Goal: Task Accomplishment & Management: Manage account settings

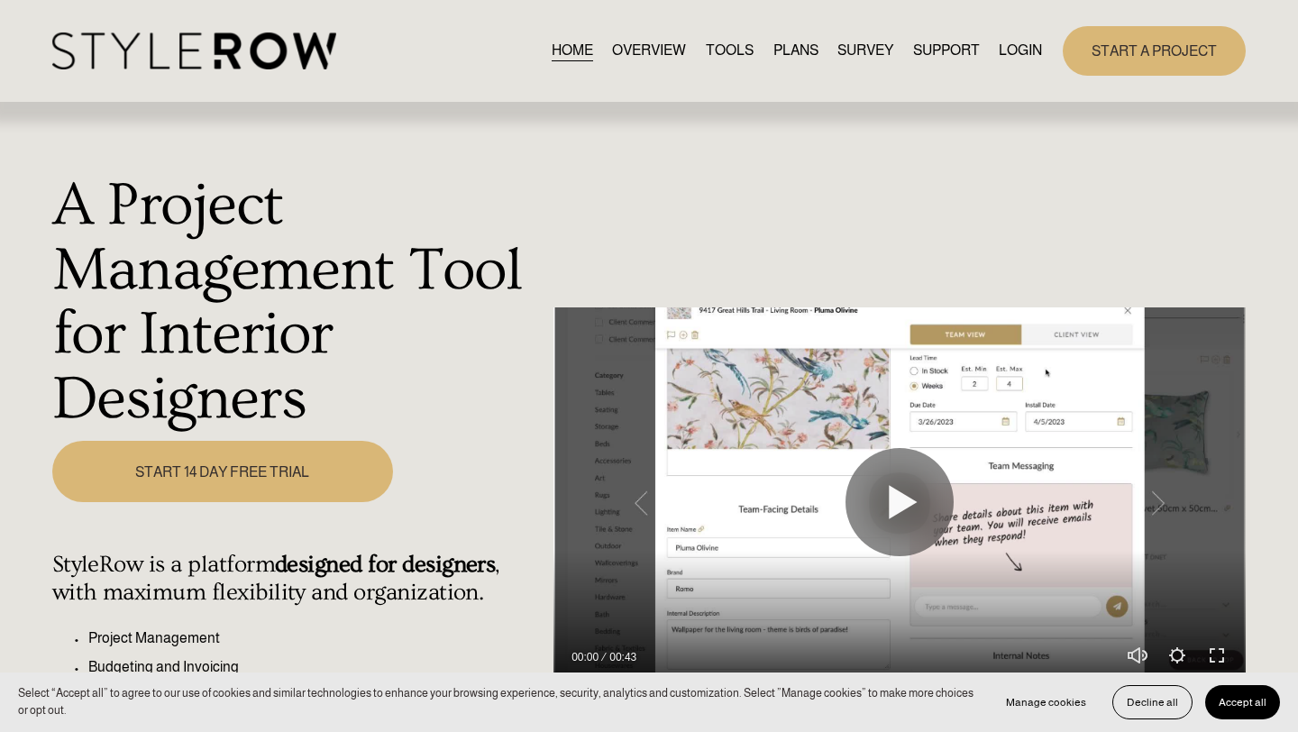
click at [1008, 57] on link "LOGIN" at bounding box center [1020, 51] width 43 height 24
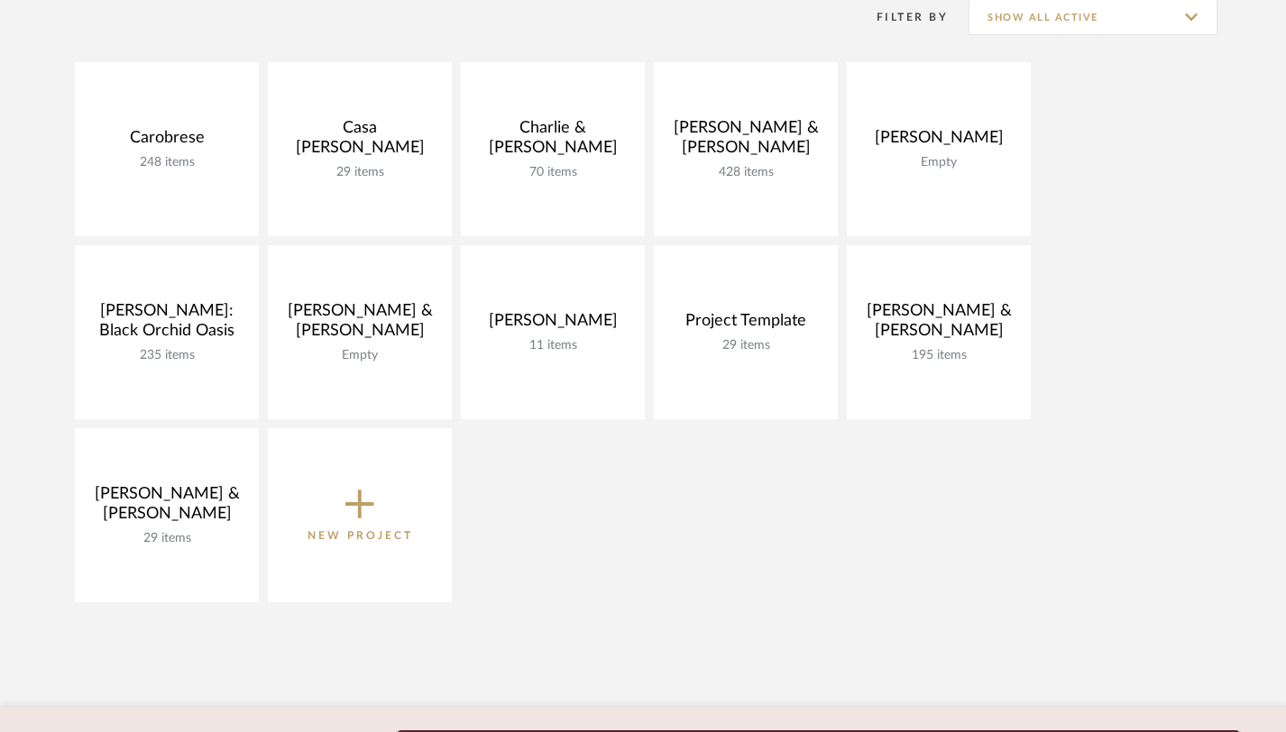
scroll to position [393, 0]
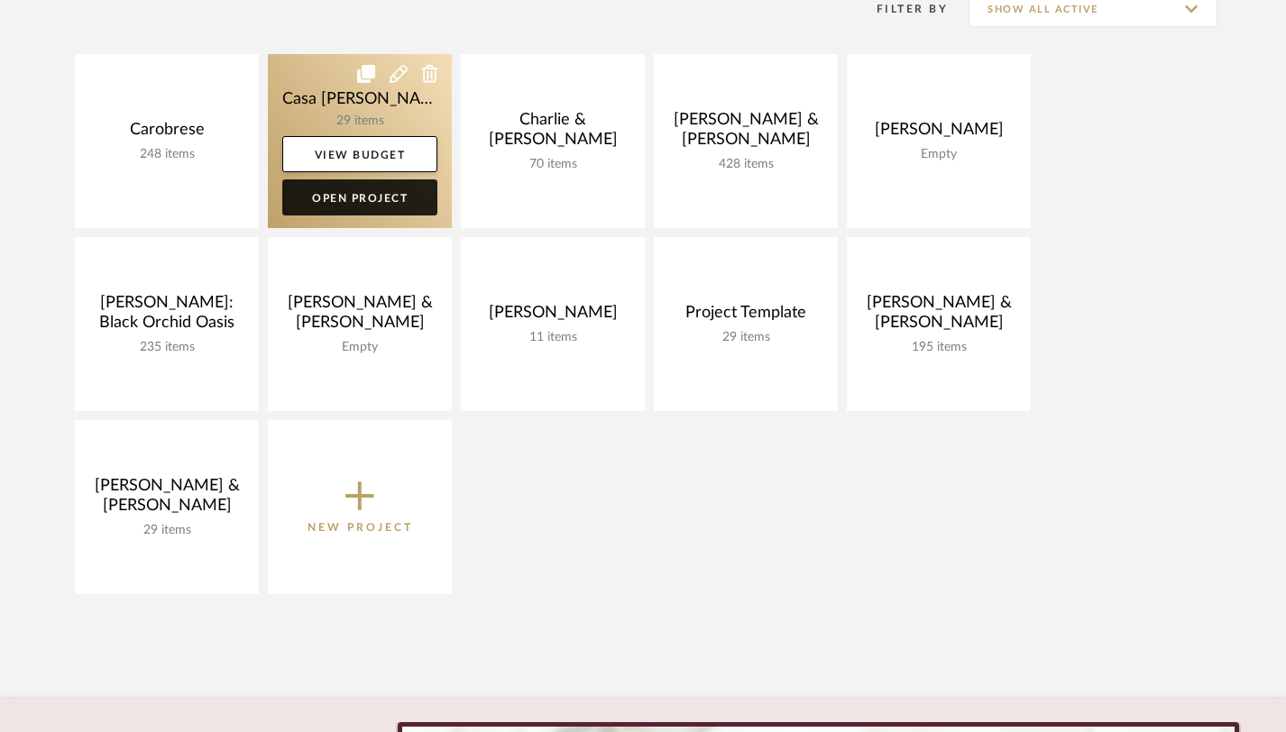
click at [361, 203] on link "Open Project" at bounding box center [359, 197] width 155 height 36
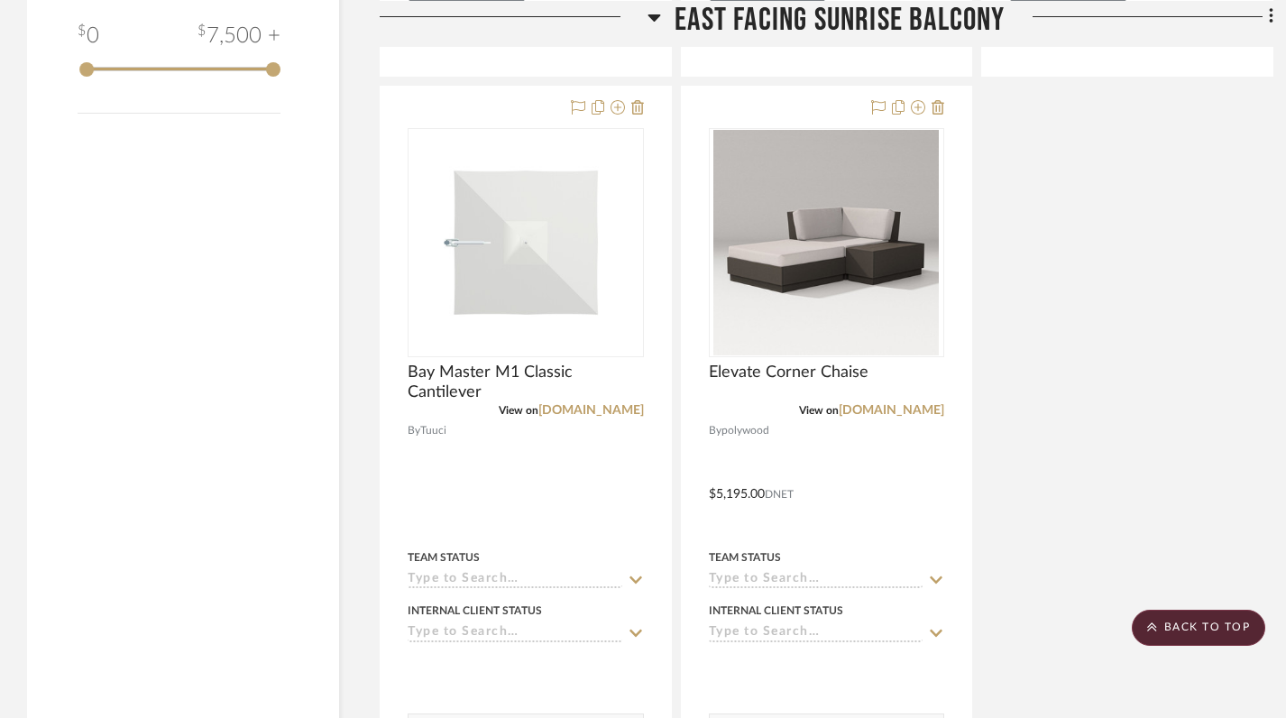
scroll to position [2020, 0]
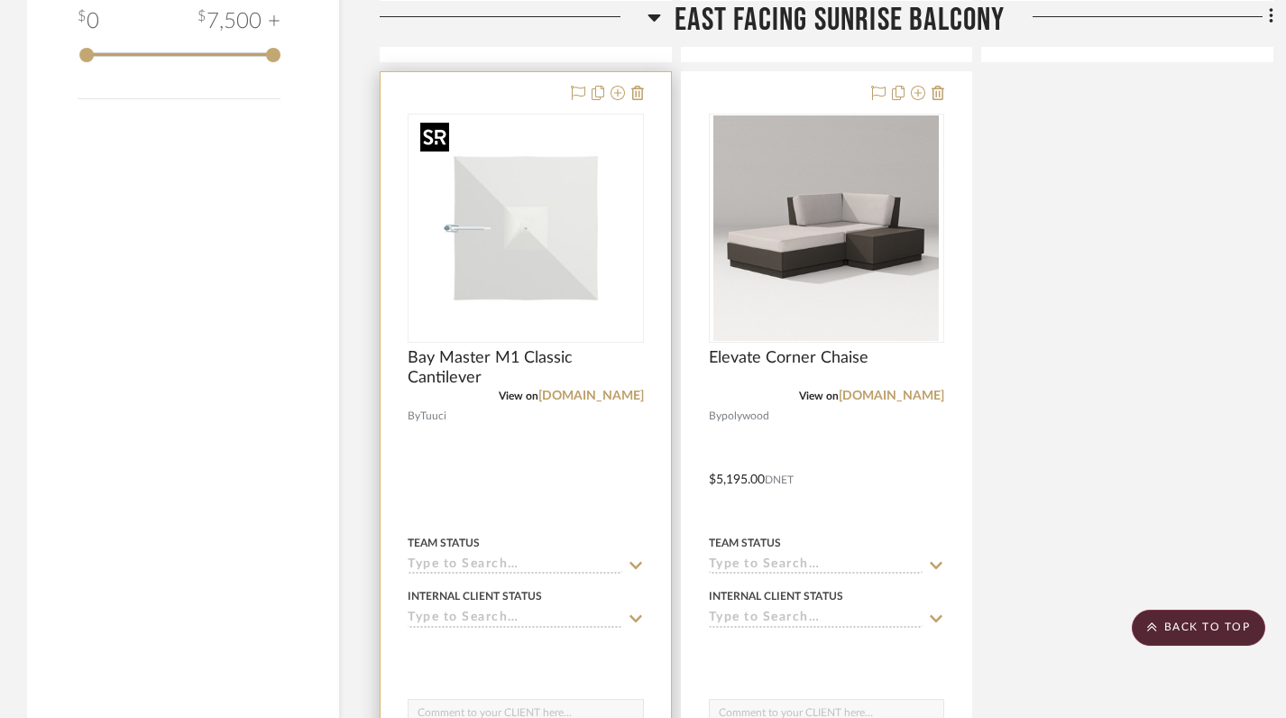
click at [534, 243] on img "0" at bounding box center [525, 227] width 225 height 225
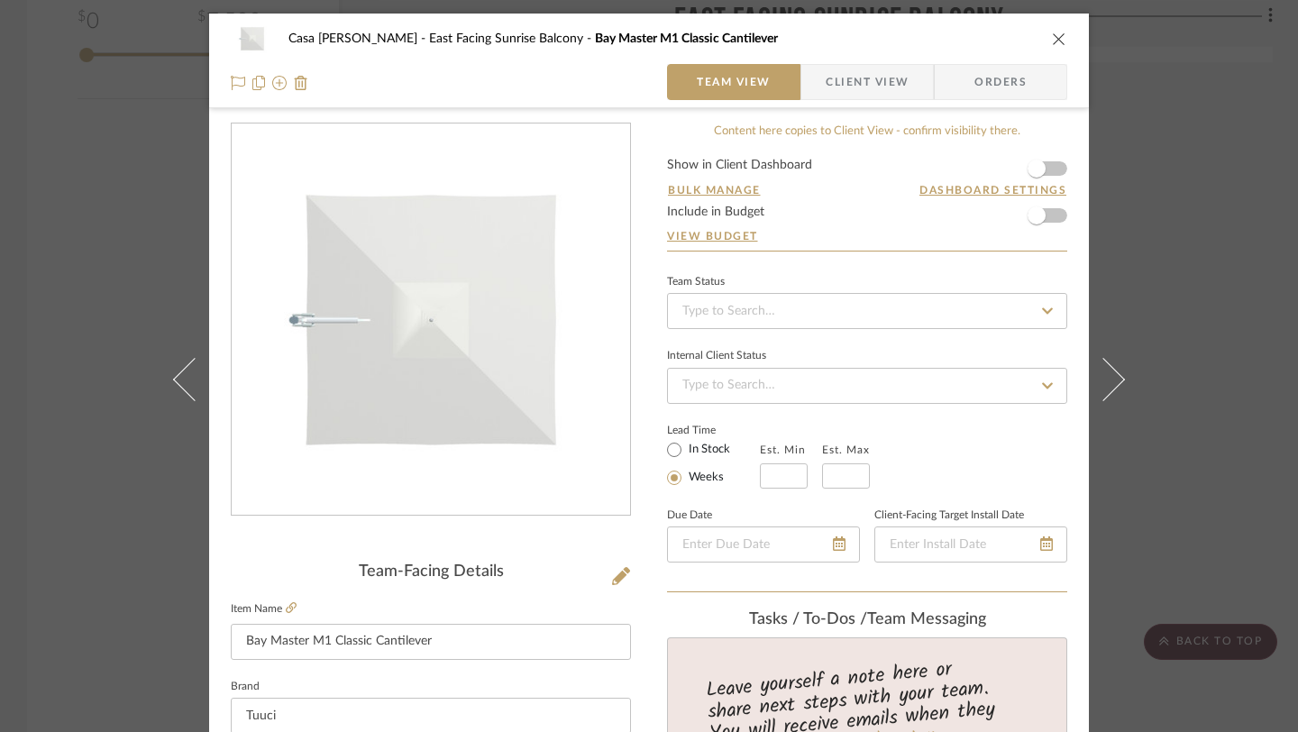
scroll to position [118, 0]
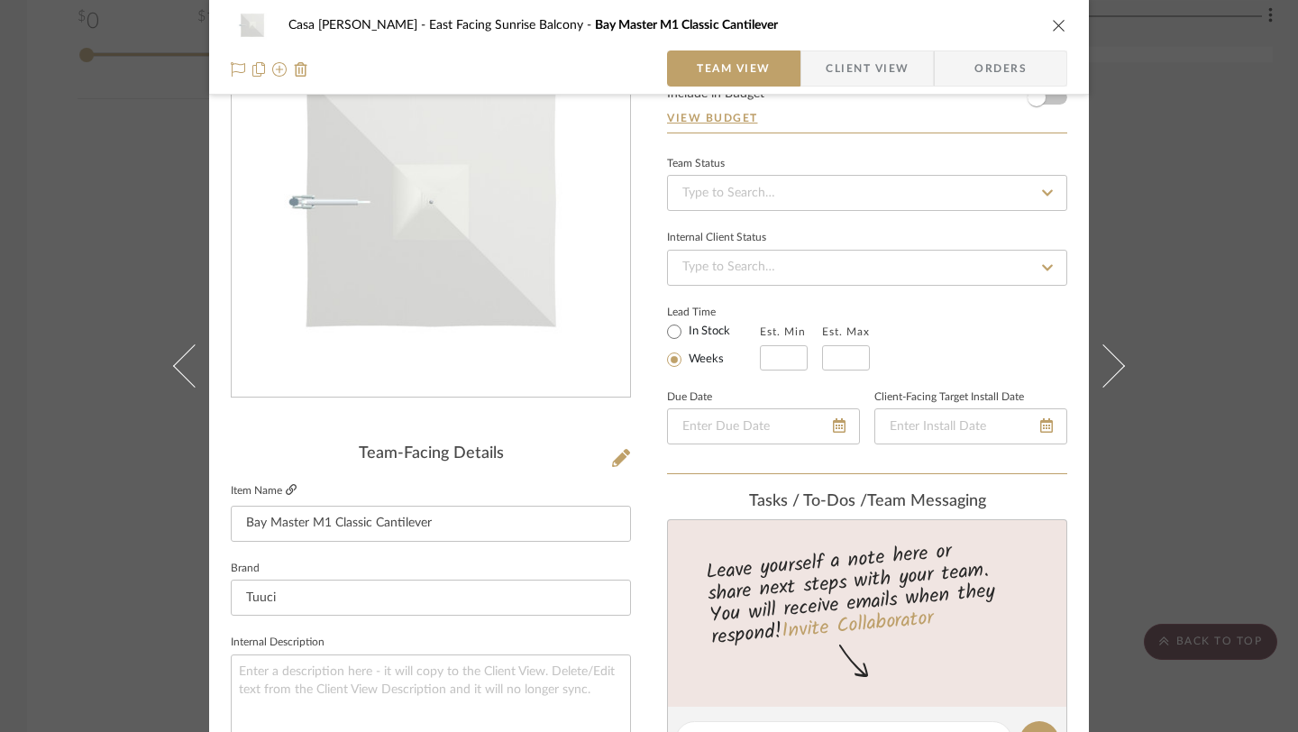
click at [286, 493] on icon at bounding box center [291, 489] width 11 height 11
click at [385, 518] on input "Bay Master M1 Classic Cantilever" at bounding box center [431, 524] width 400 height 36
click at [1052, 28] on icon "close" at bounding box center [1059, 25] width 14 height 14
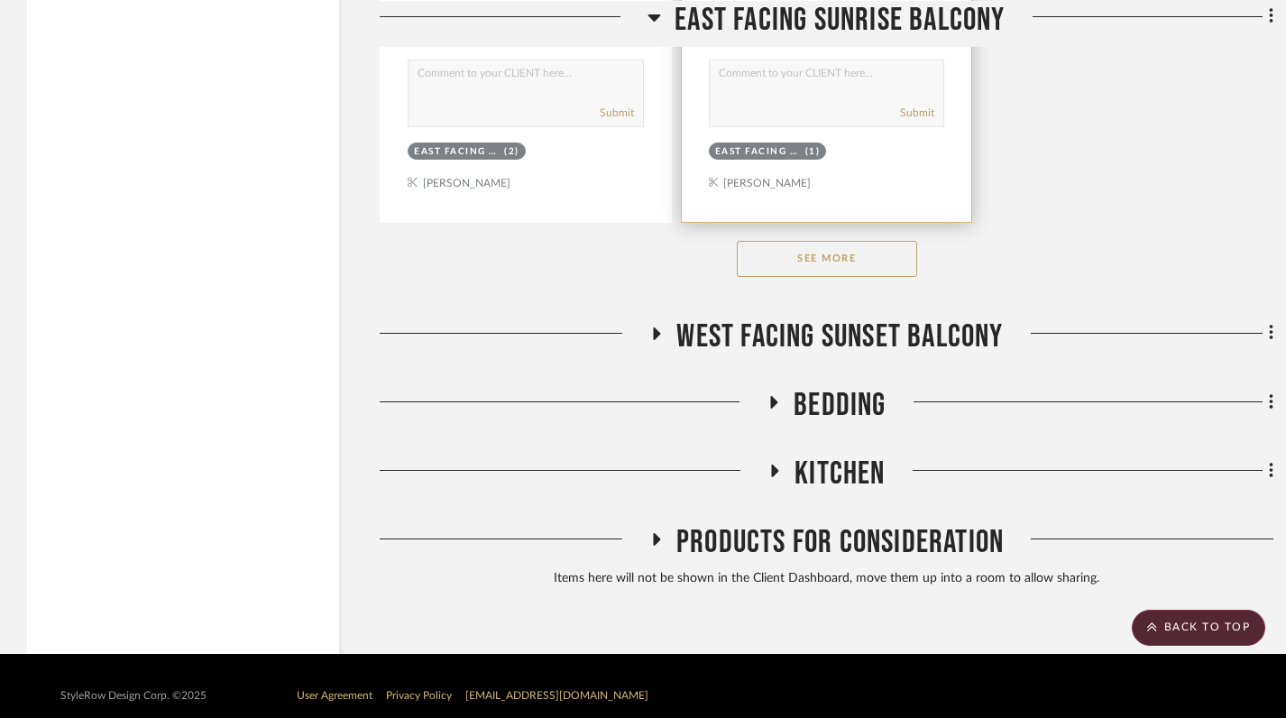
scroll to position [2678, 0]
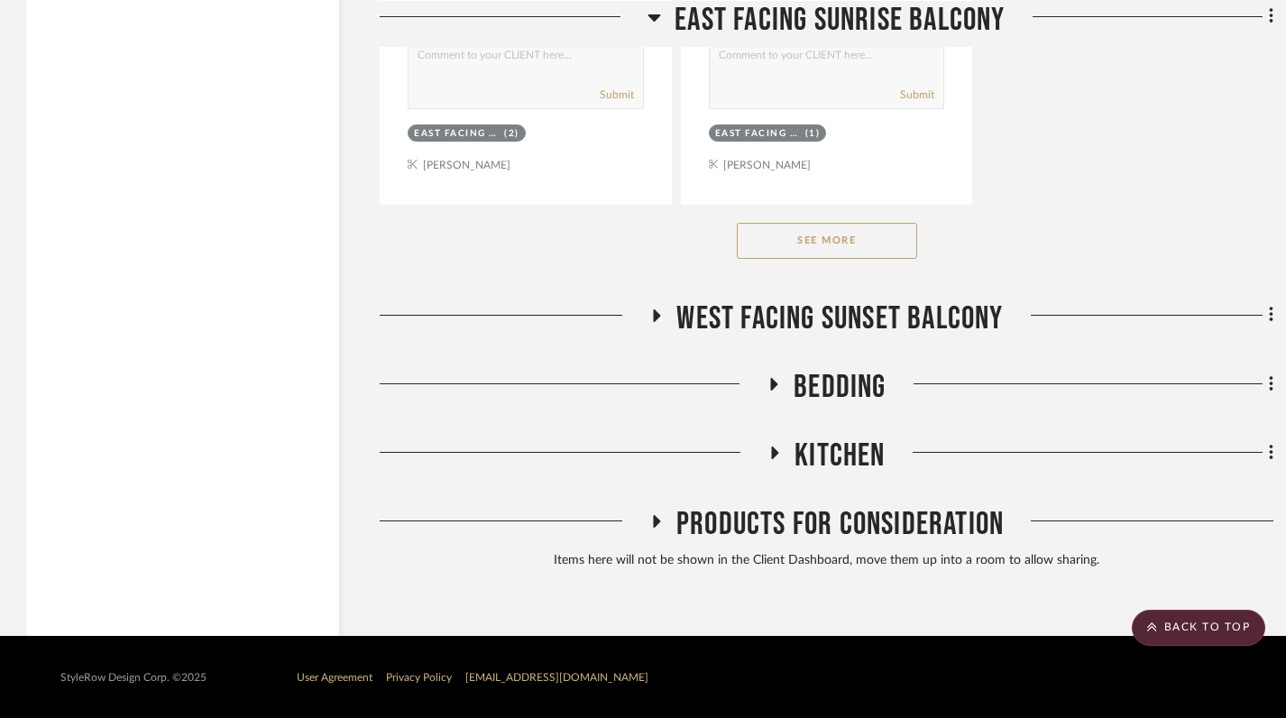
click at [820, 239] on button "See More" at bounding box center [827, 241] width 180 height 36
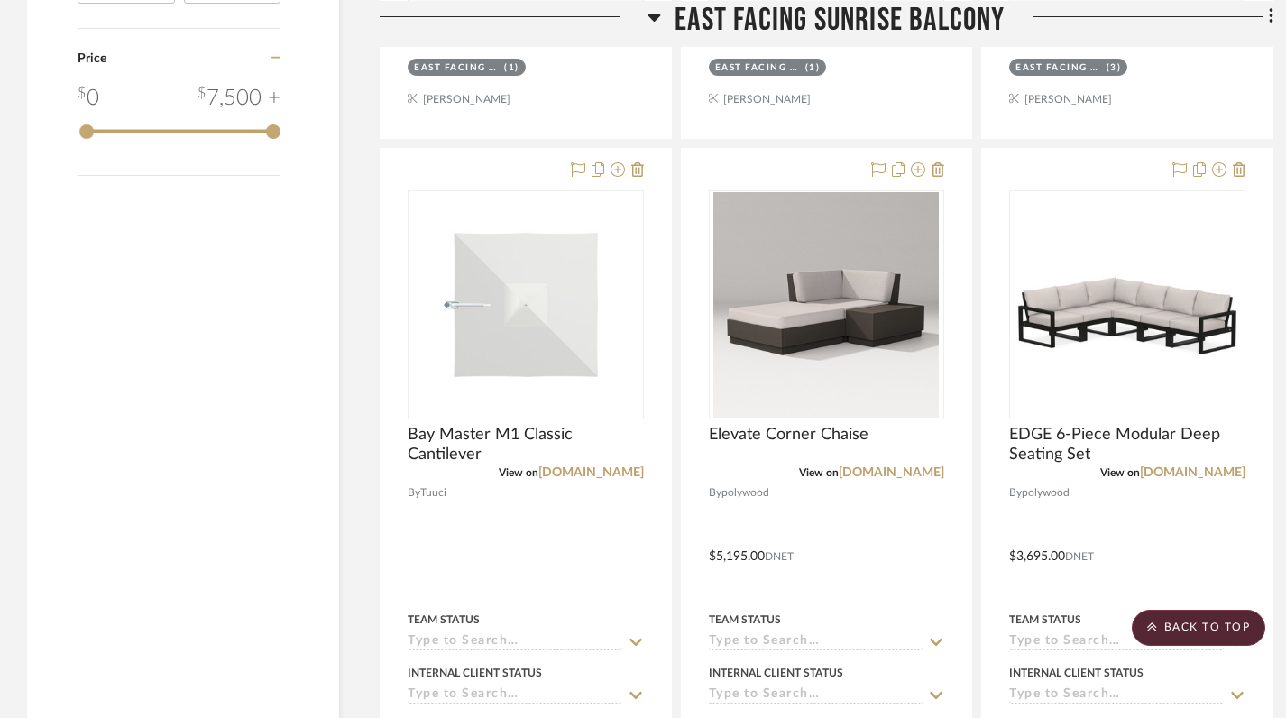
scroll to position [1973, 0]
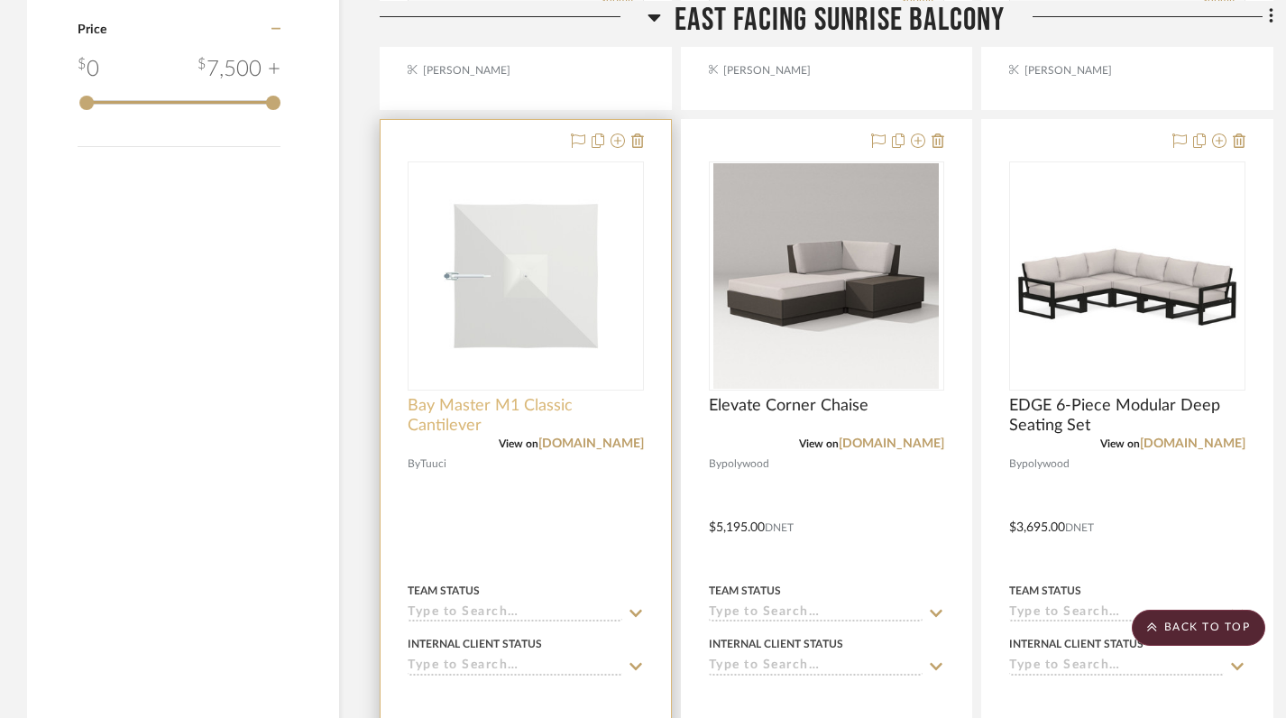
click at [459, 400] on span "Bay Master M1 Classic Cantilever" at bounding box center [526, 416] width 236 height 40
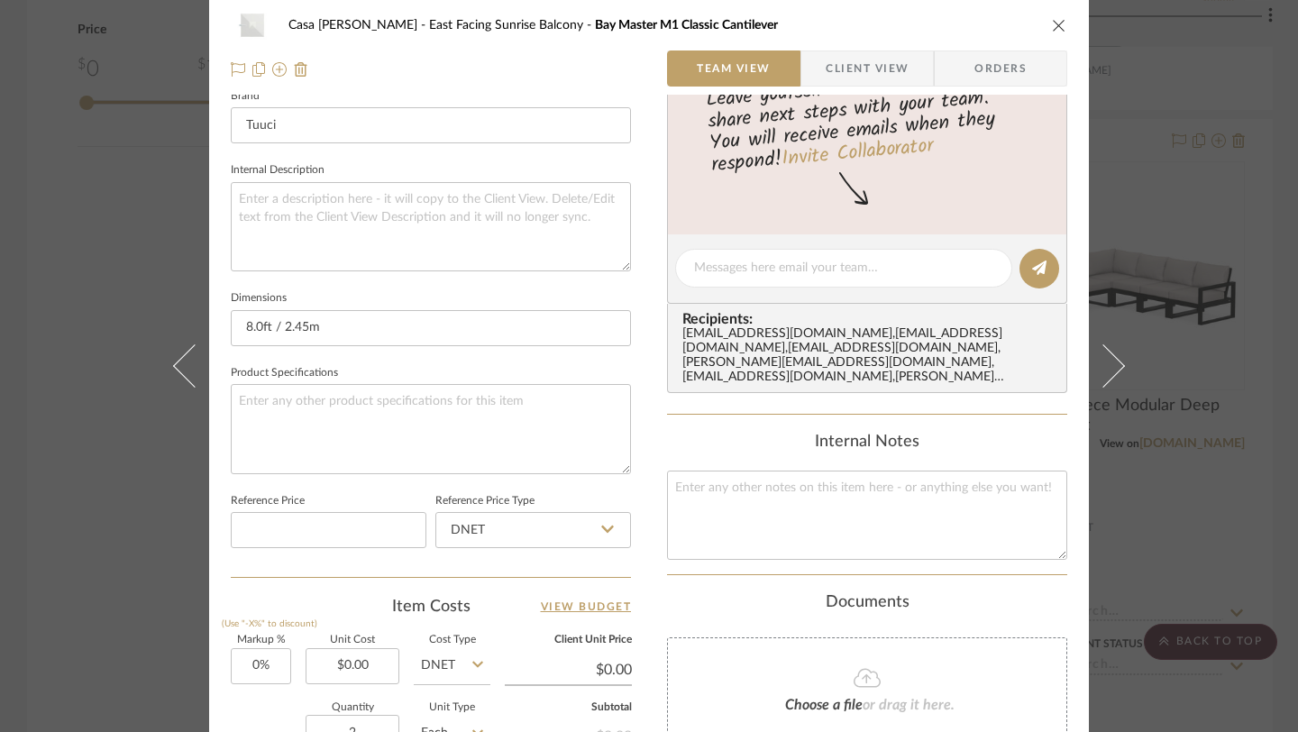
scroll to position [0, 0]
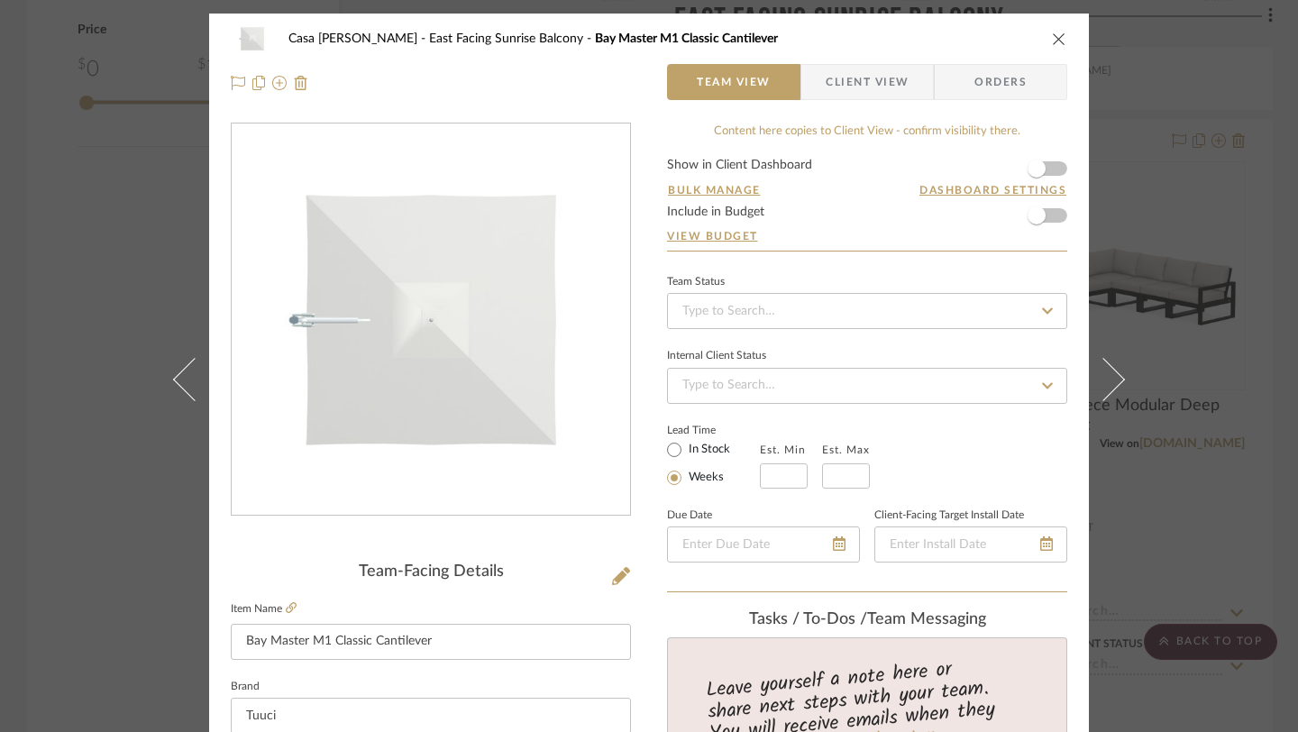
click at [1052, 38] on icon "close" at bounding box center [1059, 39] width 14 height 14
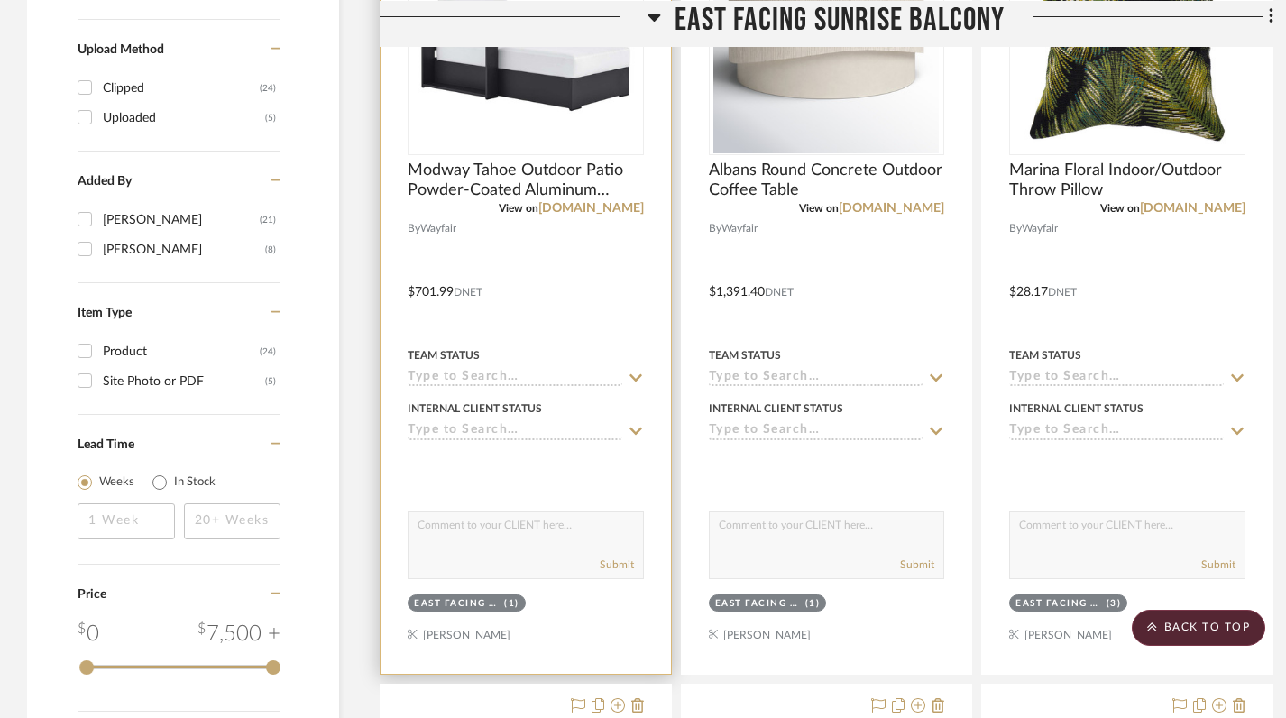
scroll to position [1406, 0]
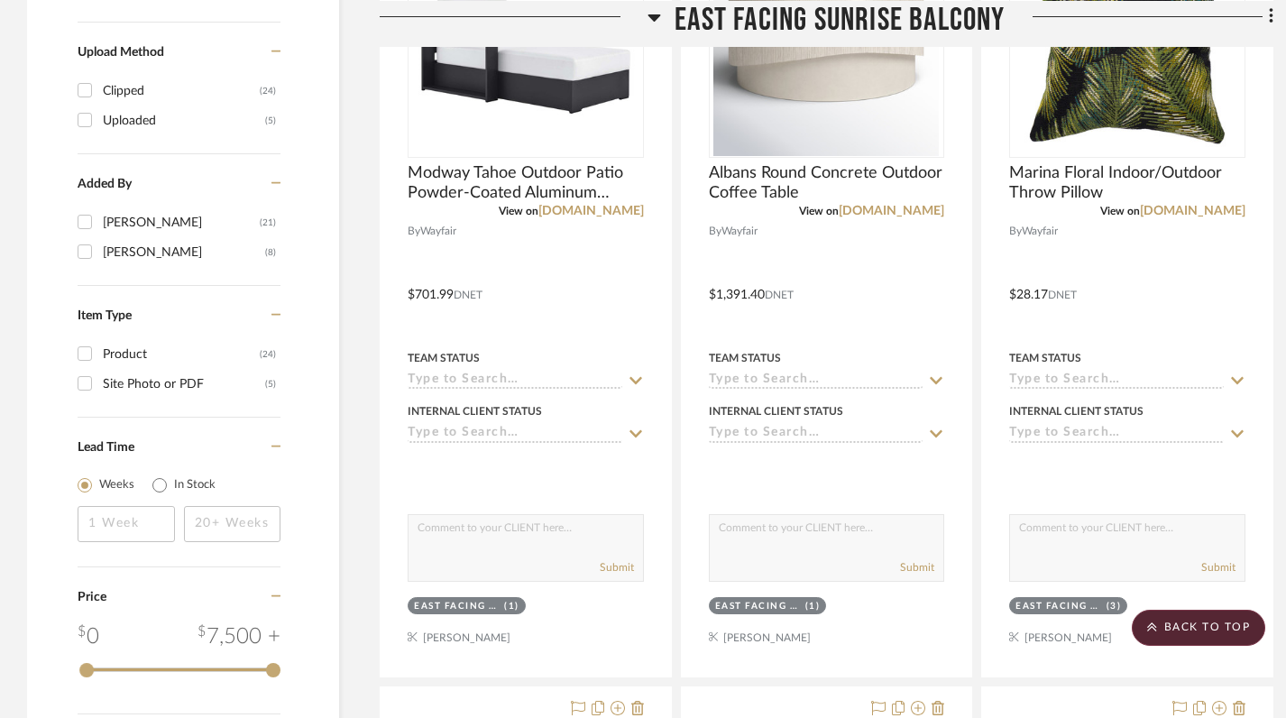
click at [662, 12] on h3 "East Facing Sunrise Balcony" at bounding box center [825, 19] width 357 height 39
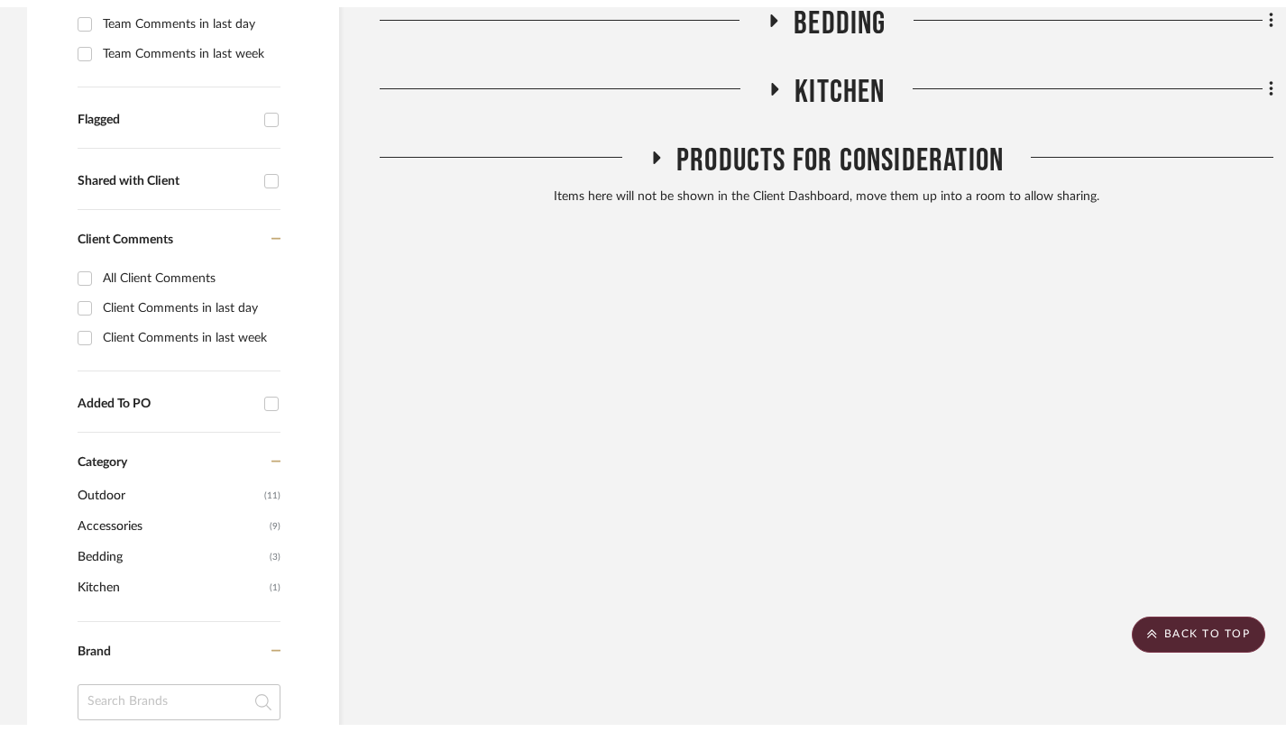
scroll to position [0, 0]
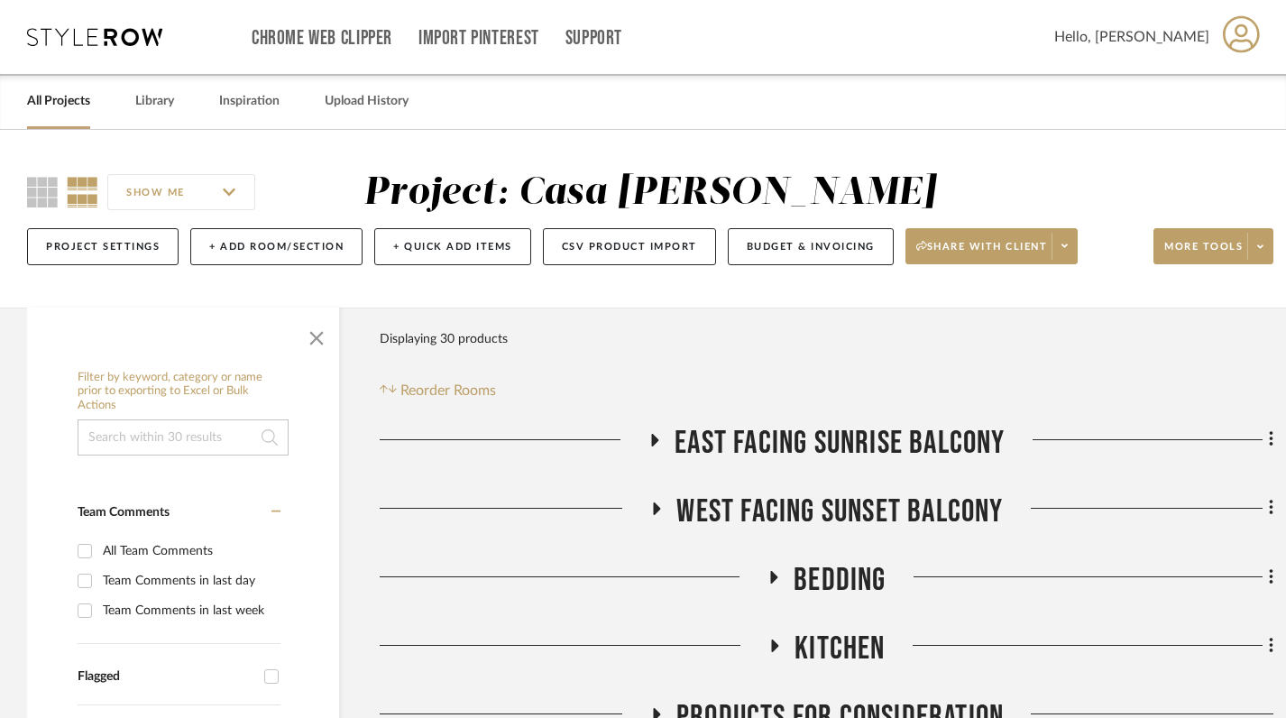
click at [67, 110] on link "All Projects" at bounding box center [58, 101] width 63 height 24
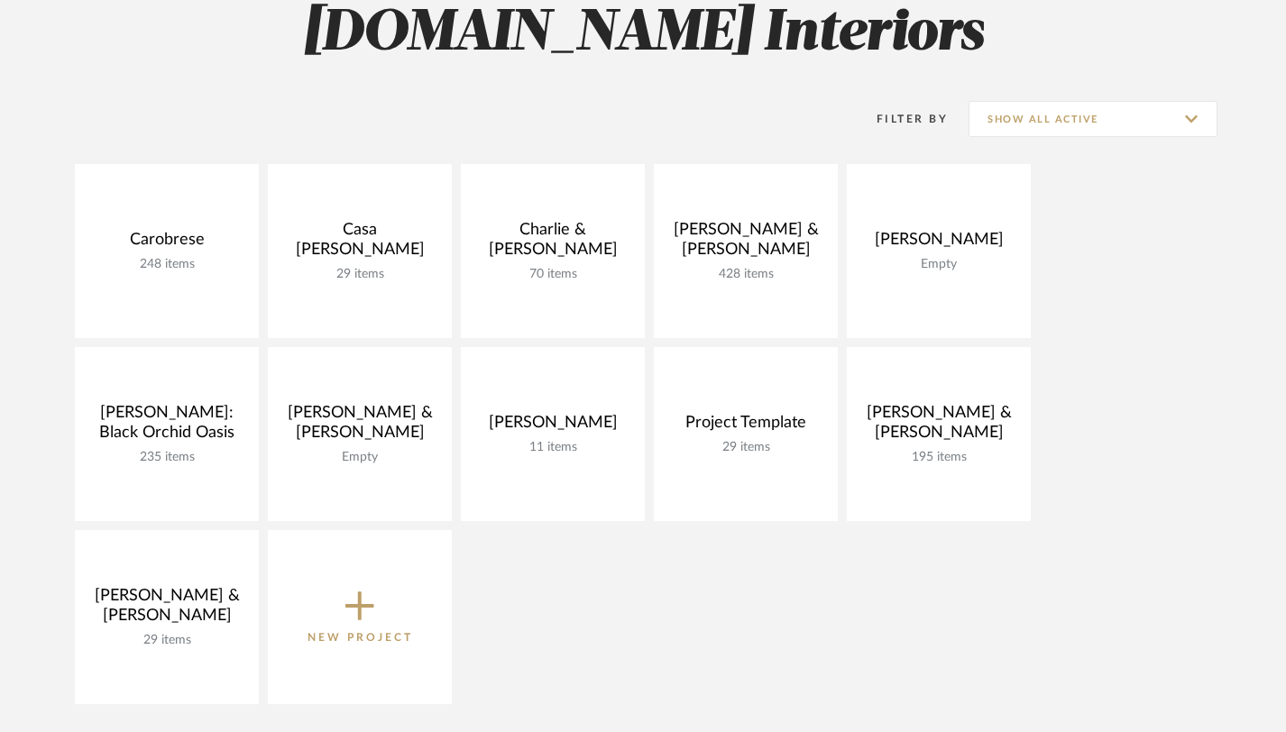
scroll to position [284, 0]
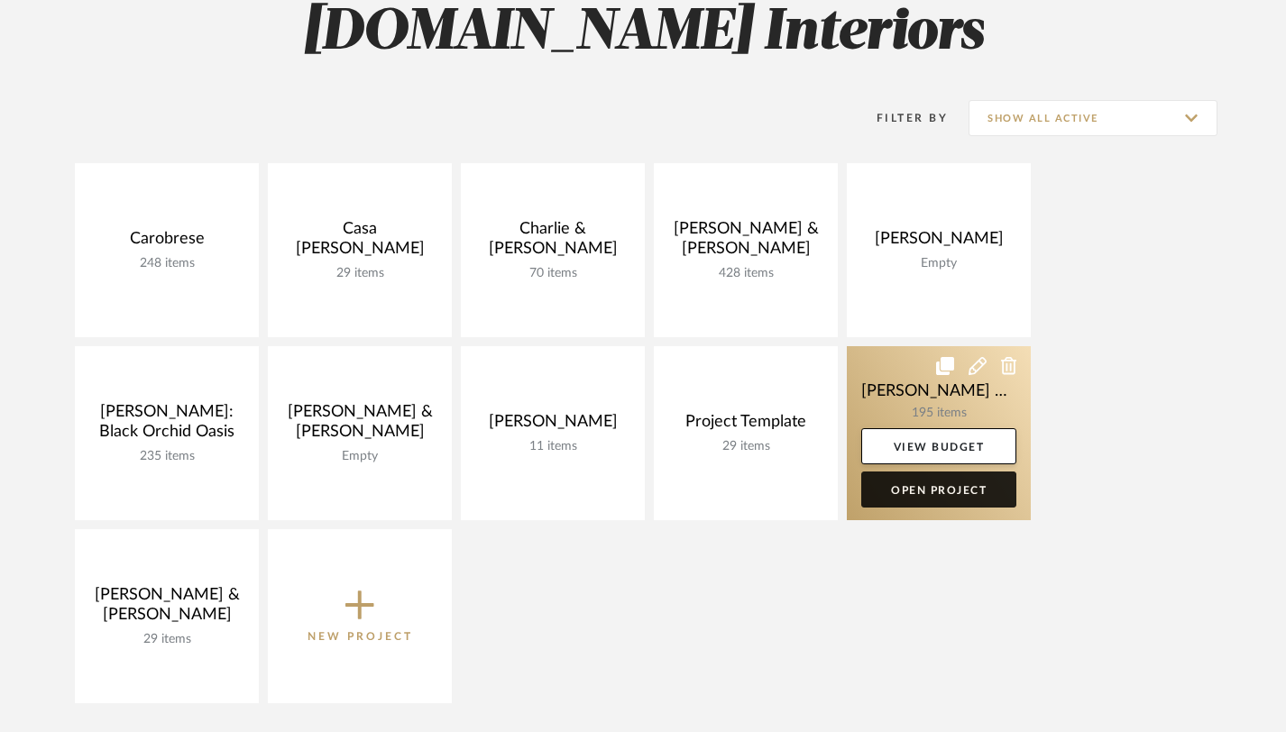
click at [930, 490] on link "Open Project" at bounding box center [938, 490] width 155 height 36
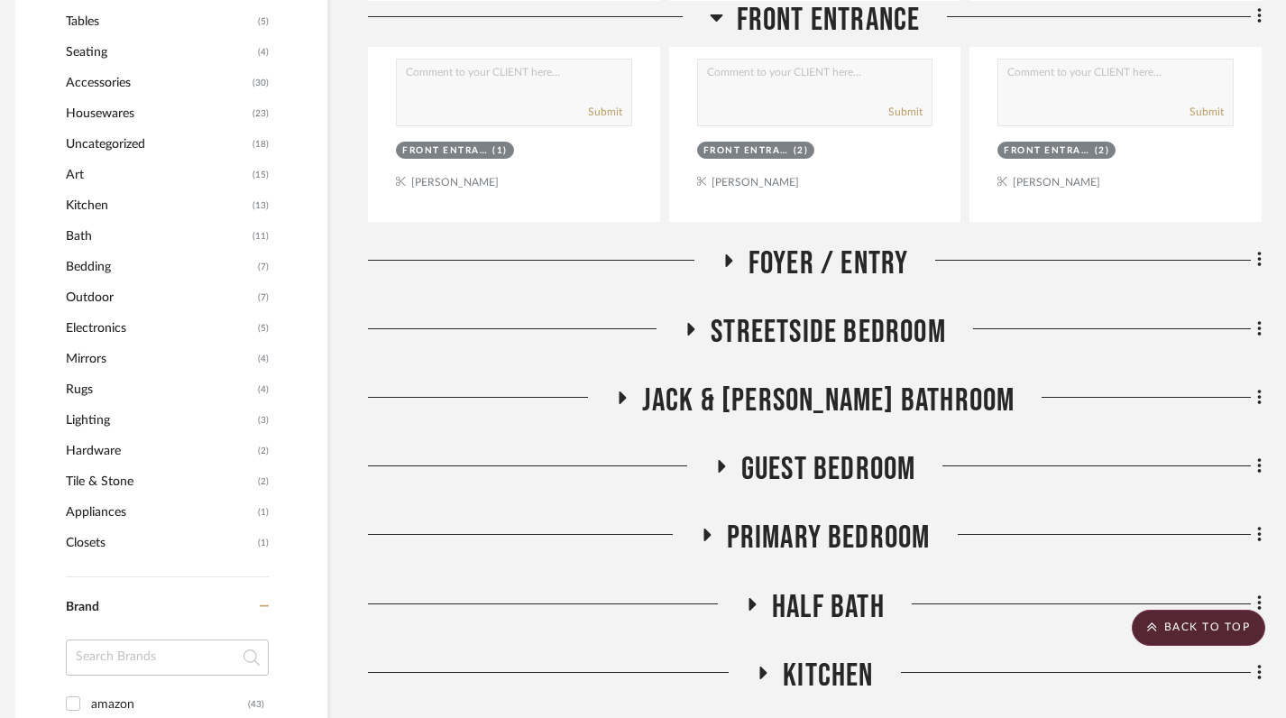
scroll to position [1172, 12]
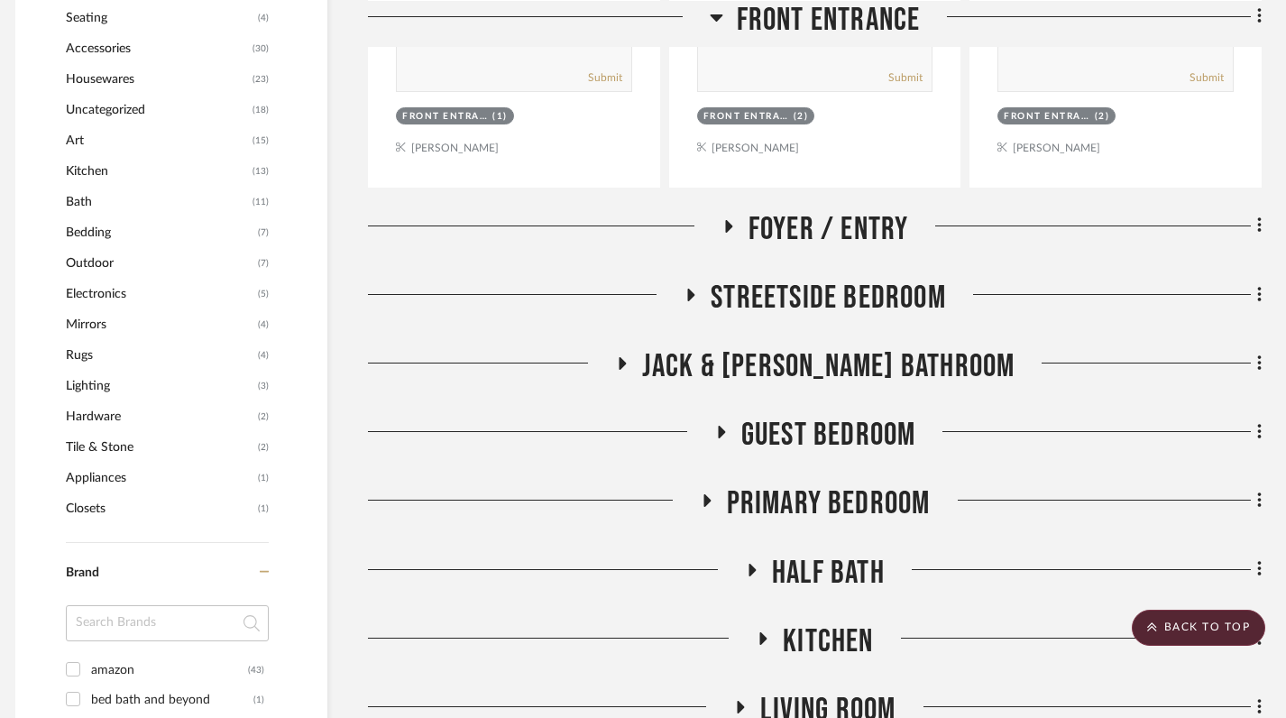
click at [714, 233] on div at bounding box center [544, 233] width 353 height 46
click at [734, 226] on icon at bounding box center [728, 226] width 22 height 14
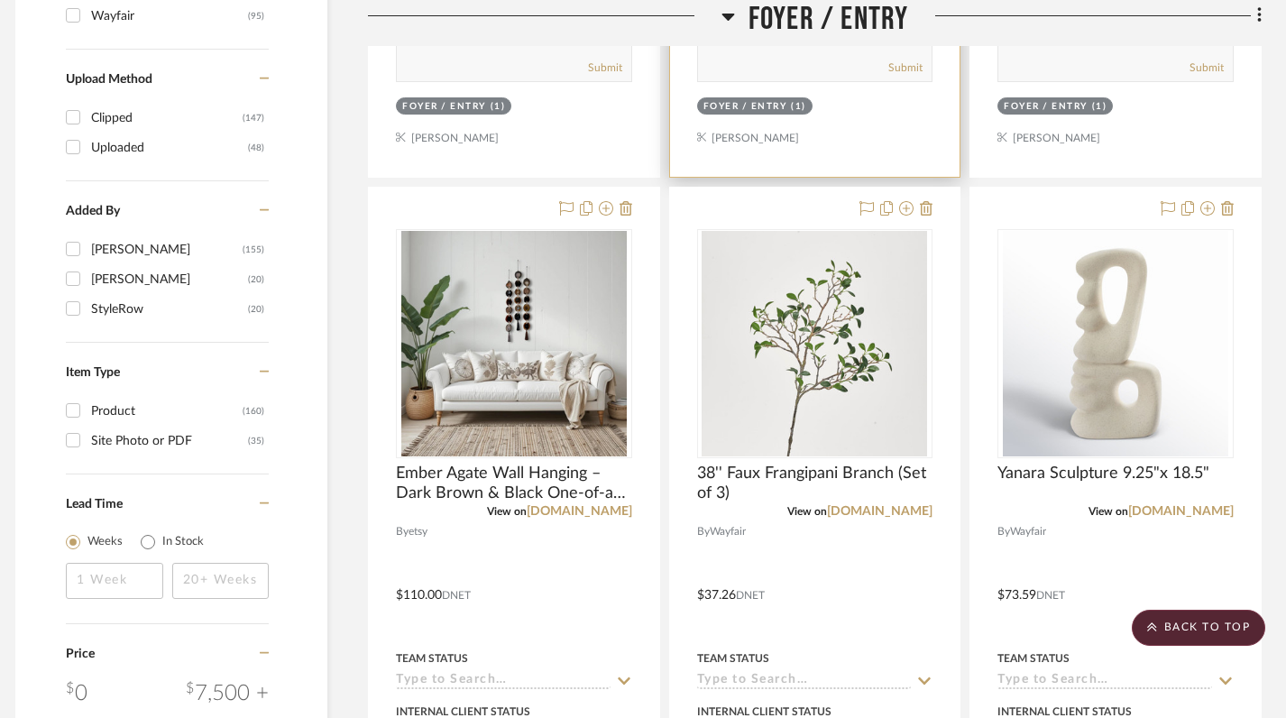
scroll to position [2337, 12]
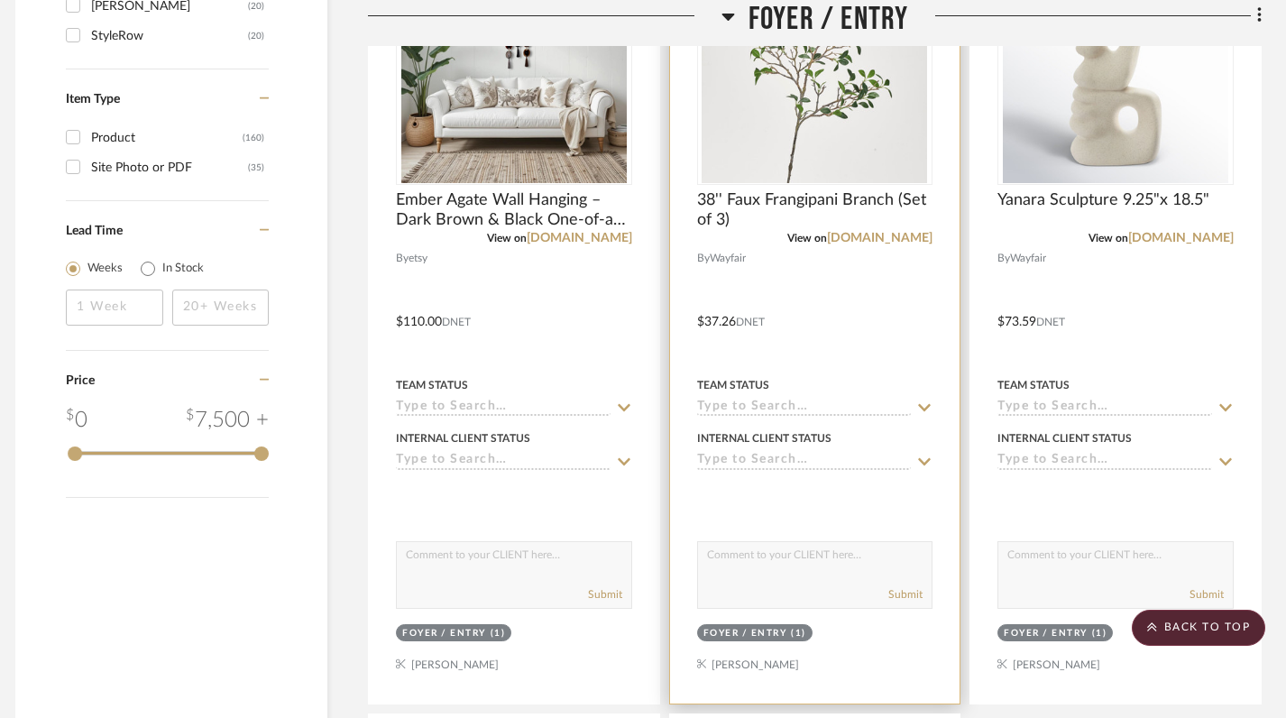
click at [798, 634] on div "(1)" at bounding box center [798, 634] width 15 height 14
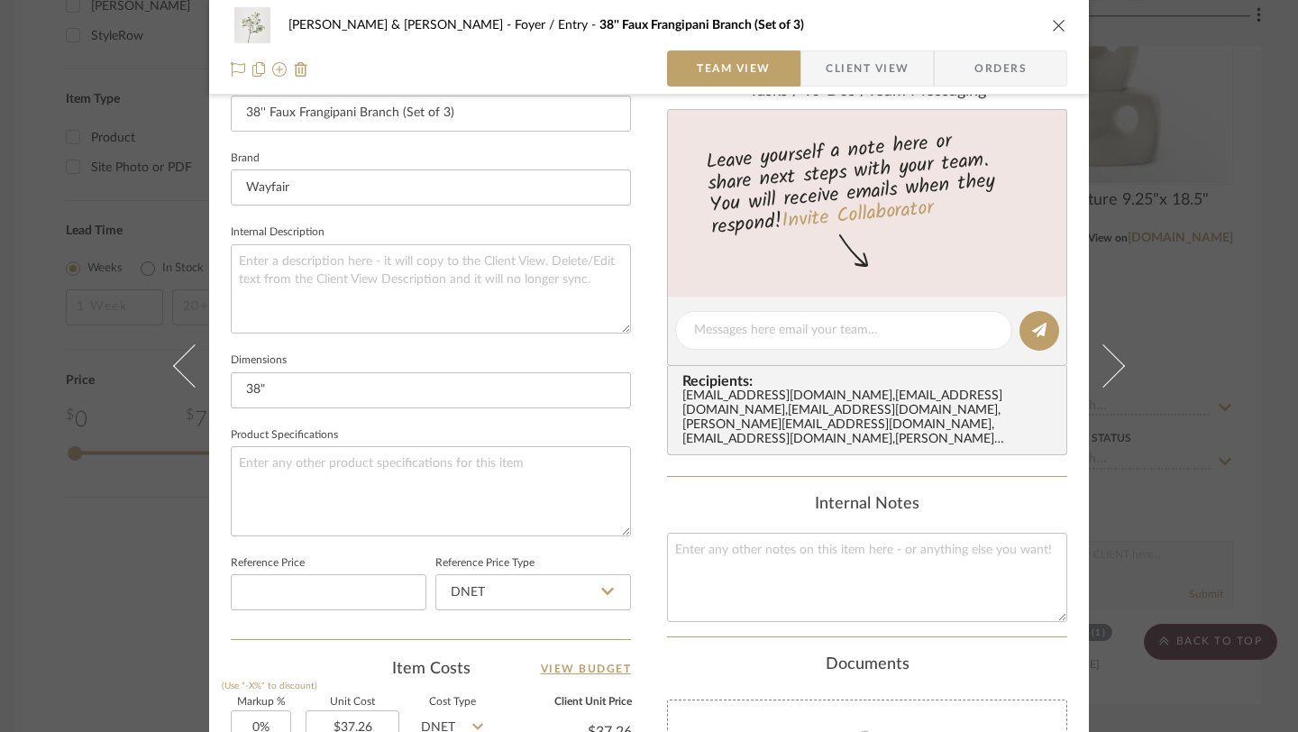
scroll to position [774, 0]
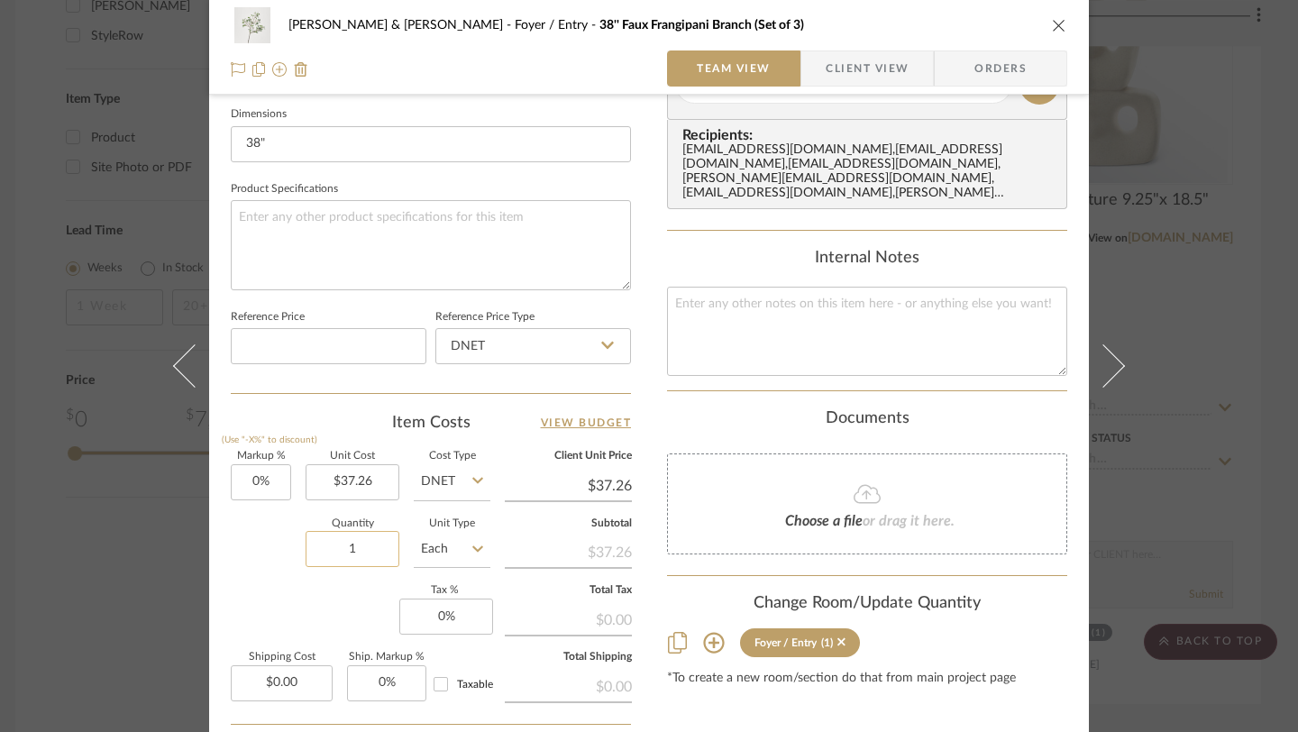
click at [357, 556] on input "1" at bounding box center [353, 549] width 94 height 36
click at [1052, 22] on icon "close" at bounding box center [1059, 25] width 14 height 14
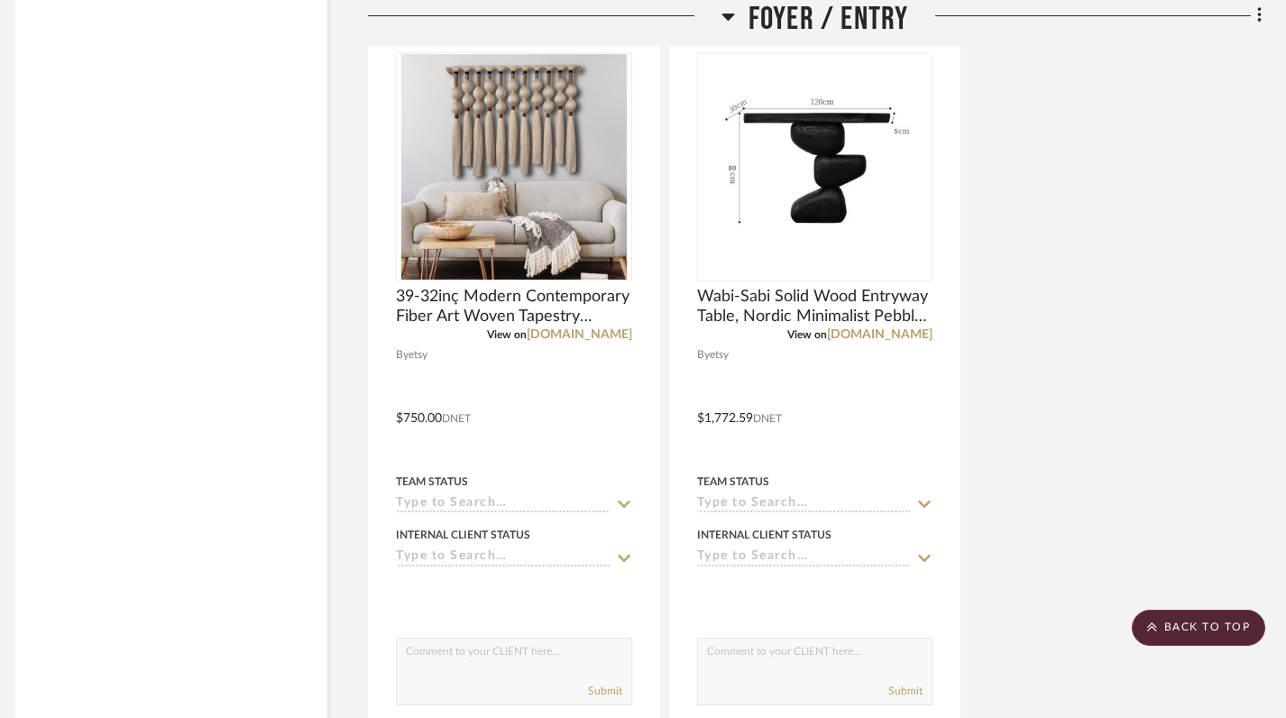
scroll to position [3042, 13]
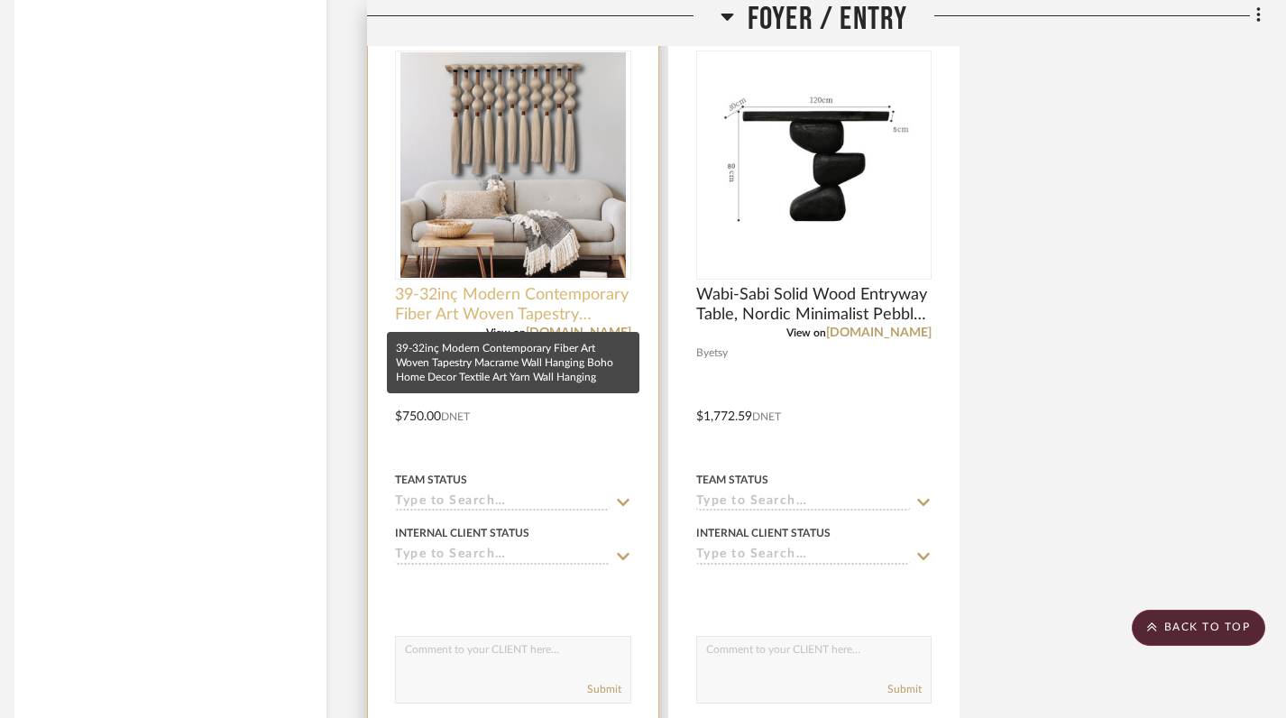
click at [512, 313] on span "39-32inç Modern Contemporary Fiber Art Woven Tapestry Macrame Wall Hanging Boho…" at bounding box center [513, 305] width 236 height 40
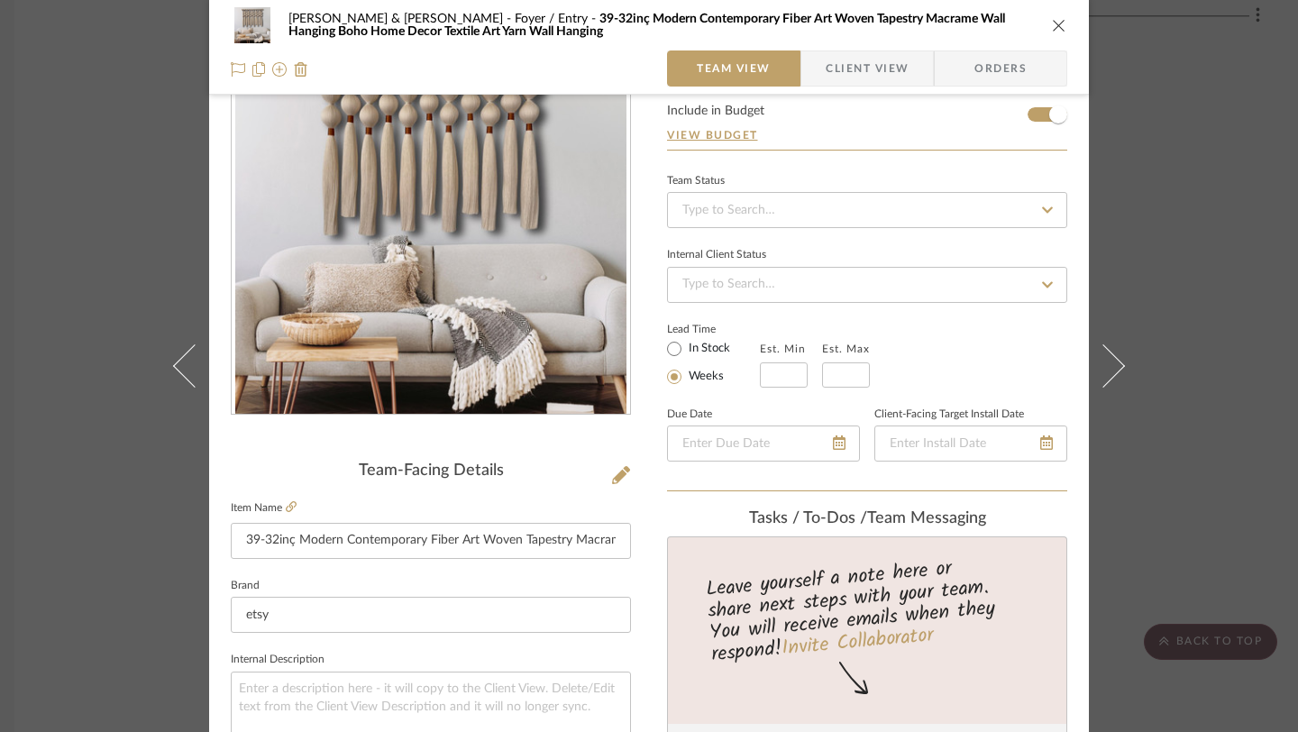
scroll to position [0, 0]
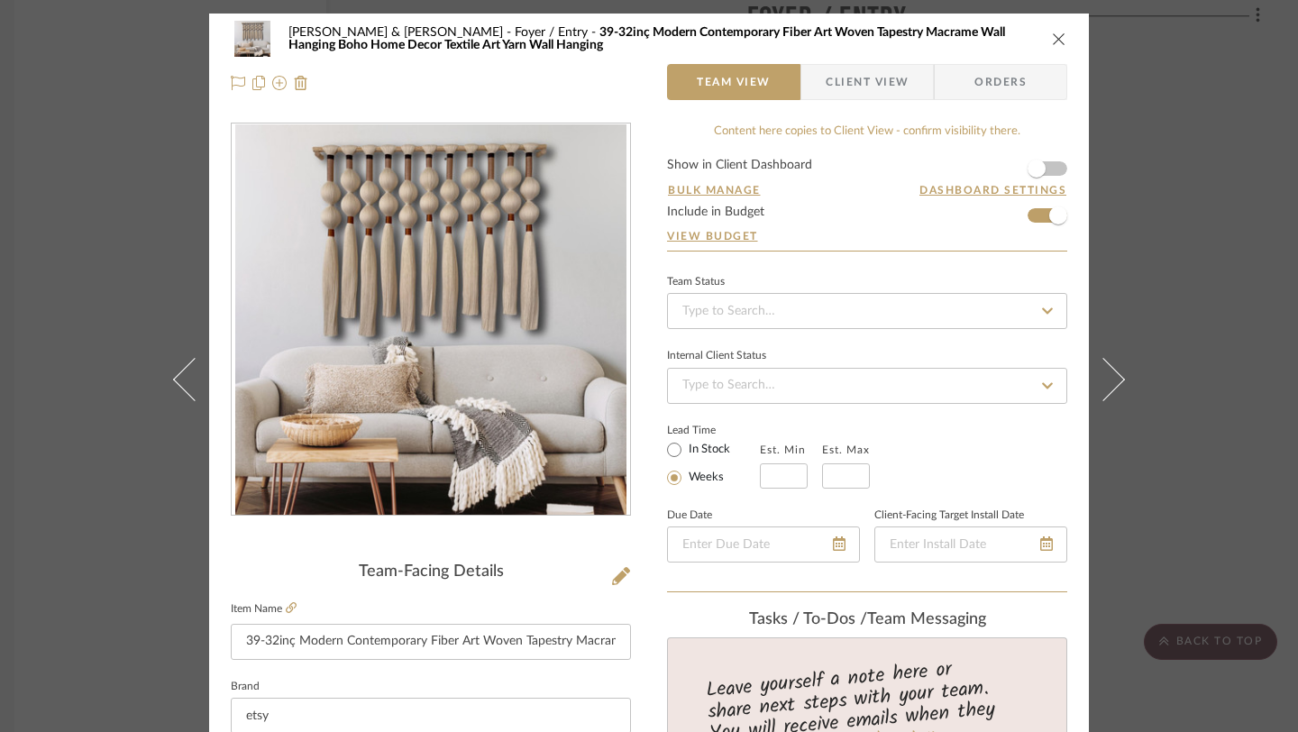
click at [1052, 36] on icon "close" at bounding box center [1059, 39] width 14 height 14
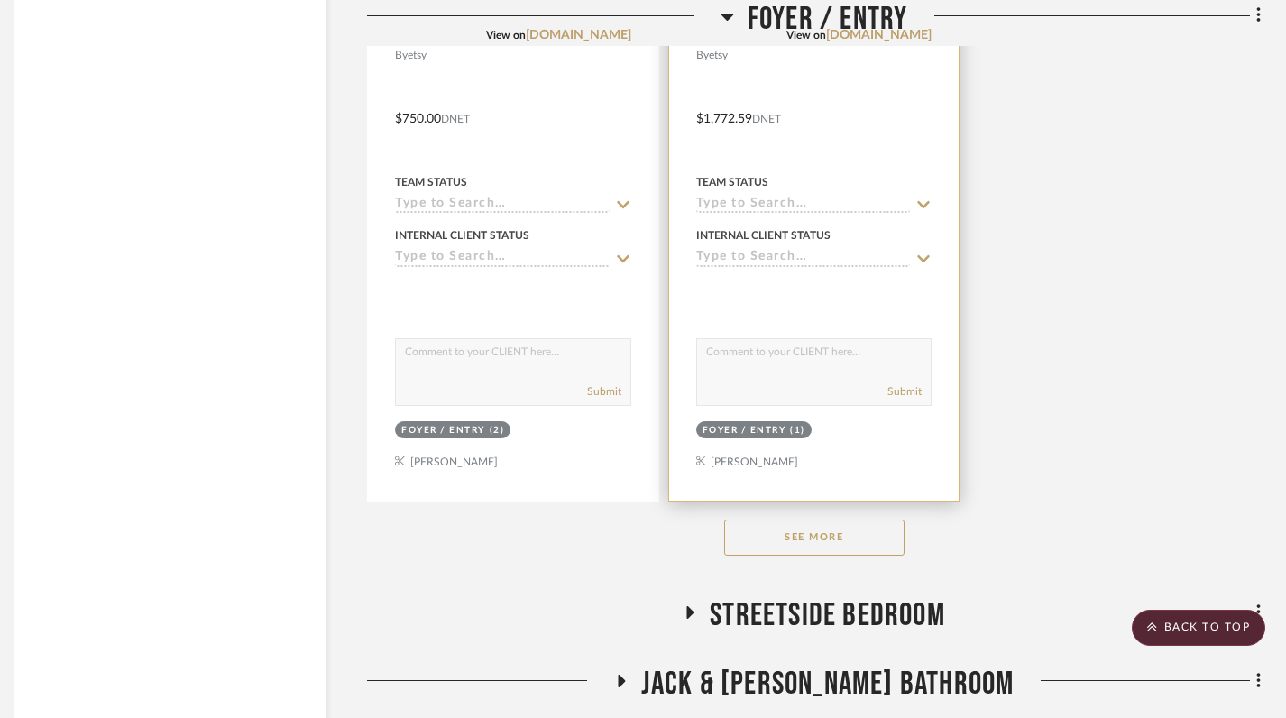
scroll to position [3354, 13]
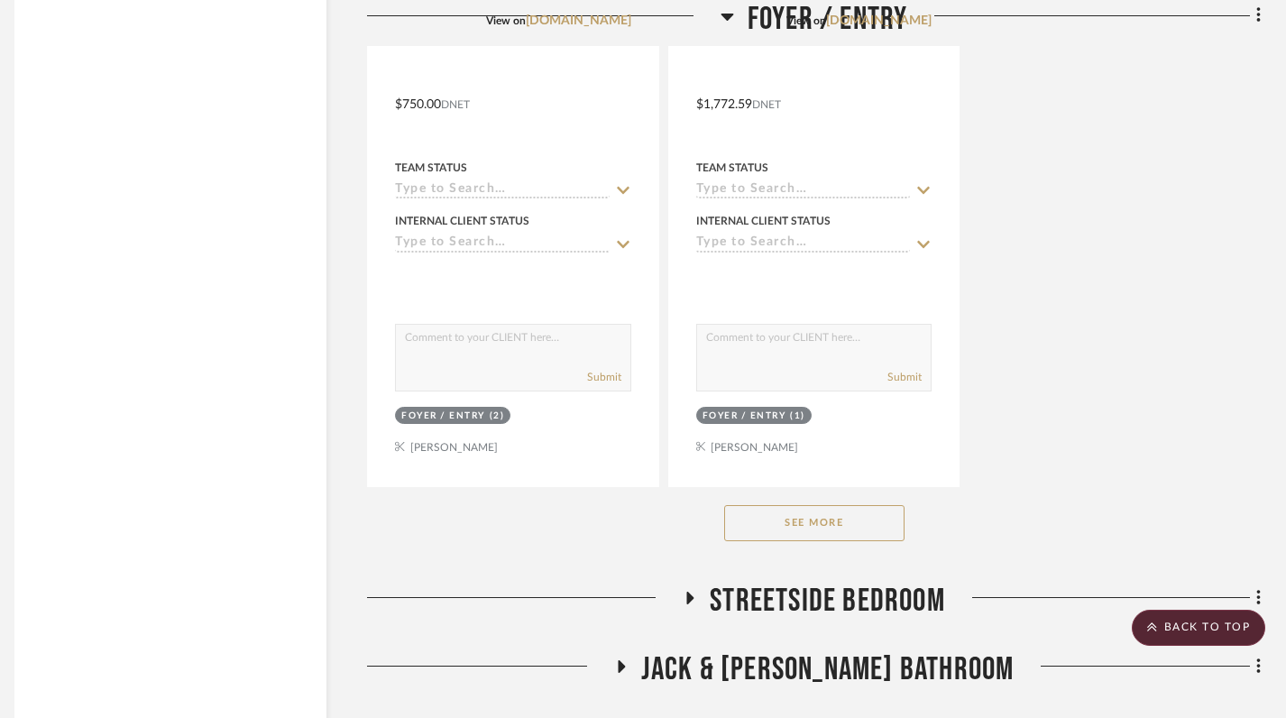
click at [793, 518] on button "See More" at bounding box center [814, 523] width 180 height 36
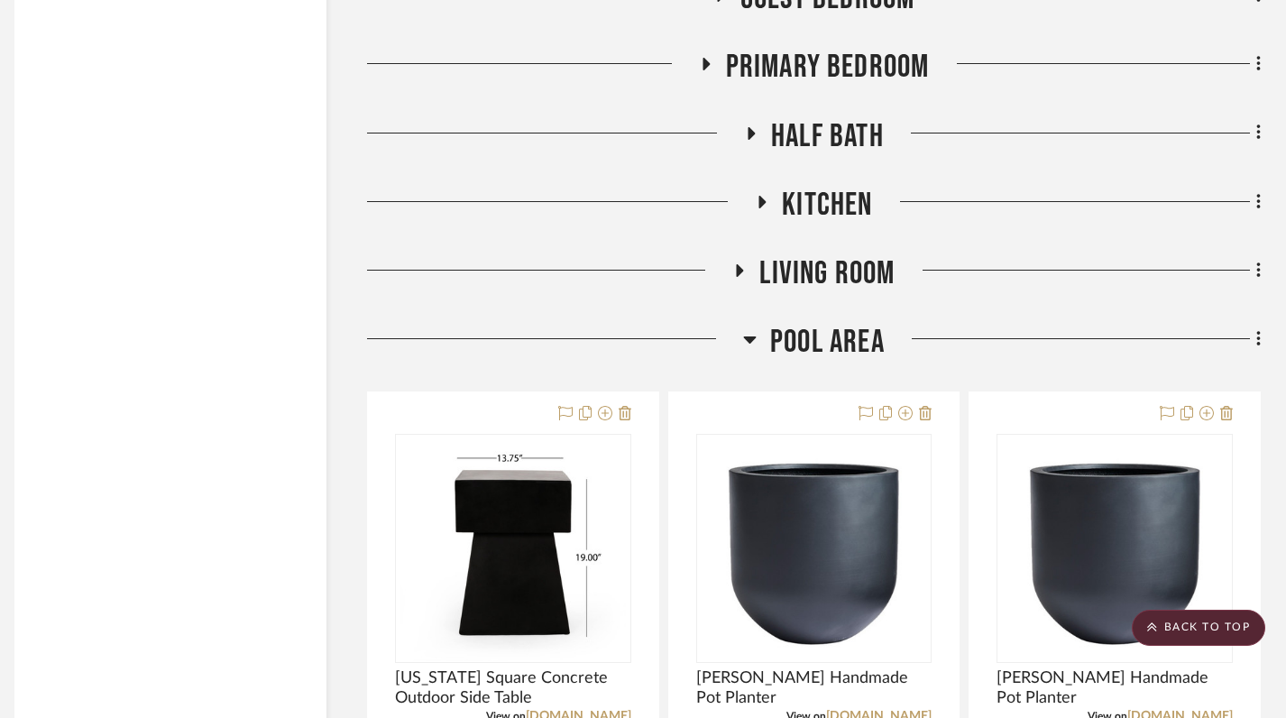
scroll to position [4707, 13]
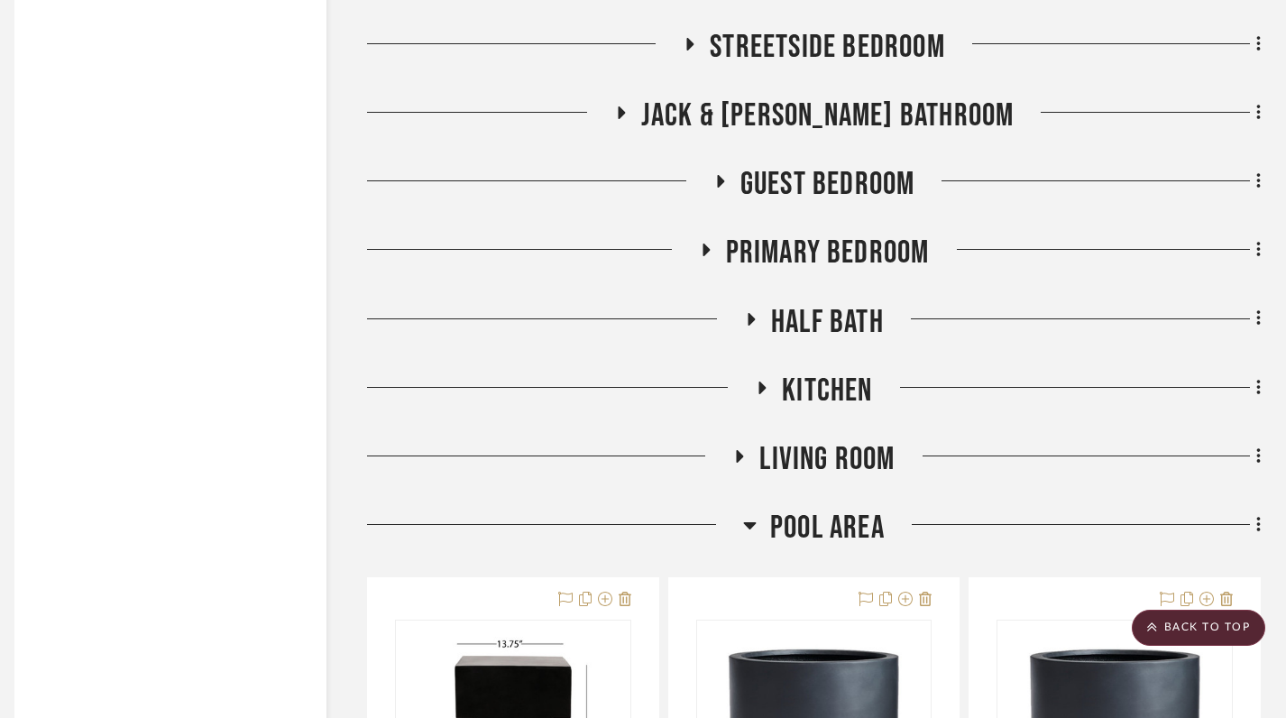
click at [694, 47] on icon at bounding box center [690, 44] width 22 height 14
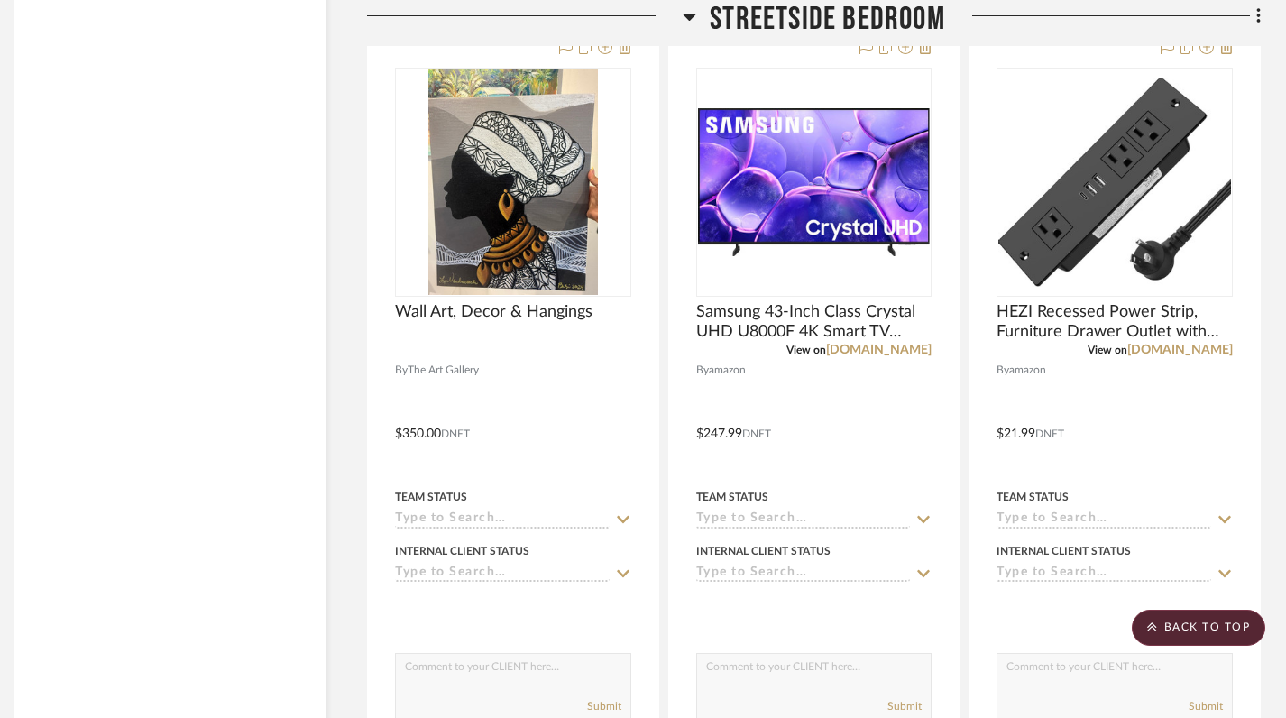
scroll to position [4781, 13]
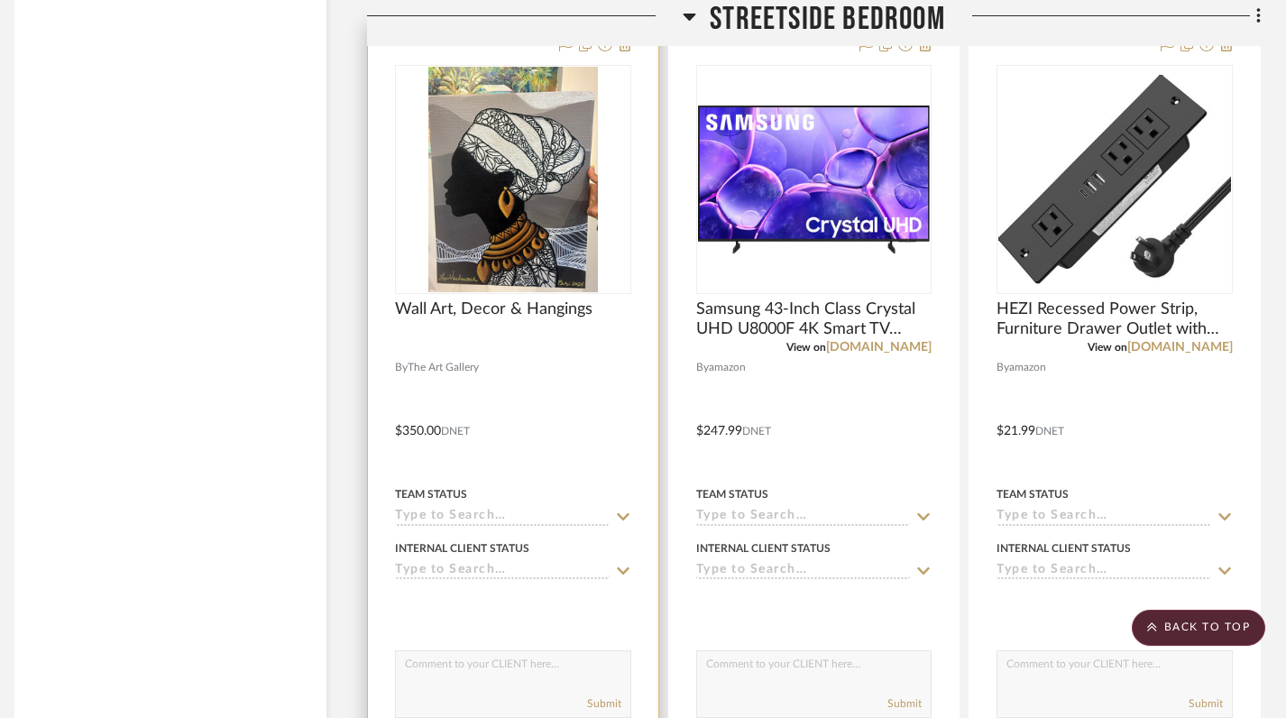
click at [442, 431] on div at bounding box center [513, 417] width 290 height 789
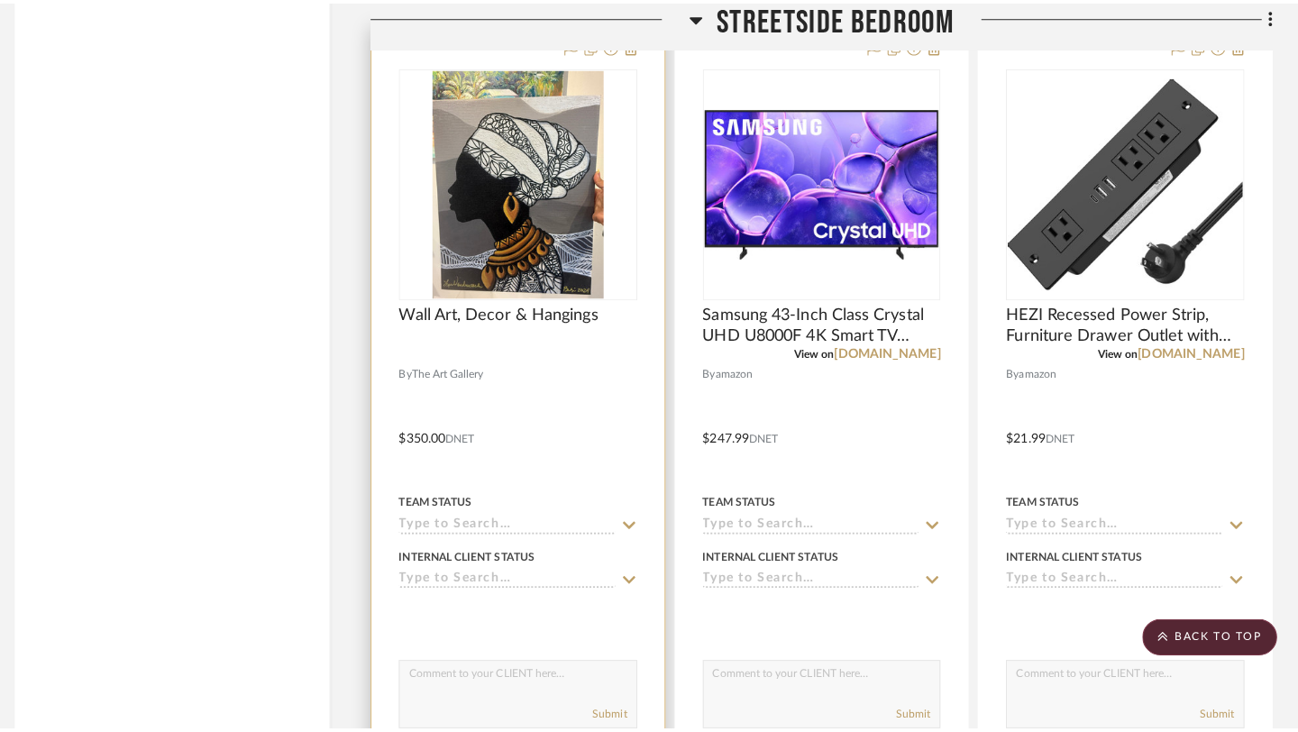
scroll to position [0, 0]
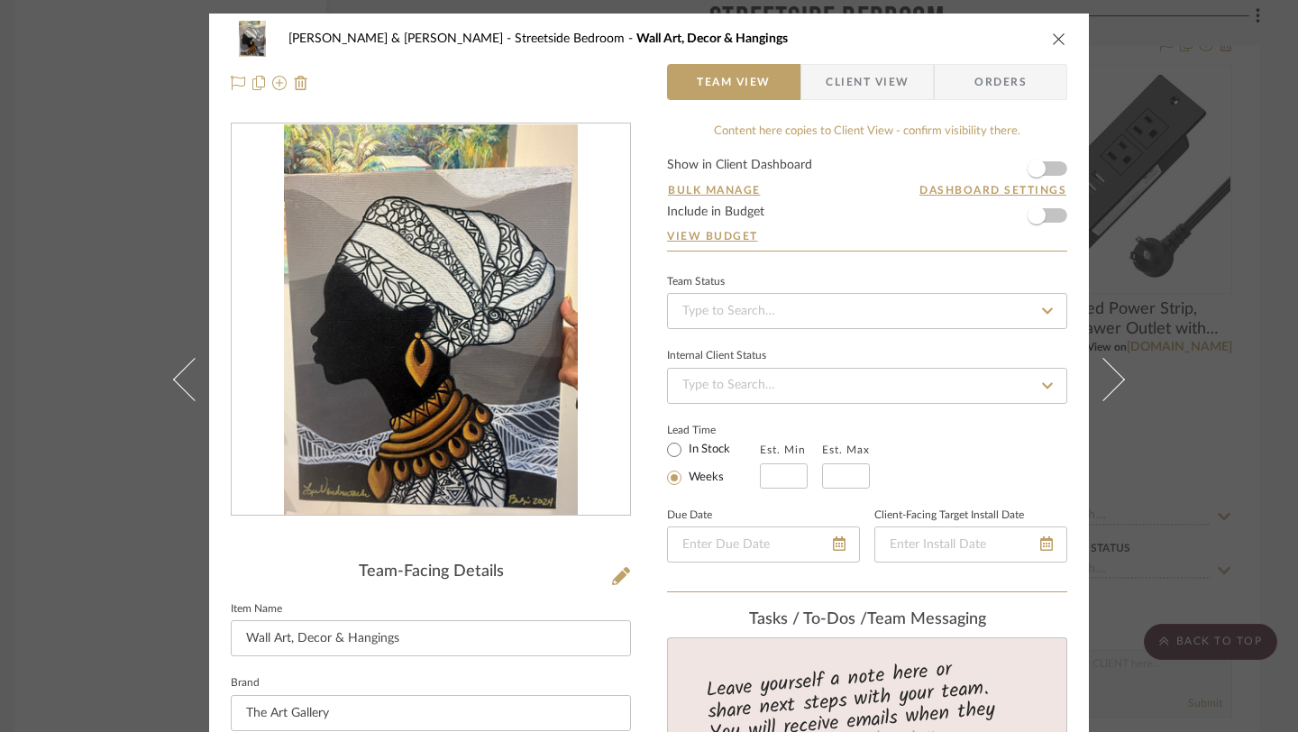
click at [1053, 41] on icon "close" at bounding box center [1059, 39] width 14 height 14
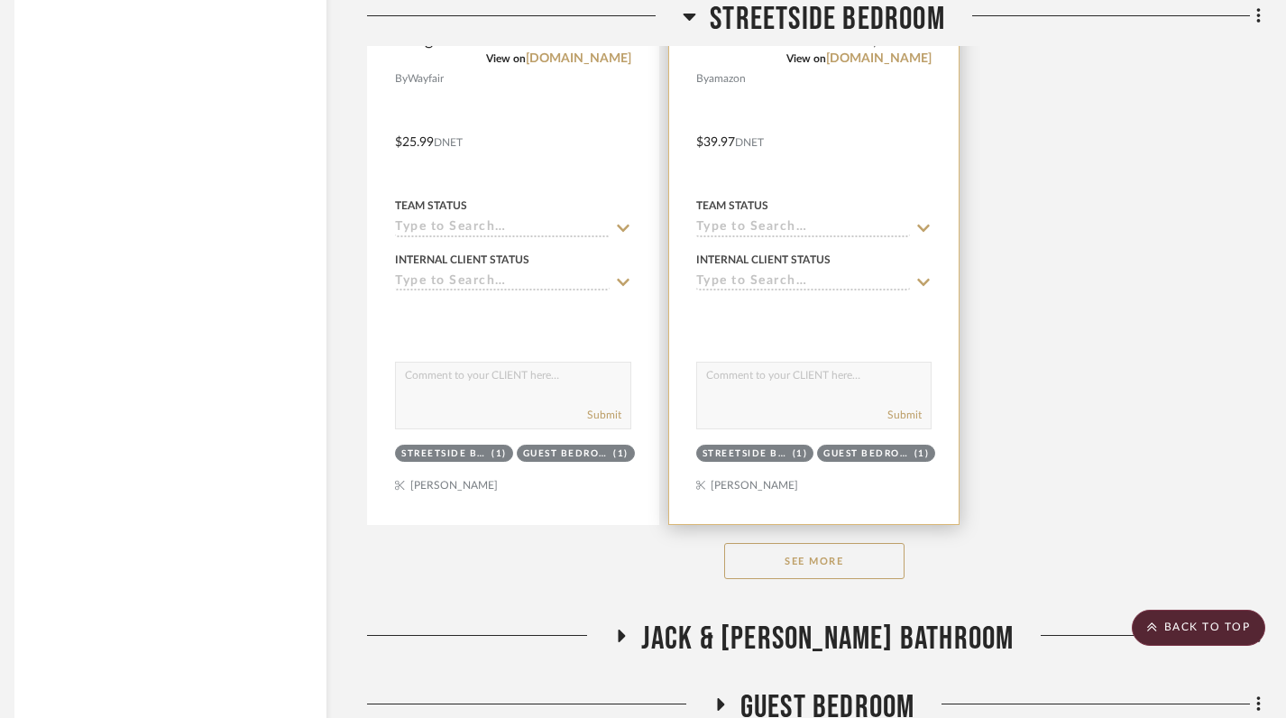
scroll to position [6757, 13]
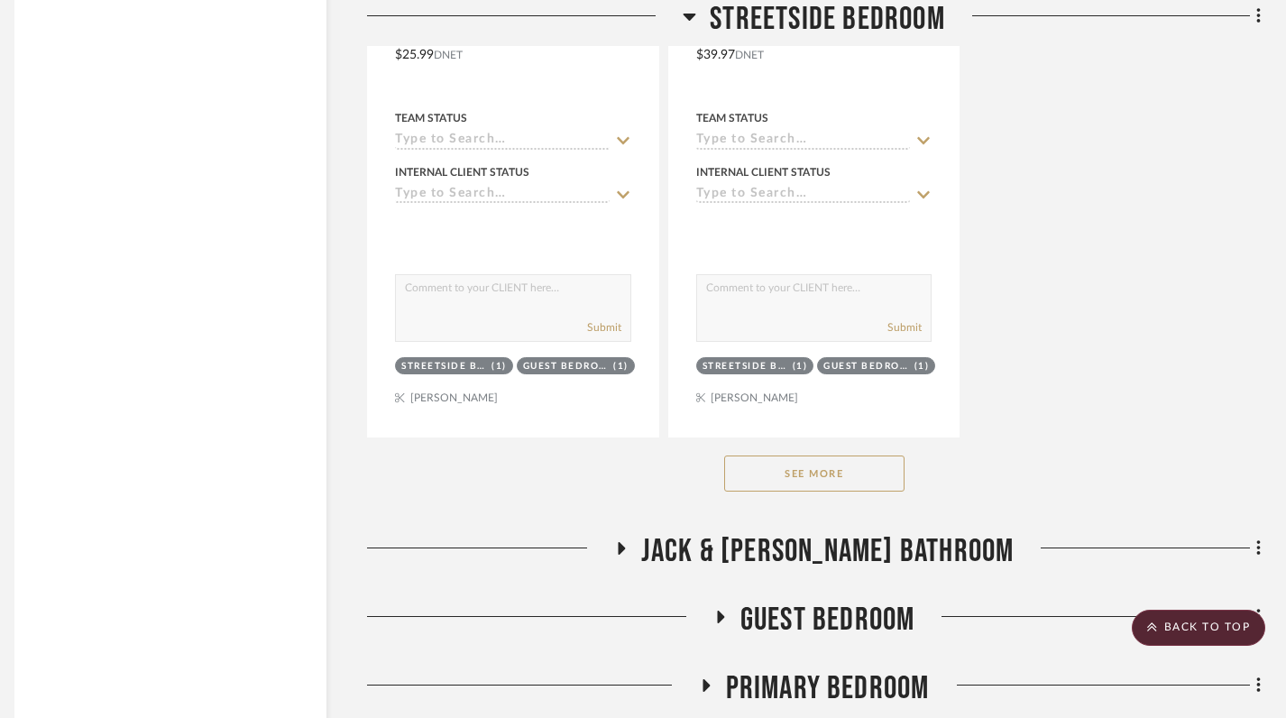
click at [835, 472] on button "See More" at bounding box center [814, 473] width 180 height 36
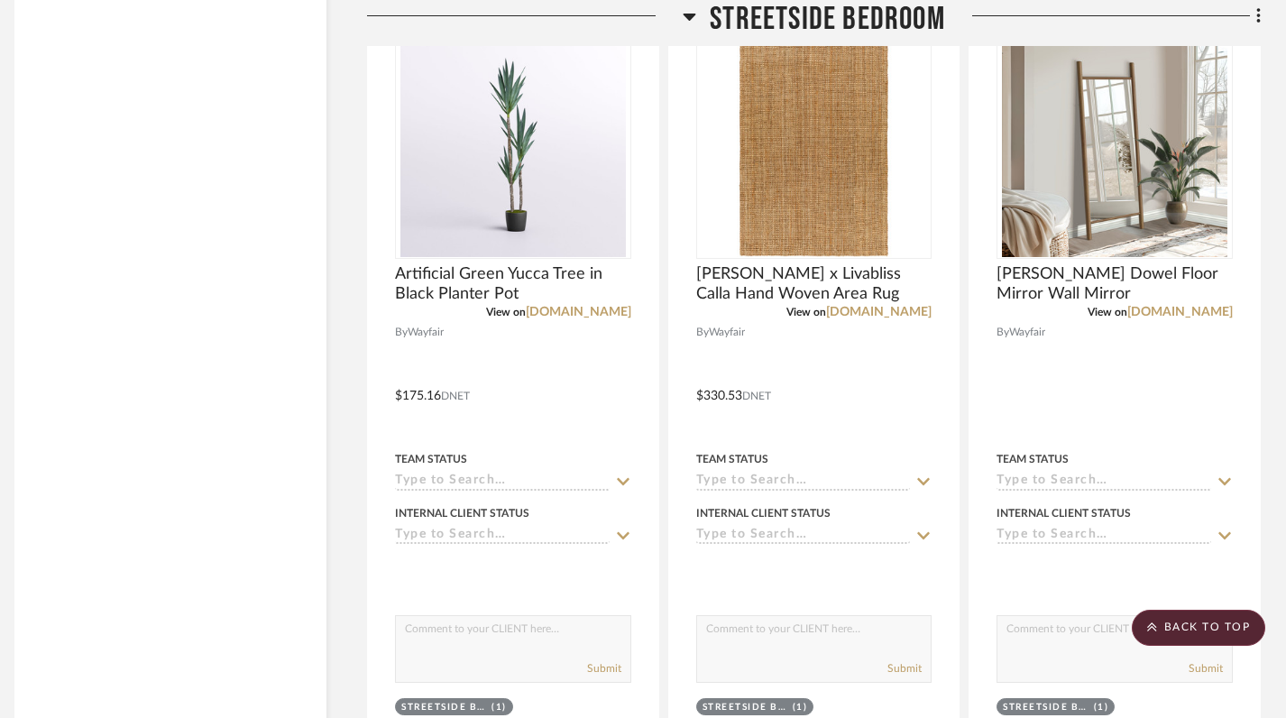
scroll to position [7278, 13]
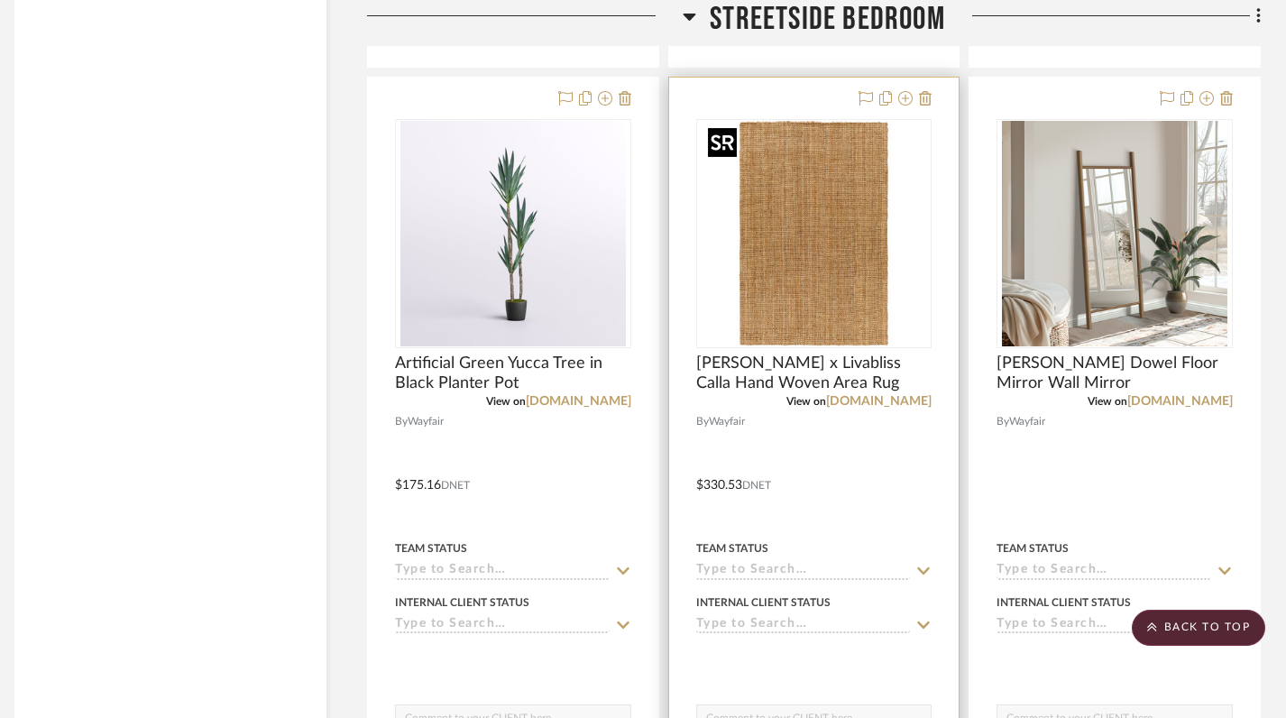
click at [824, 294] on img "0" at bounding box center [813, 233] width 225 height 225
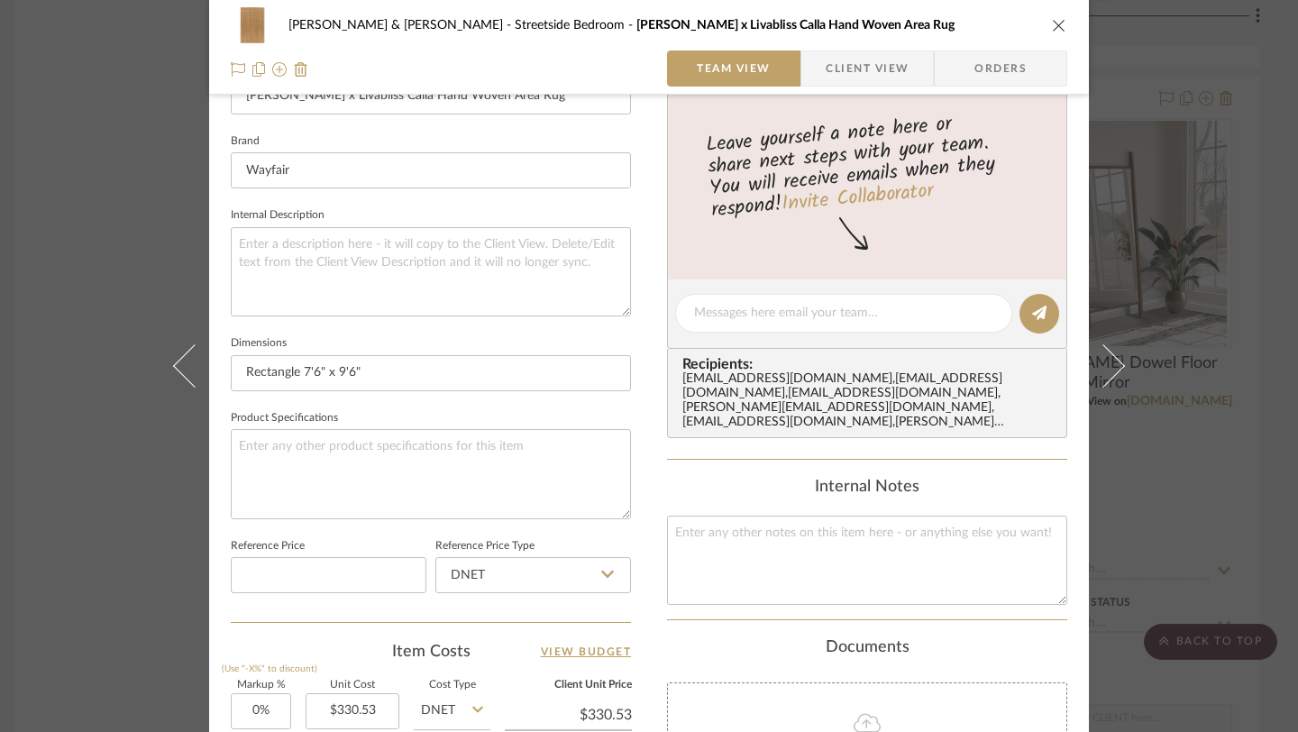
scroll to position [0, 0]
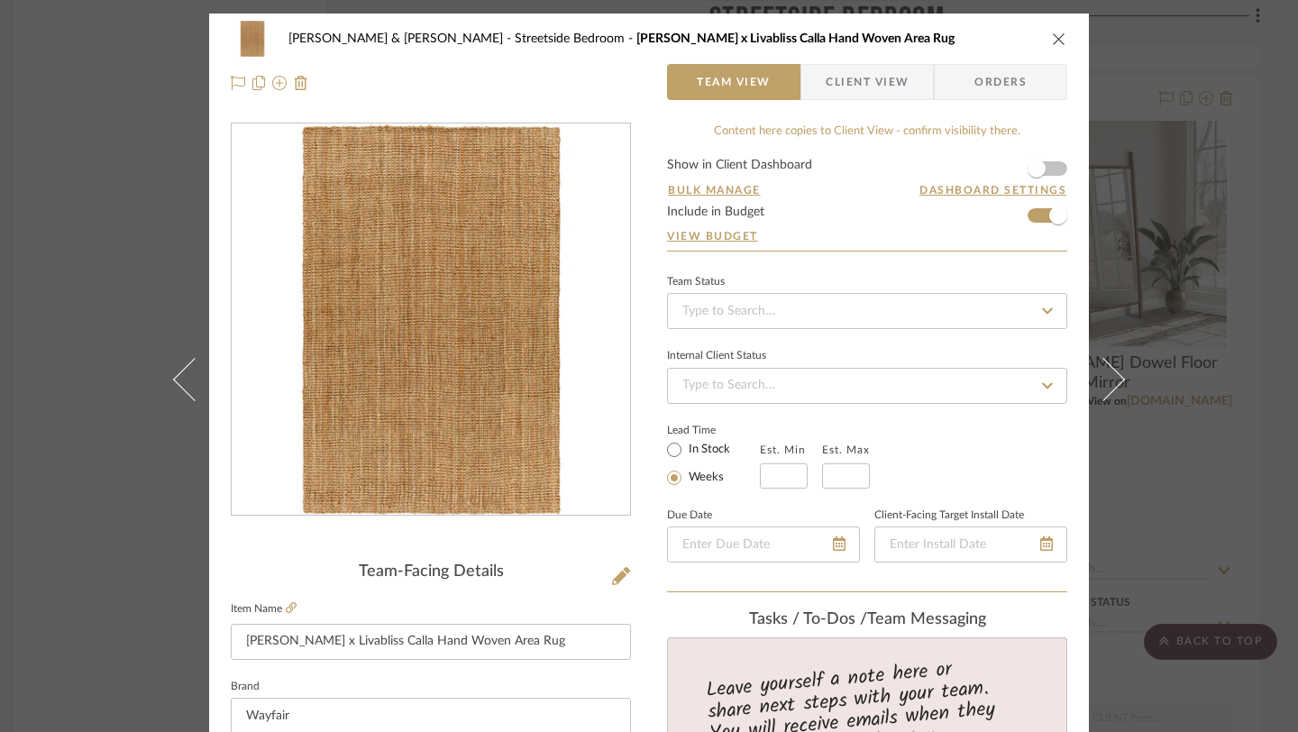
click at [1052, 41] on icon "close" at bounding box center [1059, 39] width 14 height 14
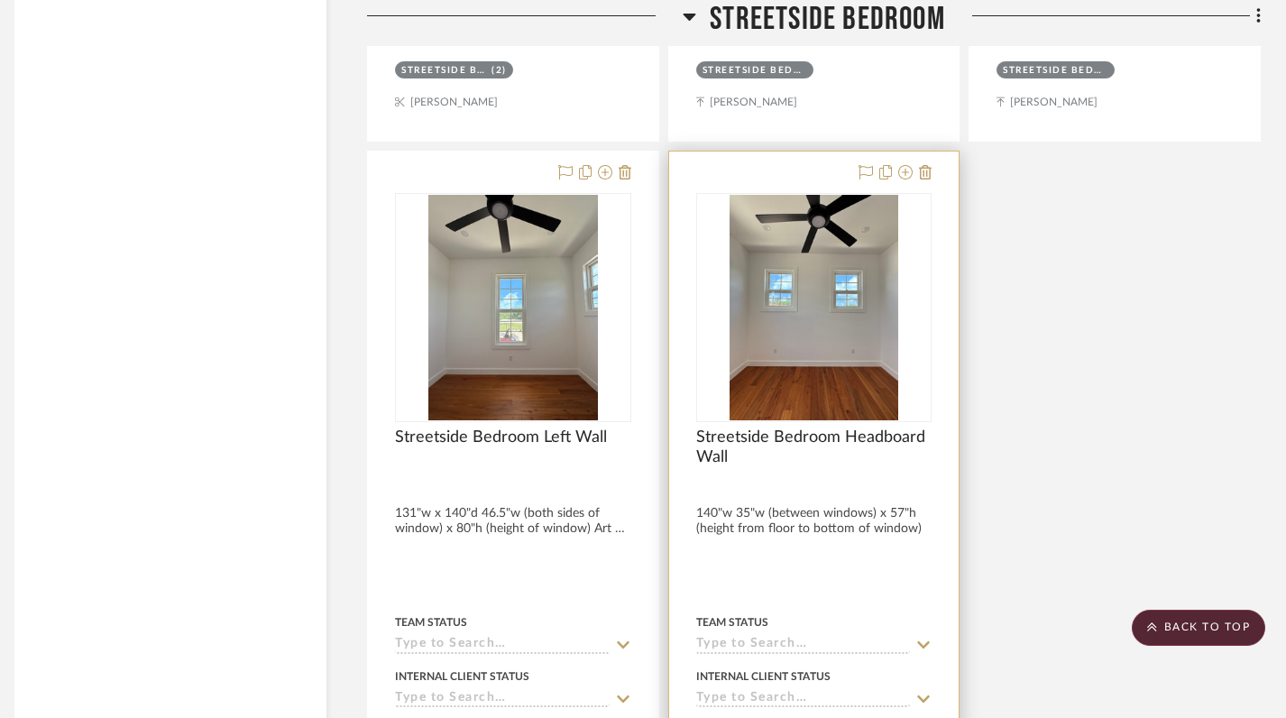
scroll to position [9533, 13]
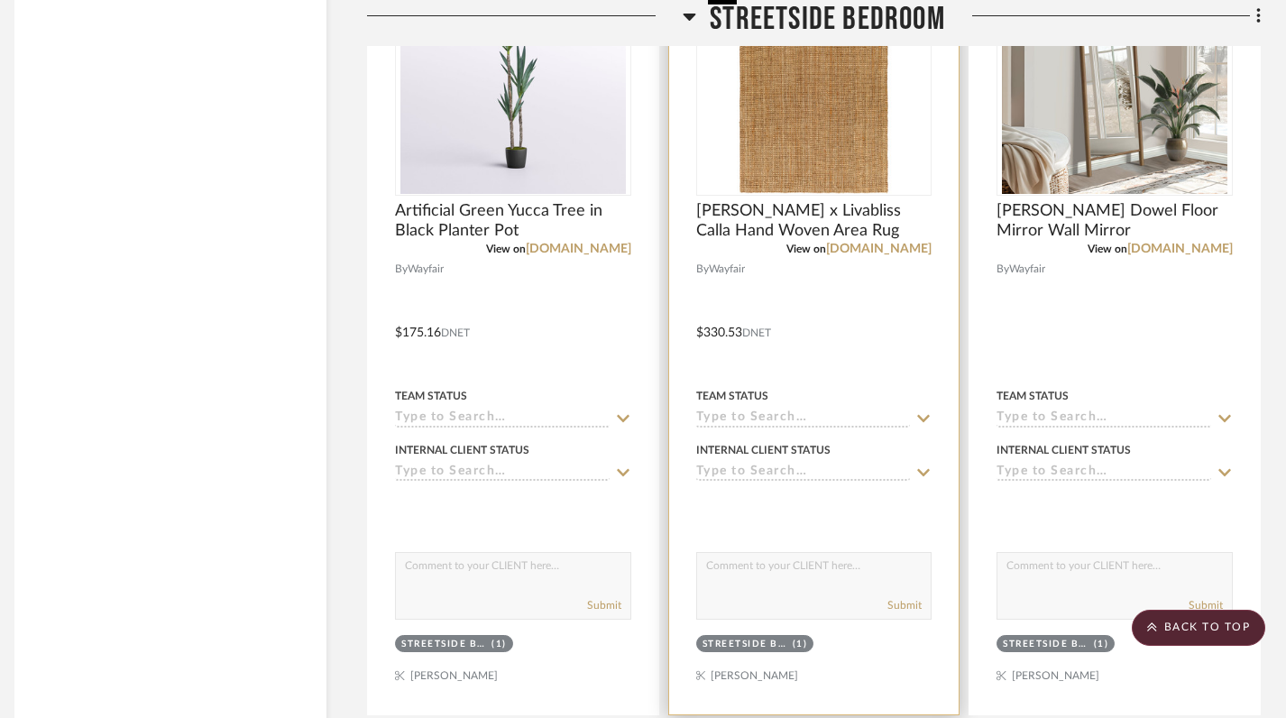
click at [798, 152] on img "0" at bounding box center [813, 80] width 225 height 225
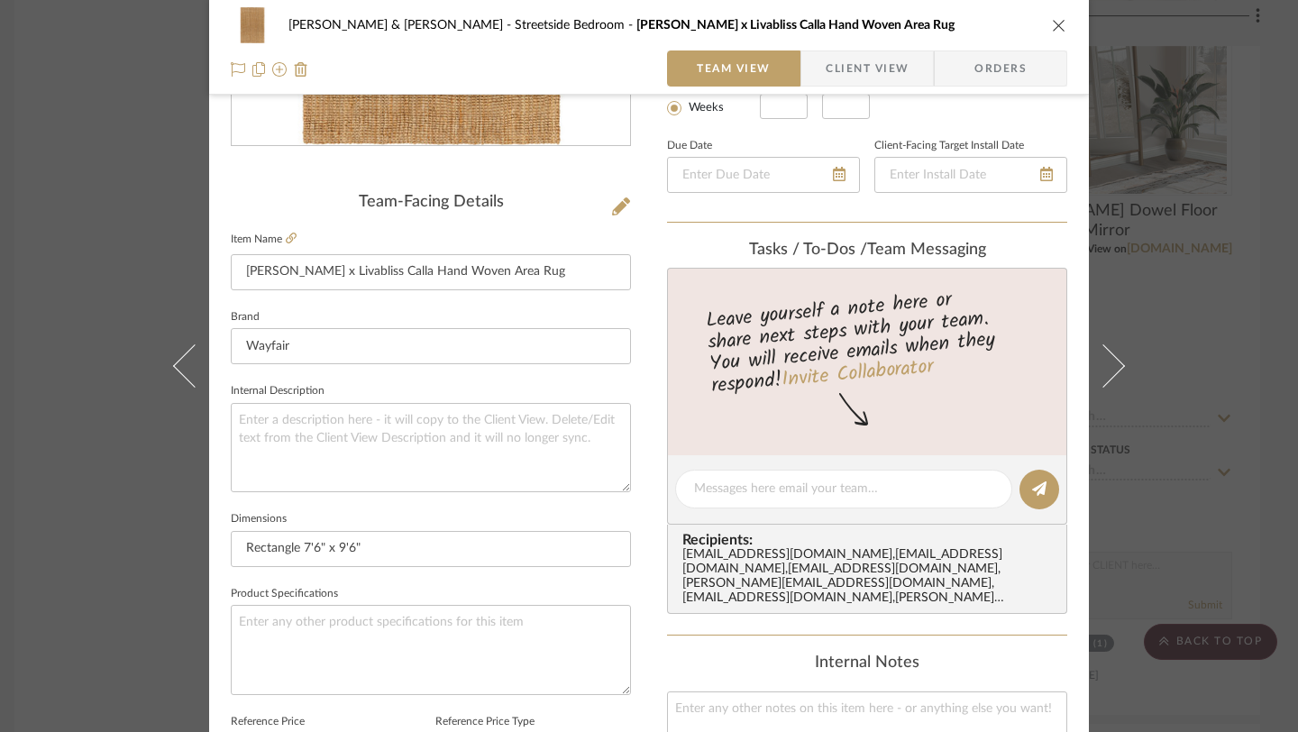
scroll to position [415, 0]
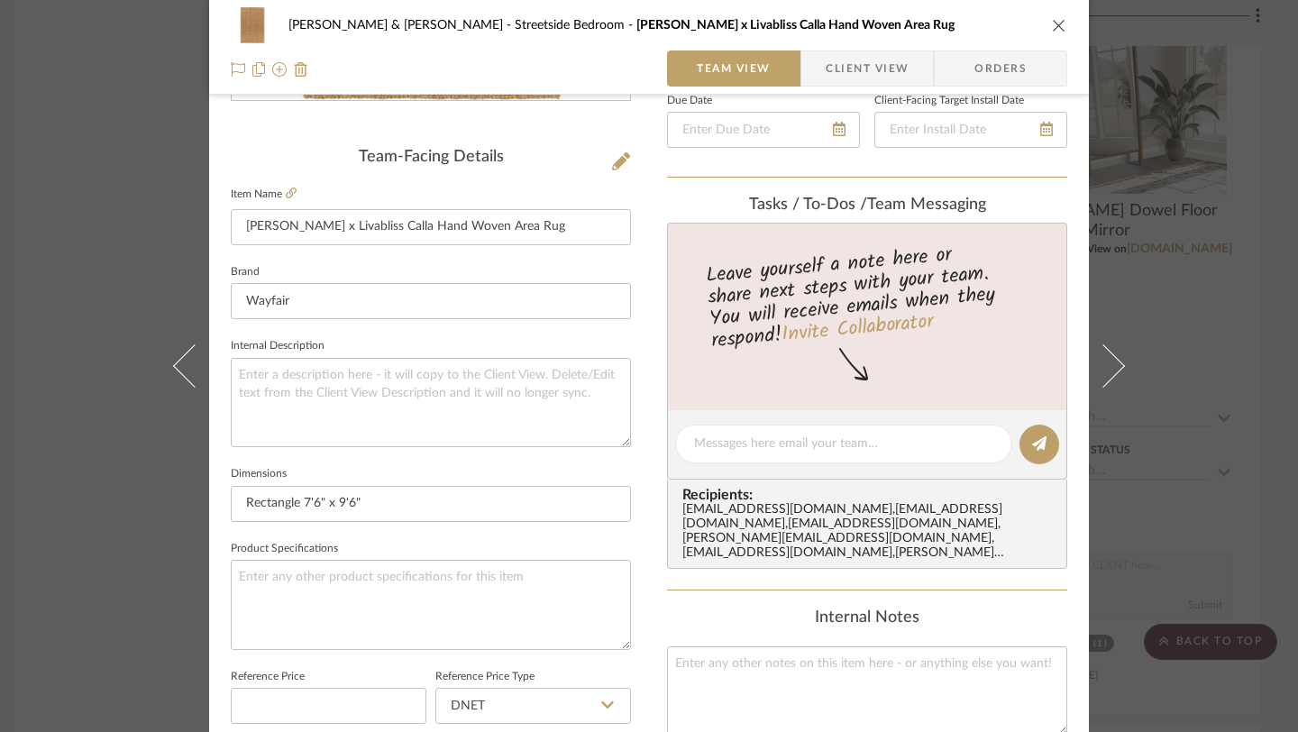
click at [1053, 21] on icon "close" at bounding box center [1059, 25] width 14 height 14
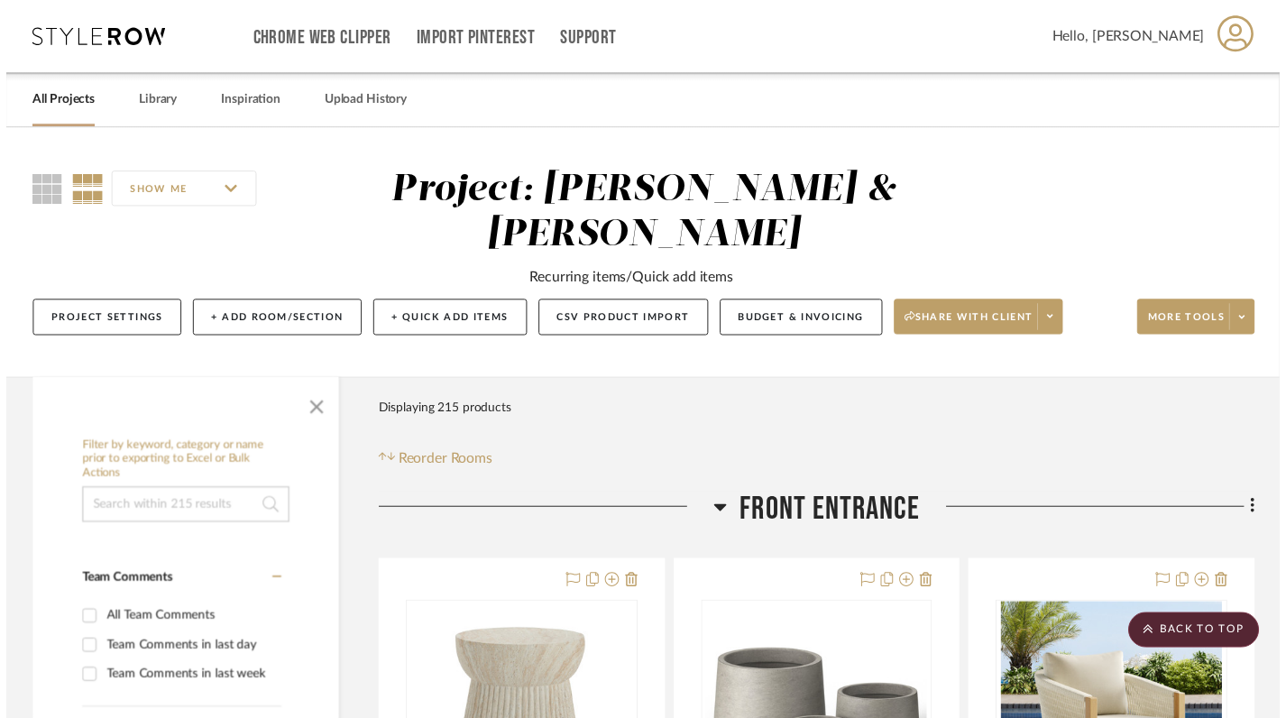
scroll to position [7279, 13]
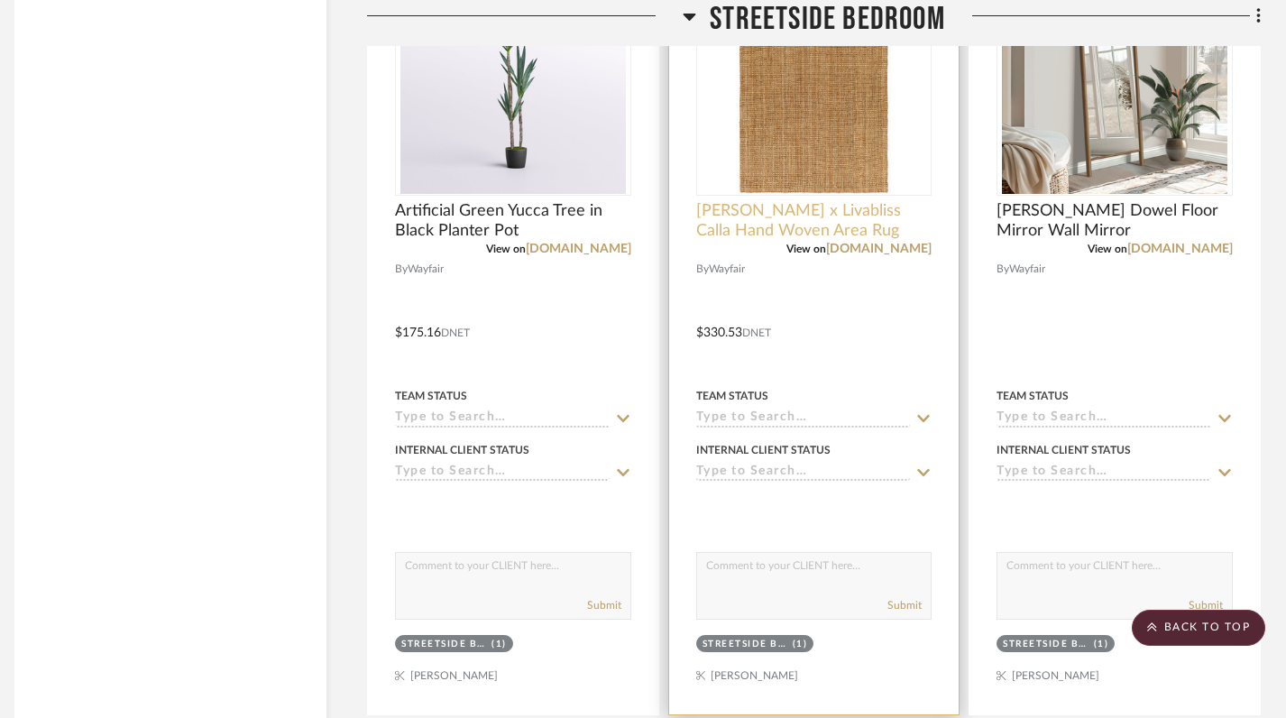
click at [814, 226] on span "Becki Owens x Livabliss Calla Hand Woven Area Rug" at bounding box center [814, 221] width 236 height 40
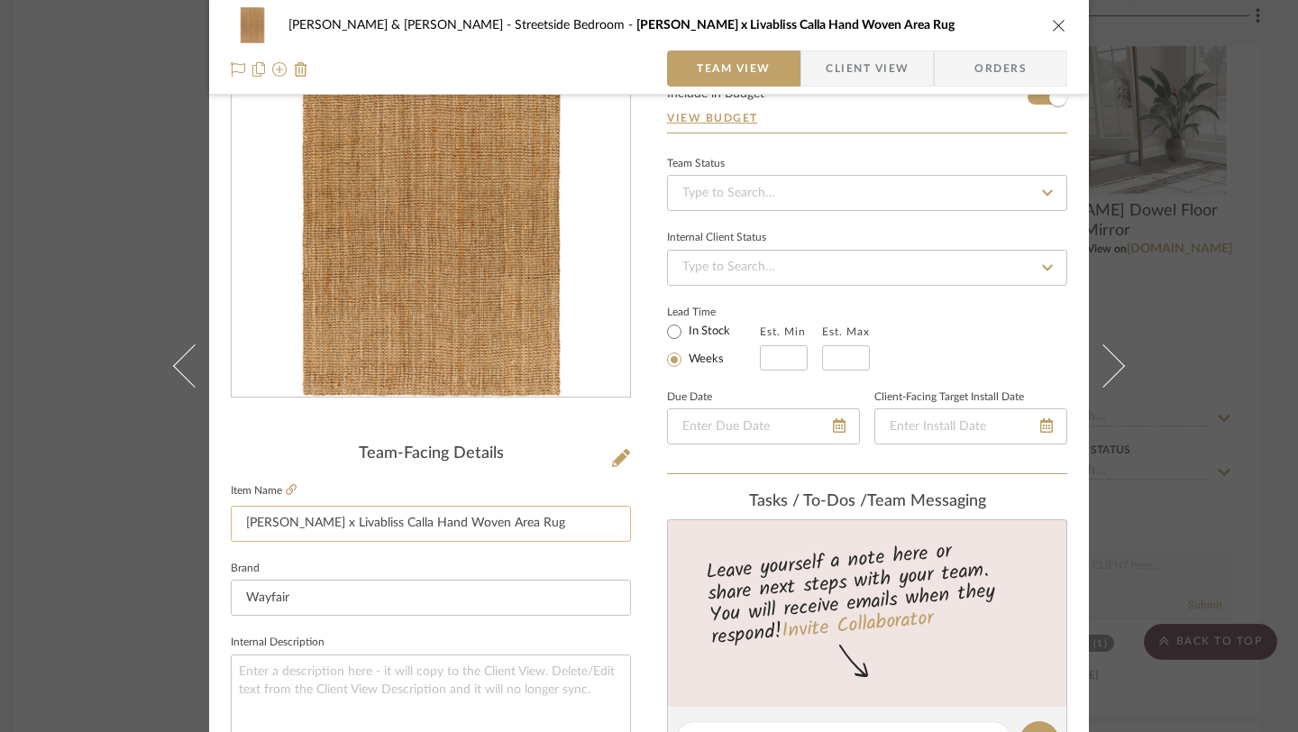
scroll to position [162, 0]
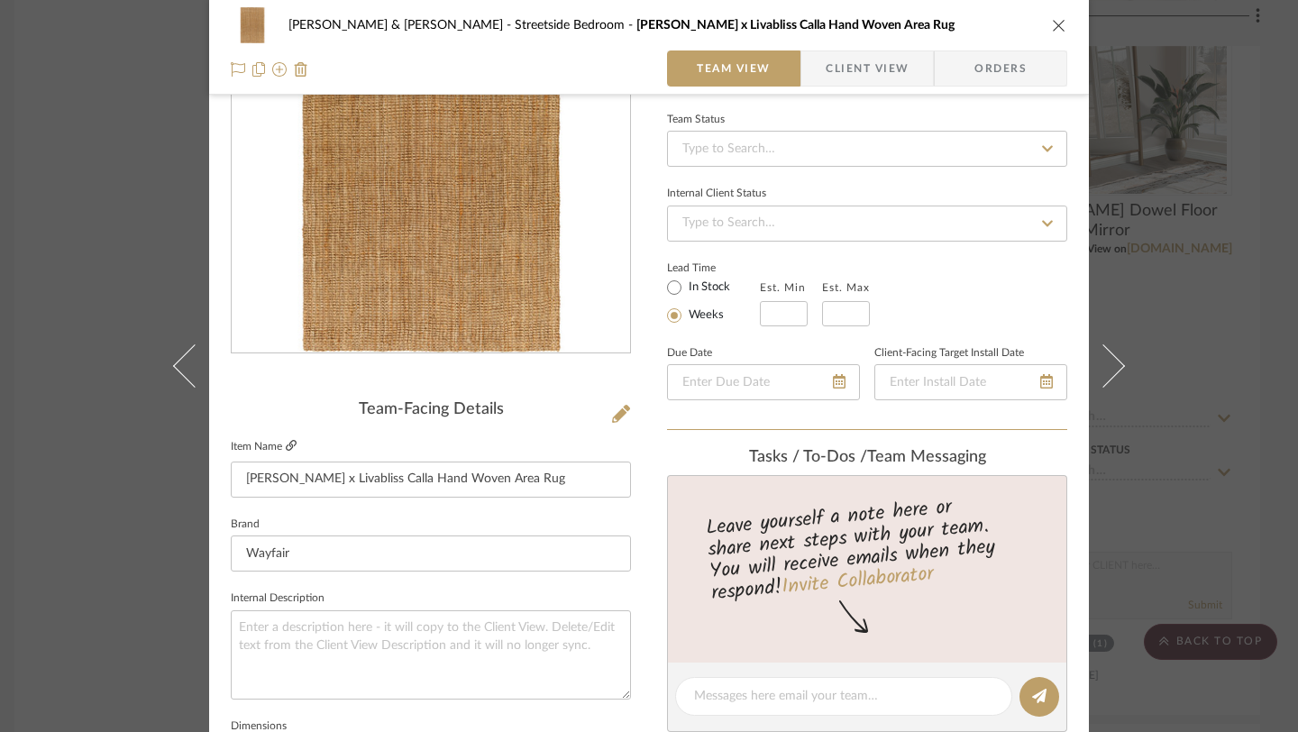
click at [286, 452] on fa-icon at bounding box center [291, 446] width 11 height 11
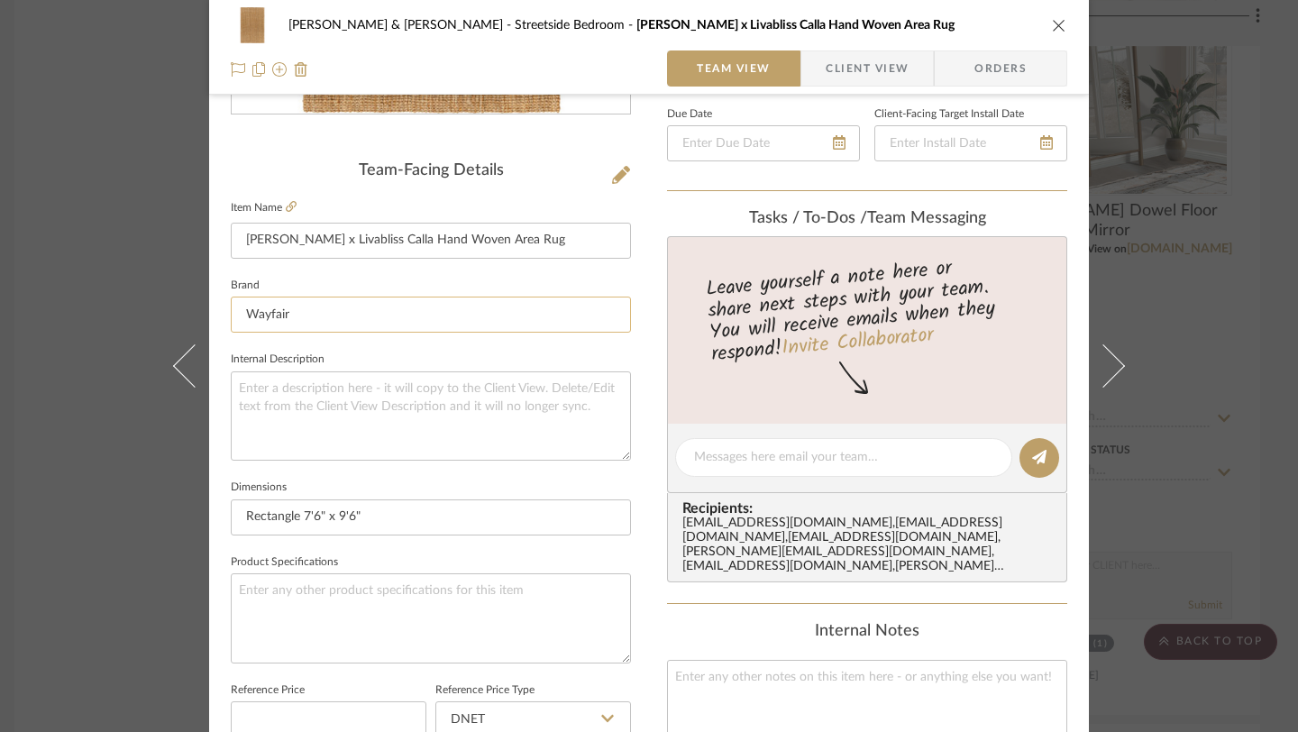
scroll to position [426, 0]
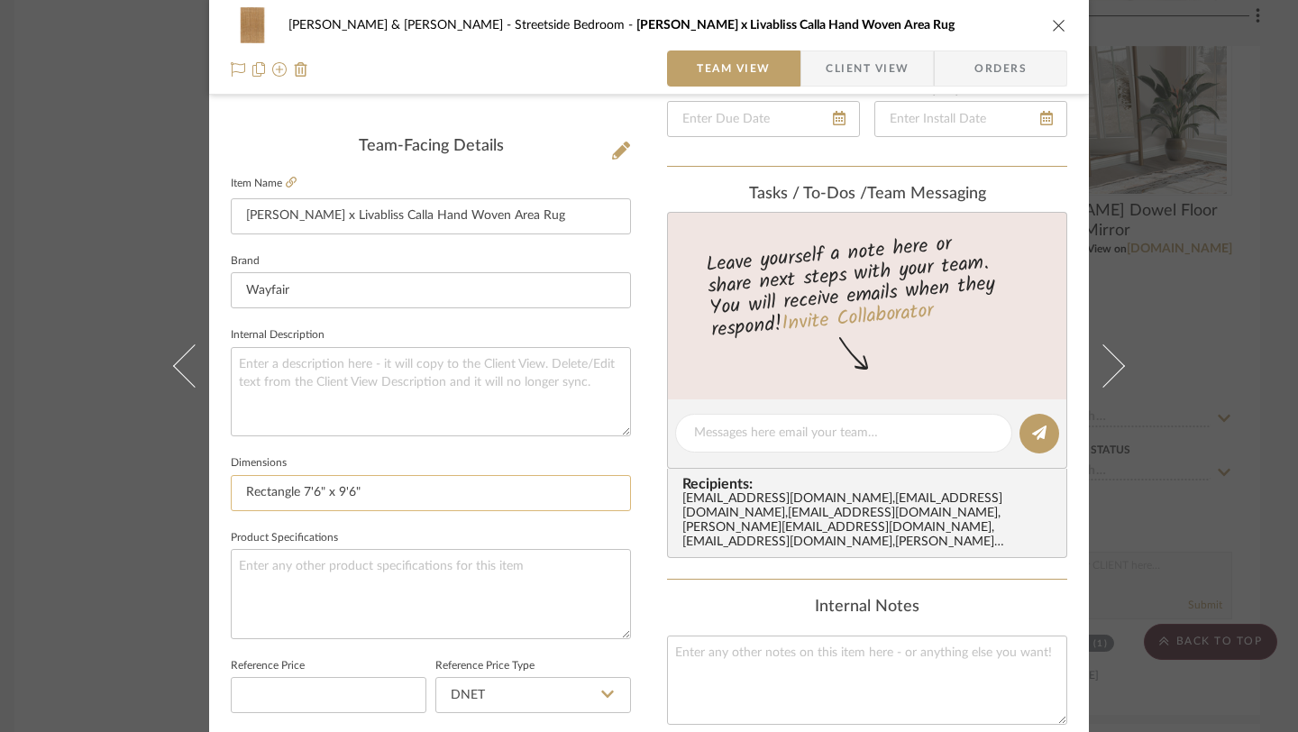
click at [367, 495] on input "Rectangle 7'6" x 9'6"" at bounding box center [431, 493] width 400 height 36
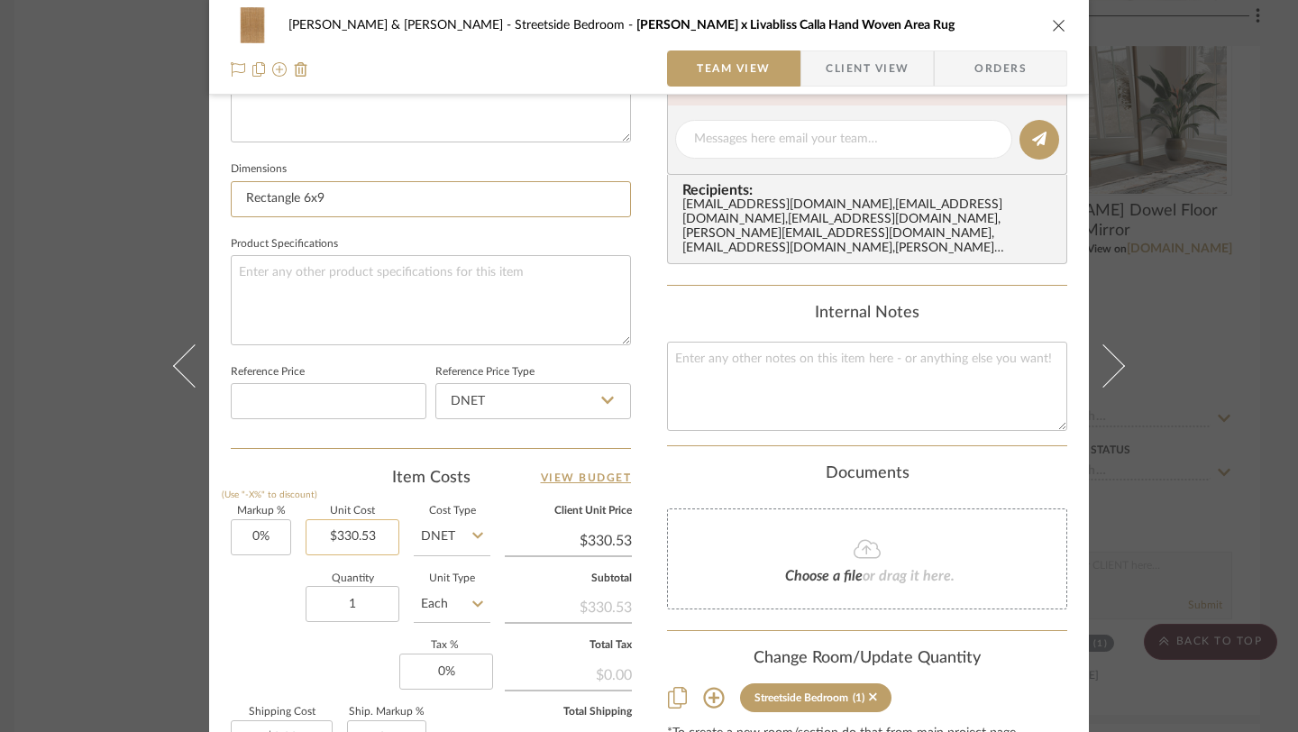
scroll to position [947, 0]
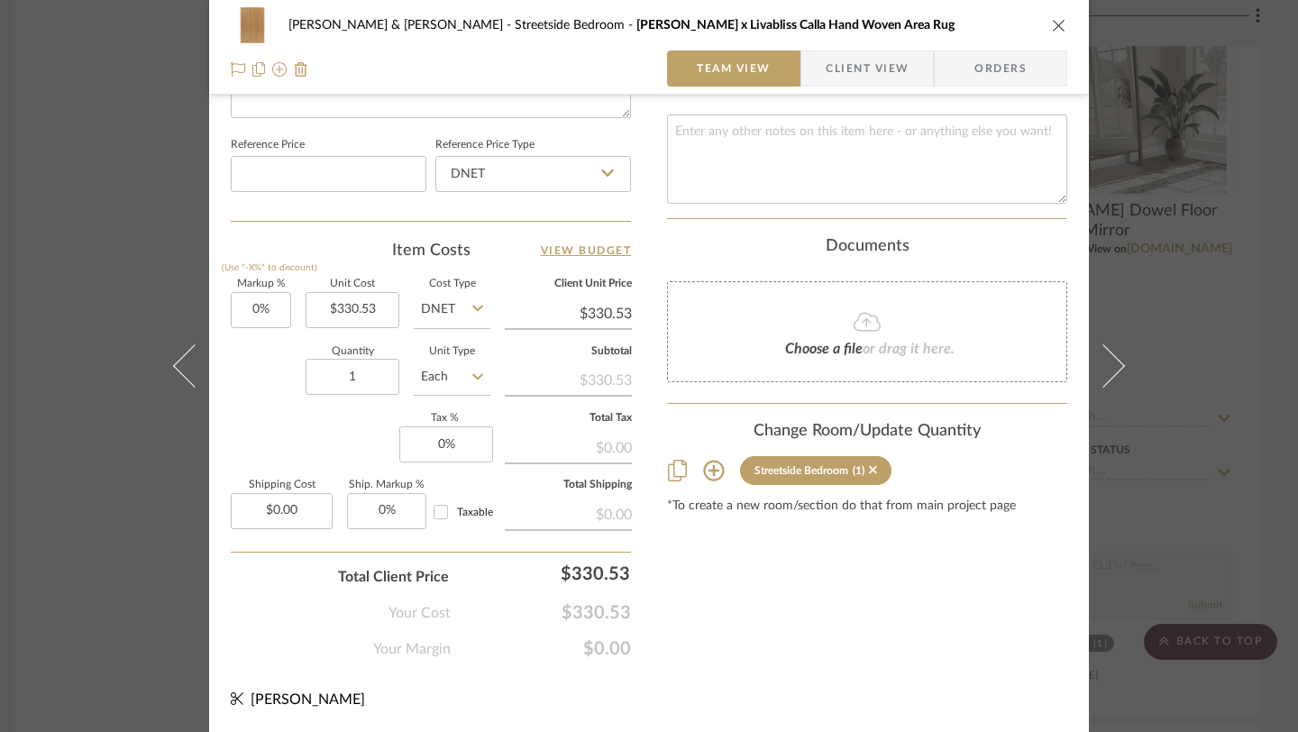
type input "Rectangle 6x9"
click at [1052, 27] on icon "close" at bounding box center [1059, 25] width 14 height 14
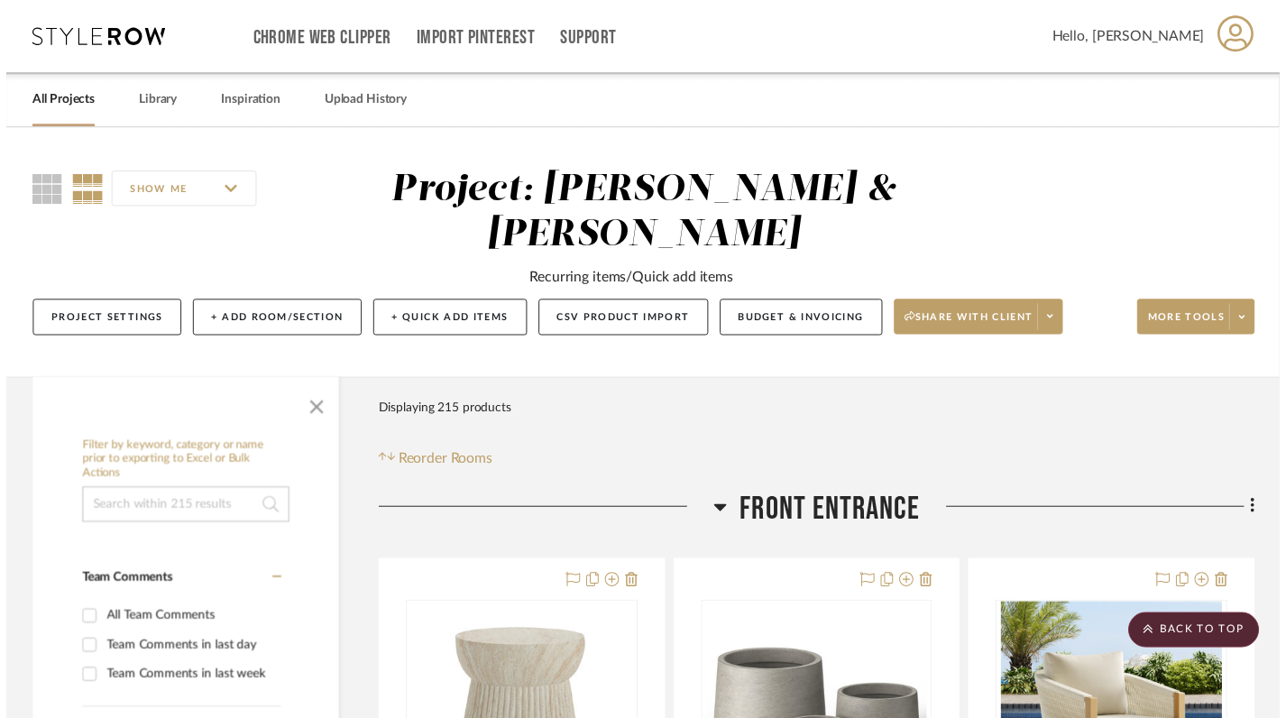
scroll to position [7279, 13]
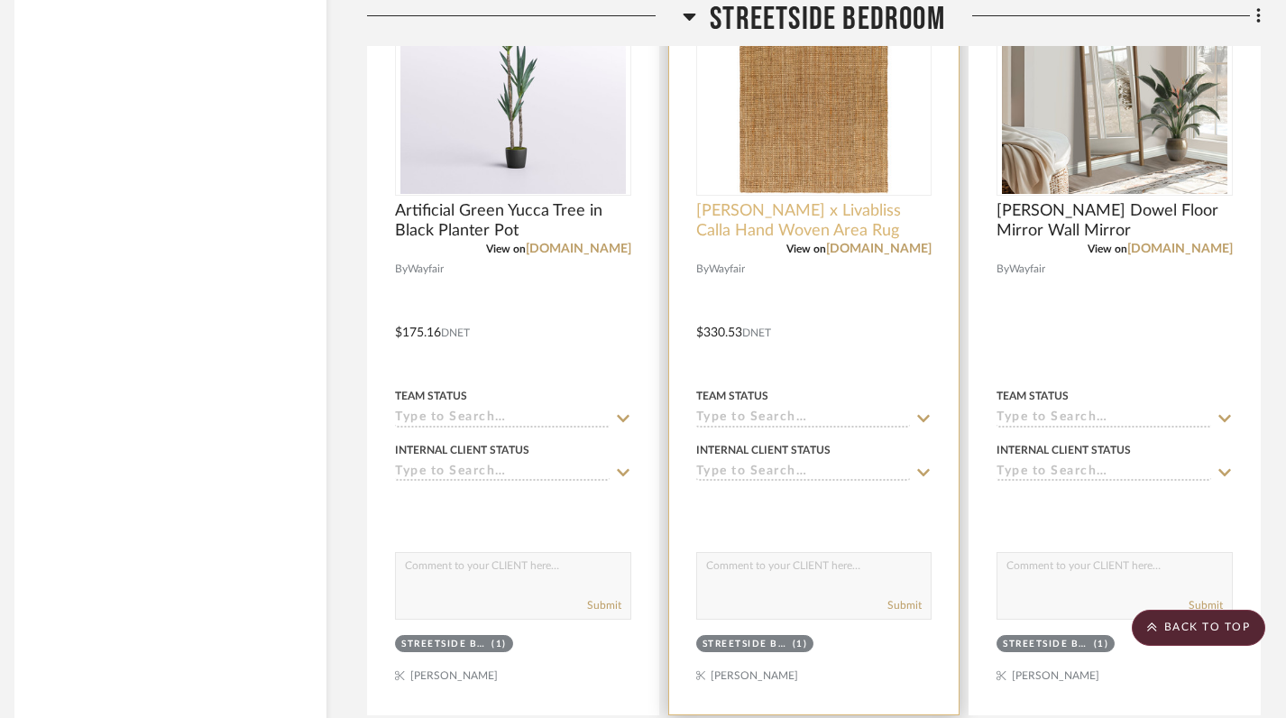
click at [810, 228] on span "Becki Owens x Livabliss Calla Hand Woven Area Rug" at bounding box center [814, 221] width 236 height 40
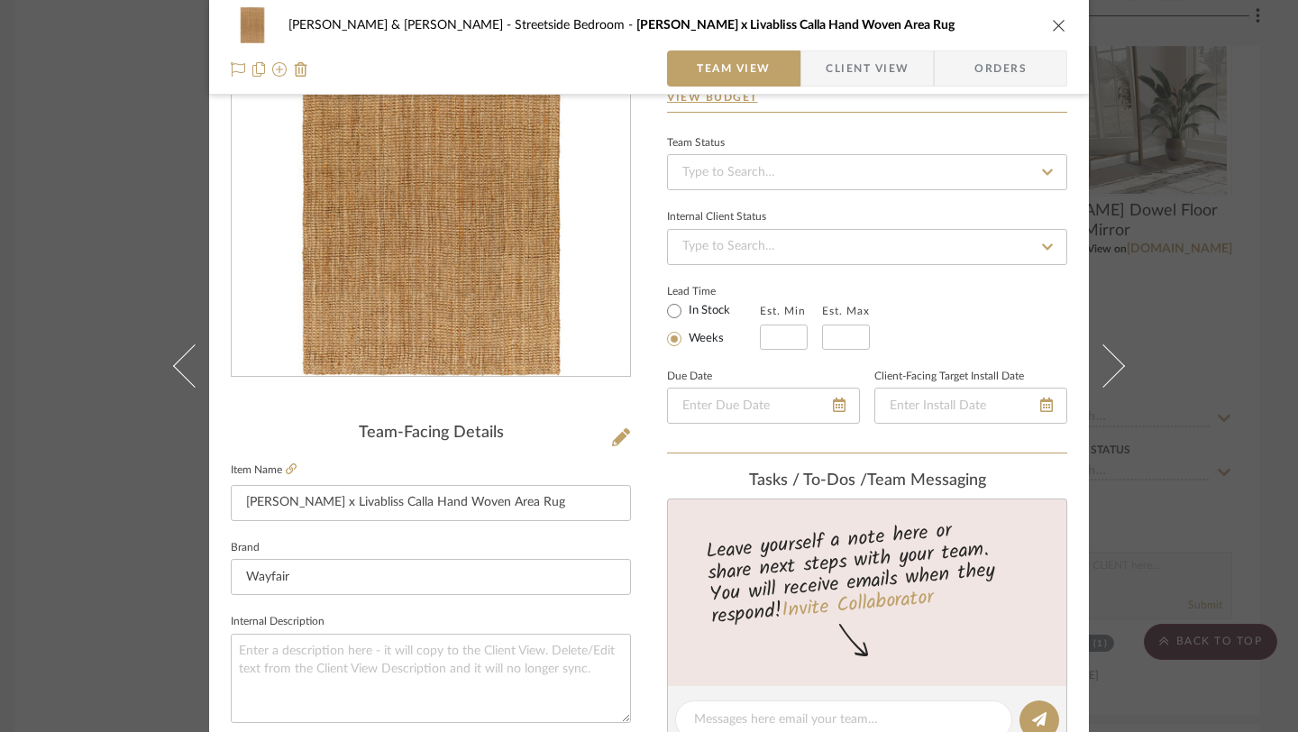
scroll to position [0, 0]
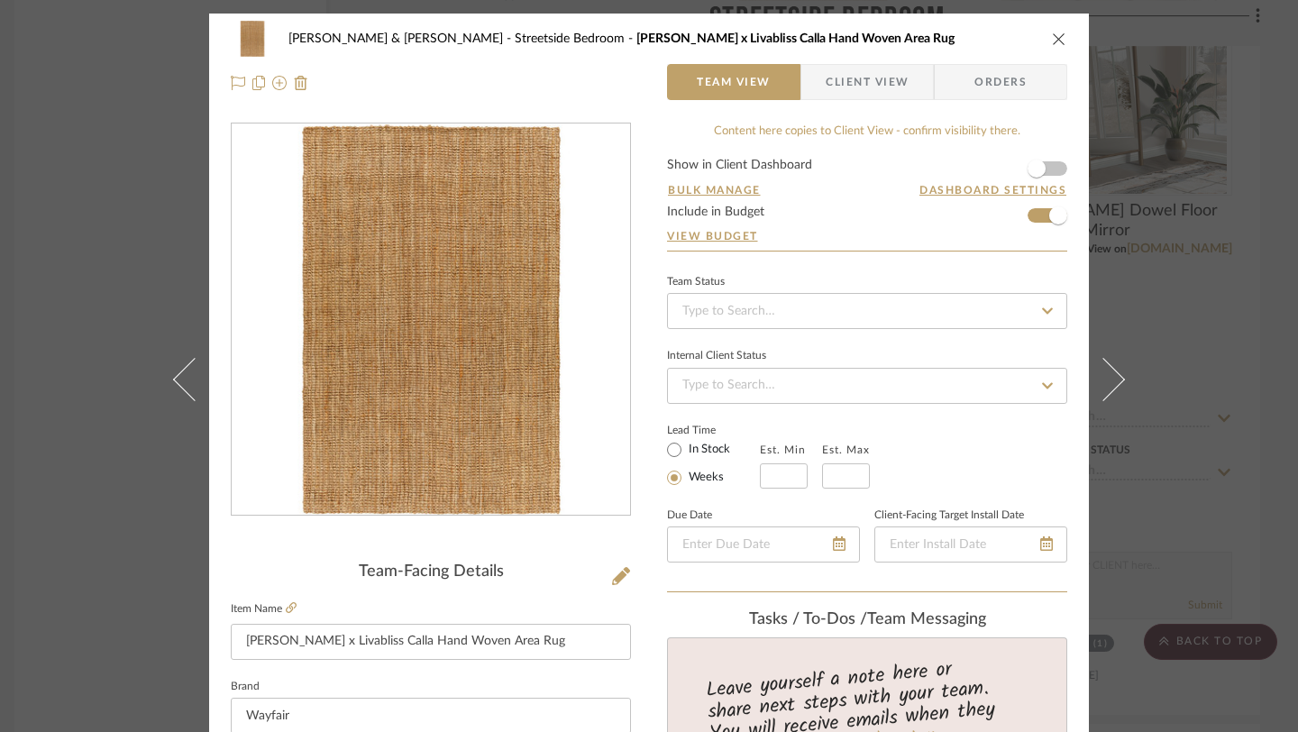
click at [1057, 36] on icon "close" at bounding box center [1059, 39] width 14 height 14
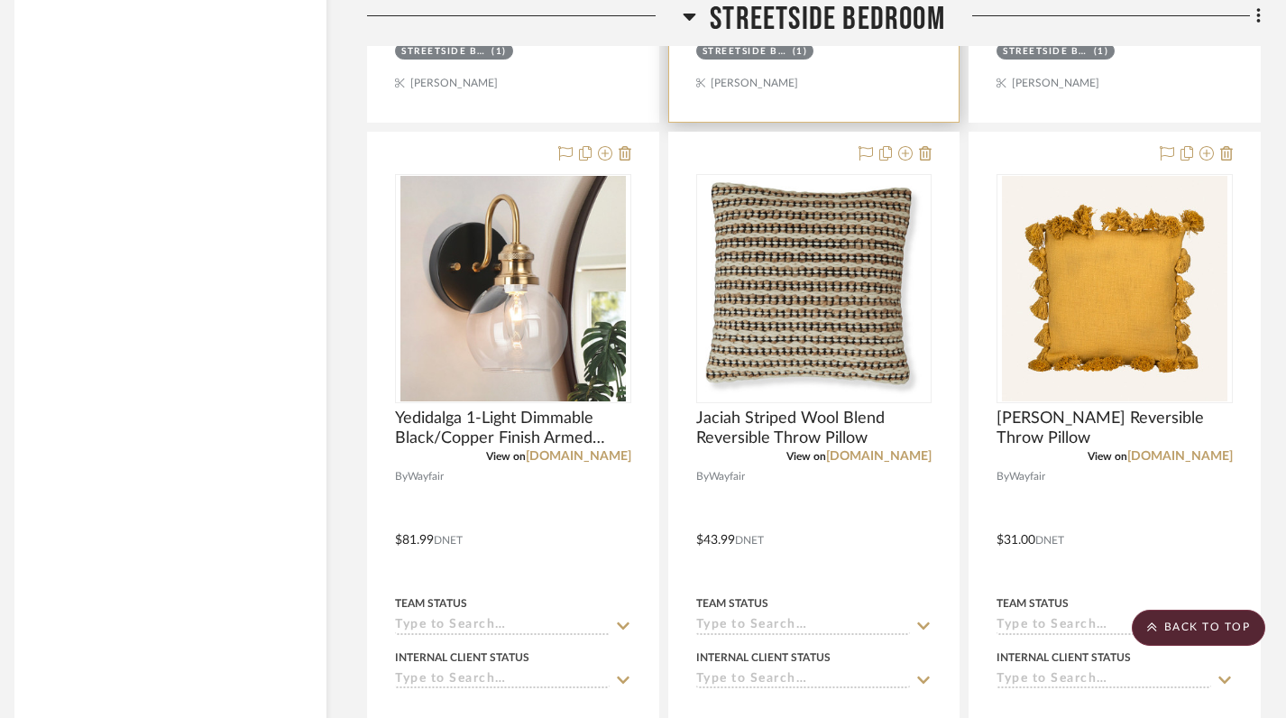
scroll to position [7973, 13]
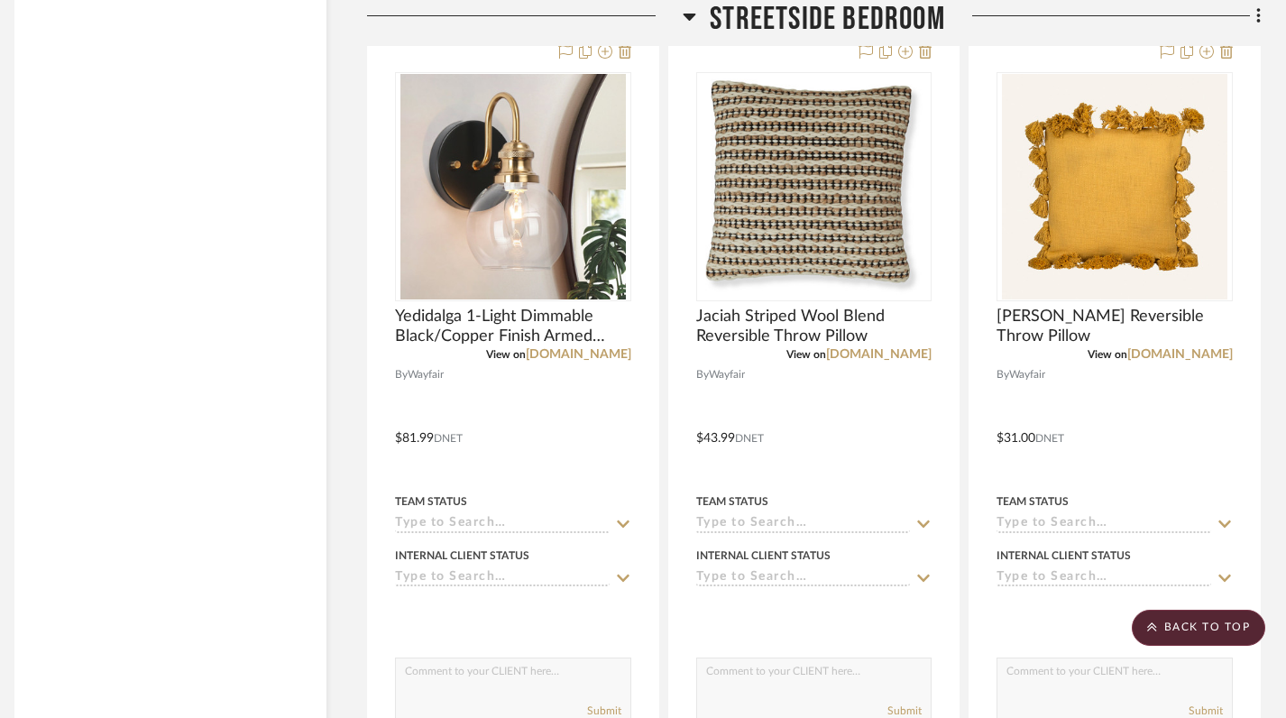
click at [688, 10] on icon at bounding box center [690, 16] width 14 height 22
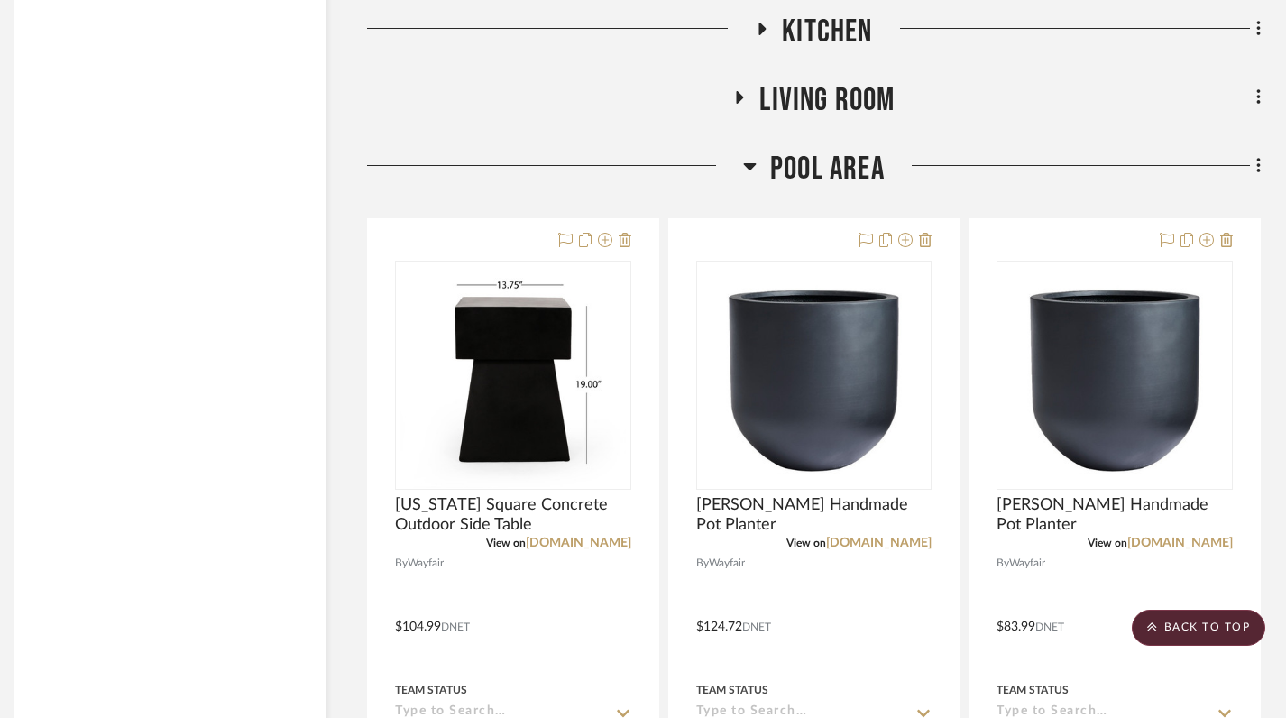
click at [746, 160] on icon at bounding box center [750, 166] width 14 height 22
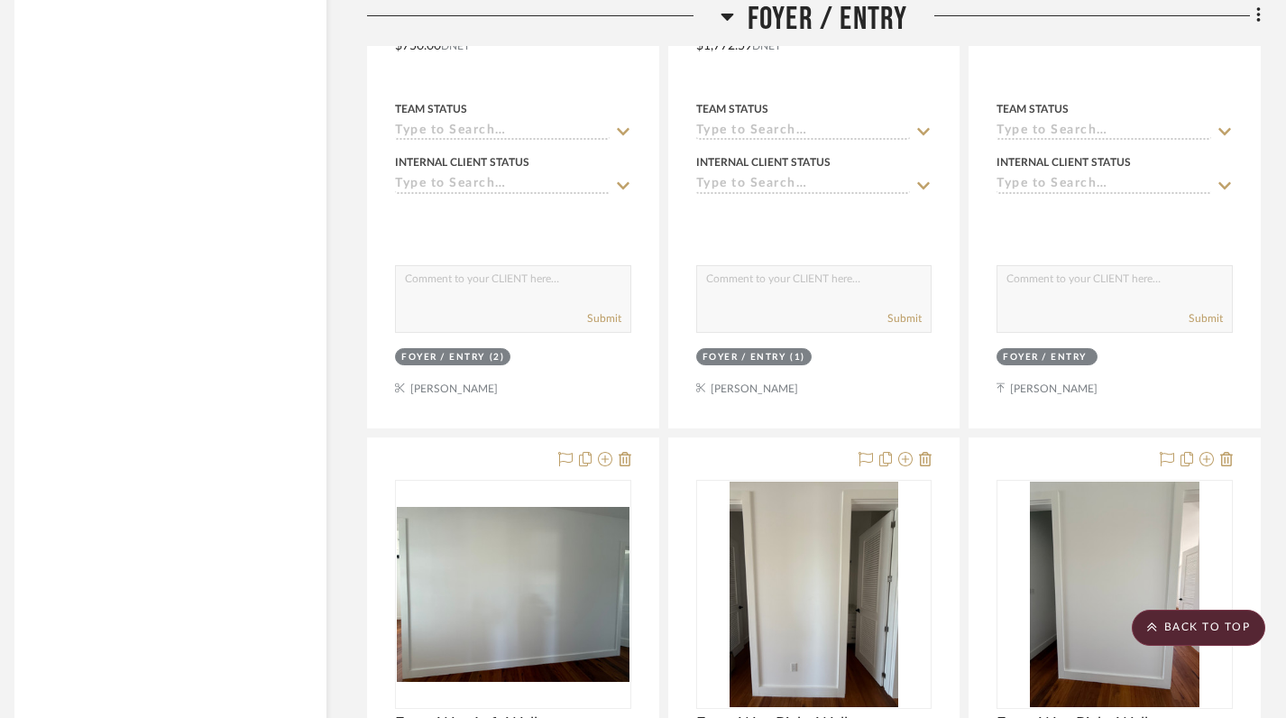
scroll to position [3413, 13]
click at [729, 14] on icon at bounding box center [726, 17] width 13 height 7
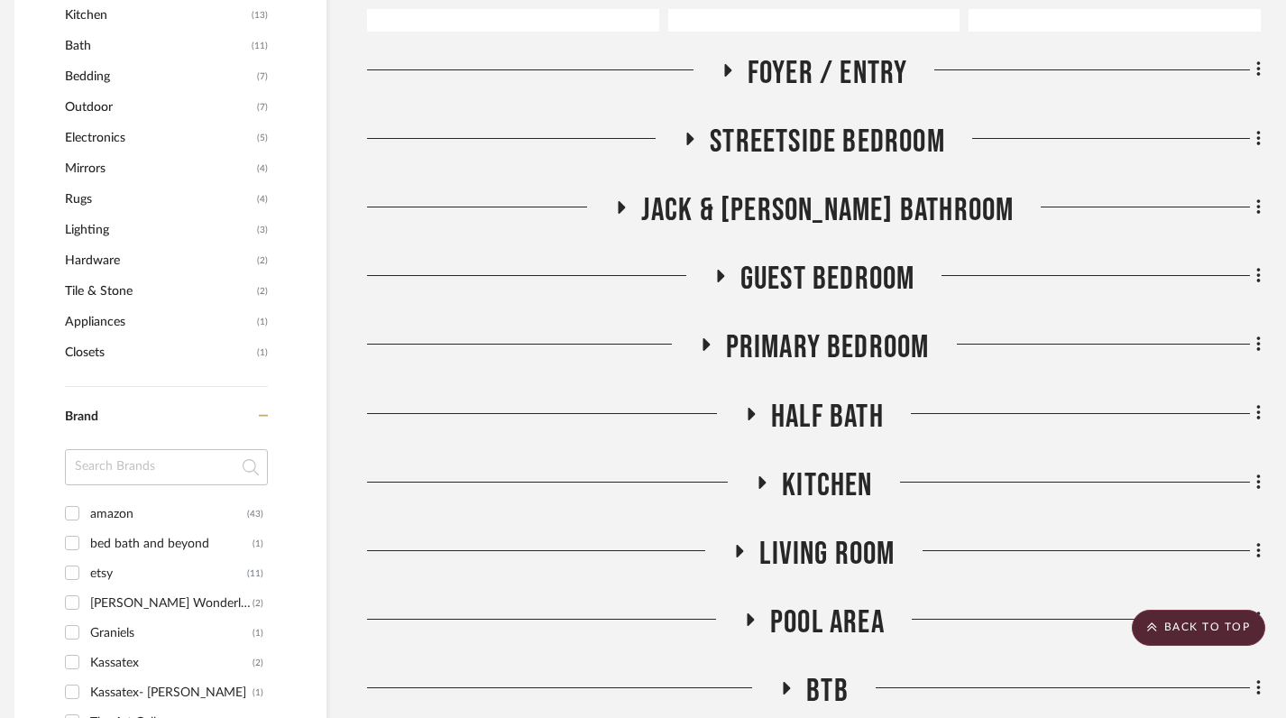
scroll to position [1319, 13]
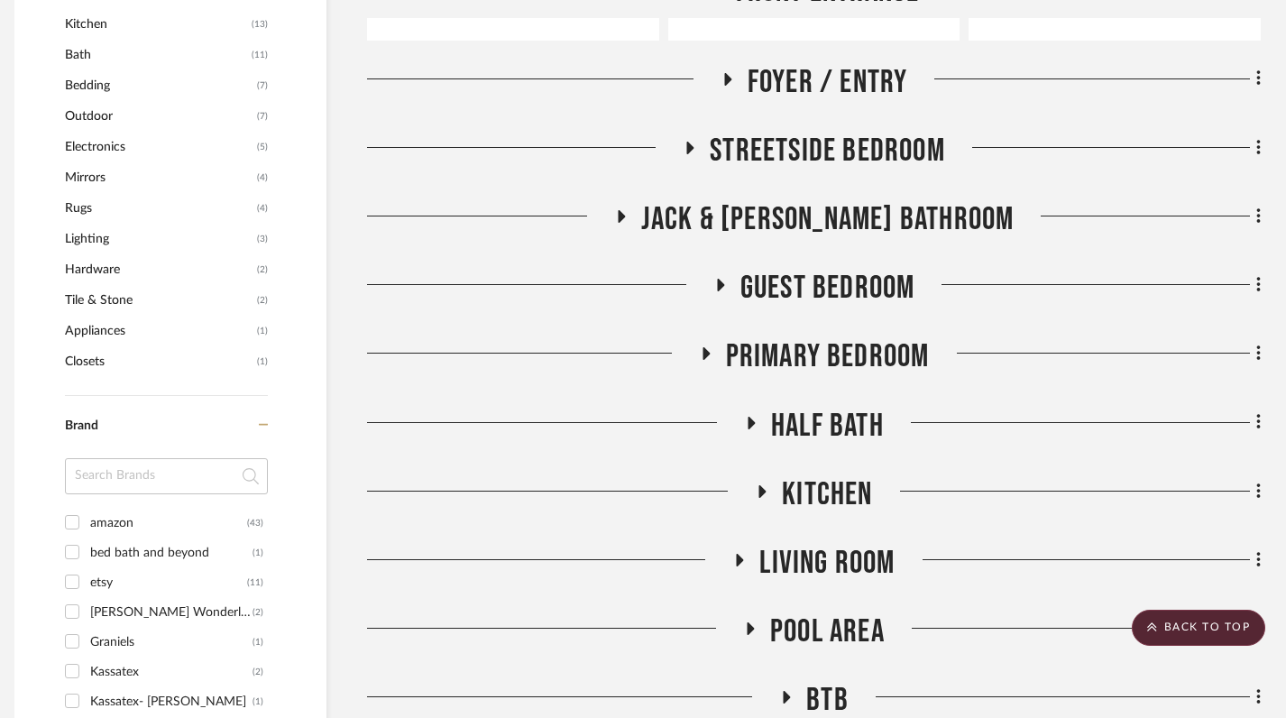
click at [631, 214] on icon at bounding box center [620, 217] width 22 height 14
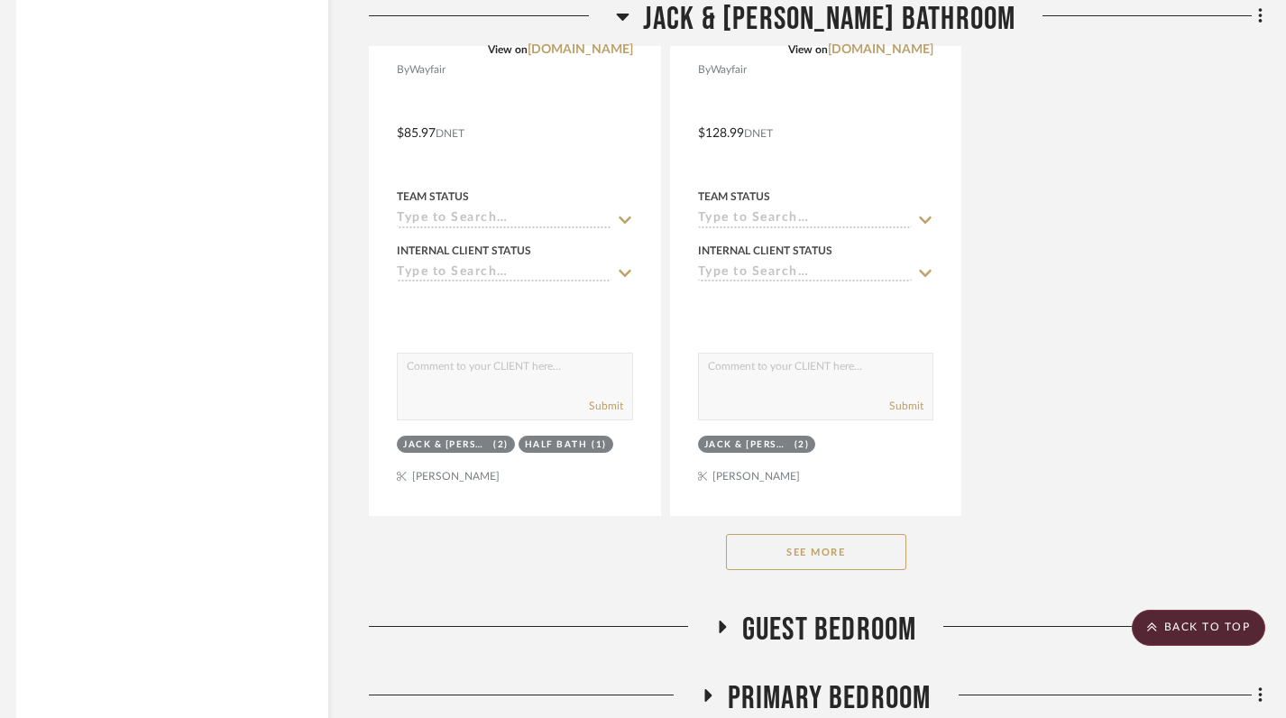
scroll to position [3477, 11]
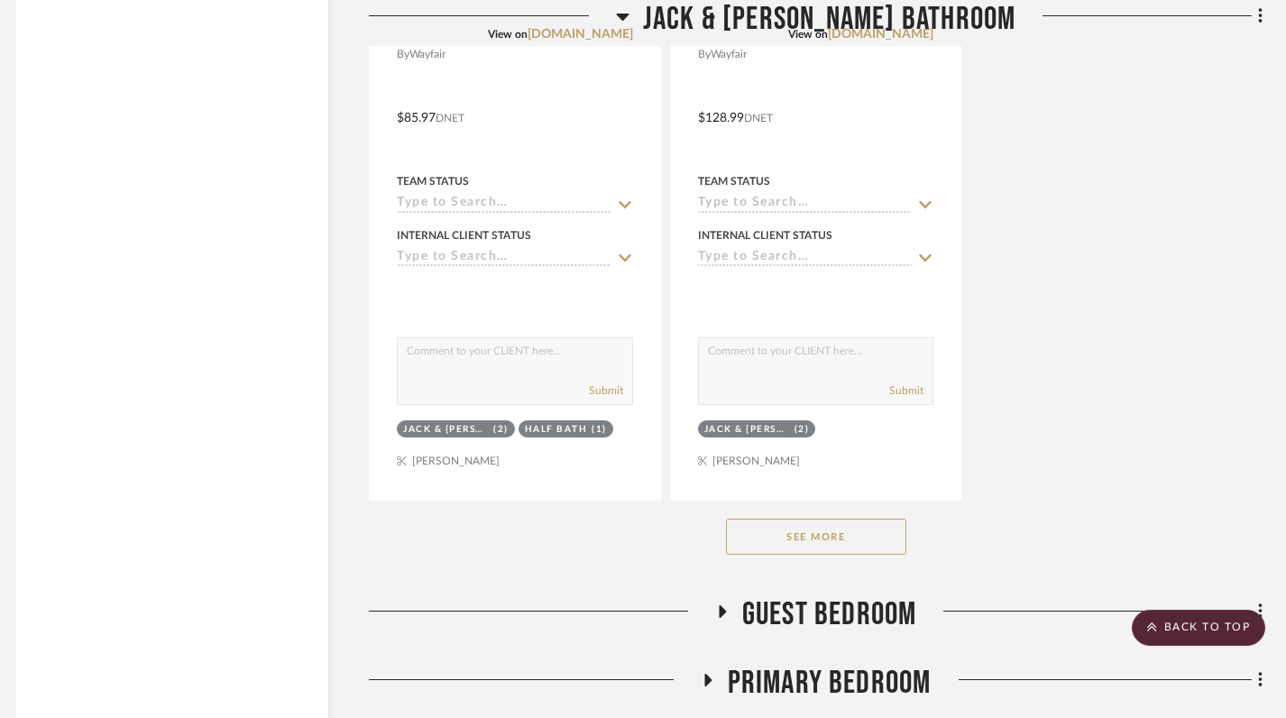
click at [802, 527] on button "See More" at bounding box center [816, 536] width 180 height 36
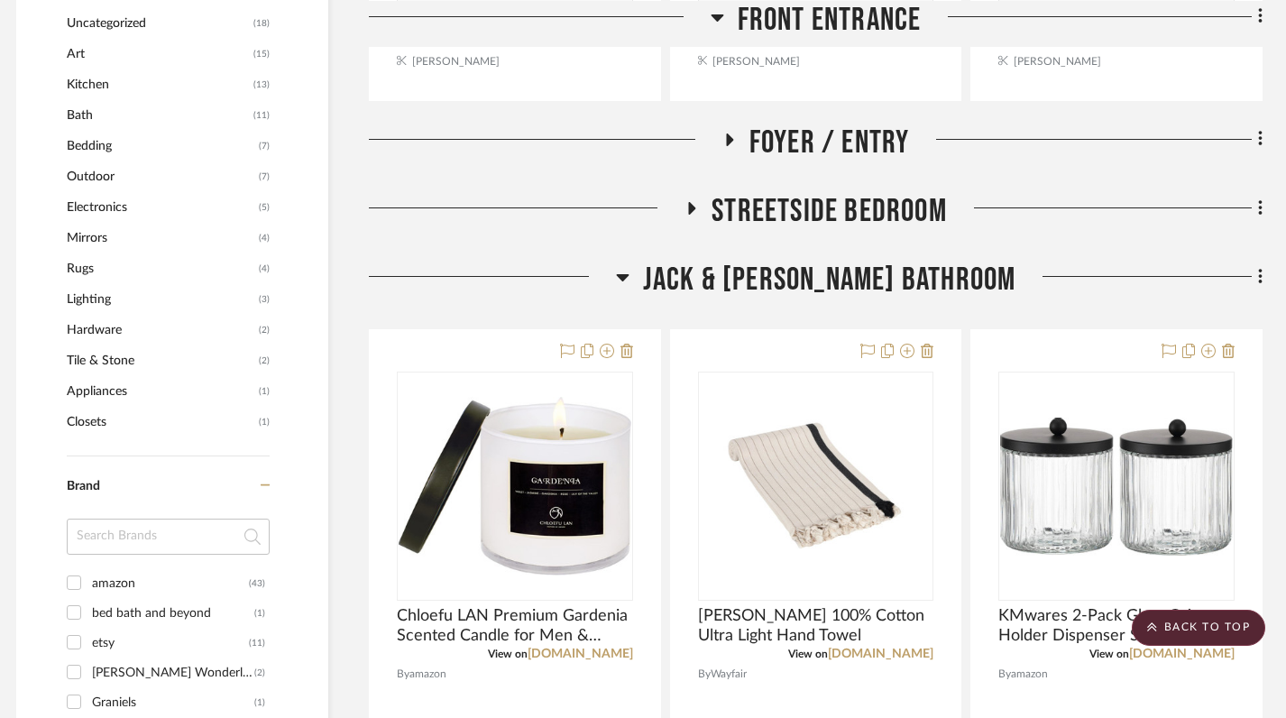
scroll to position [1256, 11]
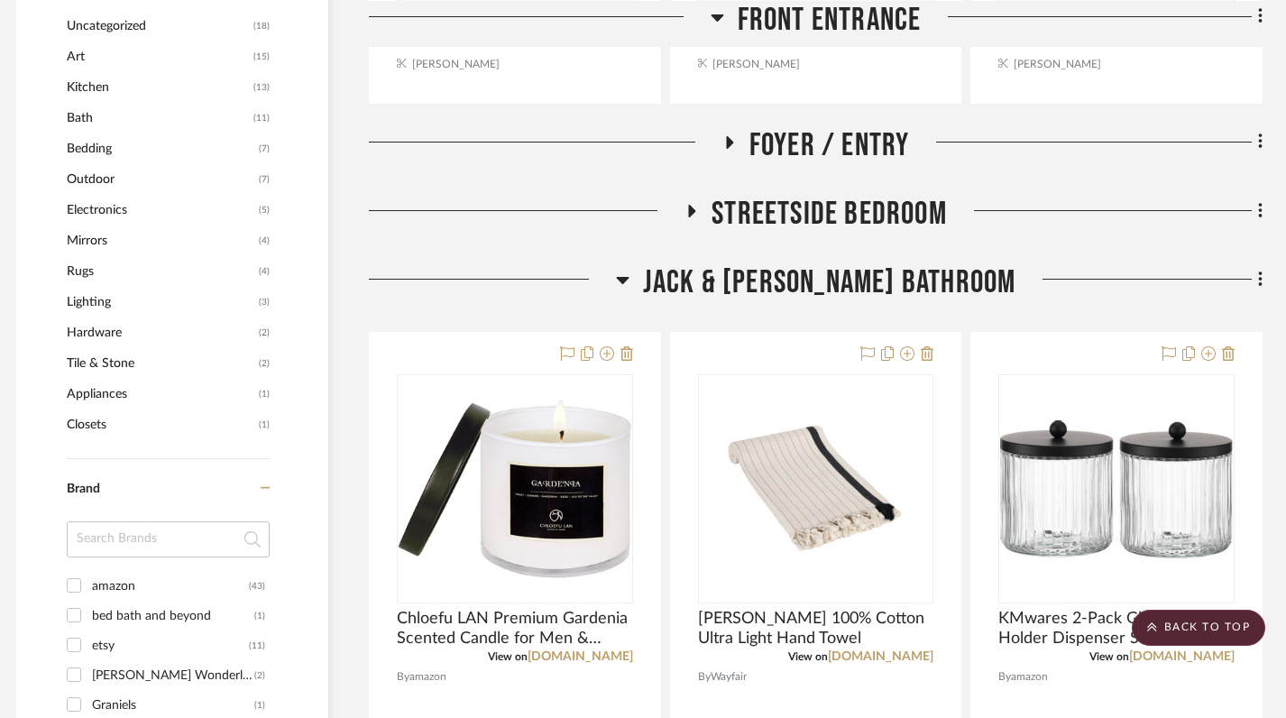
click at [628, 281] on icon at bounding box center [622, 280] width 13 height 7
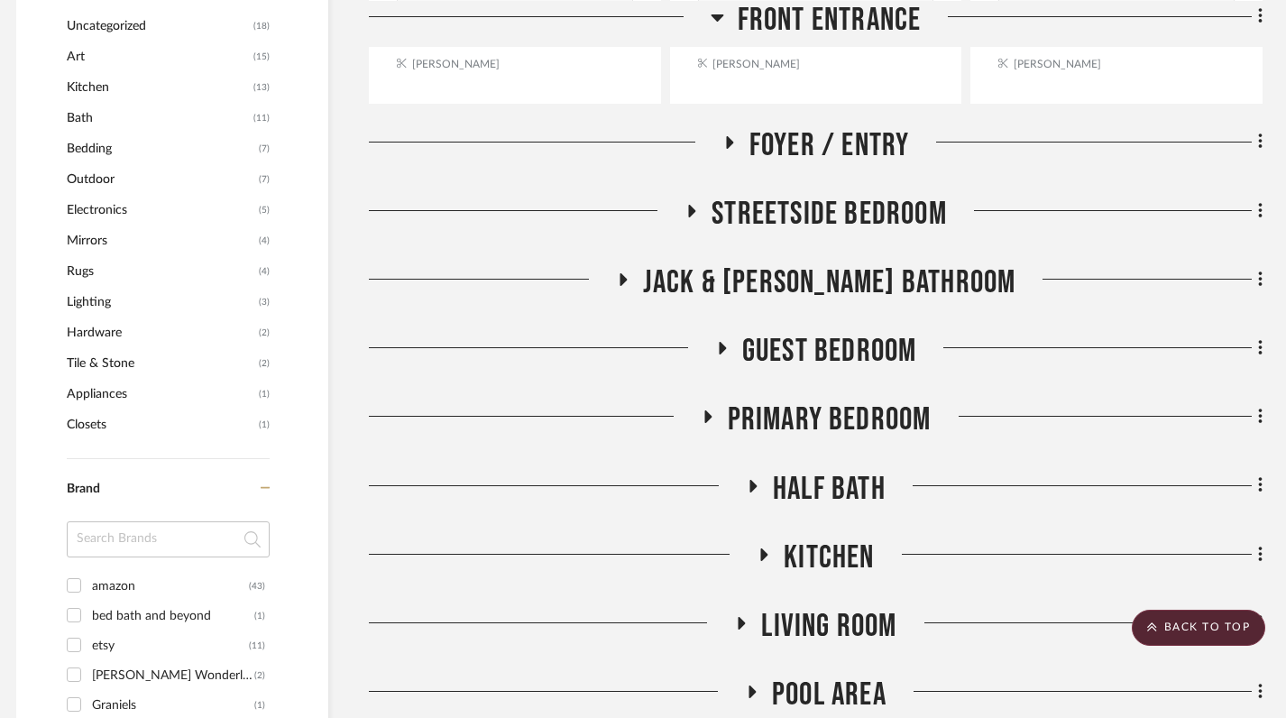
click at [722, 344] on icon at bounding box center [721, 349] width 22 height 14
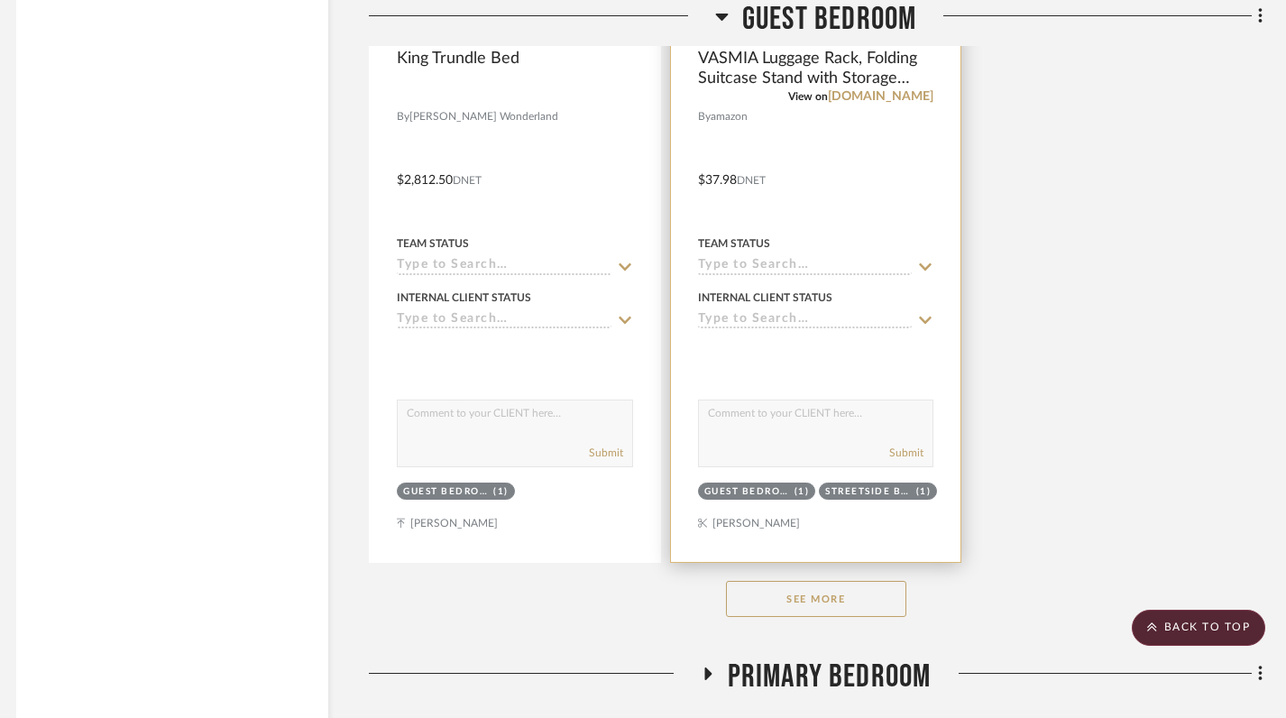
scroll to position [3486, 11]
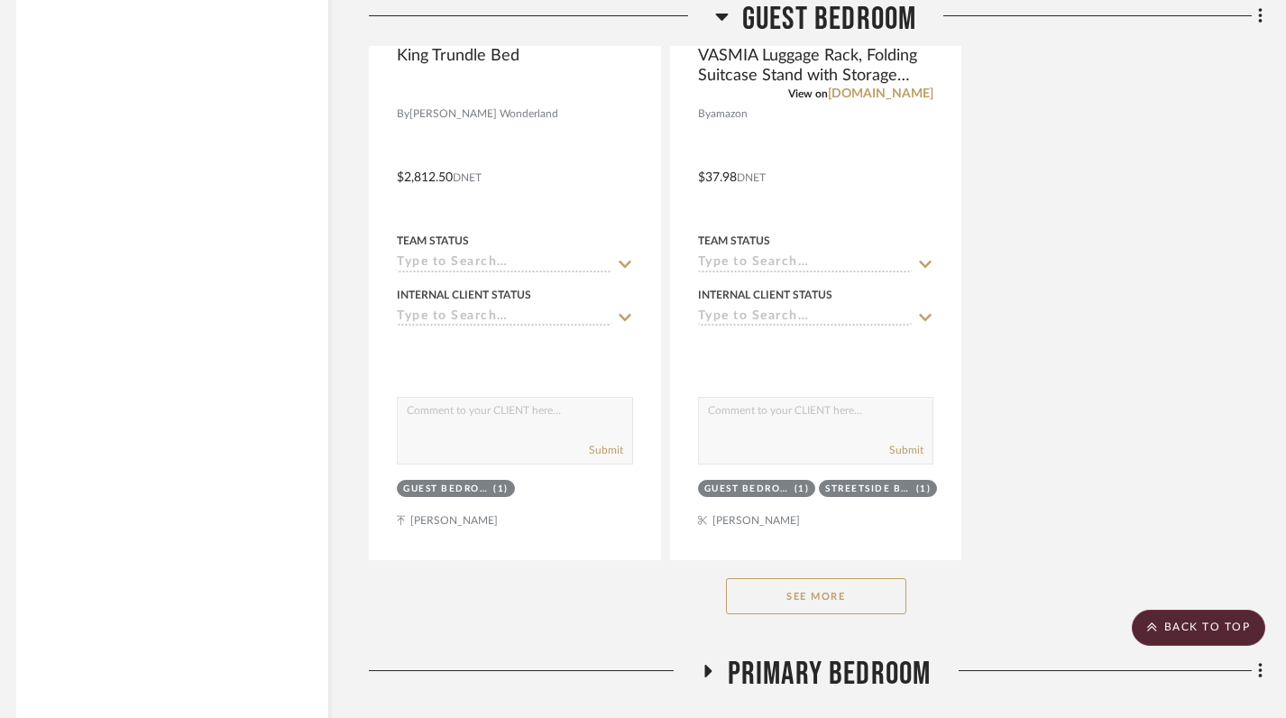
click at [826, 588] on button "See More" at bounding box center [816, 596] width 180 height 36
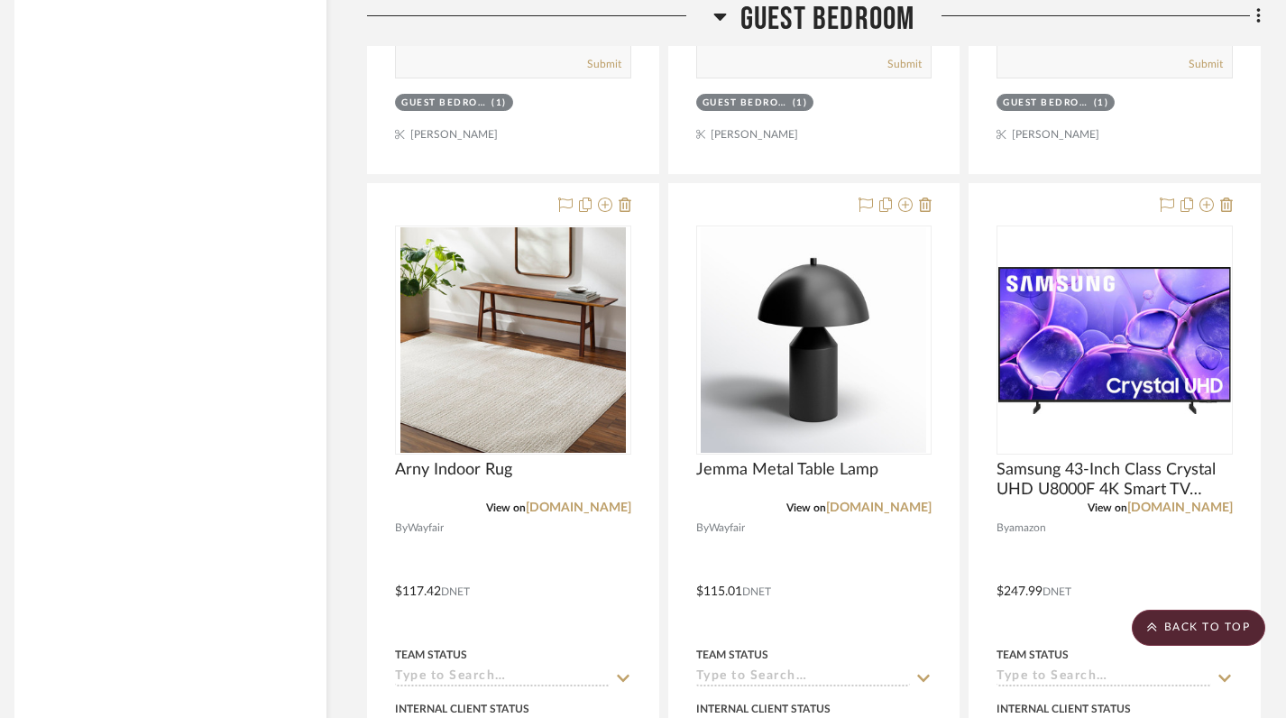
scroll to position [5444, 13]
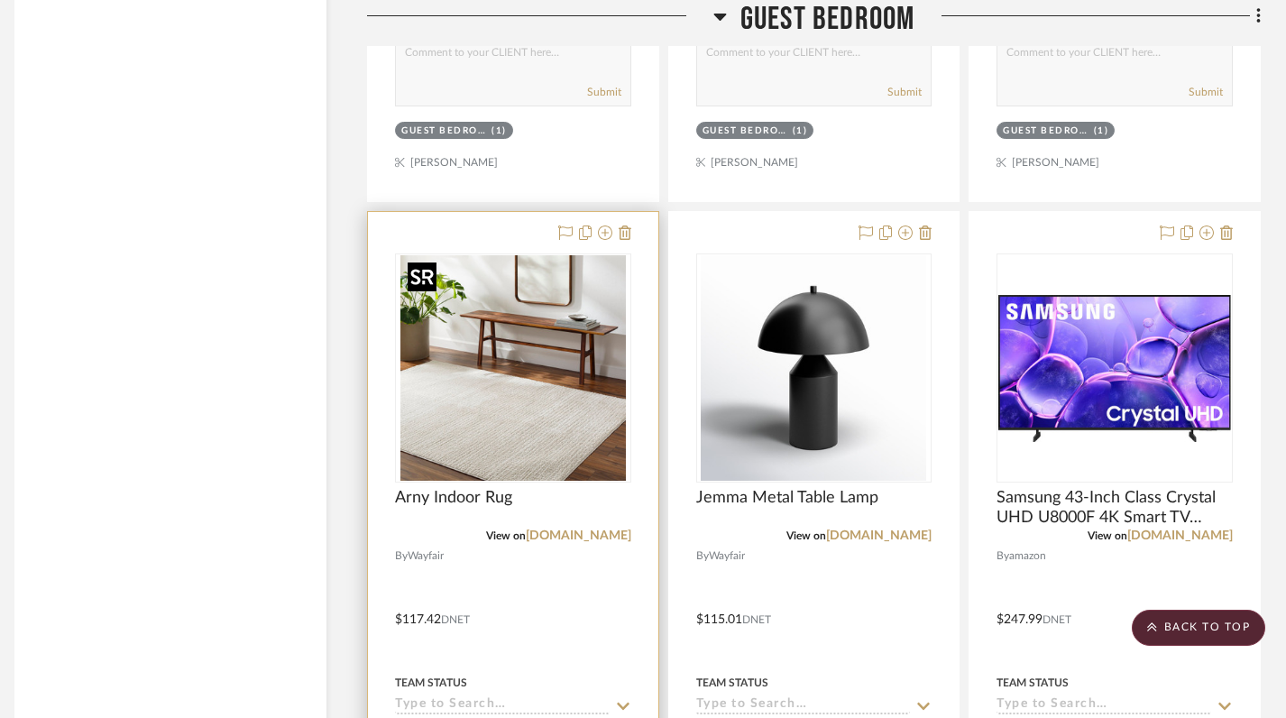
click at [485, 452] on img "0" at bounding box center [512, 367] width 225 height 225
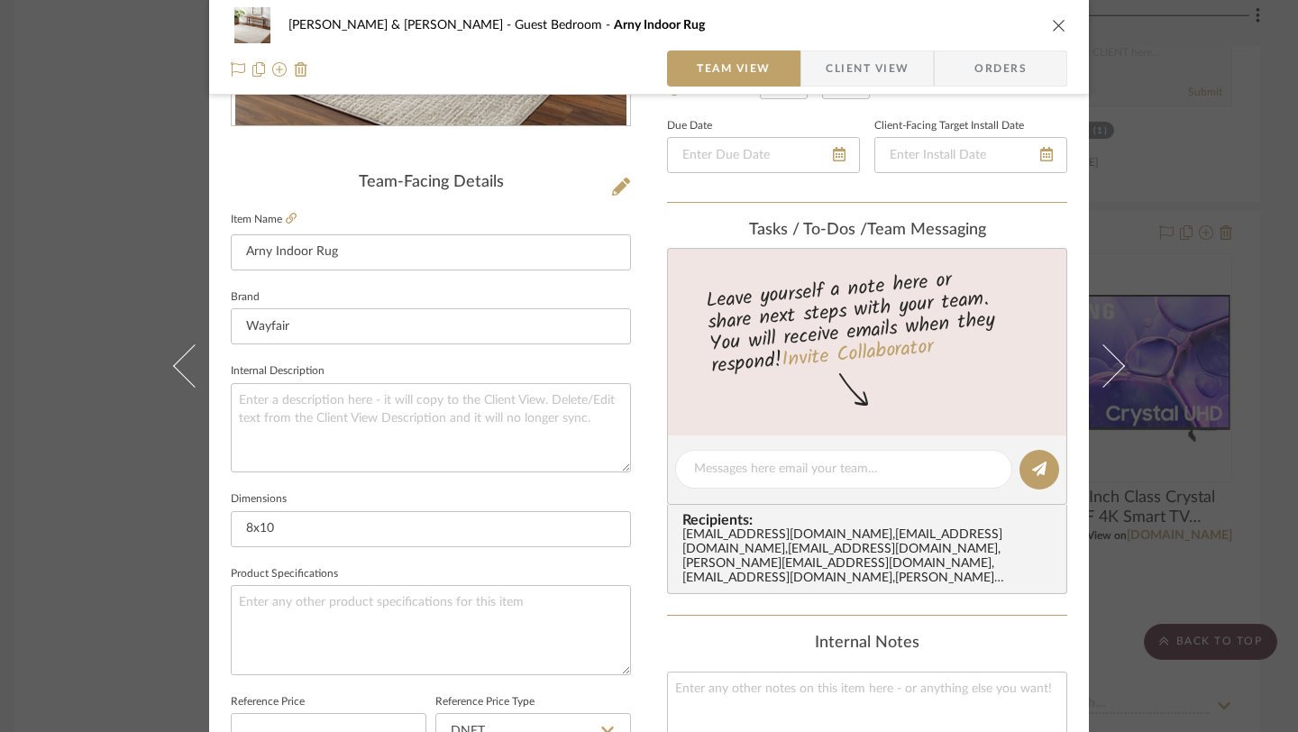
scroll to position [390, 0]
click at [1052, 23] on icon "close" at bounding box center [1059, 25] width 14 height 14
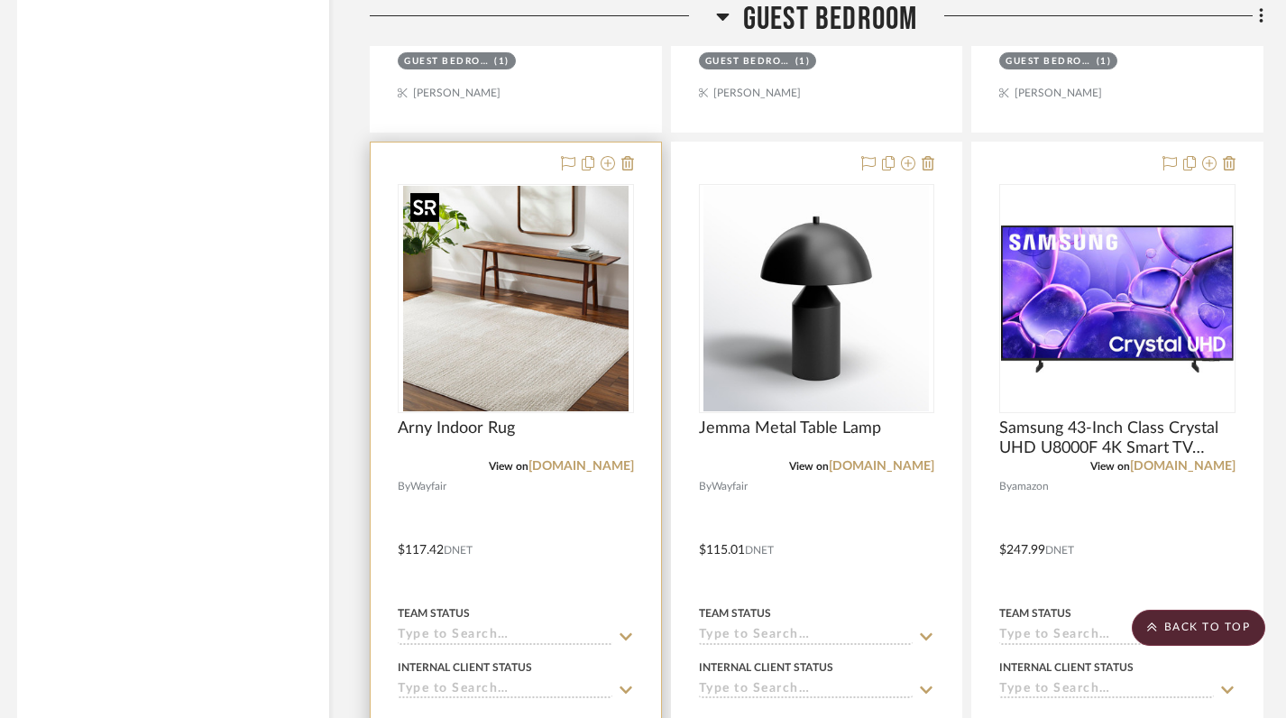
scroll to position [5511, 10]
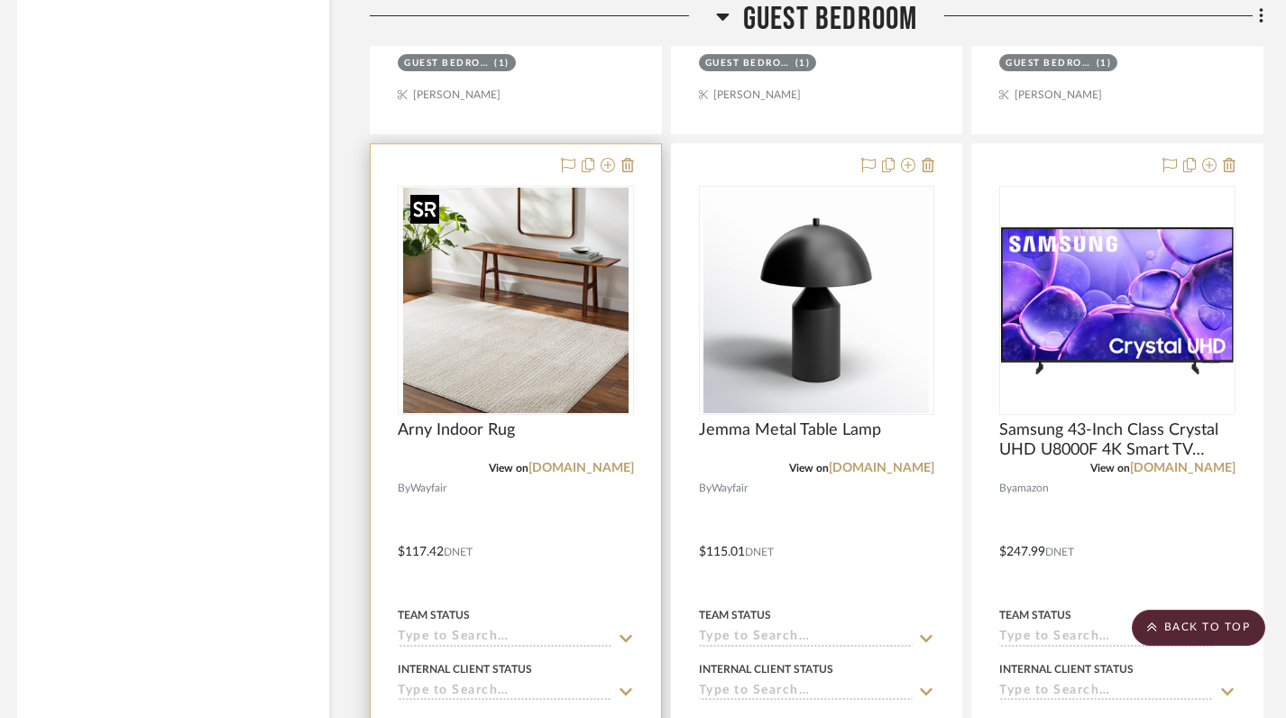
click at [514, 362] on img "0" at bounding box center [515, 300] width 225 height 225
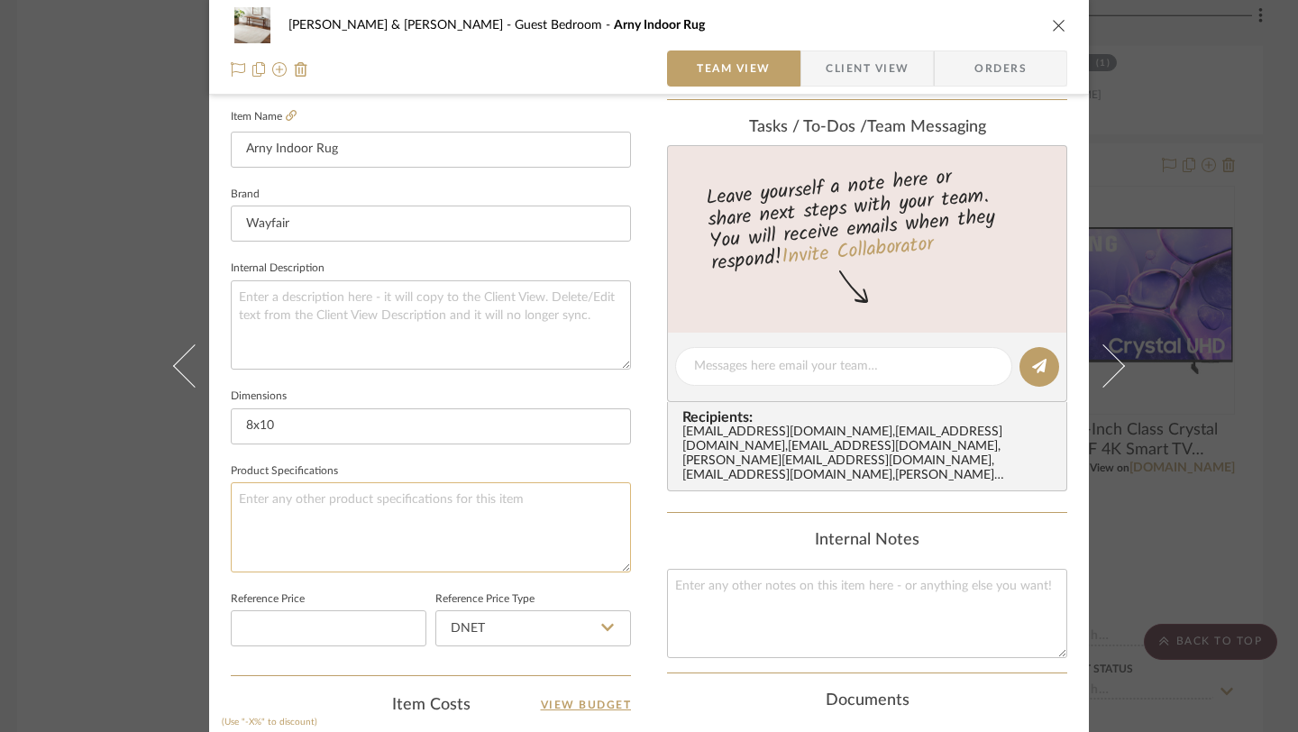
scroll to position [508, 0]
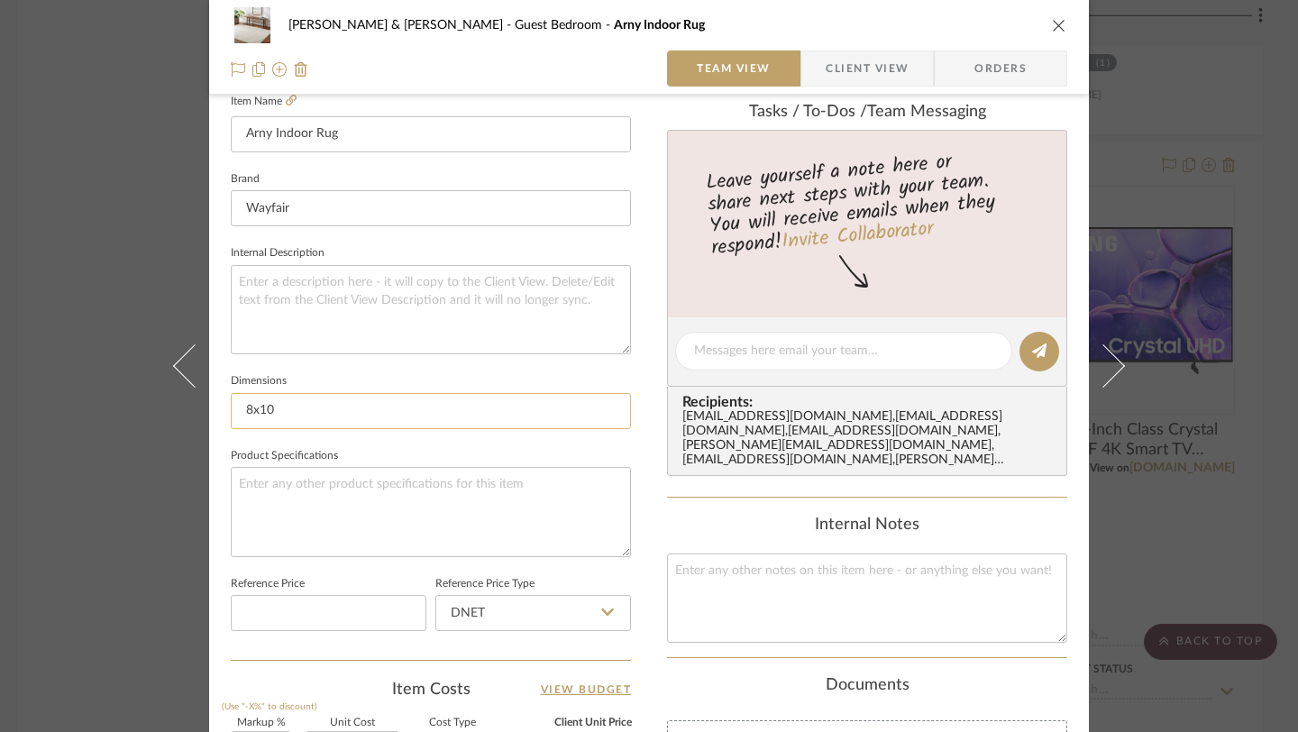
click at [305, 417] on input "8x10" at bounding box center [431, 411] width 400 height 36
type input "8"
type input "6x9"
click at [713, 676] on div "Documents" at bounding box center [867, 686] width 400 height 20
click at [1052, 23] on icon "close" at bounding box center [1059, 25] width 14 height 14
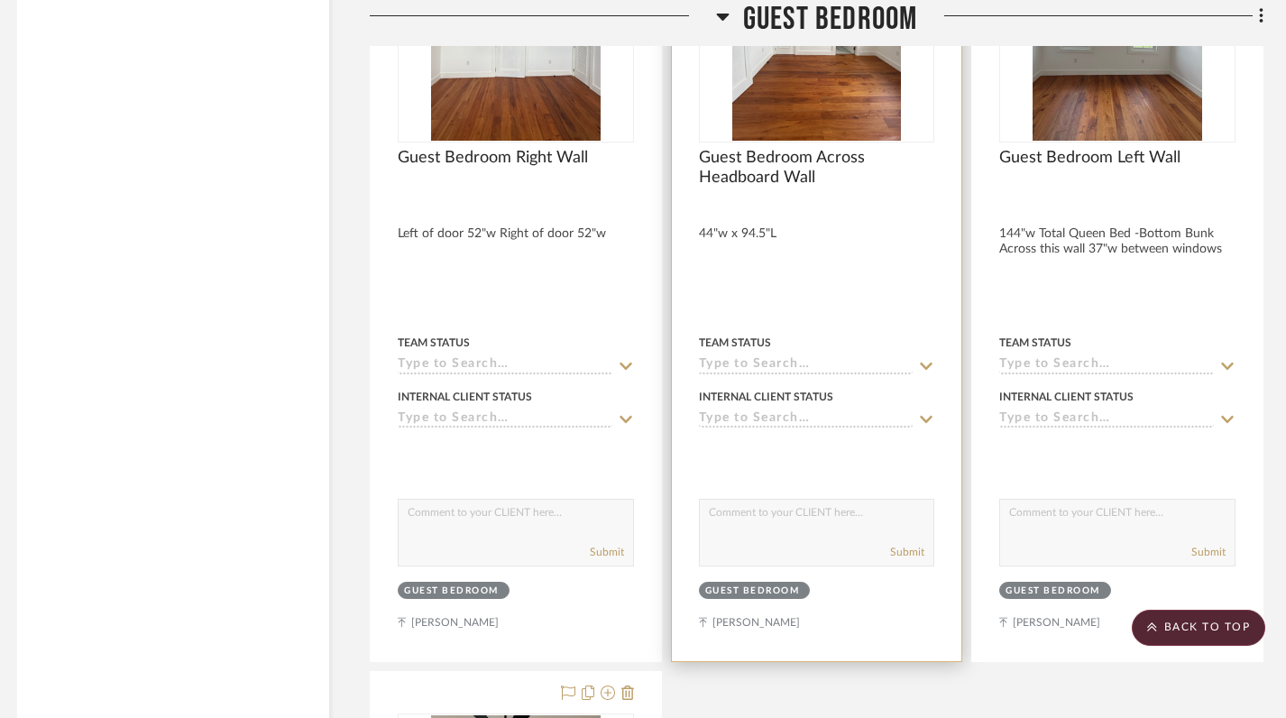
scroll to position [7381, 10]
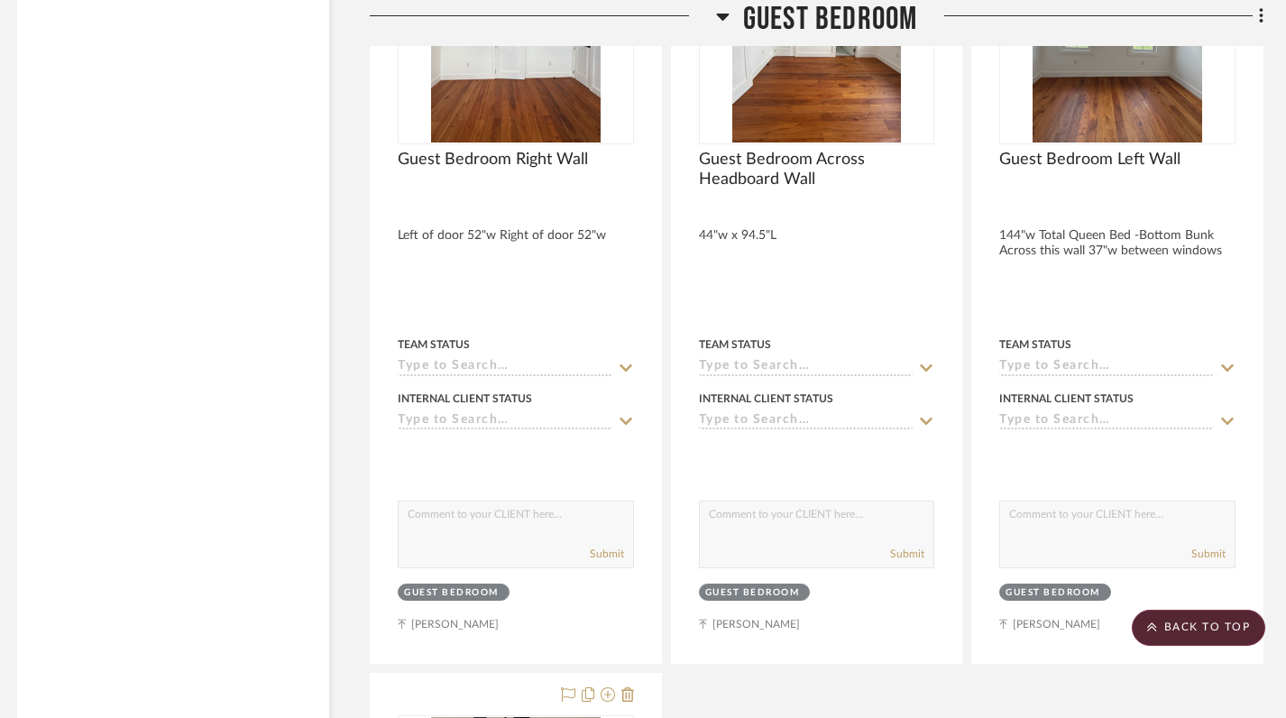
click at [727, 13] on icon at bounding box center [723, 16] width 14 height 22
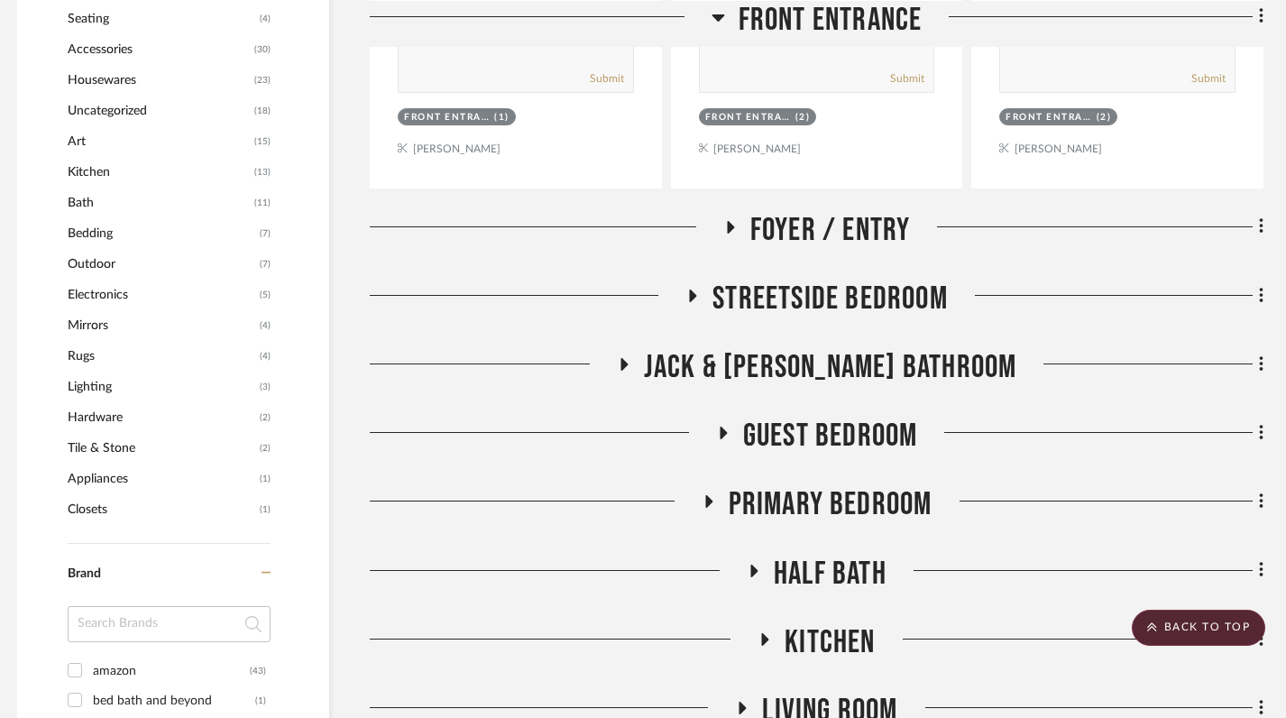
scroll to position [1202, 10]
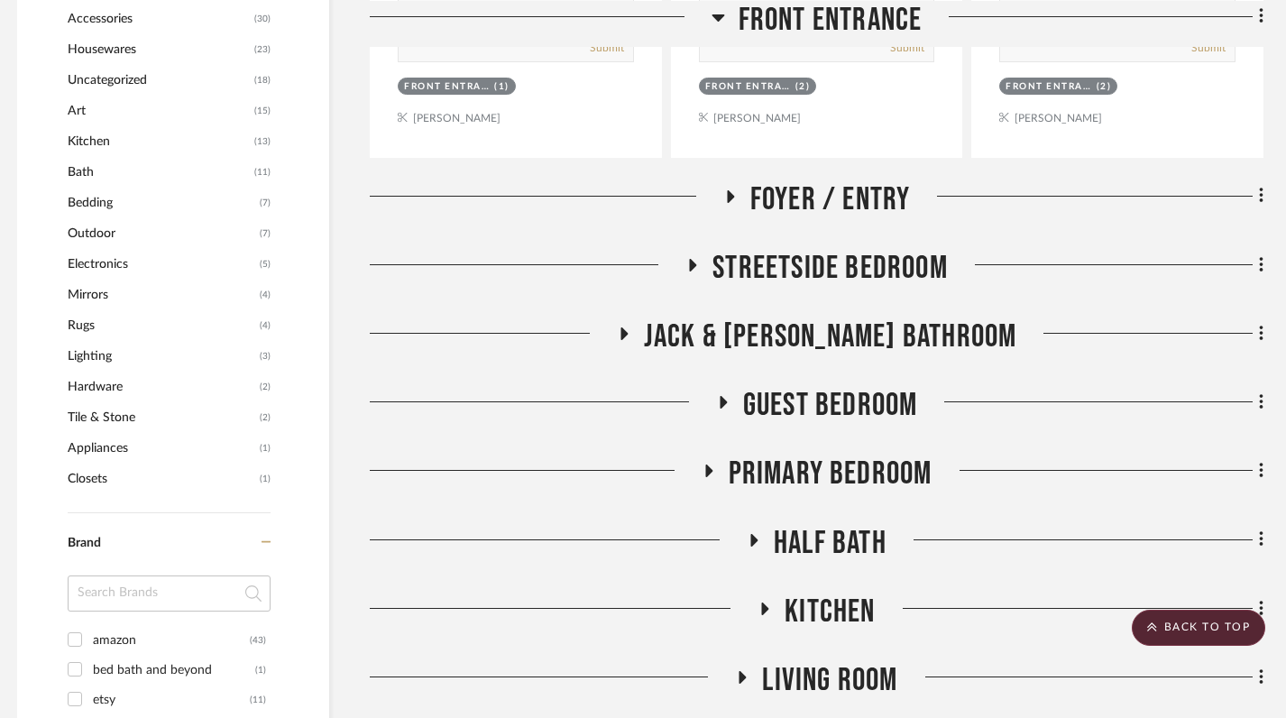
click at [705, 467] on icon at bounding box center [708, 470] width 7 height 13
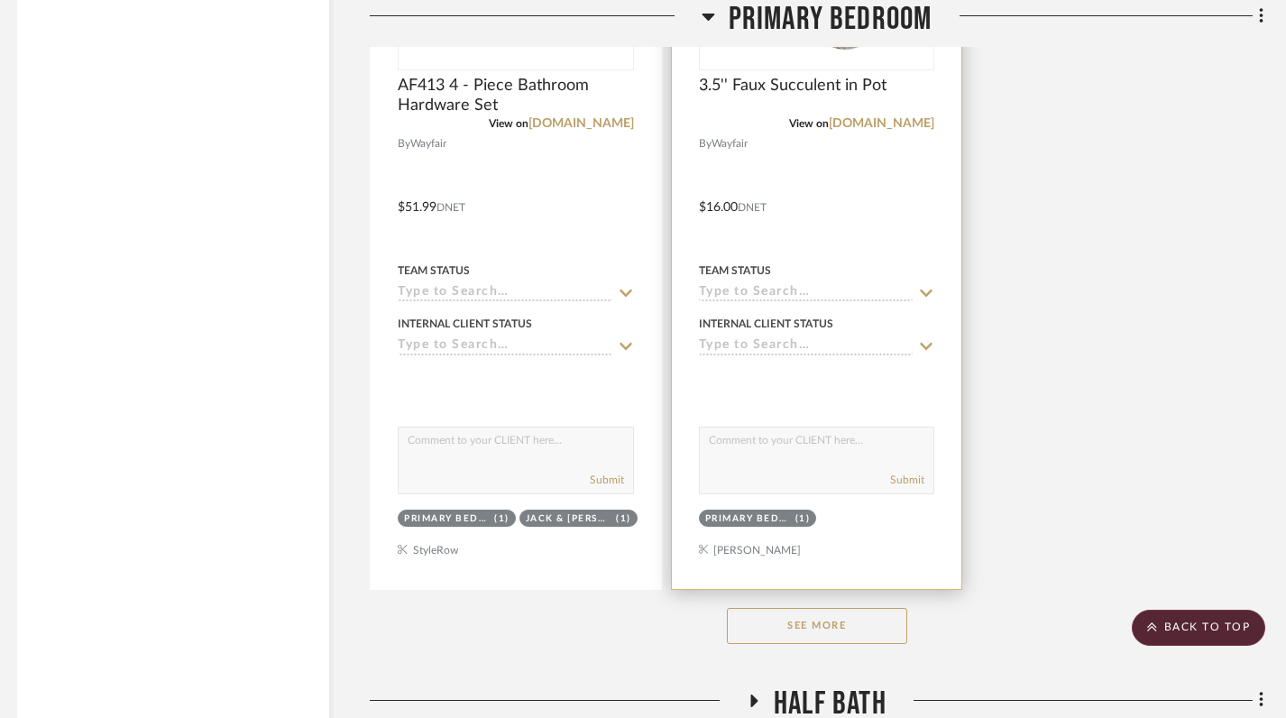
scroll to position [3536, 10]
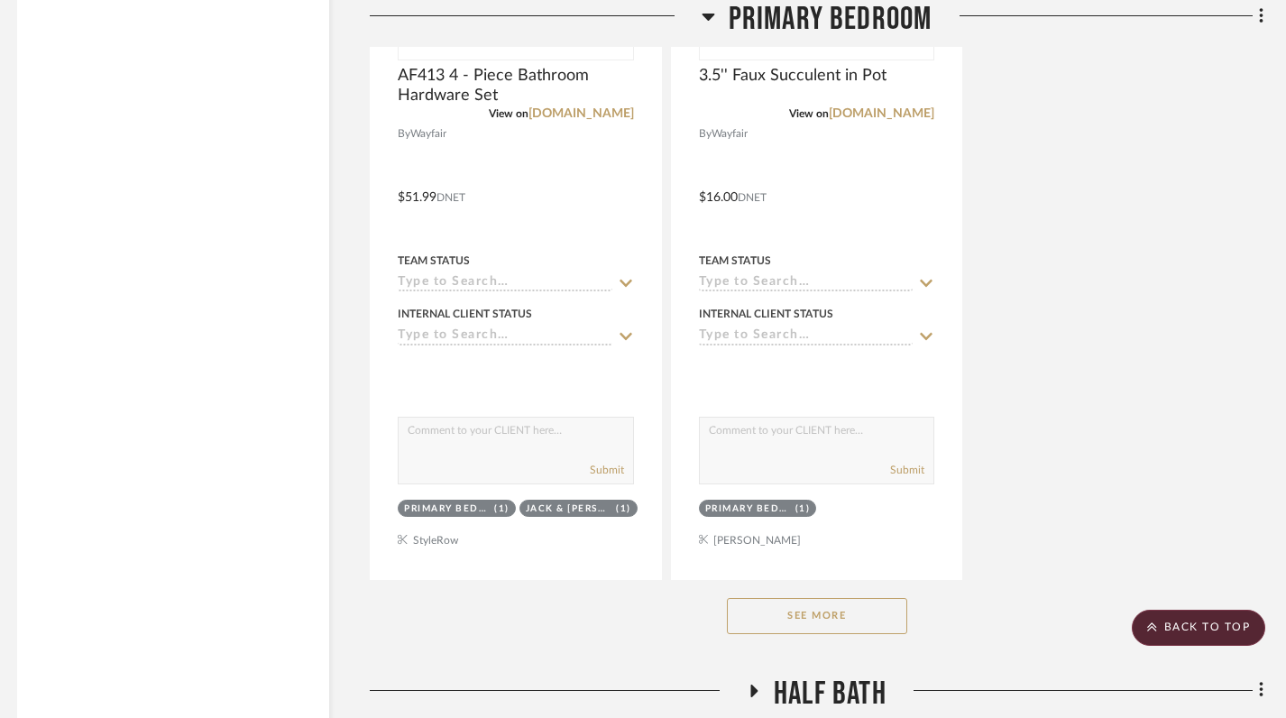
click at [829, 613] on button "See More" at bounding box center [817, 616] width 180 height 36
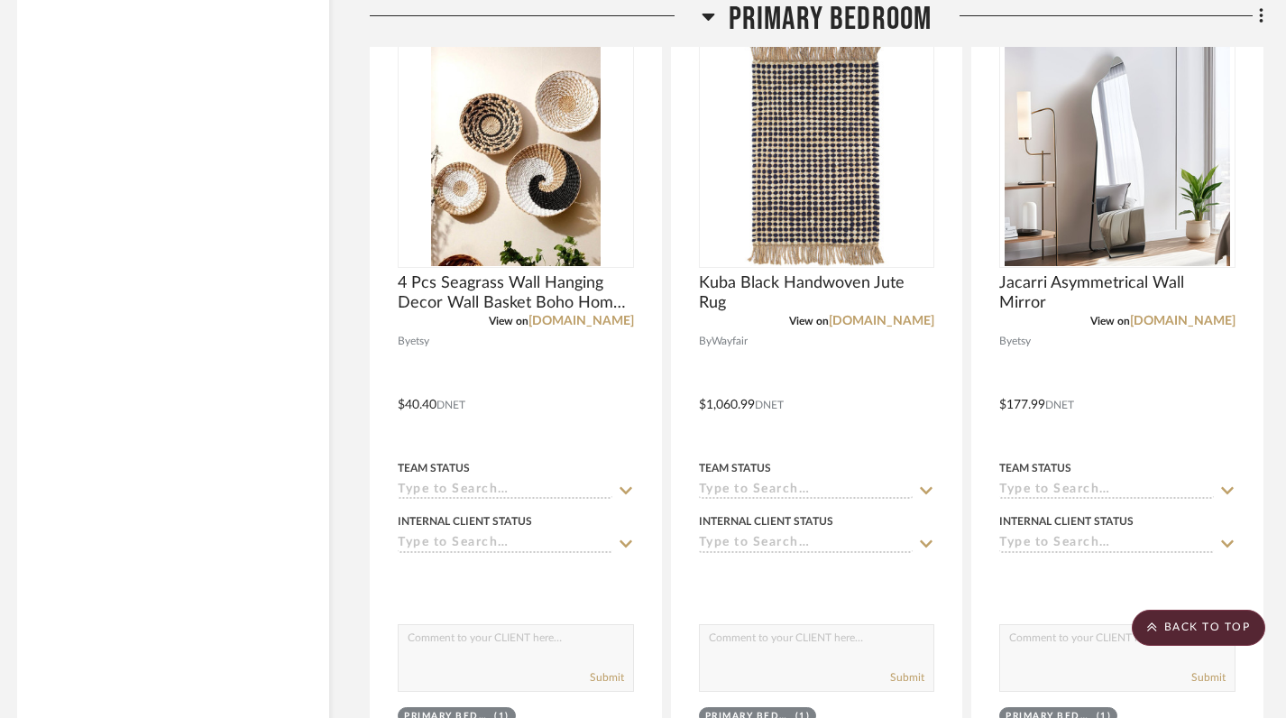
scroll to position [6534, 10]
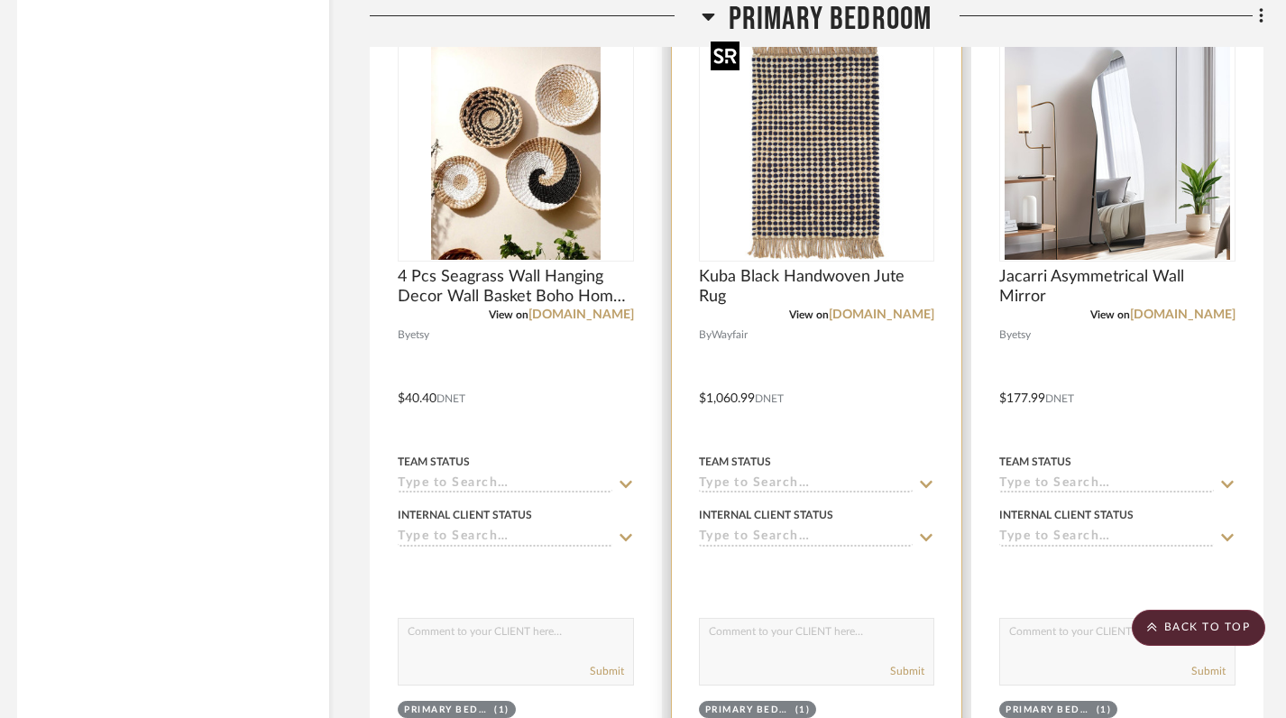
click at [811, 231] on img "0" at bounding box center [815, 146] width 225 height 225
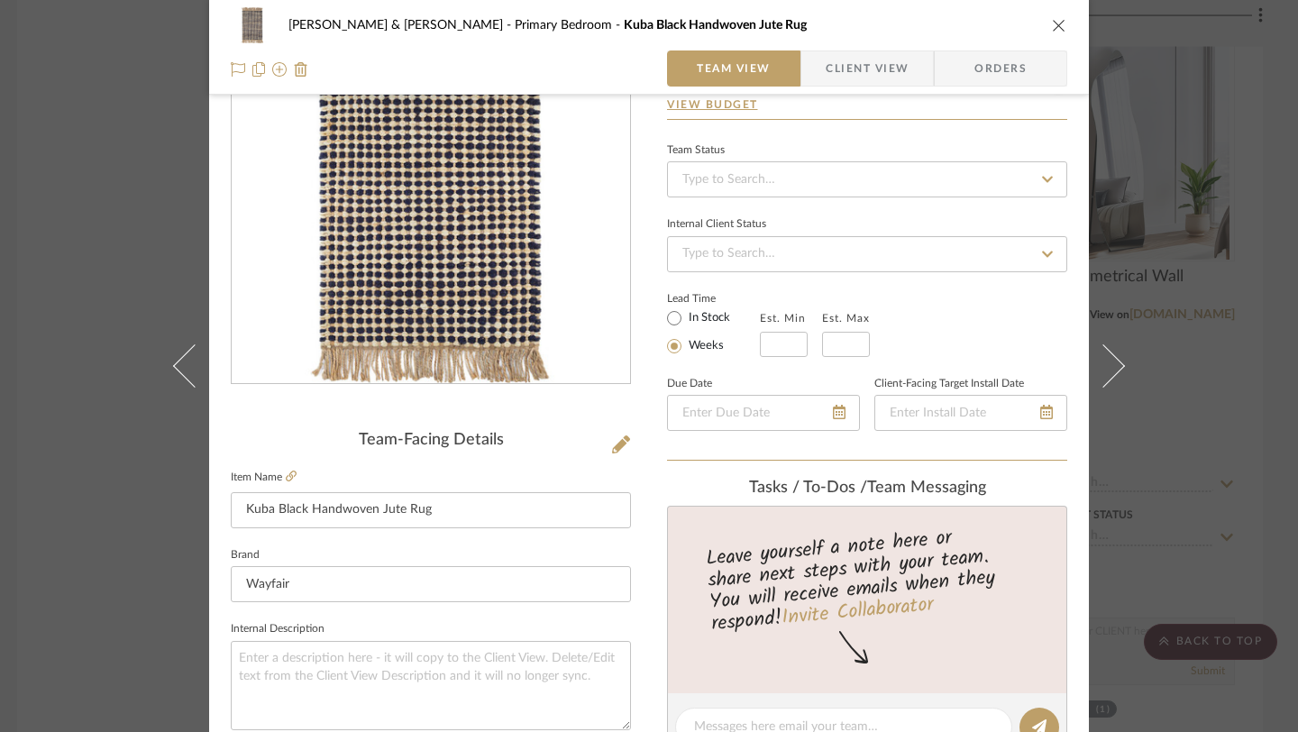
scroll to position [129, 0]
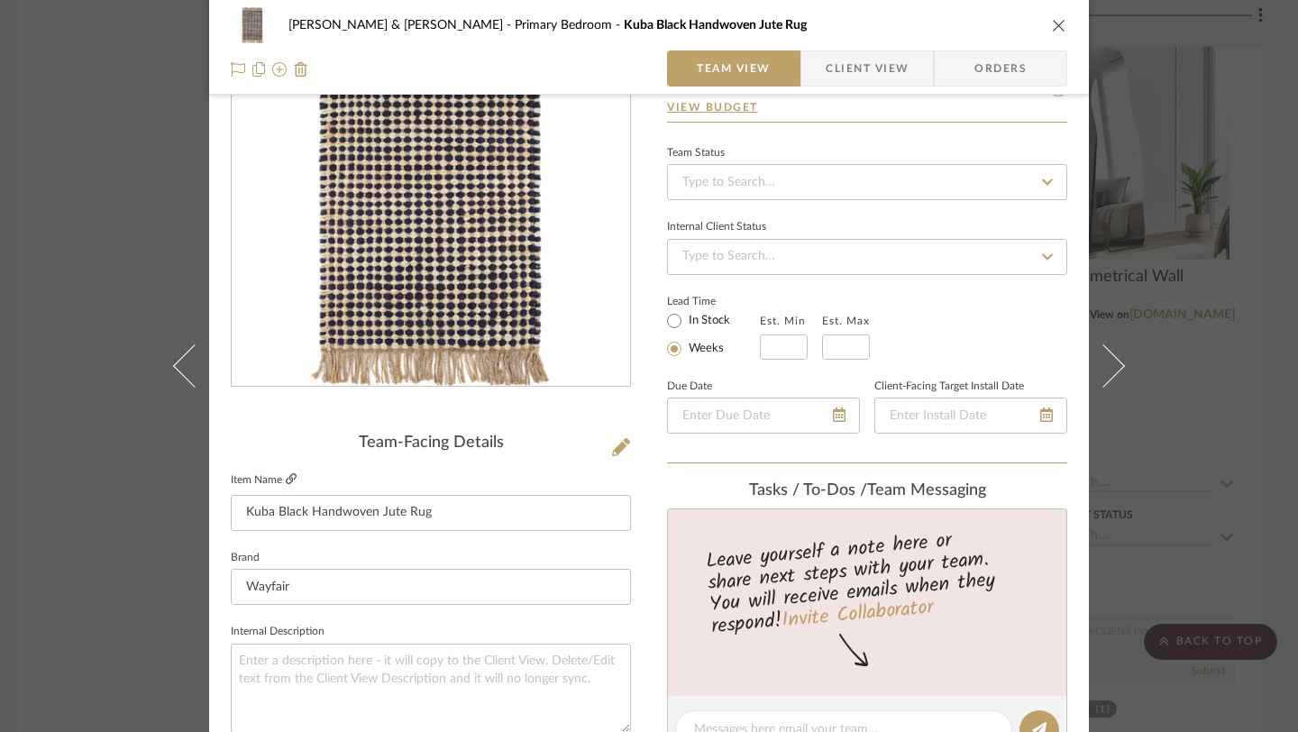
click at [286, 481] on icon at bounding box center [291, 478] width 11 height 11
click at [1052, 25] on icon "close" at bounding box center [1059, 25] width 14 height 14
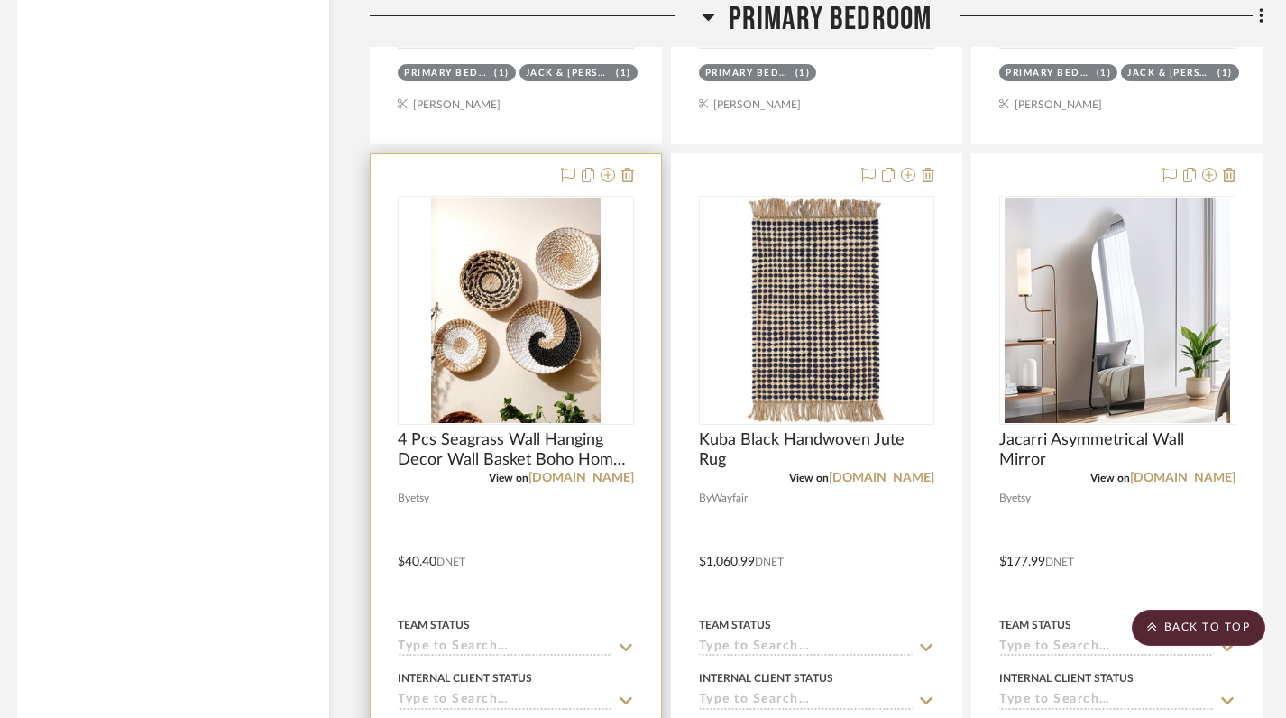
scroll to position [6370, 10]
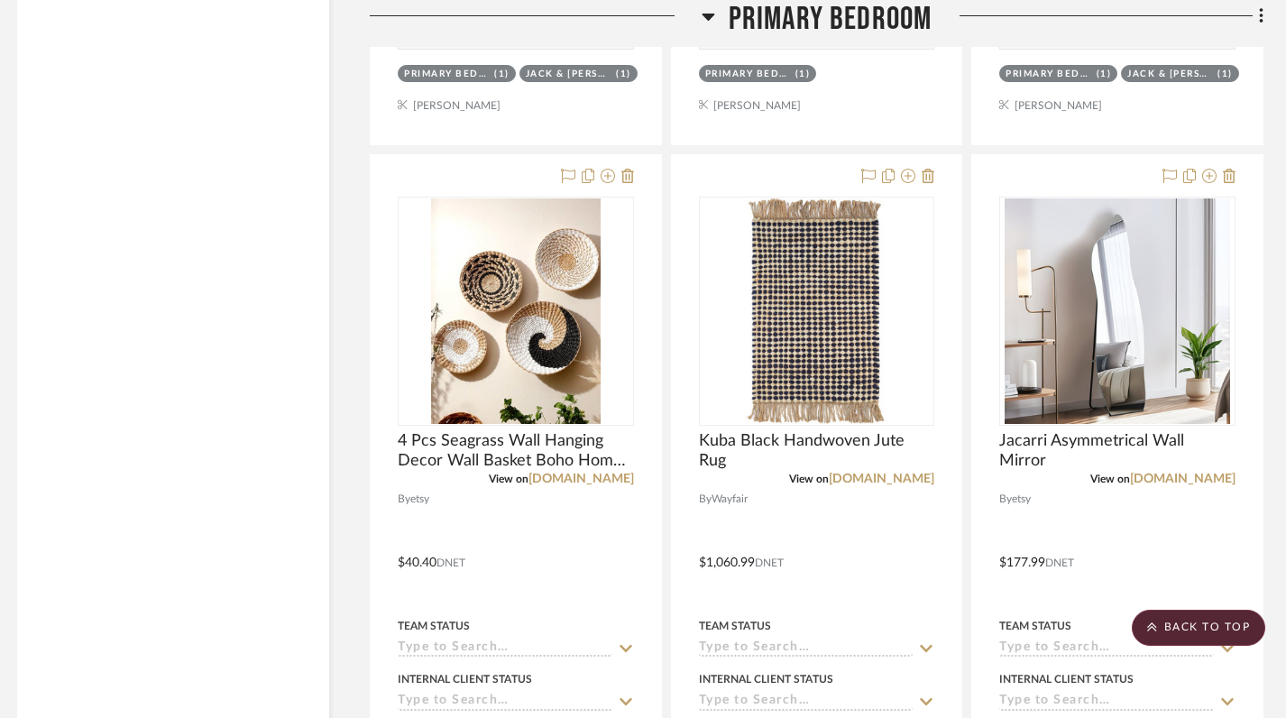
click at [707, 22] on icon at bounding box center [708, 16] width 14 height 22
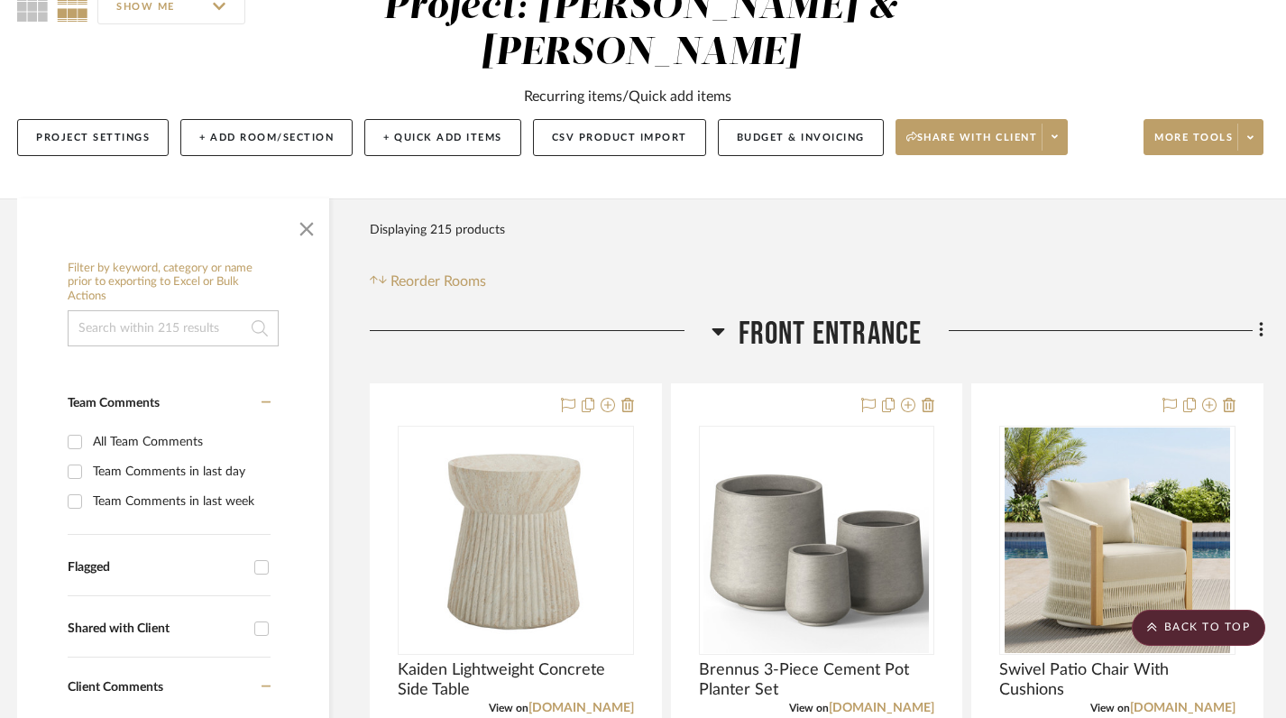
scroll to position [0, 10]
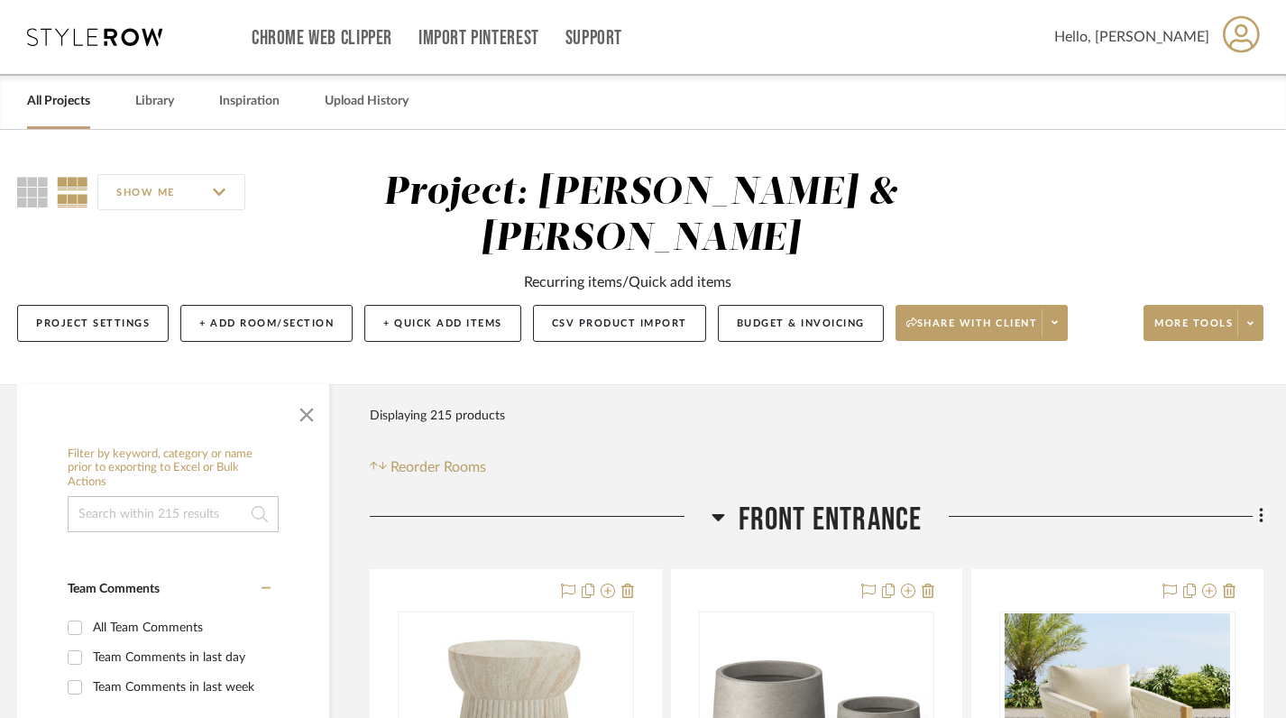
click at [719, 518] on icon at bounding box center [717, 517] width 13 height 7
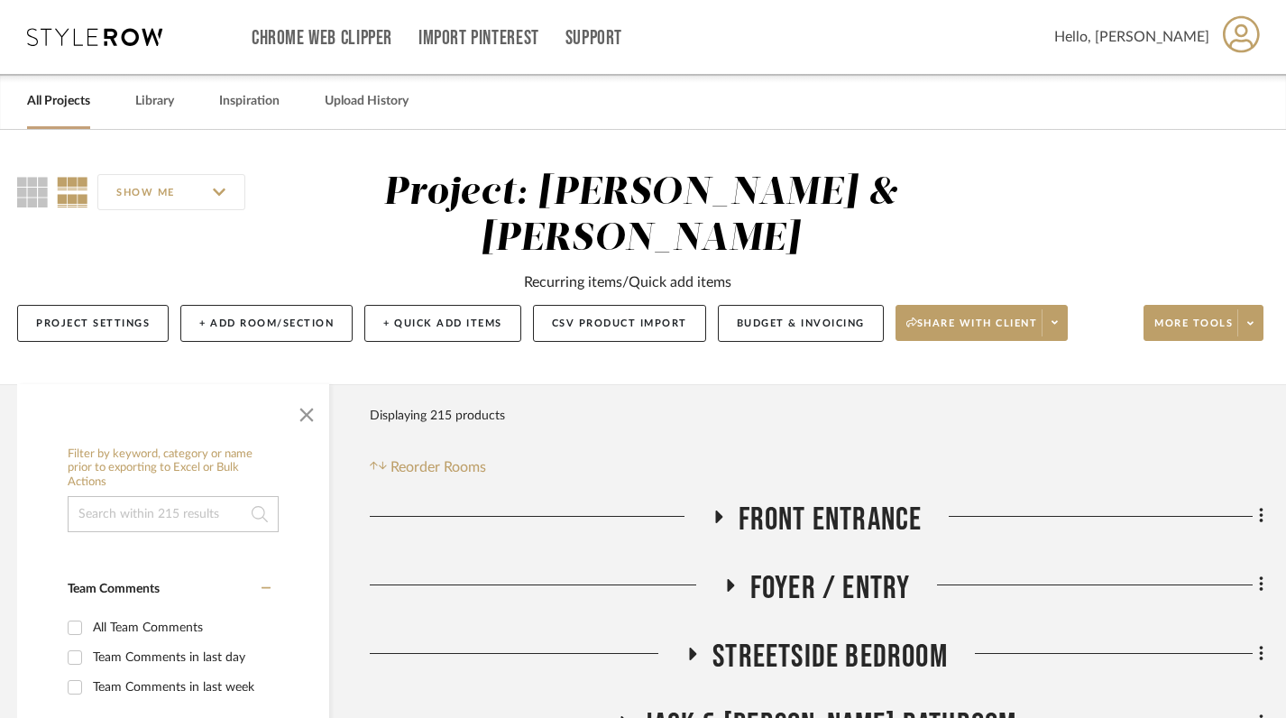
click at [41, 107] on link "All Projects" at bounding box center [58, 101] width 63 height 24
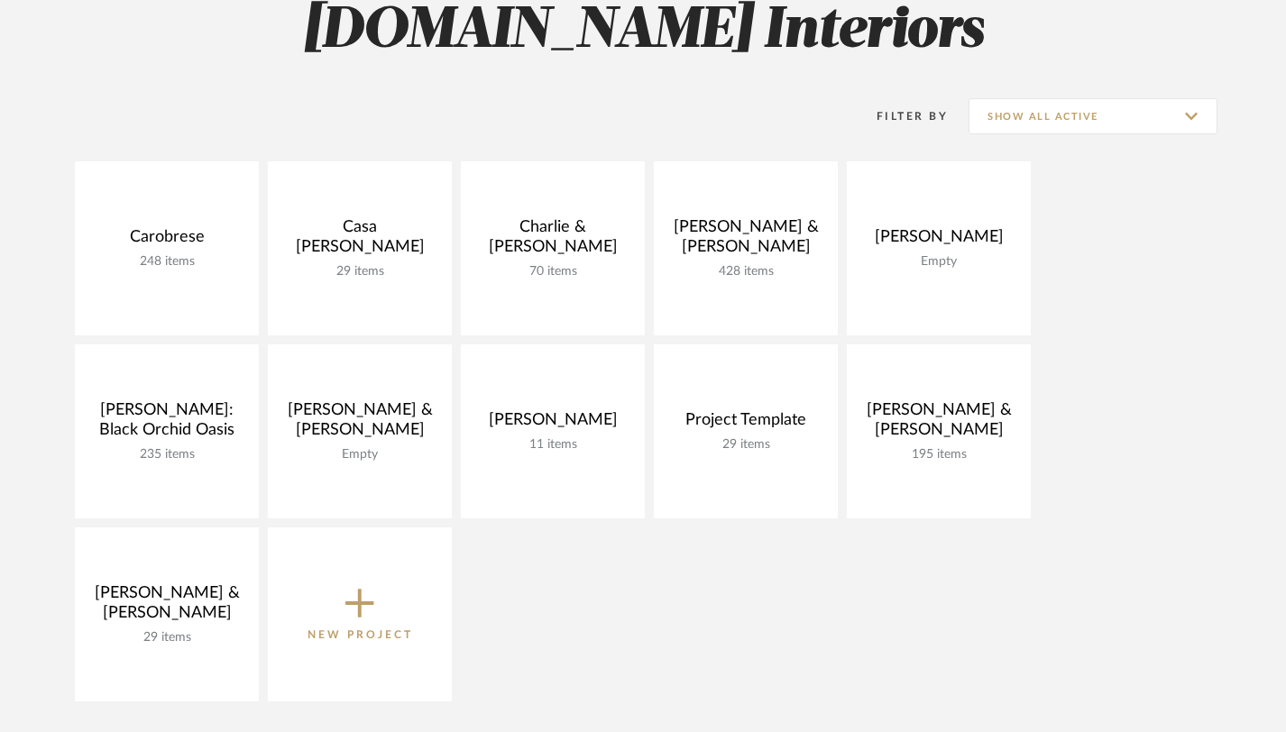
scroll to position [258, 0]
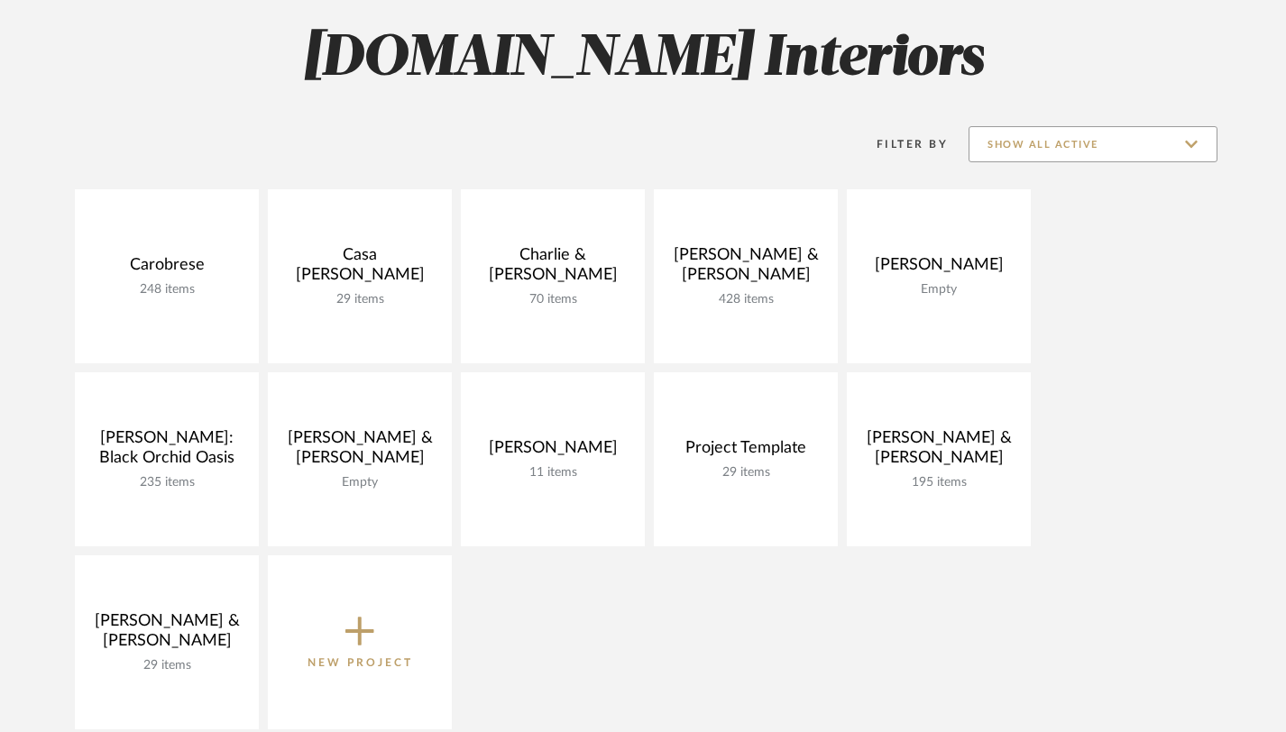
click at [1141, 150] on input "Show All Active" at bounding box center [1092, 144] width 249 height 36
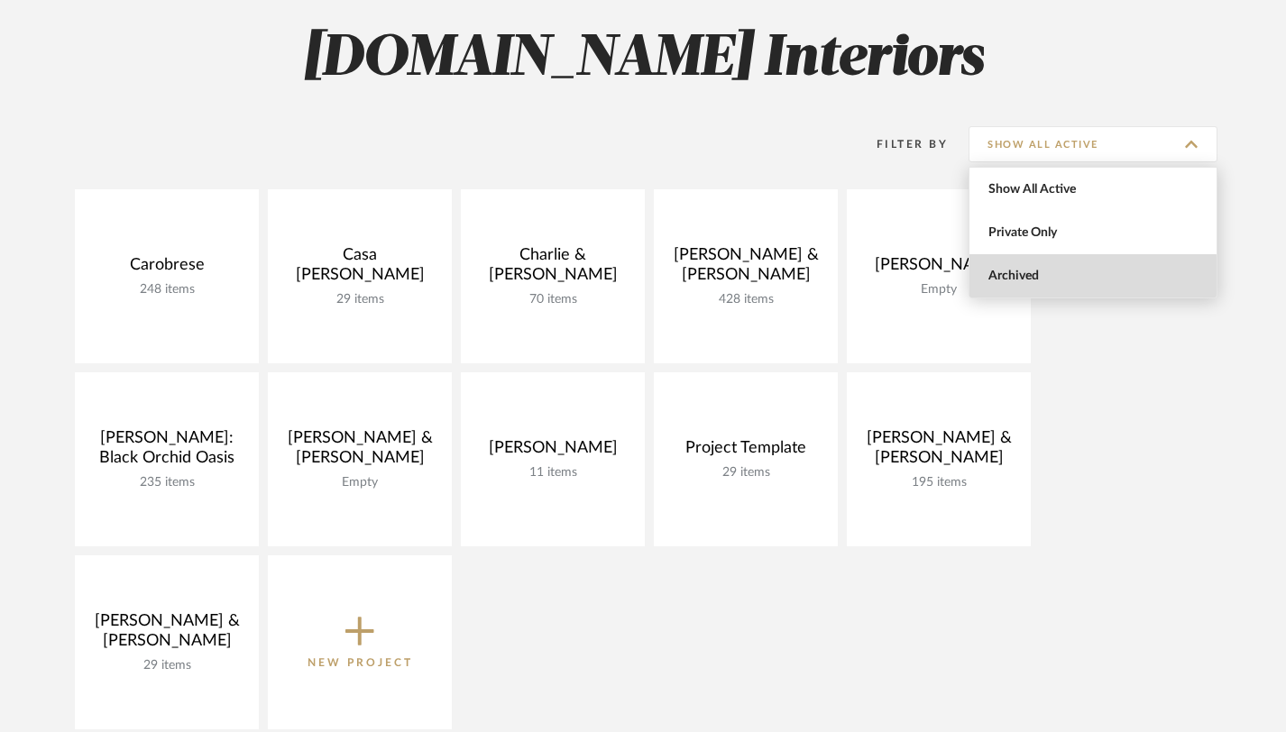
click at [1017, 275] on span "Archived" at bounding box center [1095, 276] width 214 height 15
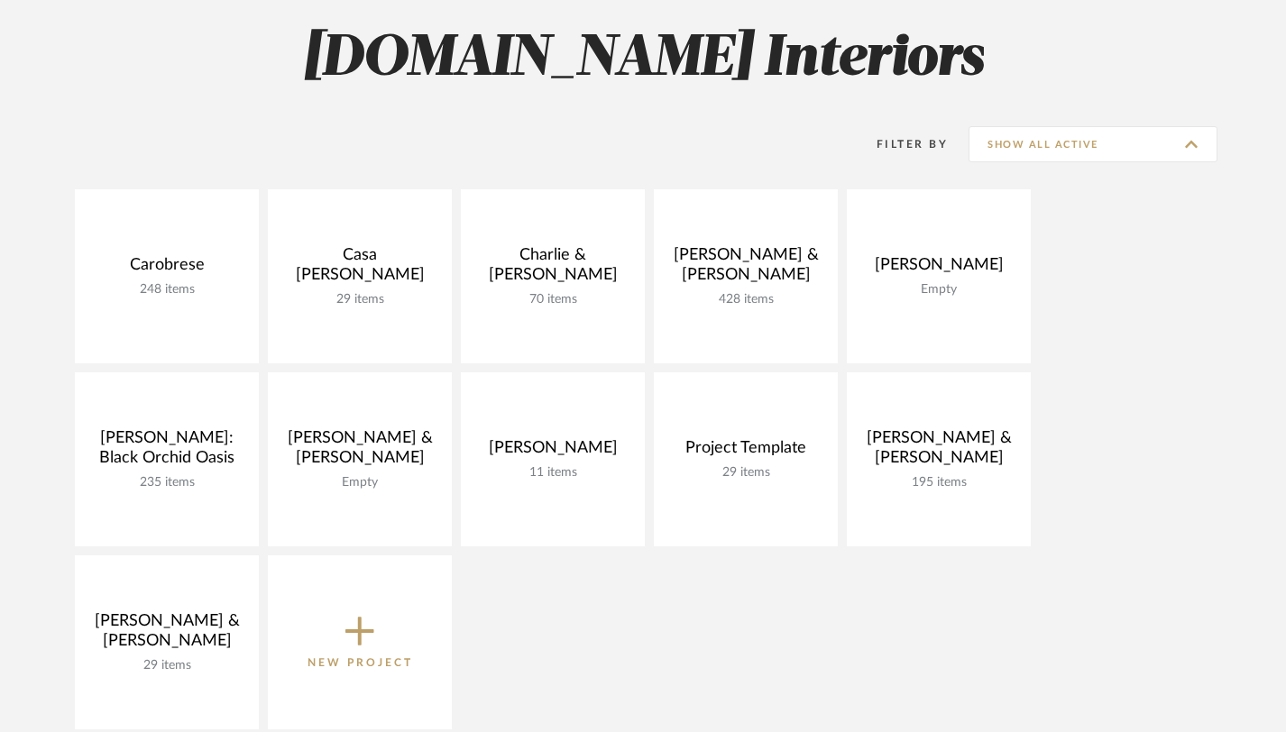
type input "Archived"
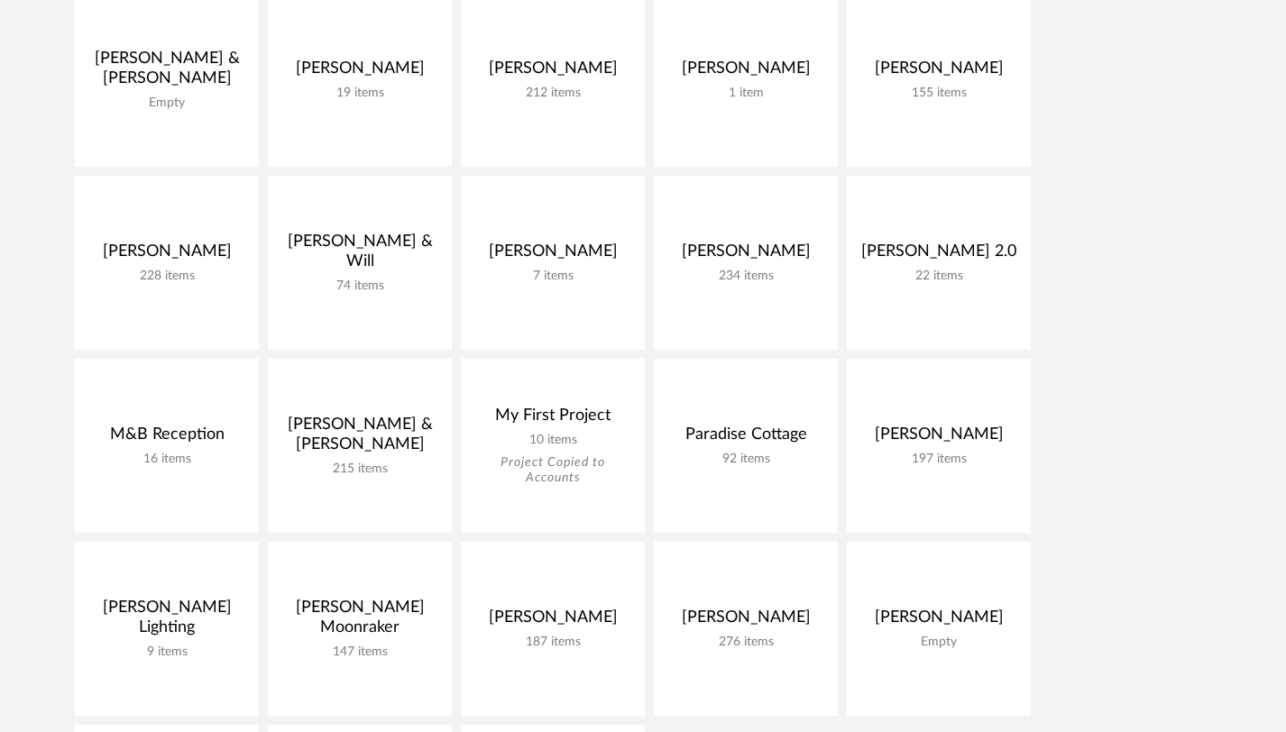
scroll to position [849, 0]
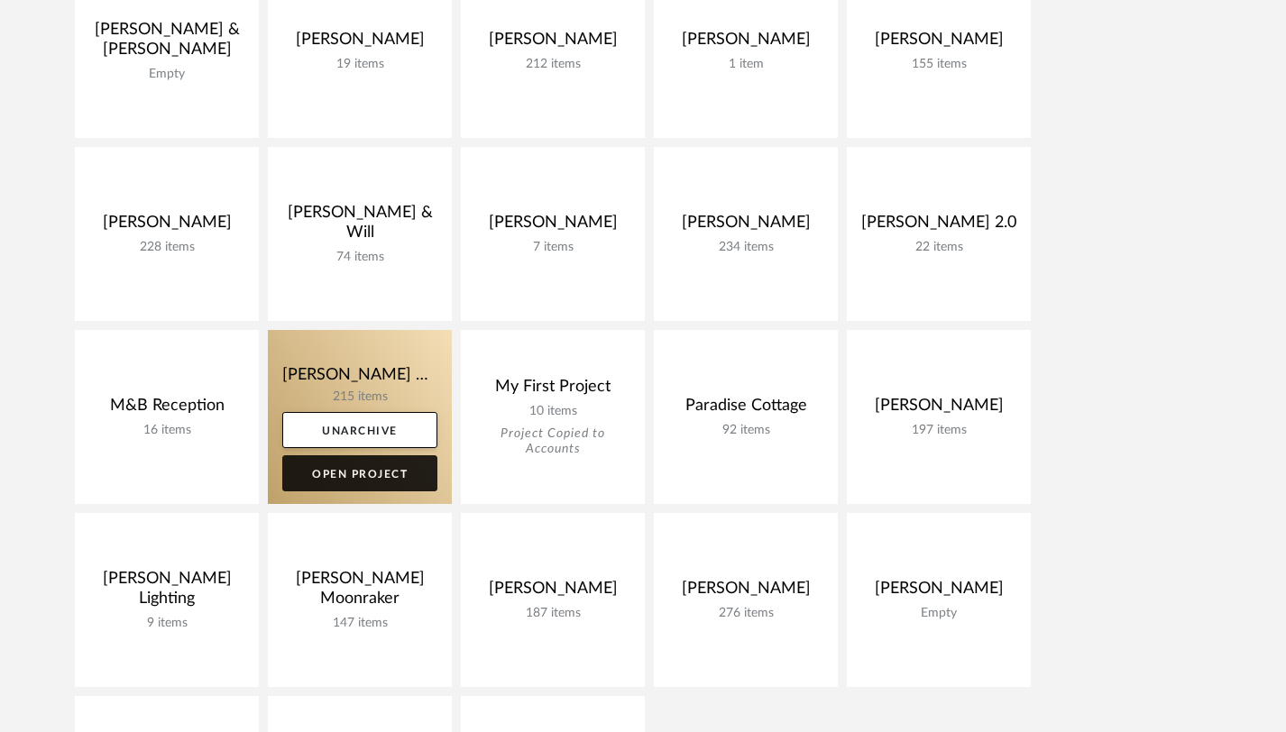
click at [391, 477] on link "Open Project" at bounding box center [359, 473] width 155 height 36
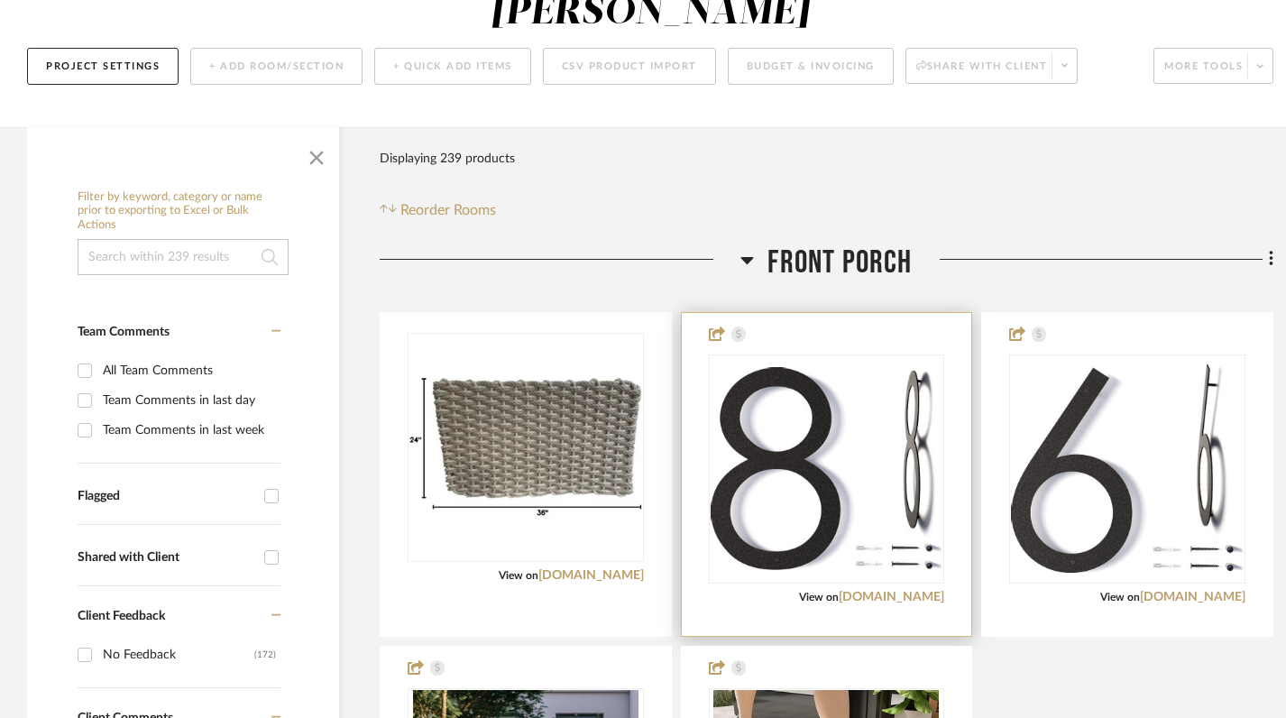
scroll to position [245, 0]
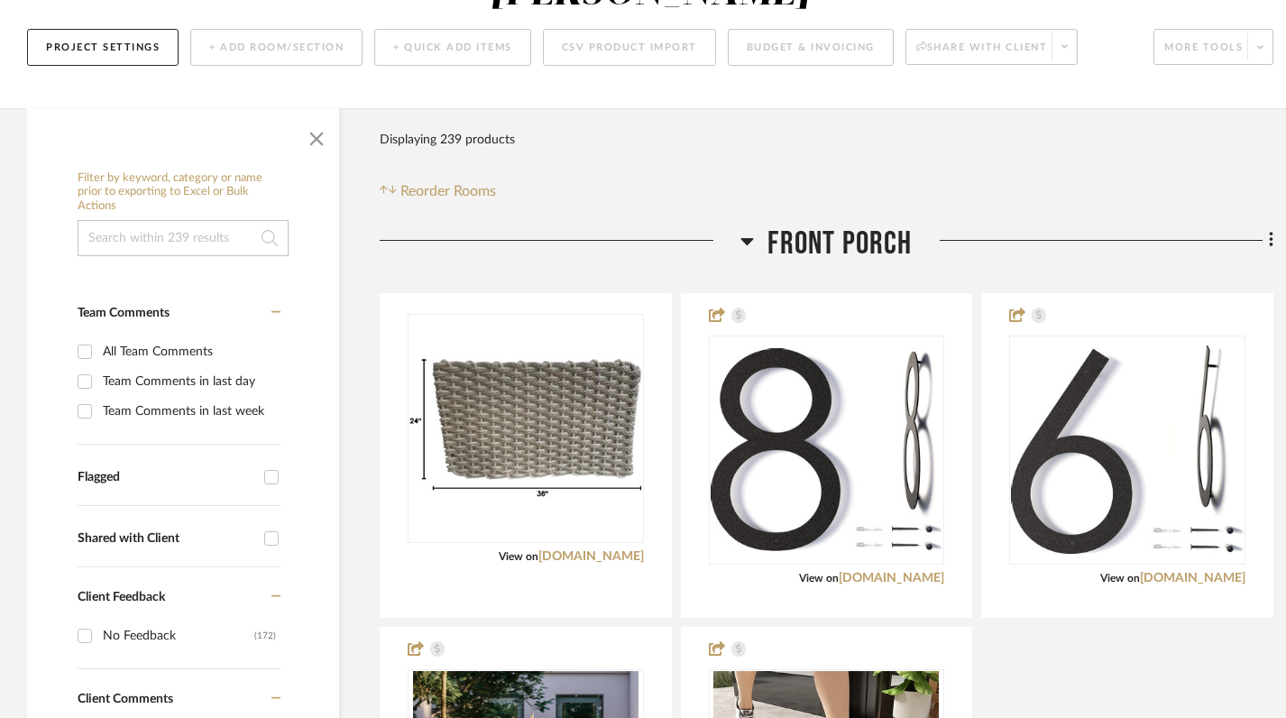
click at [747, 230] on icon at bounding box center [747, 241] width 14 height 22
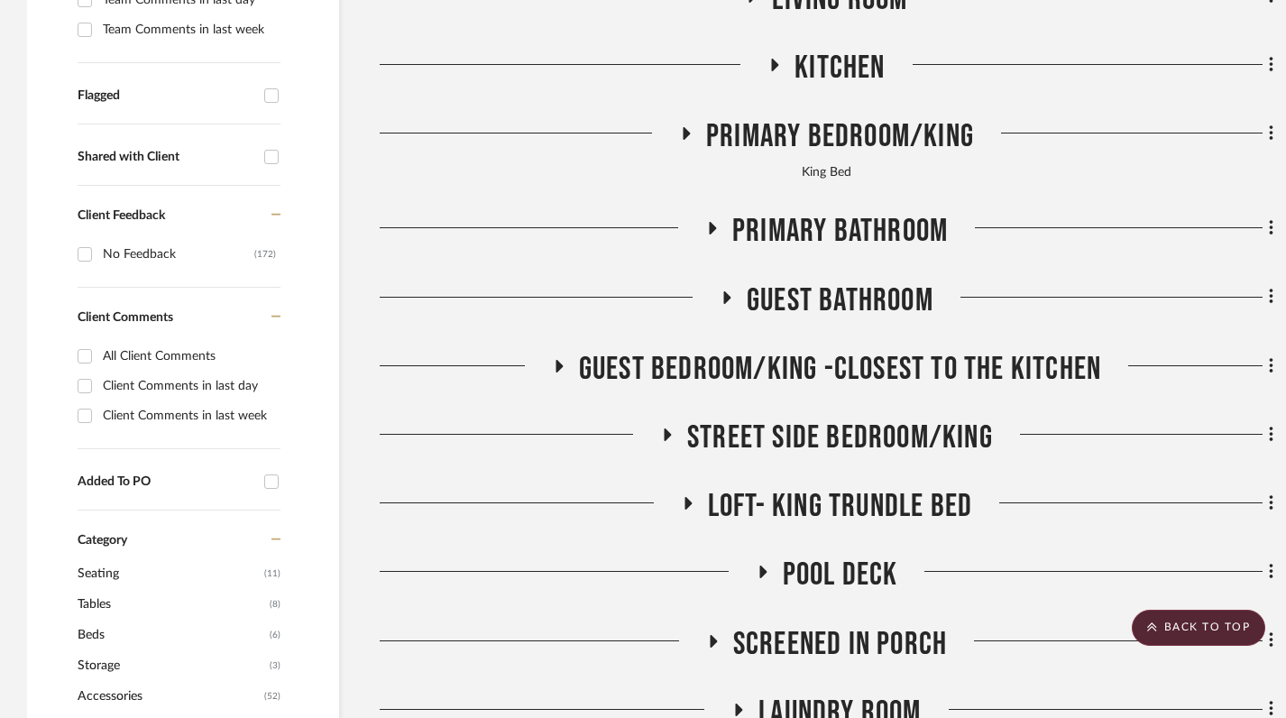
scroll to position [625, 0]
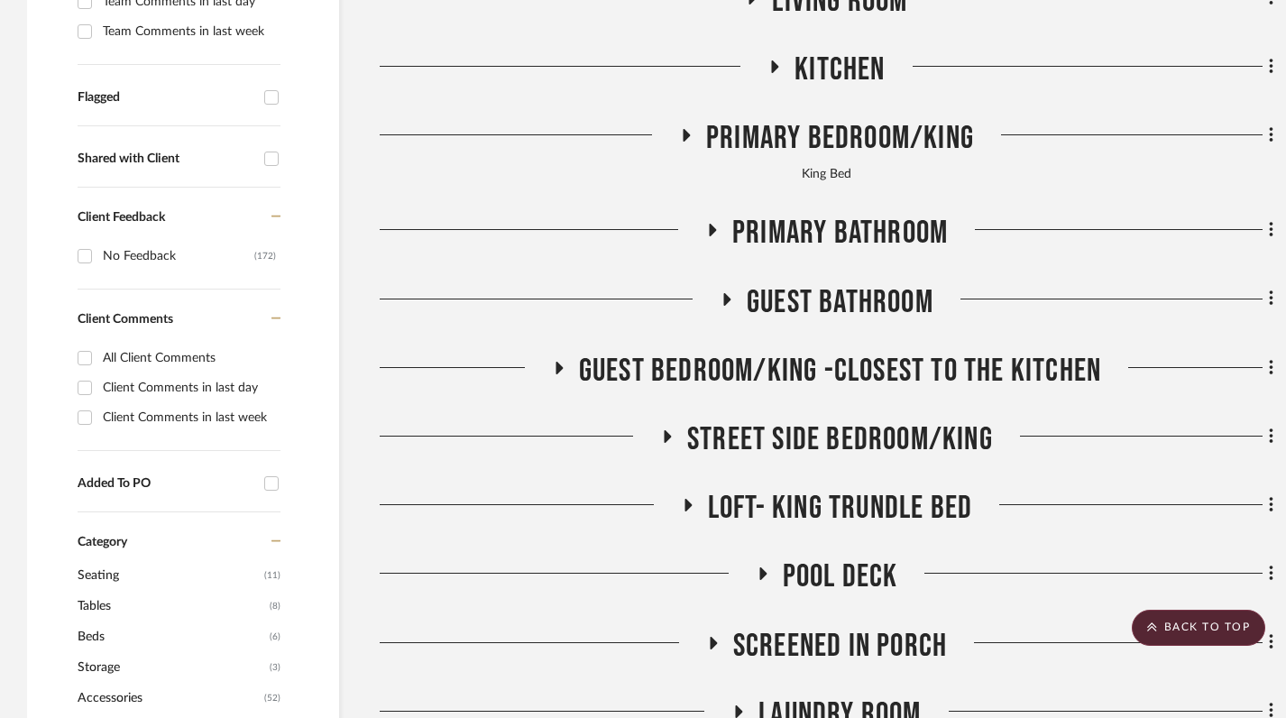
click at [687, 129] on icon at bounding box center [686, 135] width 7 height 13
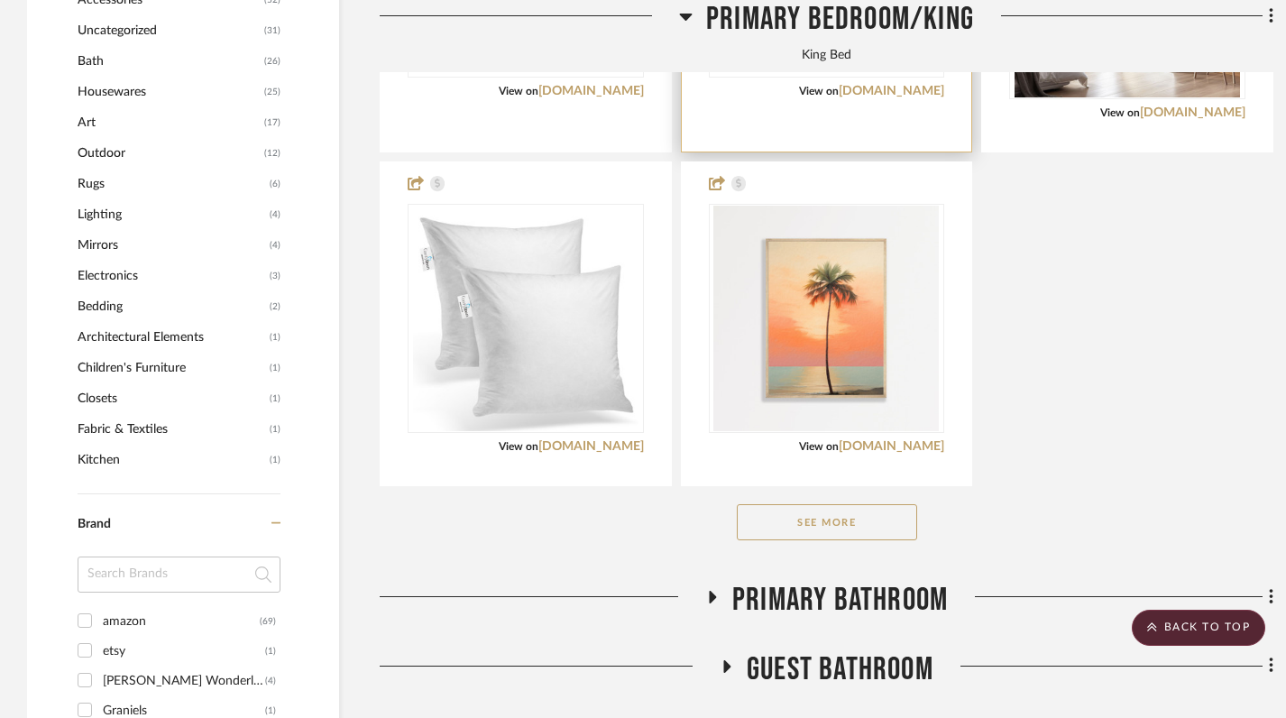
scroll to position [1339, 0]
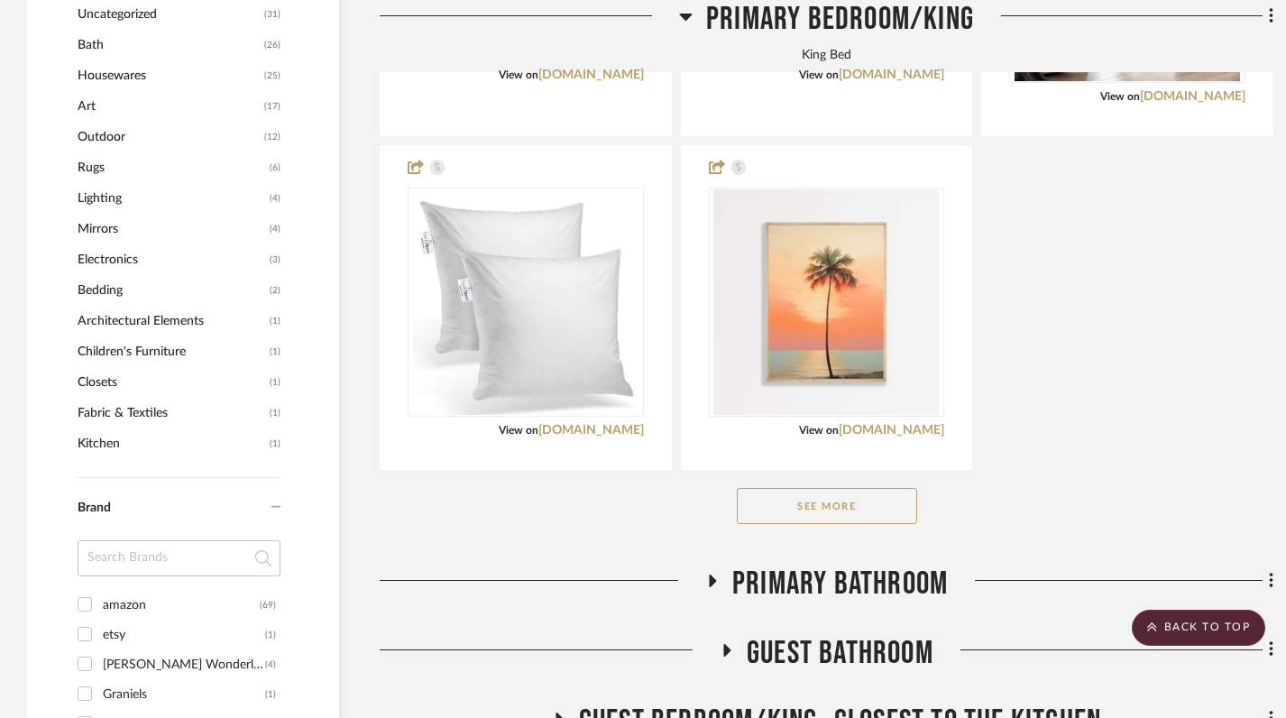
click at [835, 488] on button "See More" at bounding box center [827, 506] width 180 height 36
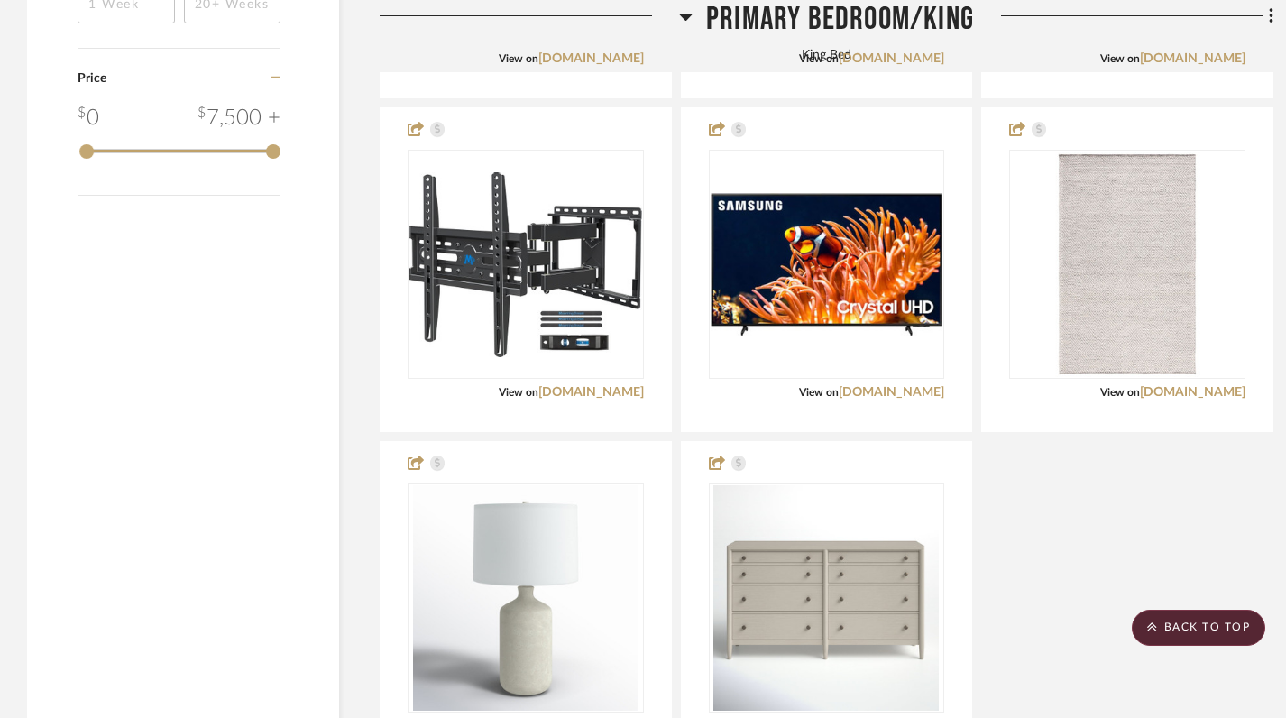
scroll to position [2746, 0]
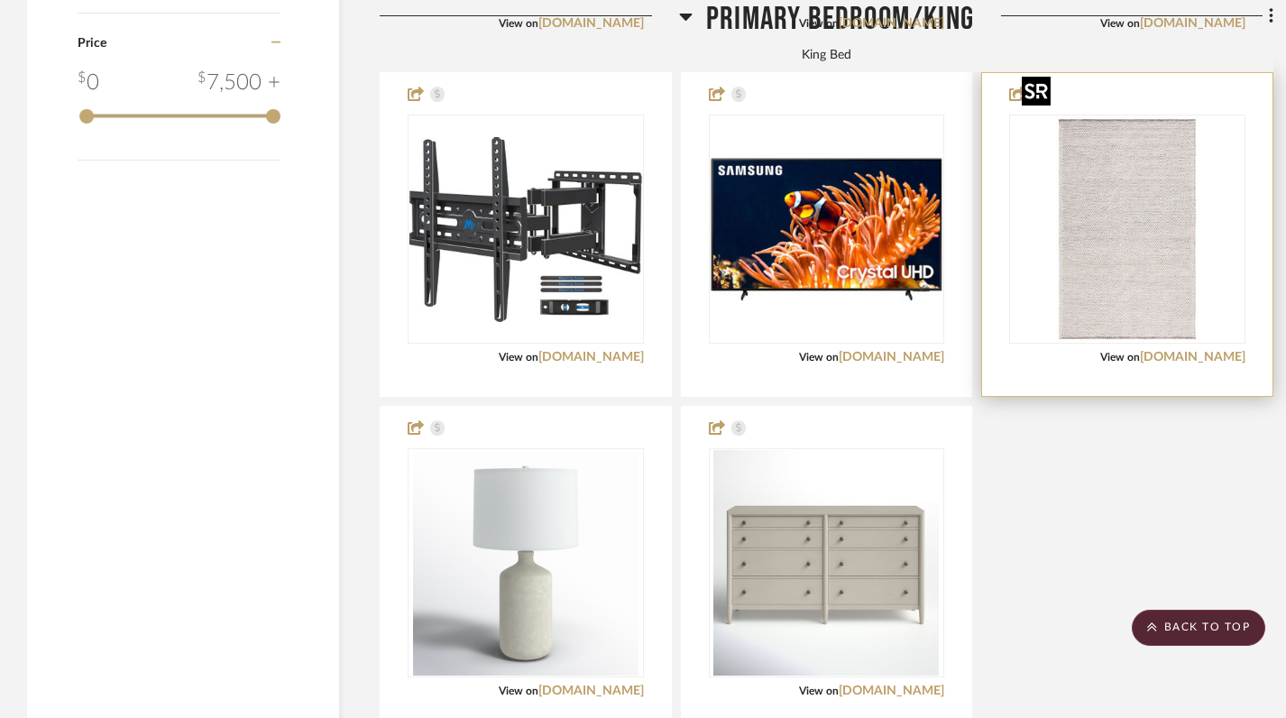
click at [0, 0] on img at bounding box center [0, 0] width 0 height 0
click at [1148, 262] on img "0" at bounding box center [1126, 228] width 225 height 225
click at [1138, 213] on img "0" at bounding box center [1126, 228] width 225 height 225
click at [1121, 228] on img "0" at bounding box center [1126, 228] width 225 height 225
click at [1082, 209] on img "0" at bounding box center [1126, 228] width 225 height 225
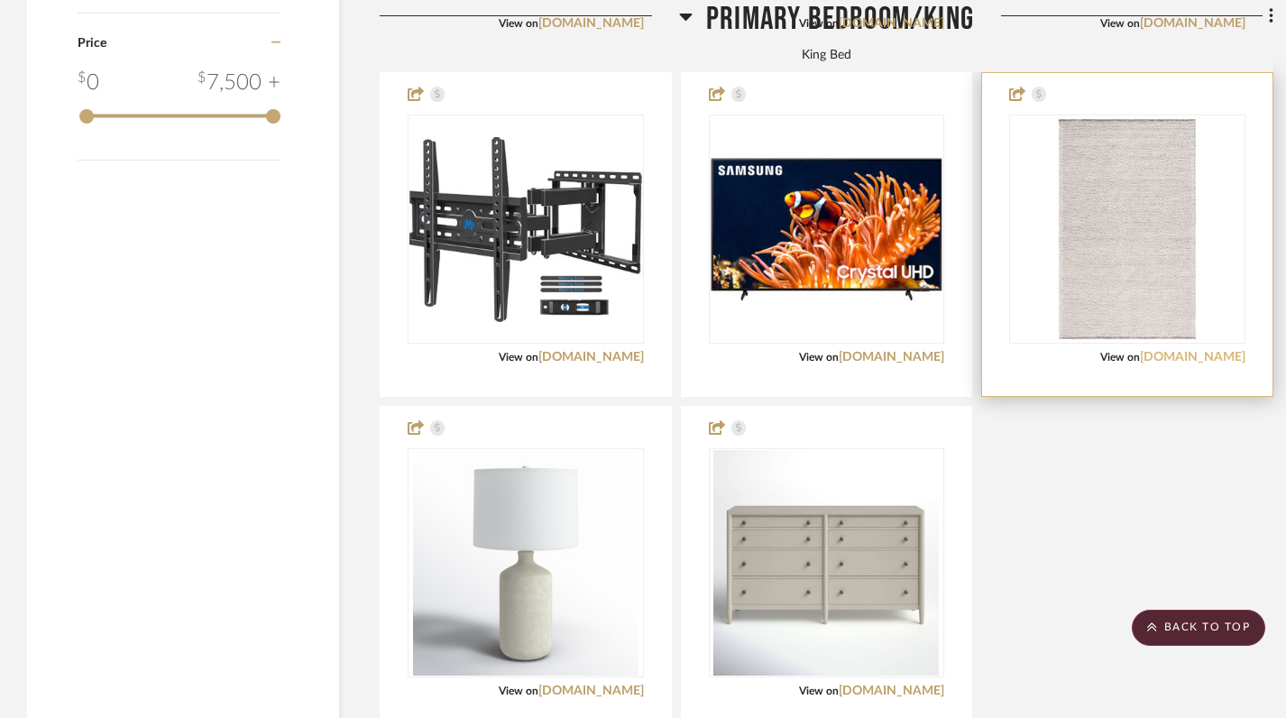
click at [1199, 351] on link "wayfair.com" at bounding box center [1192, 357] width 105 height 13
click at [1081, 349] on div "View on wayfair.com" at bounding box center [1127, 357] width 236 height 16
click at [1067, 203] on img "0" at bounding box center [1126, 228] width 225 height 225
click at [1058, 272] on img "0" at bounding box center [1126, 228] width 225 height 225
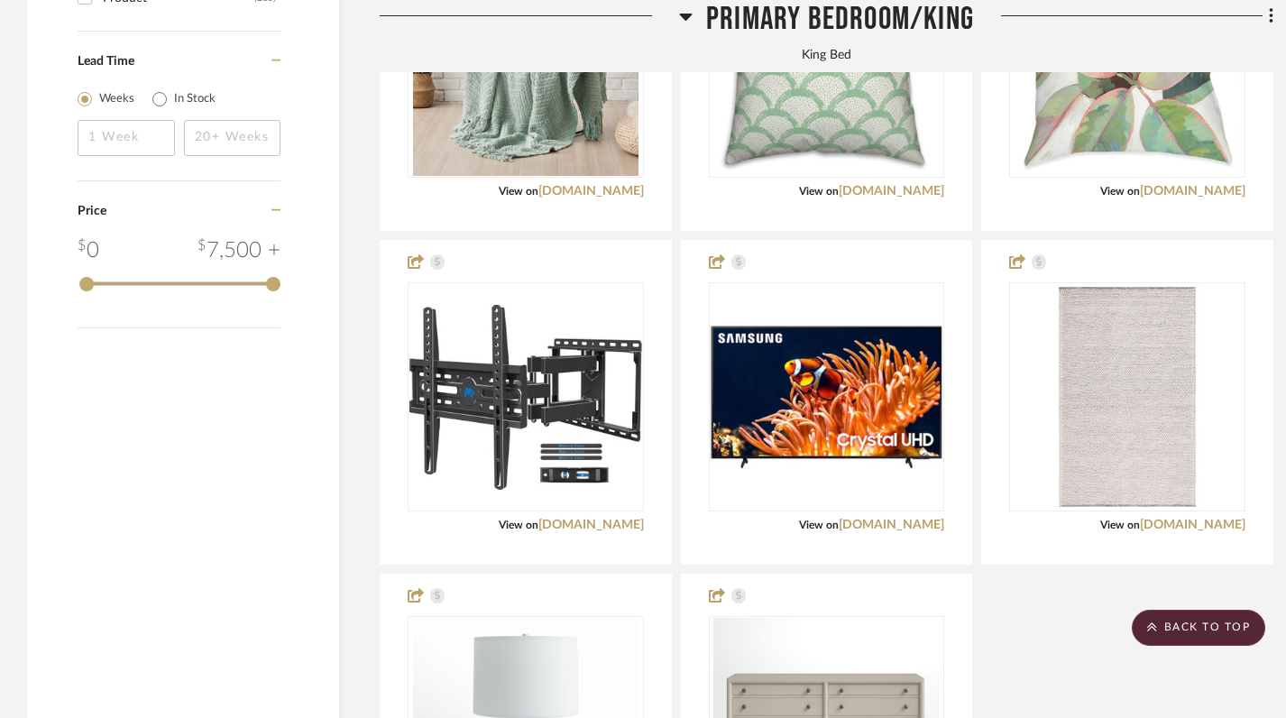
scroll to position [2544, 0]
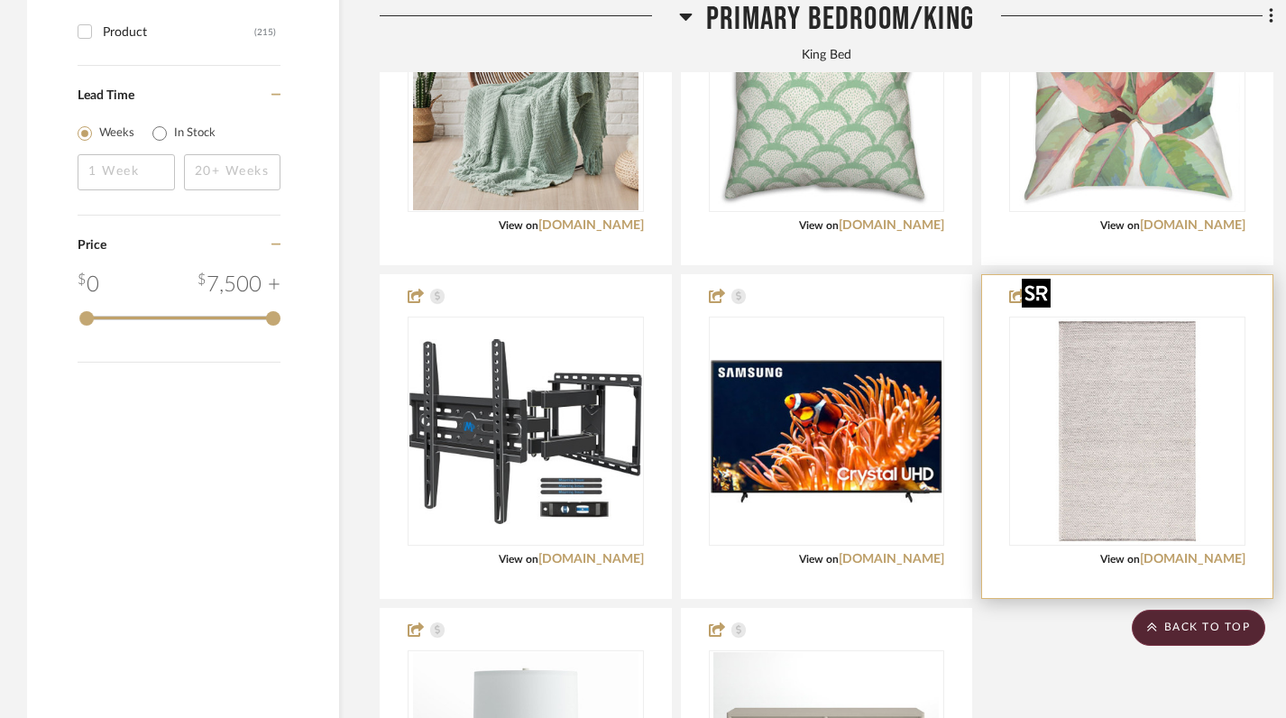
click at [1067, 401] on img "0" at bounding box center [1126, 430] width 225 height 225
click at [1112, 448] on img "0" at bounding box center [1126, 430] width 225 height 225
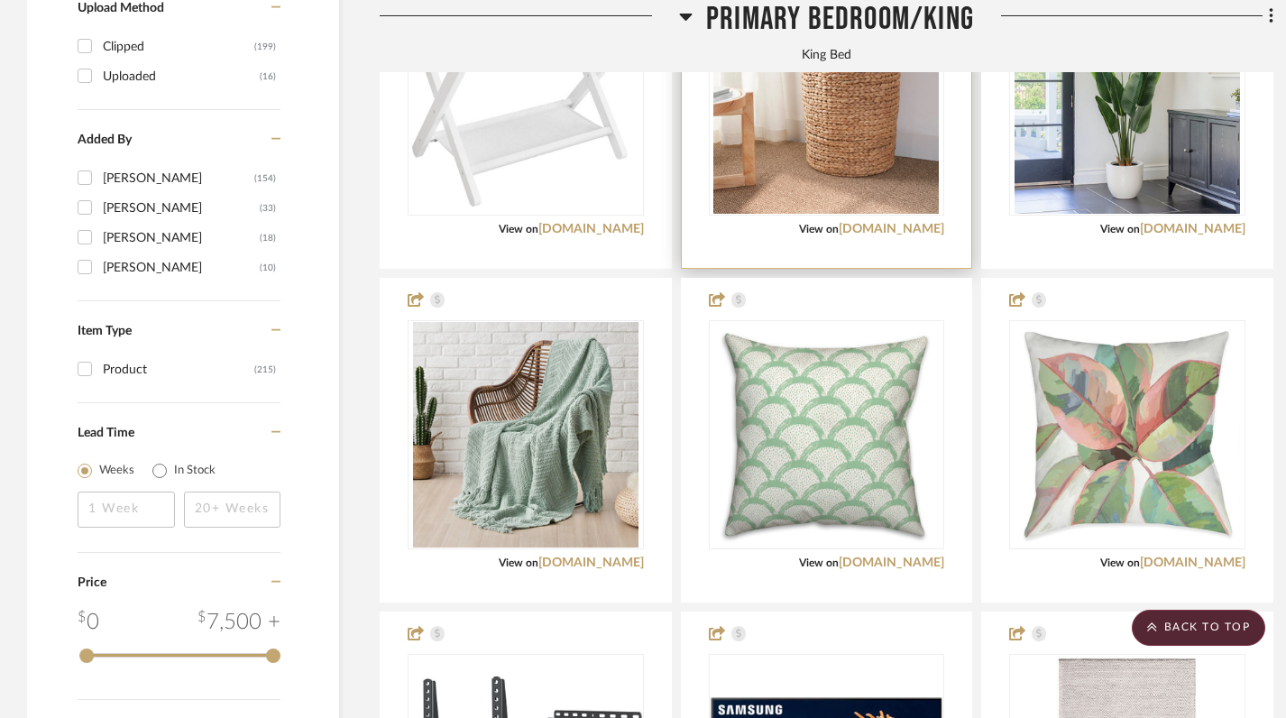
scroll to position [2225, 0]
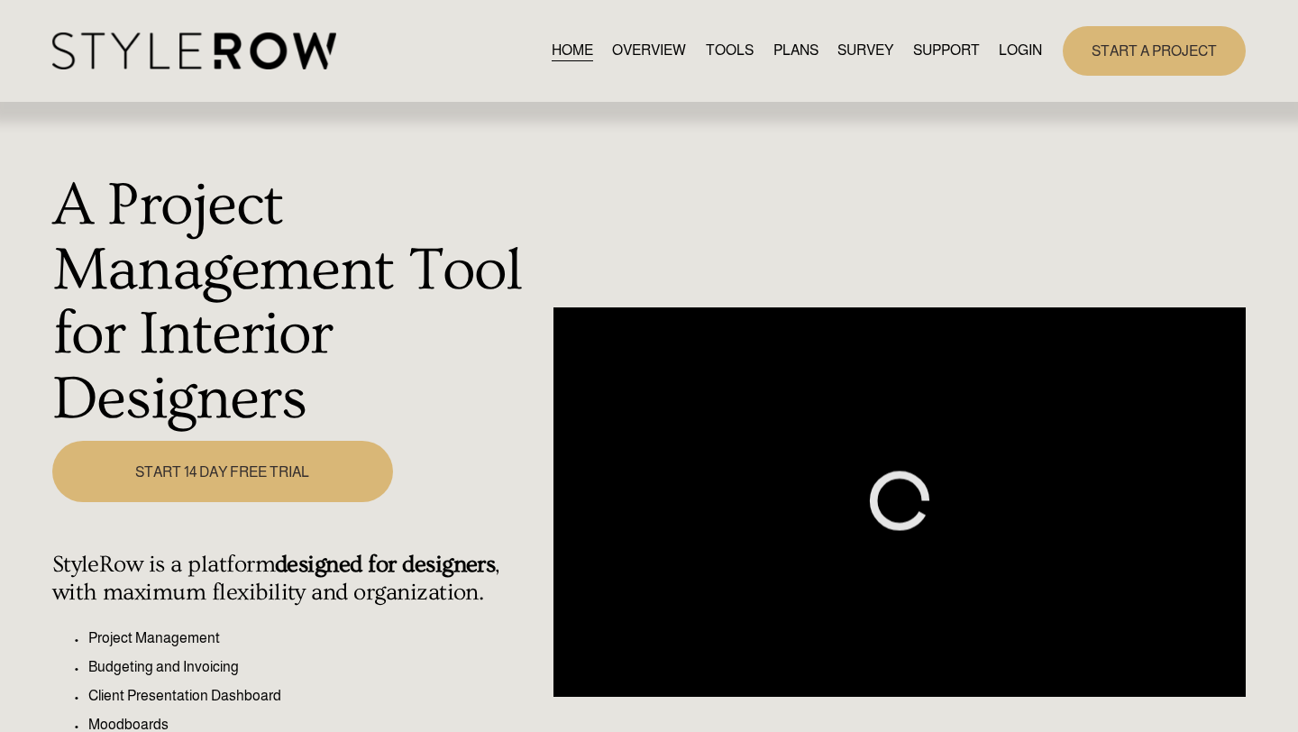
click at [1012, 49] on link "LOGIN" at bounding box center [1020, 51] width 43 height 24
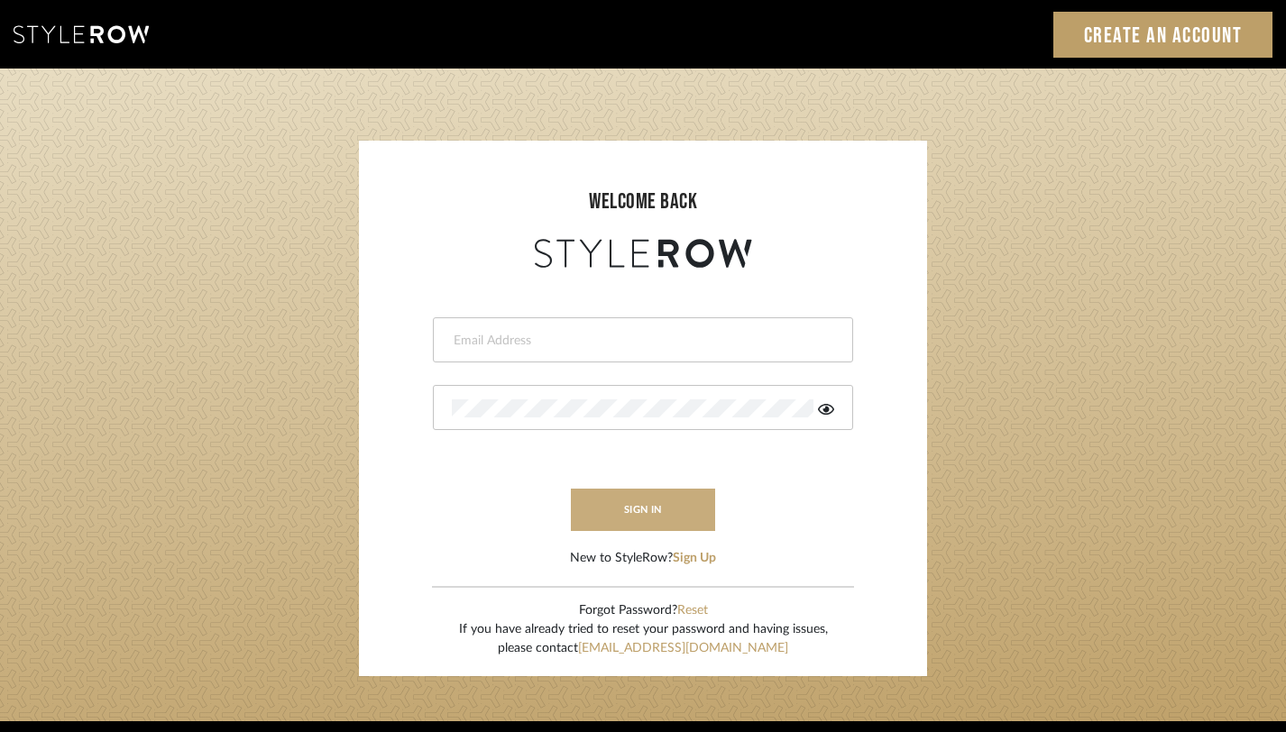
type input "[PERSON_NAME][EMAIL_ADDRESS][DOMAIN_NAME]"
click at [646, 508] on button "sign in" at bounding box center [643, 510] width 144 height 42
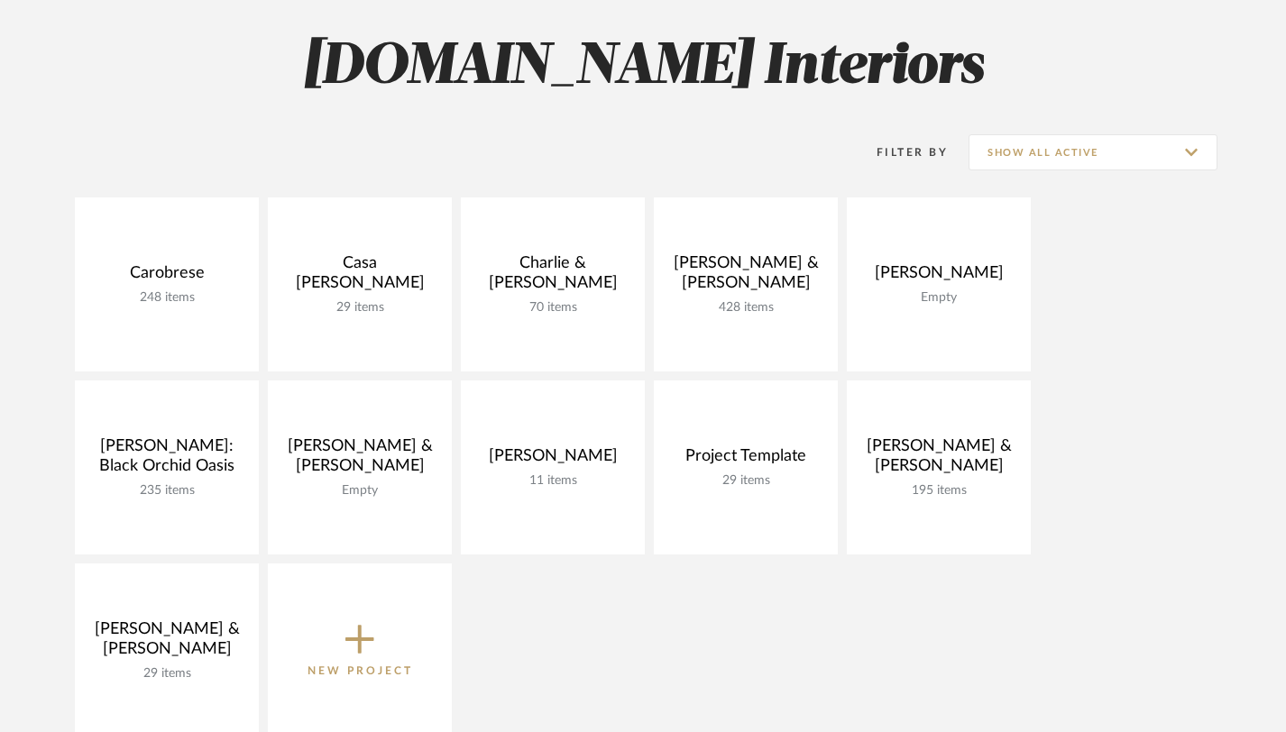
scroll to position [253, 0]
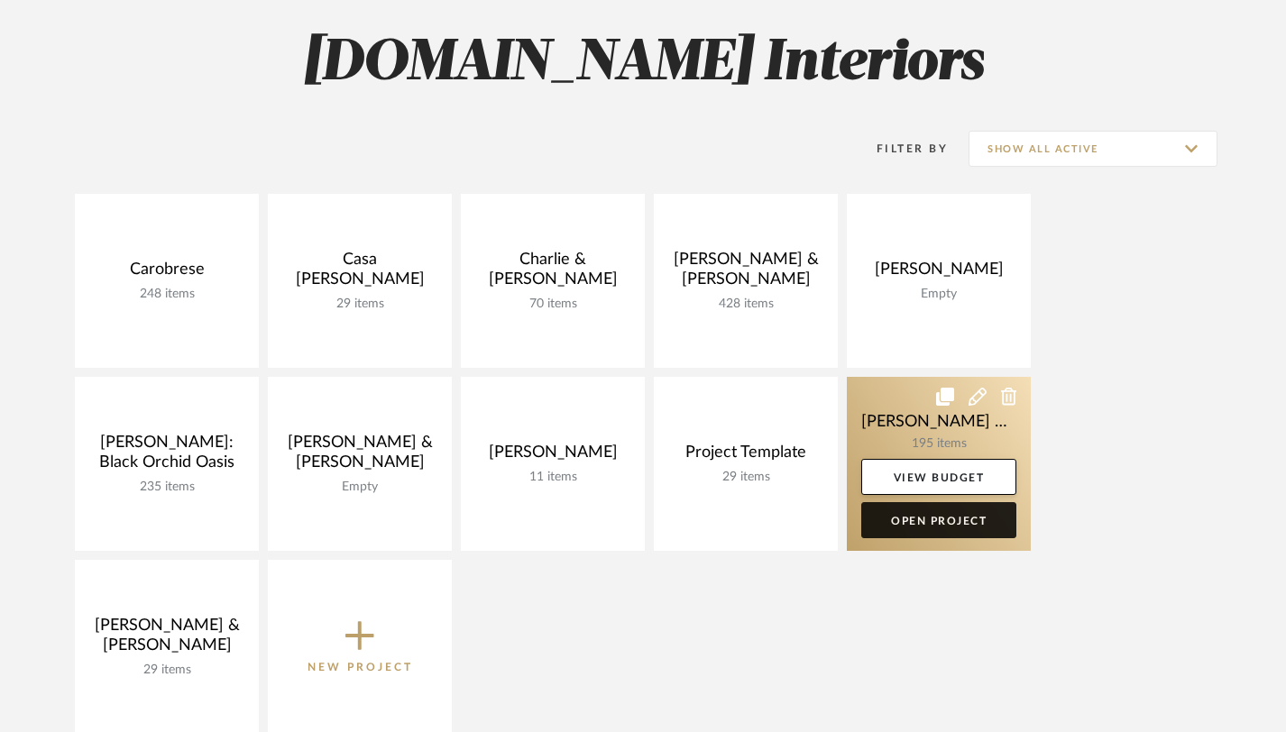
click at [929, 532] on link "Open Project" at bounding box center [938, 520] width 155 height 36
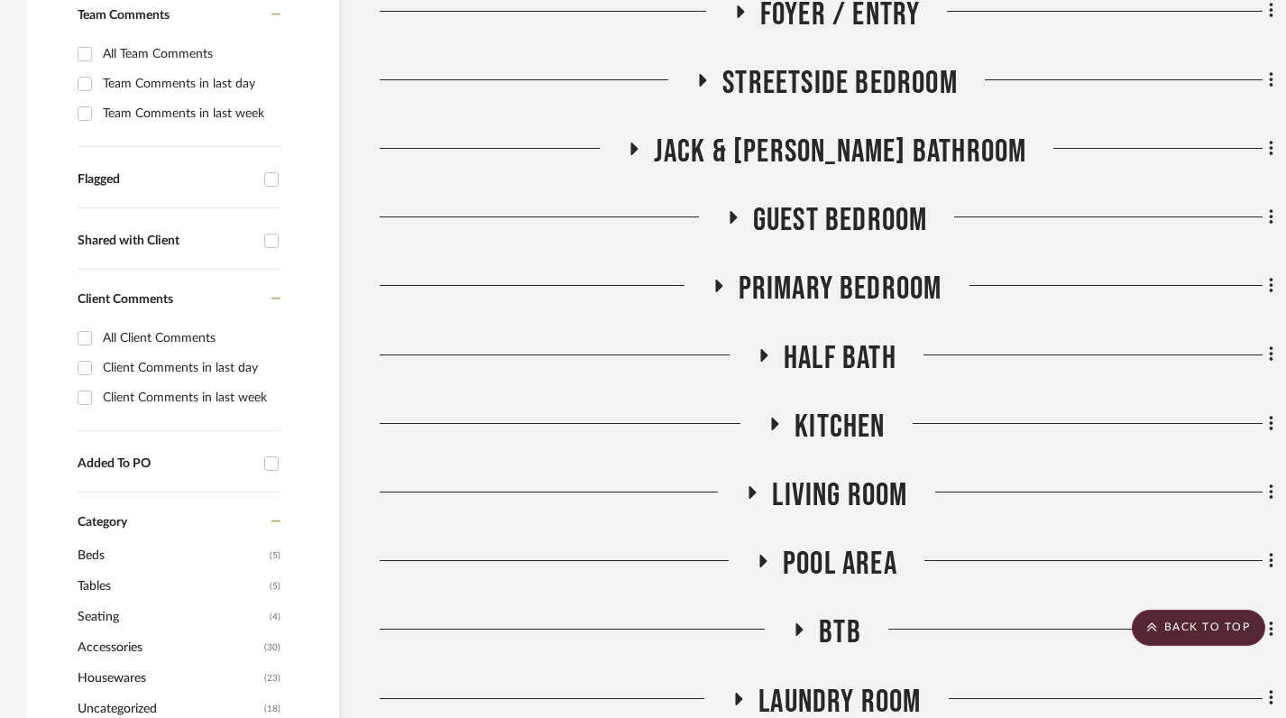
scroll to position [562, 0]
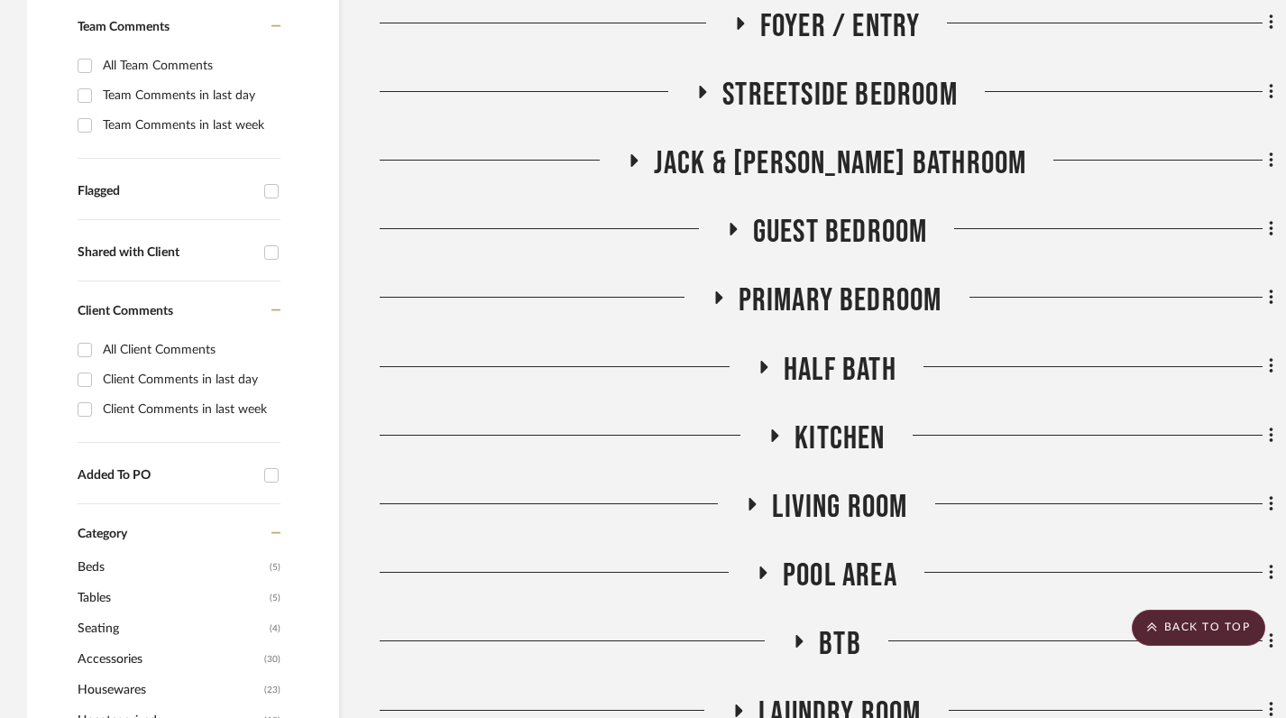
click at [718, 293] on icon at bounding box center [718, 297] width 7 height 13
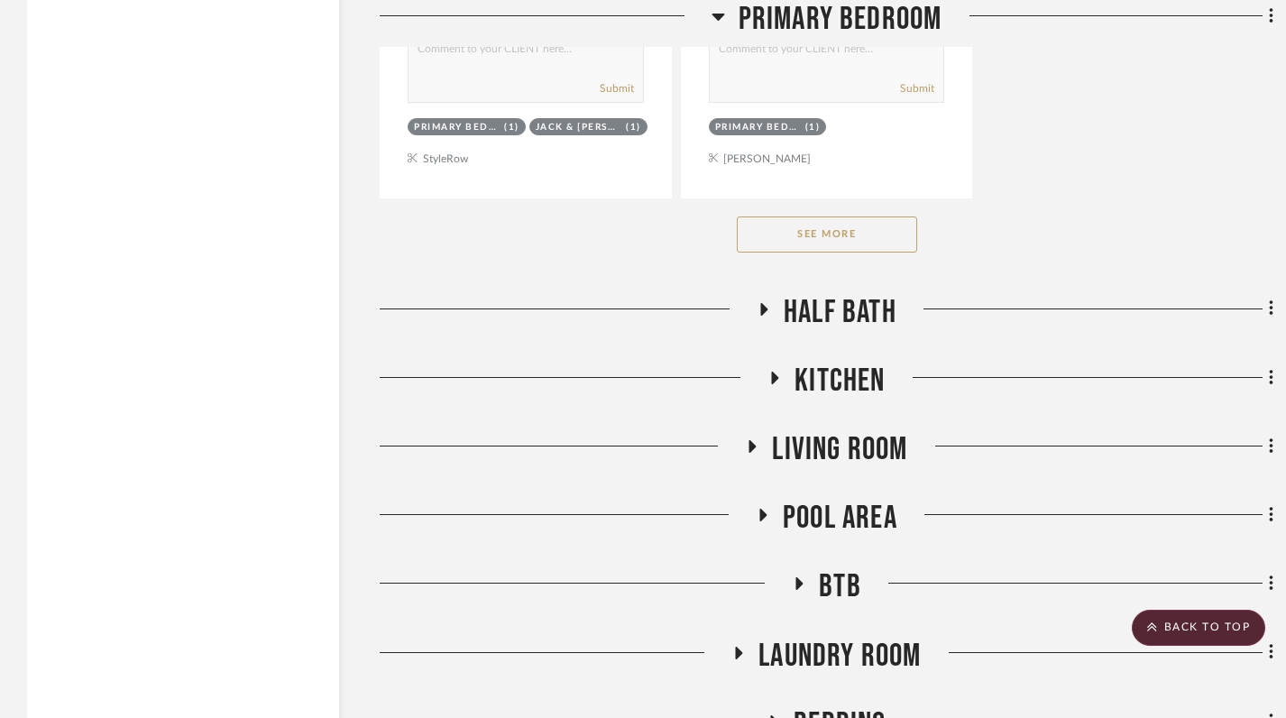
scroll to position [2877, 0]
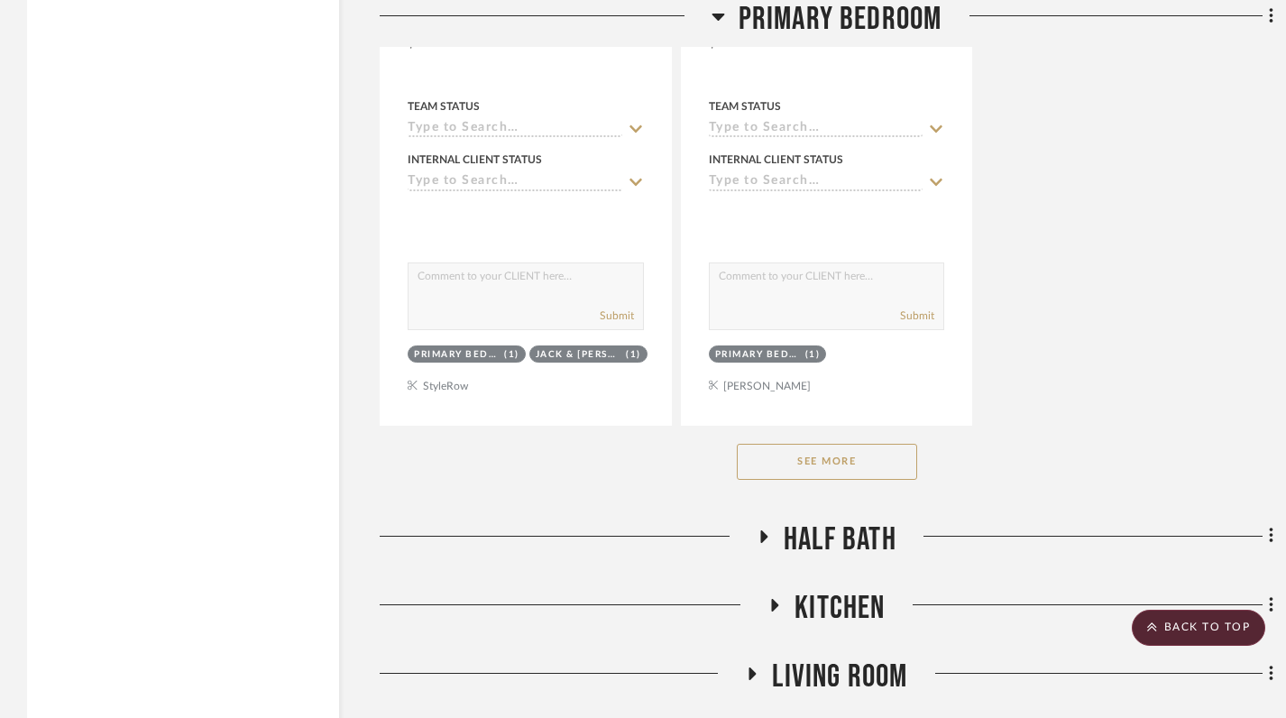
click at [829, 458] on button "See More" at bounding box center [827, 462] width 180 height 36
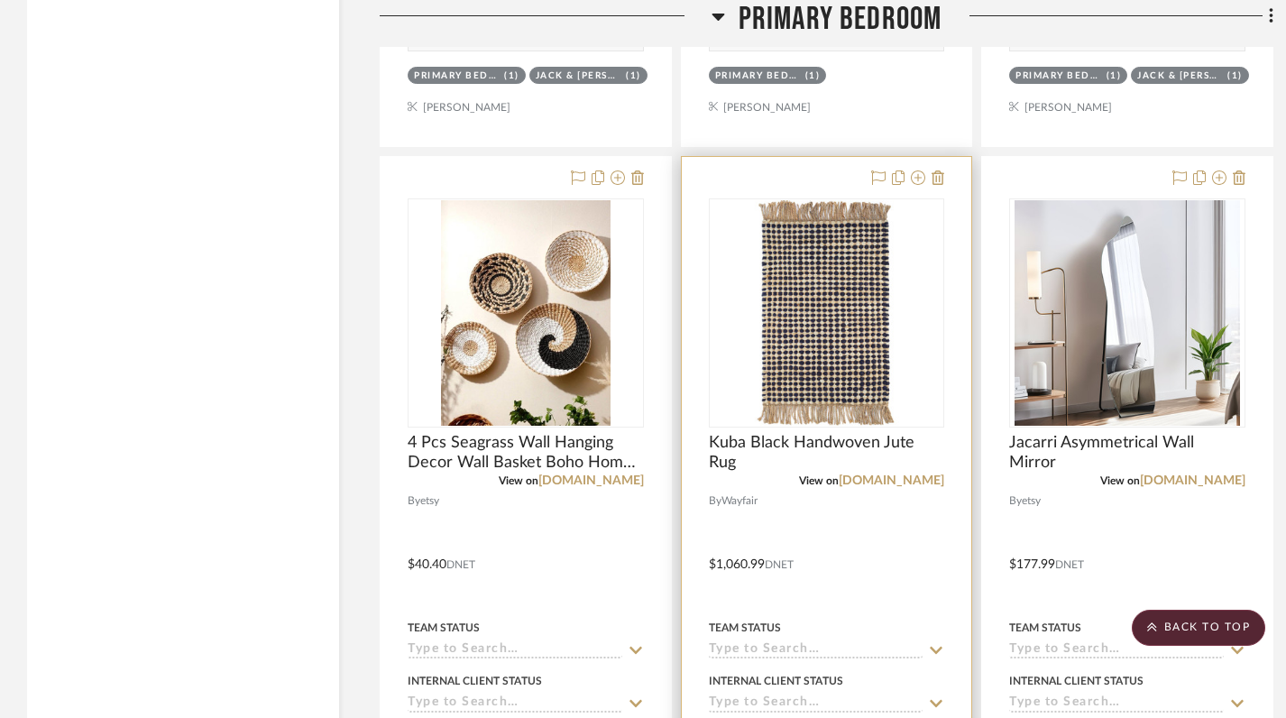
scroll to position [5666, 0]
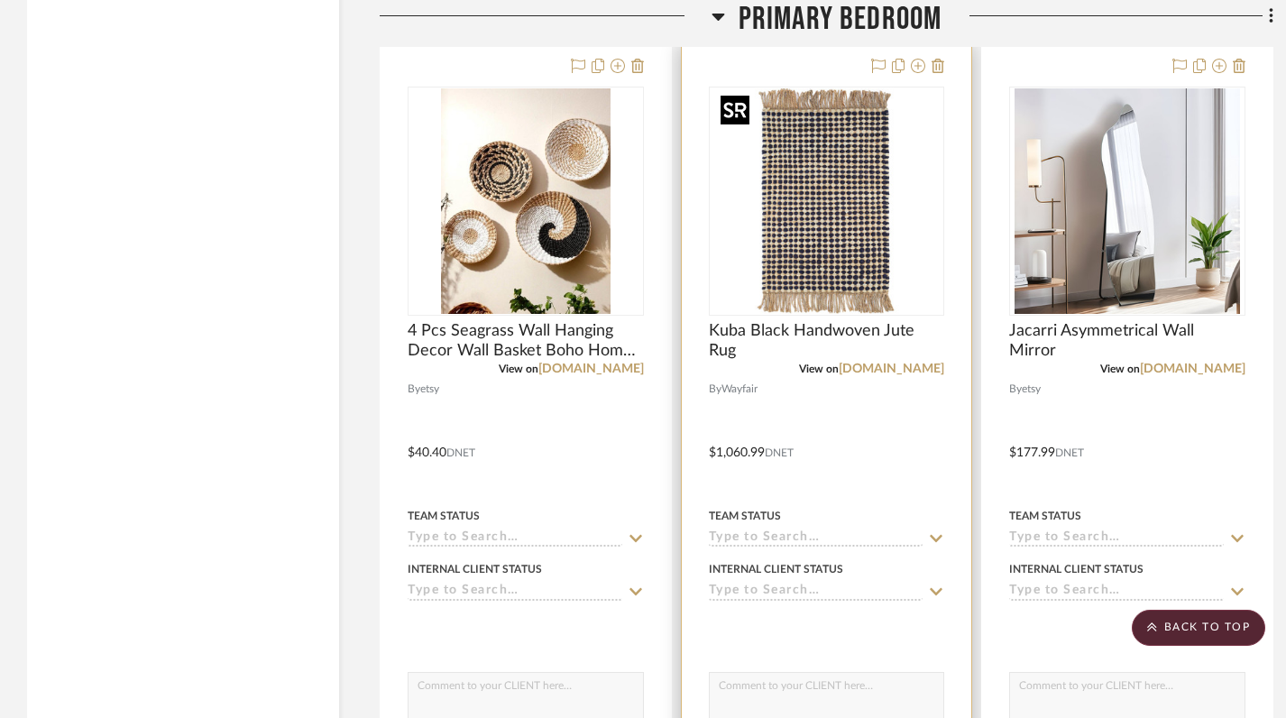
click at [811, 233] on img "0" at bounding box center [825, 200] width 225 height 225
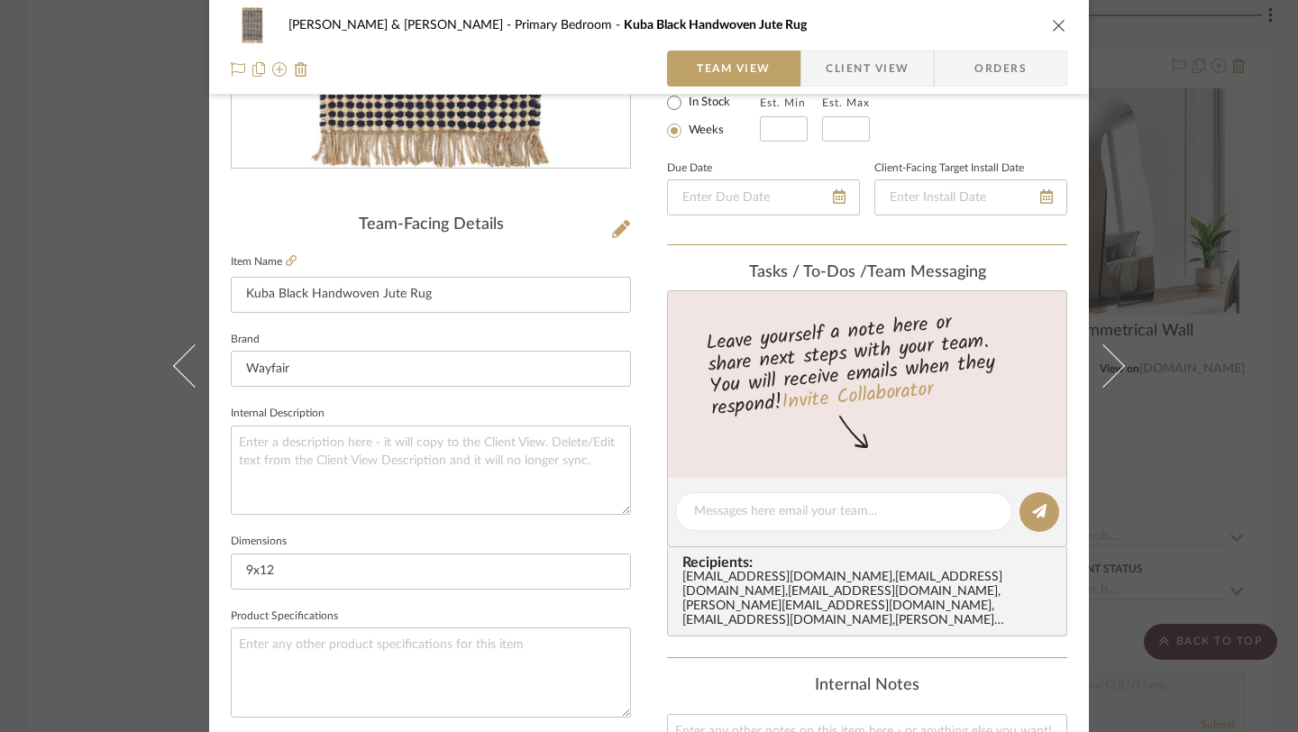
scroll to position [440, 0]
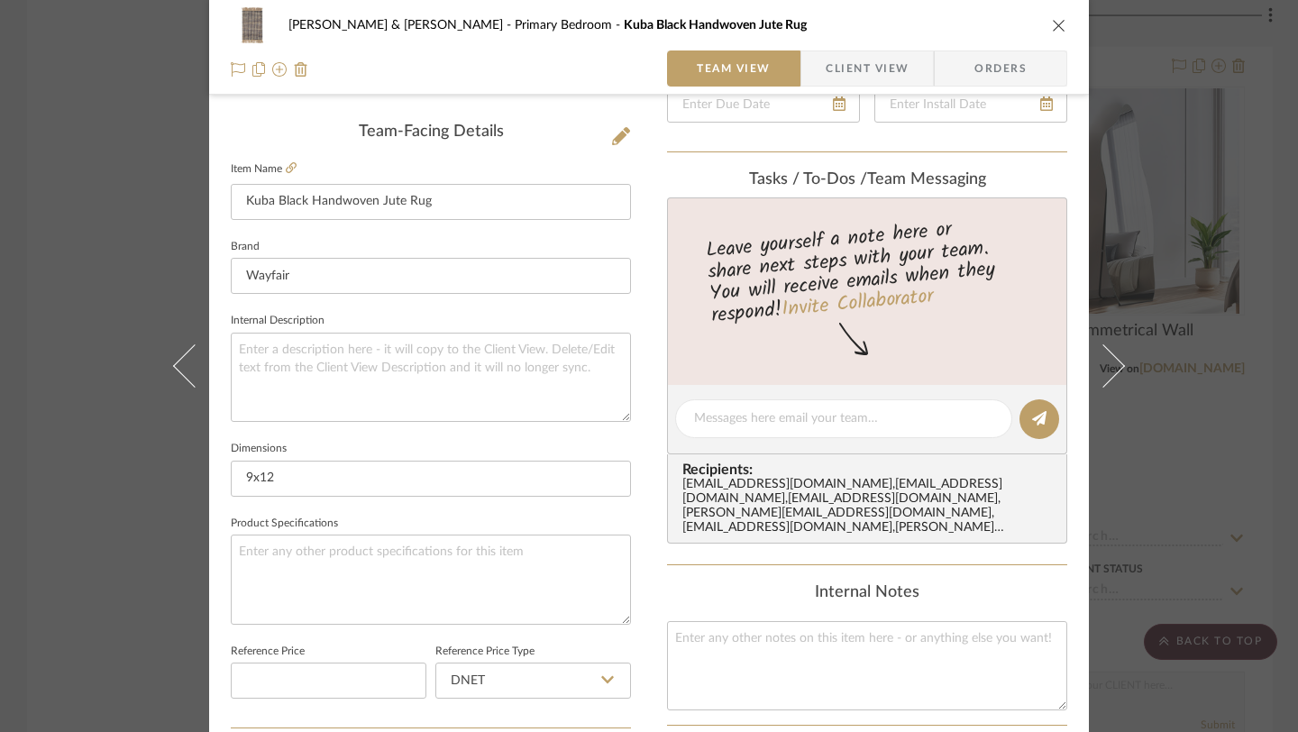
click at [1052, 20] on icon "close" at bounding box center [1059, 25] width 14 height 14
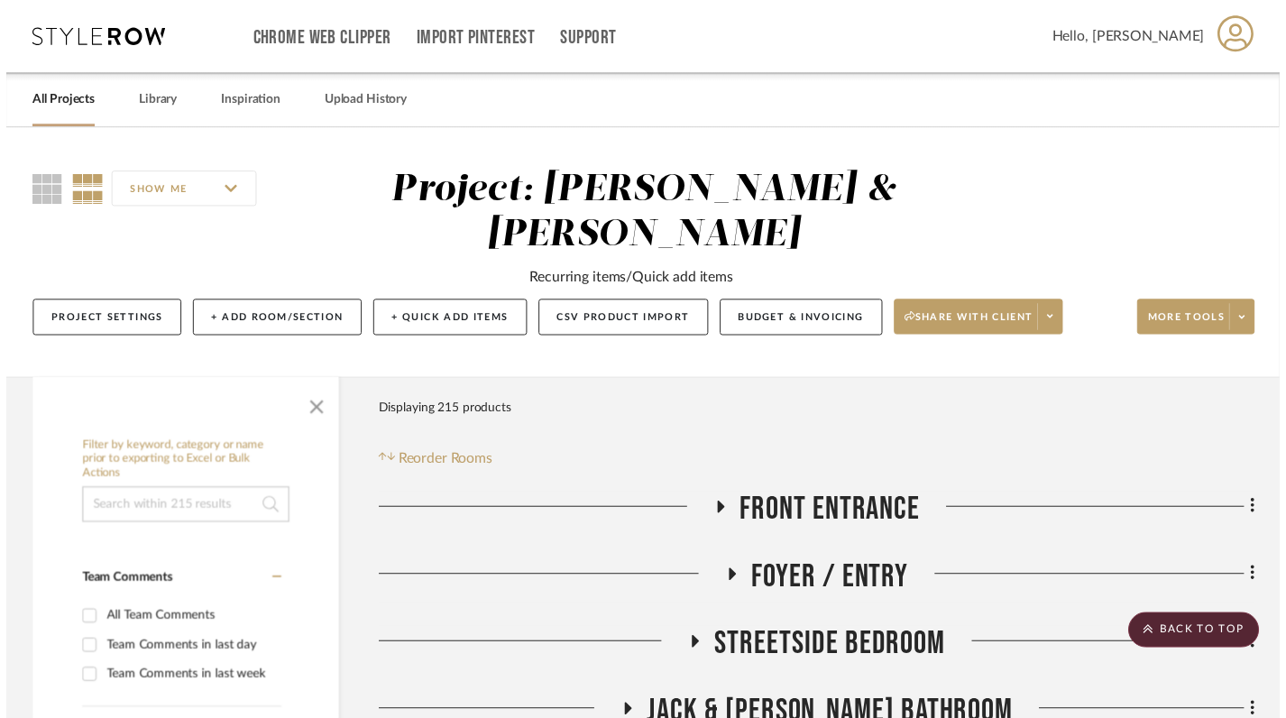
scroll to position [5666, 0]
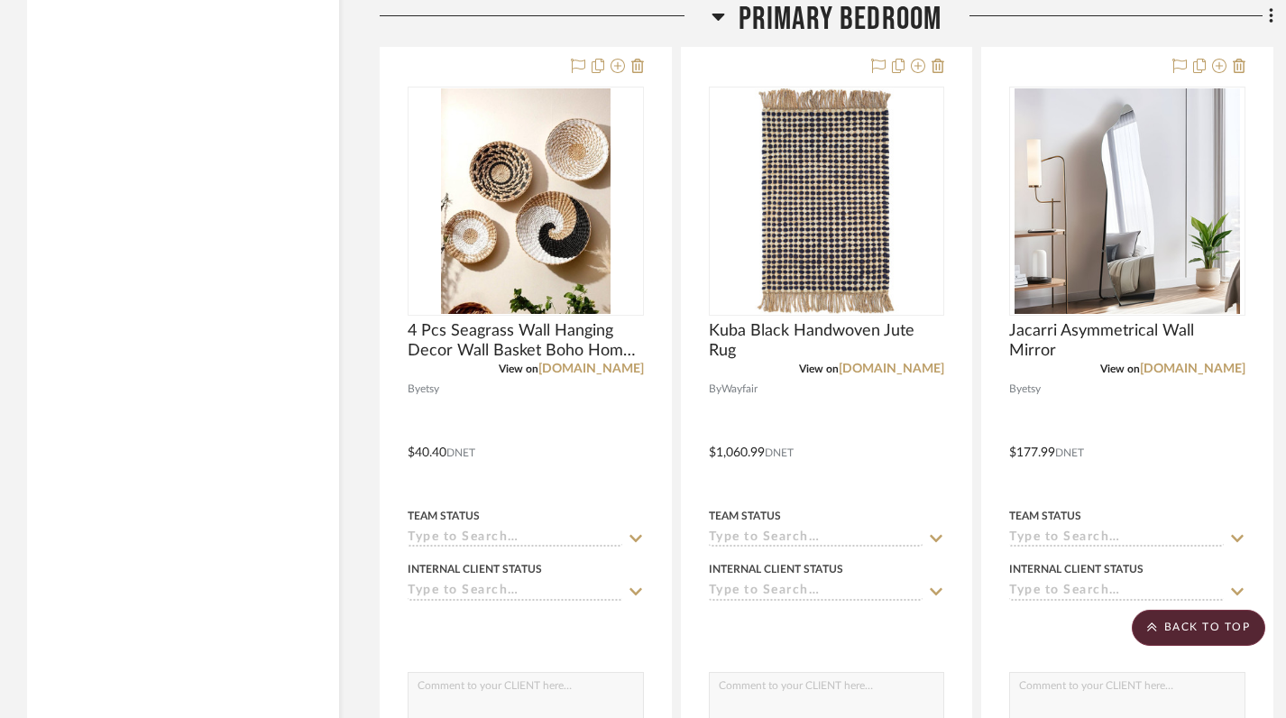
click at [712, 16] on icon at bounding box center [718, 16] width 14 height 22
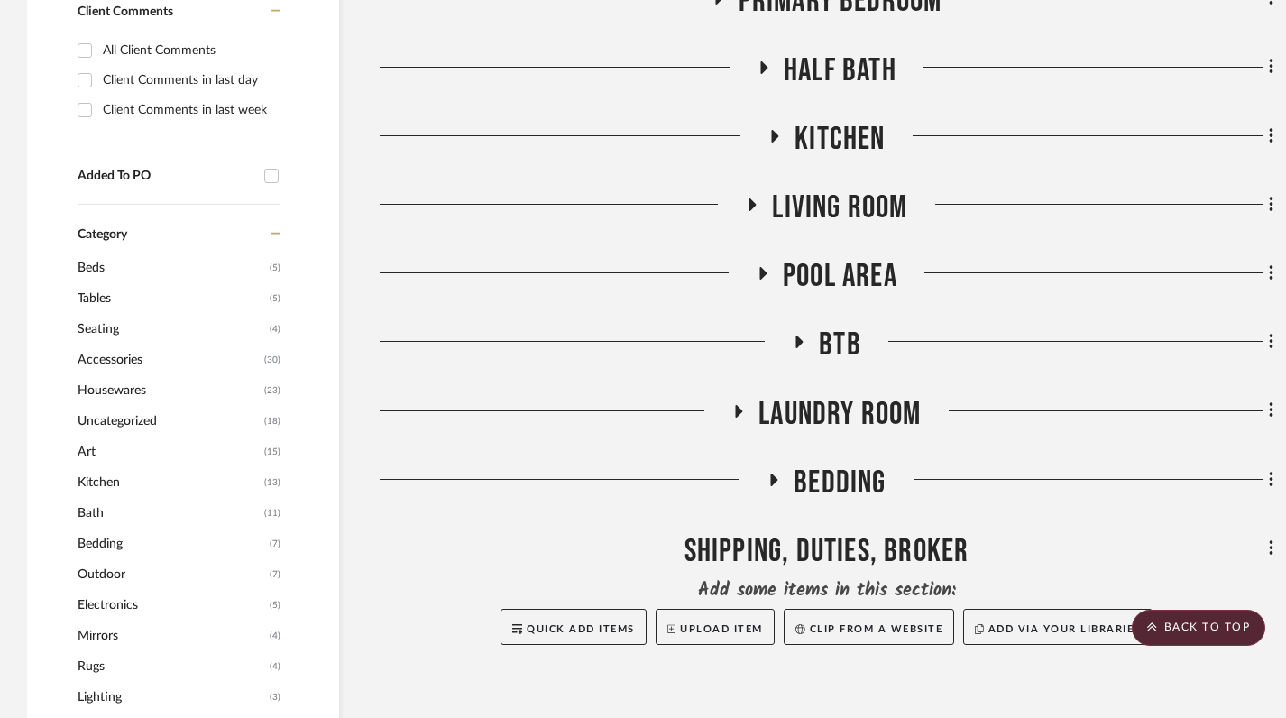
scroll to position [878, 0]
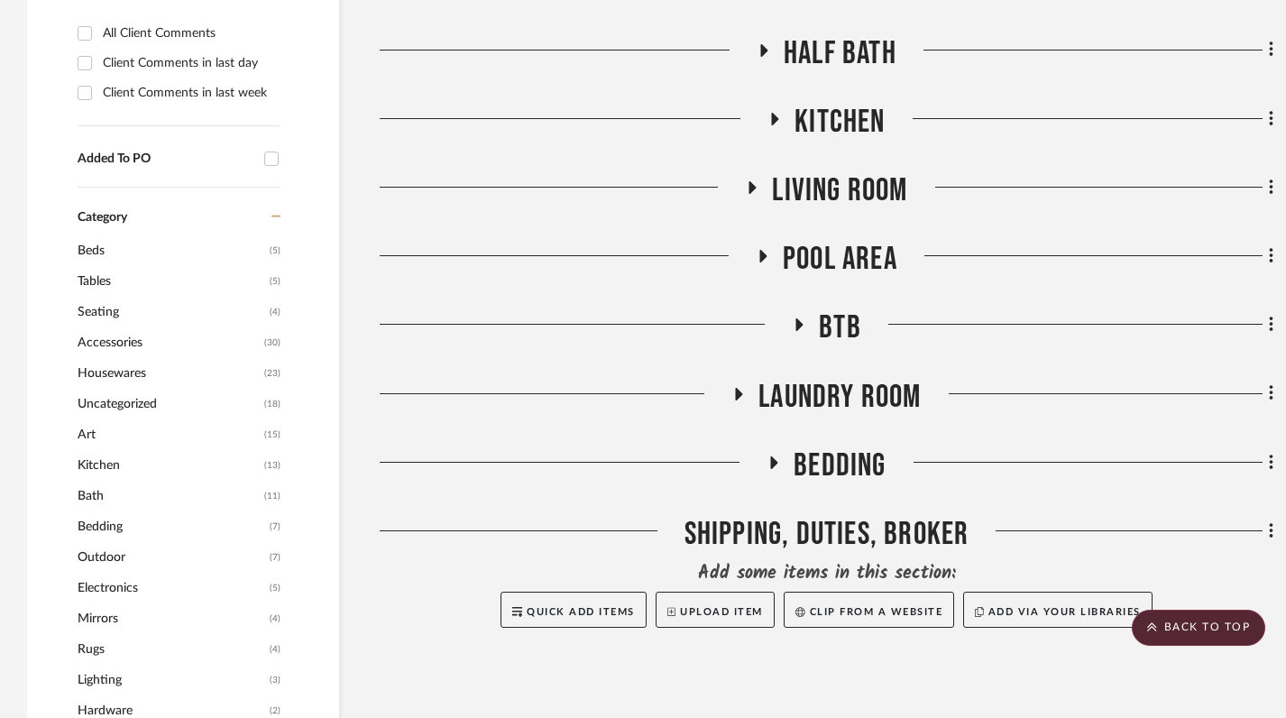
click at [730, 391] on icon at bounding box center [739, 394] width 22 height 14
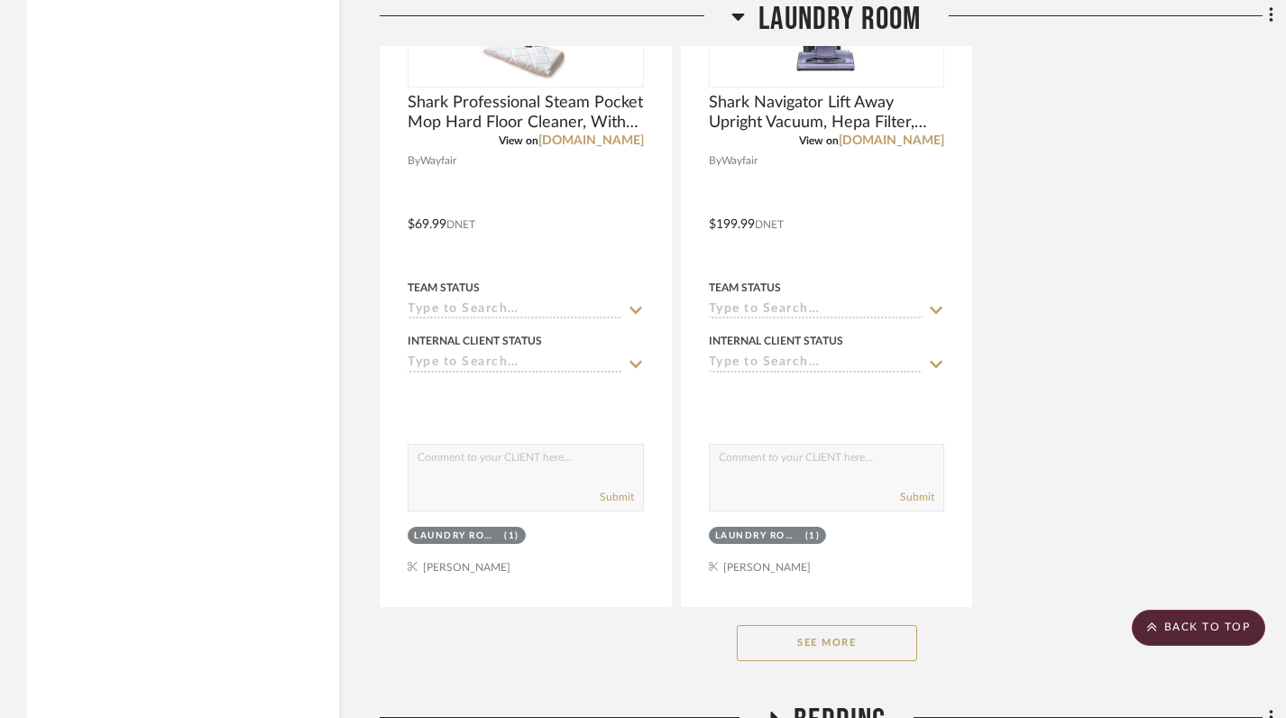
scroll to position [3125, 0]
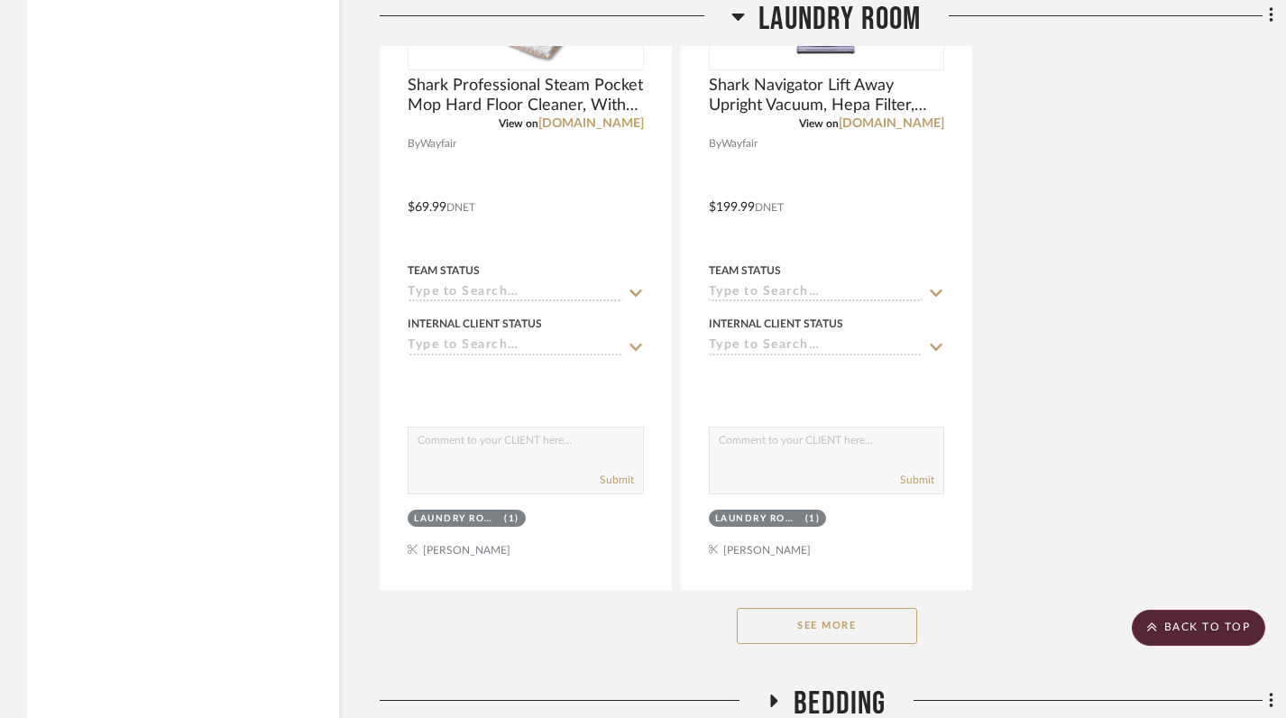
click at [820, 628] on button "See More" at bounding box center [827, 626] width 180 height 36
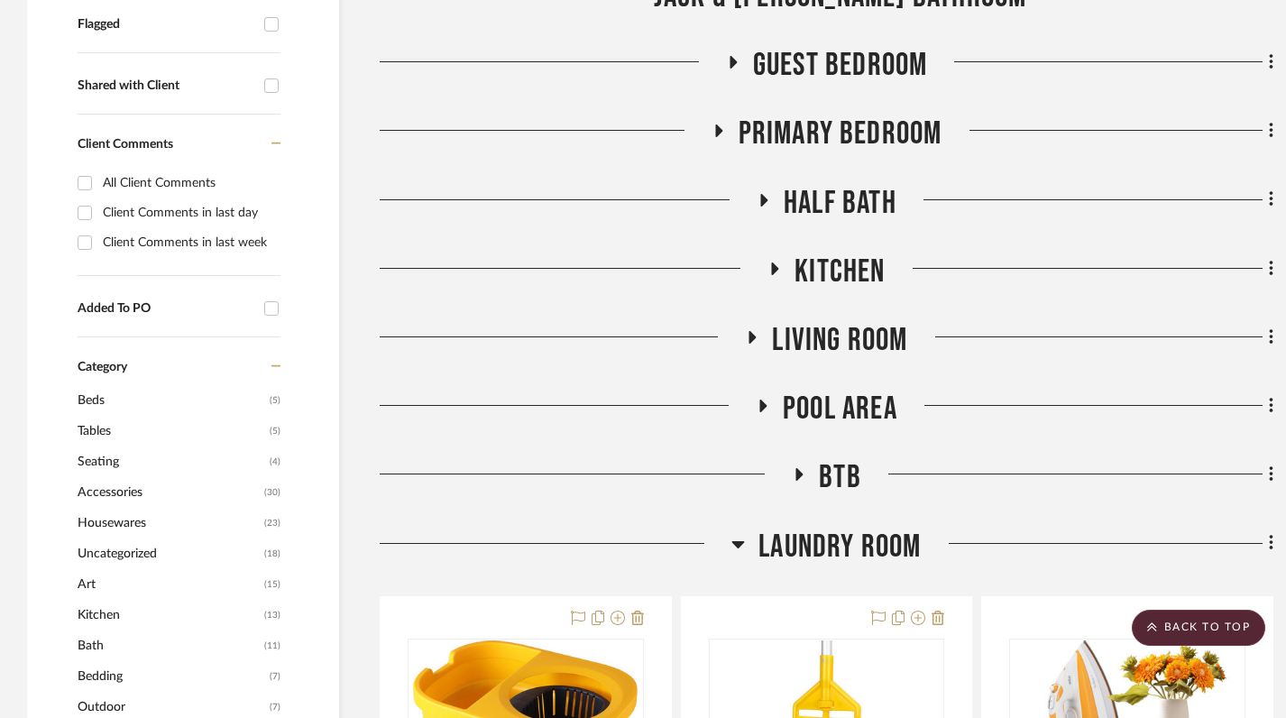
scroll to position [758, 0]
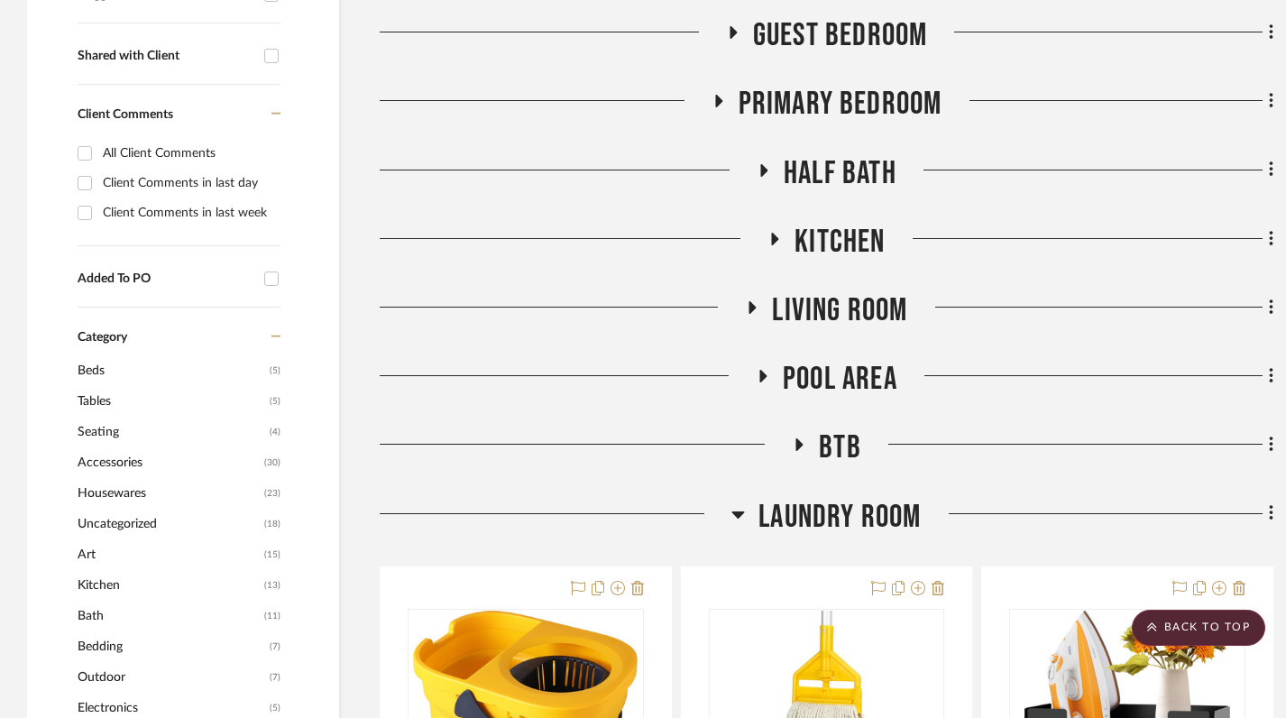
click at [795, 444] on icon at bounding box center [799, 445] width 22 height 14
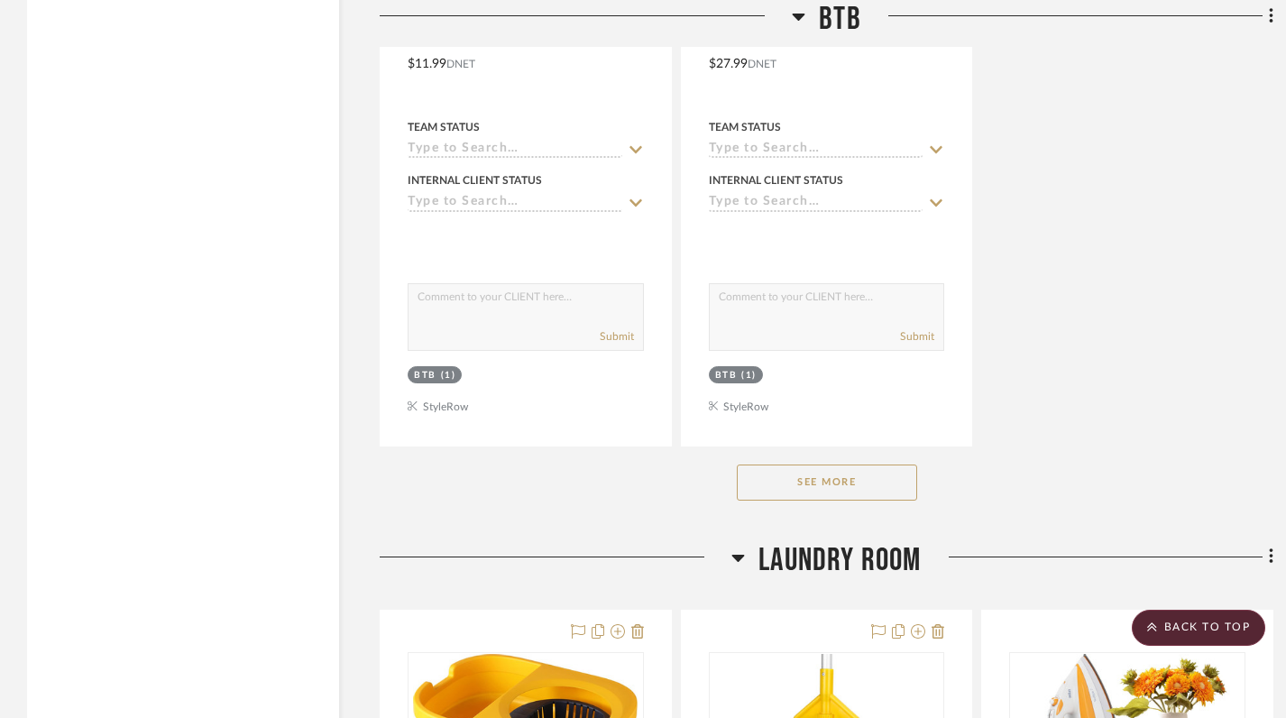
scroll to position [3228, 0]
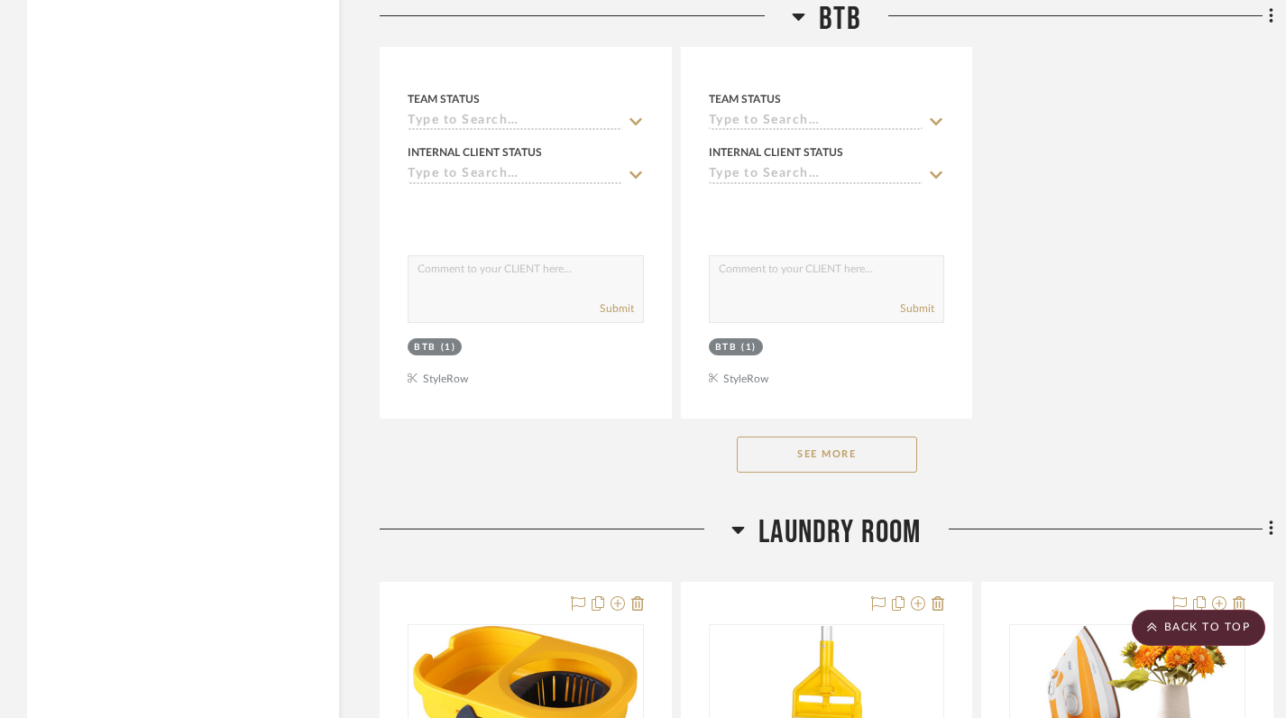
click at [847, 453] on button "See More" at bounding box center [827, 454] width 180 height 36
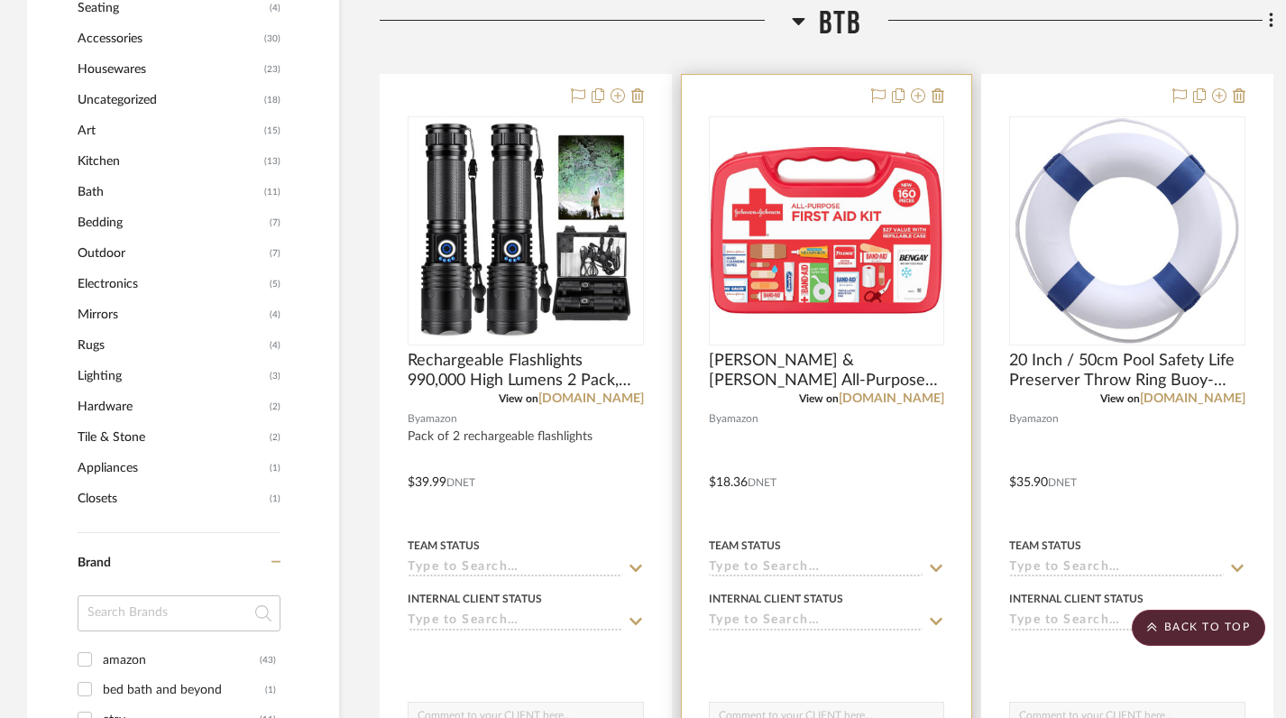
scroll to position [830, 0]
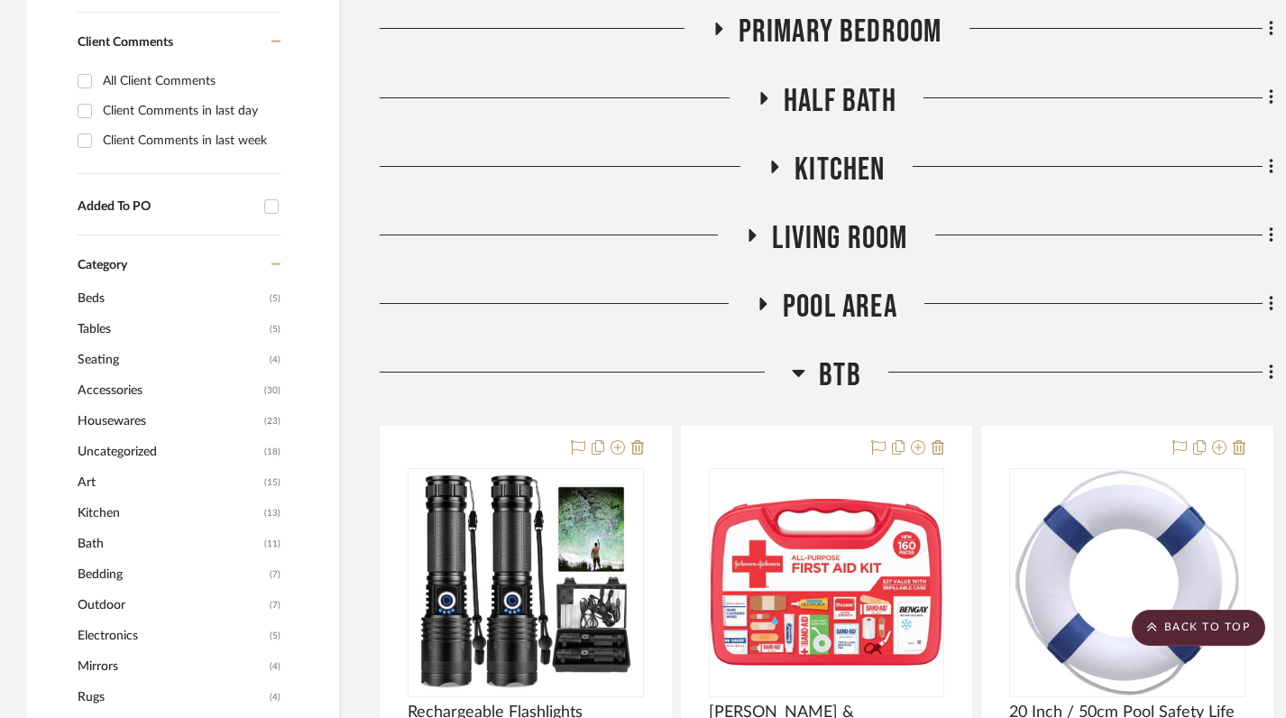
click at [802, 362] on icon at bounding box center [799, 373] width 14 height 22
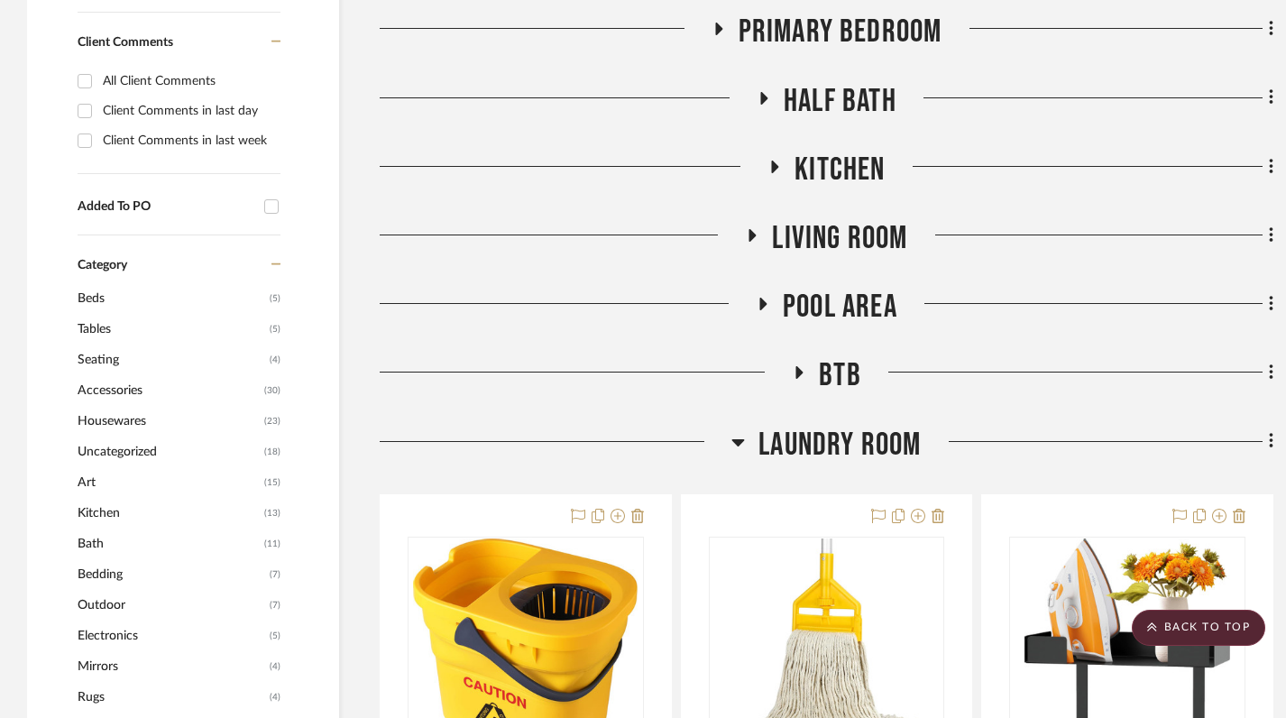
click at [766, 309] on icon at bounding box center [763, 305] width 22 height 14
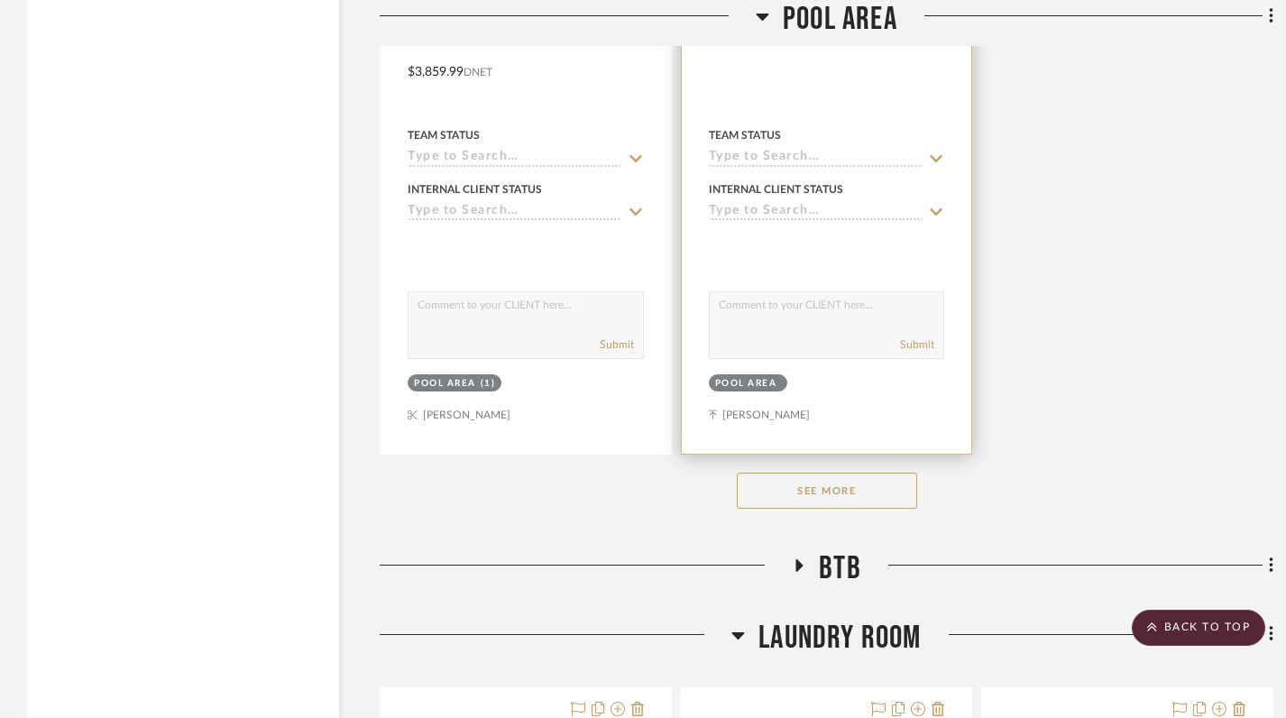
scroll to position [3125, 0]
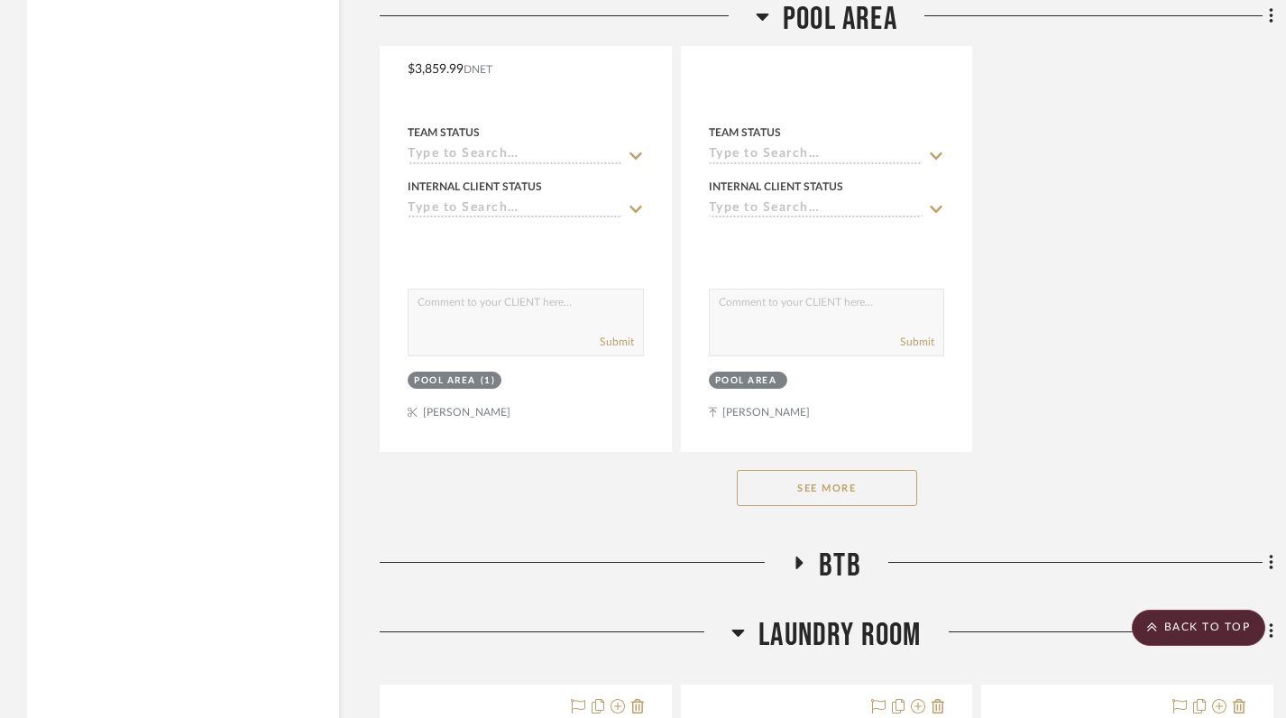
click at [816, 488] on button "See More" at bounding box center [827, 488] width 180 height 36
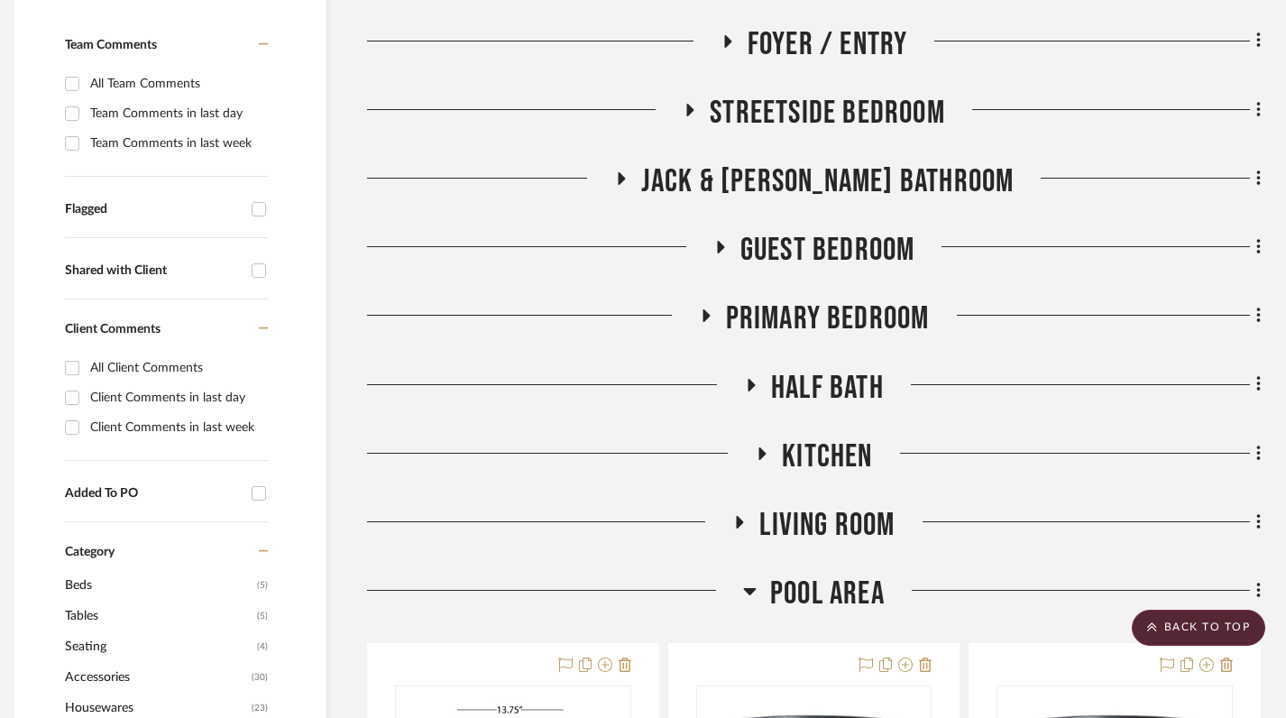
scroll to position [0, 13]
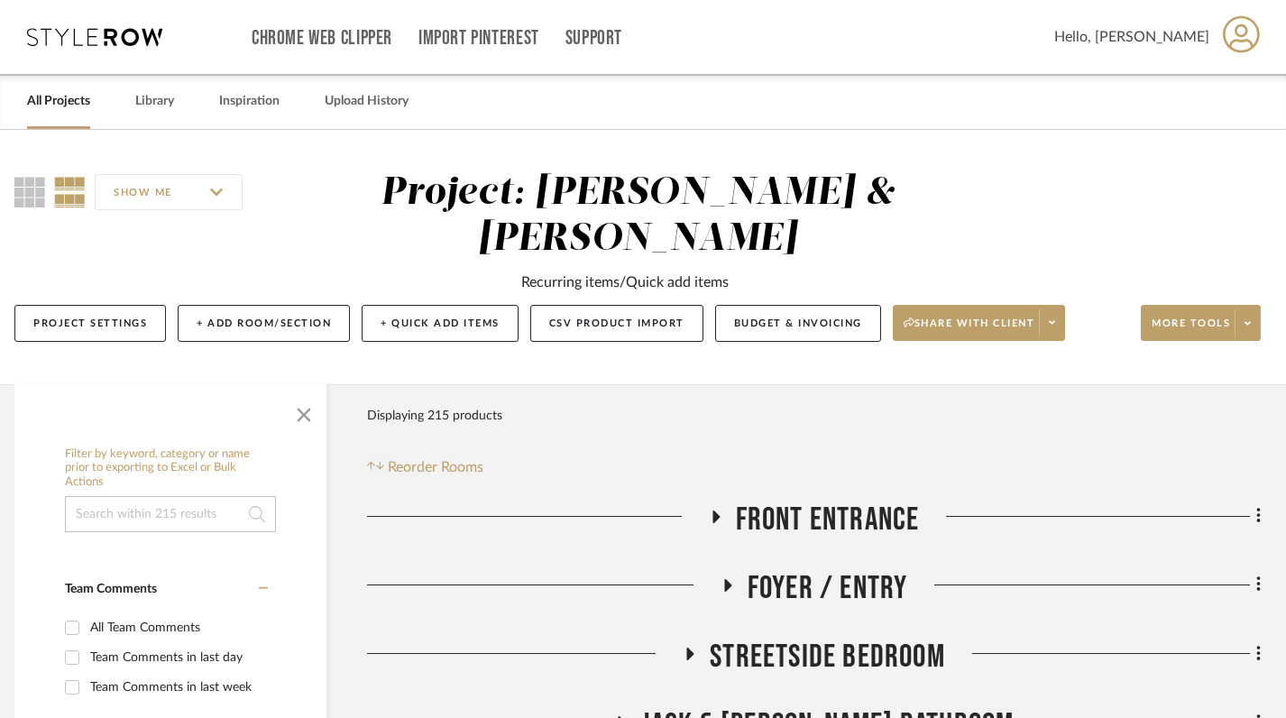
click at [63, 99] on link "All Projects" at bounding box center [58, 101] width 63 height 24
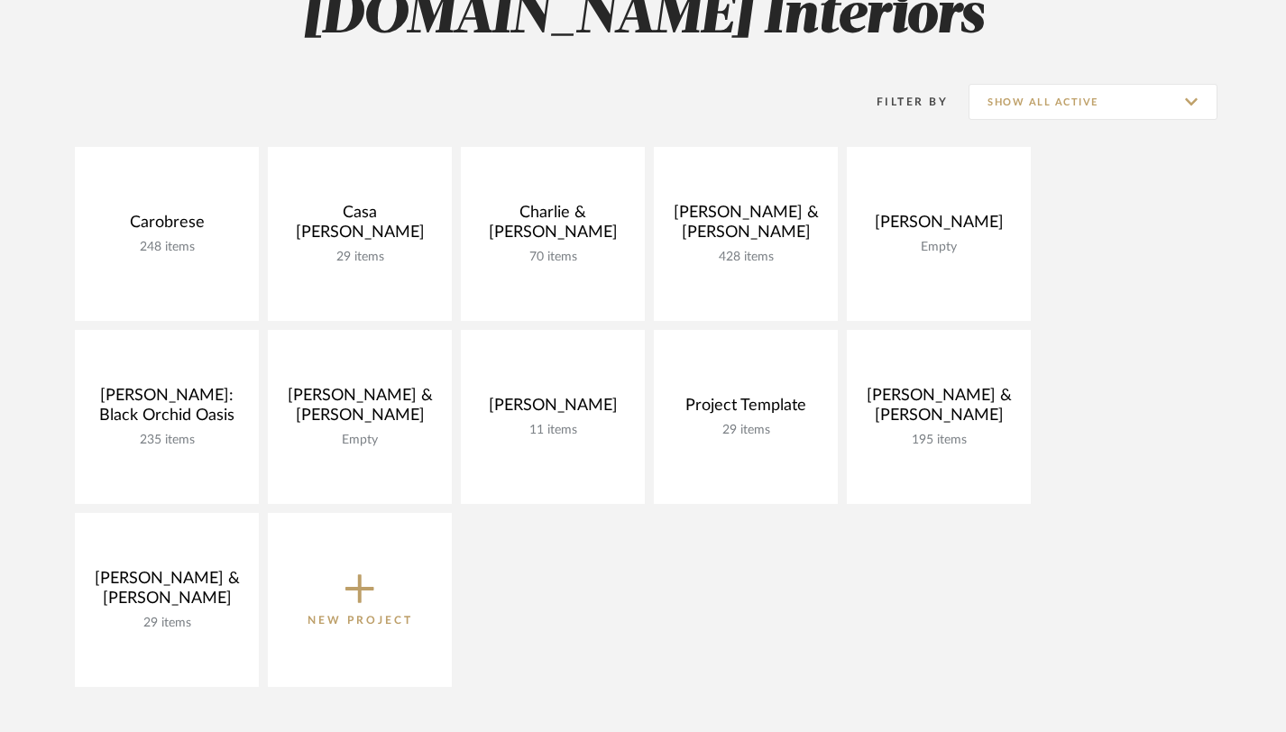
scroll to position [297, 0]
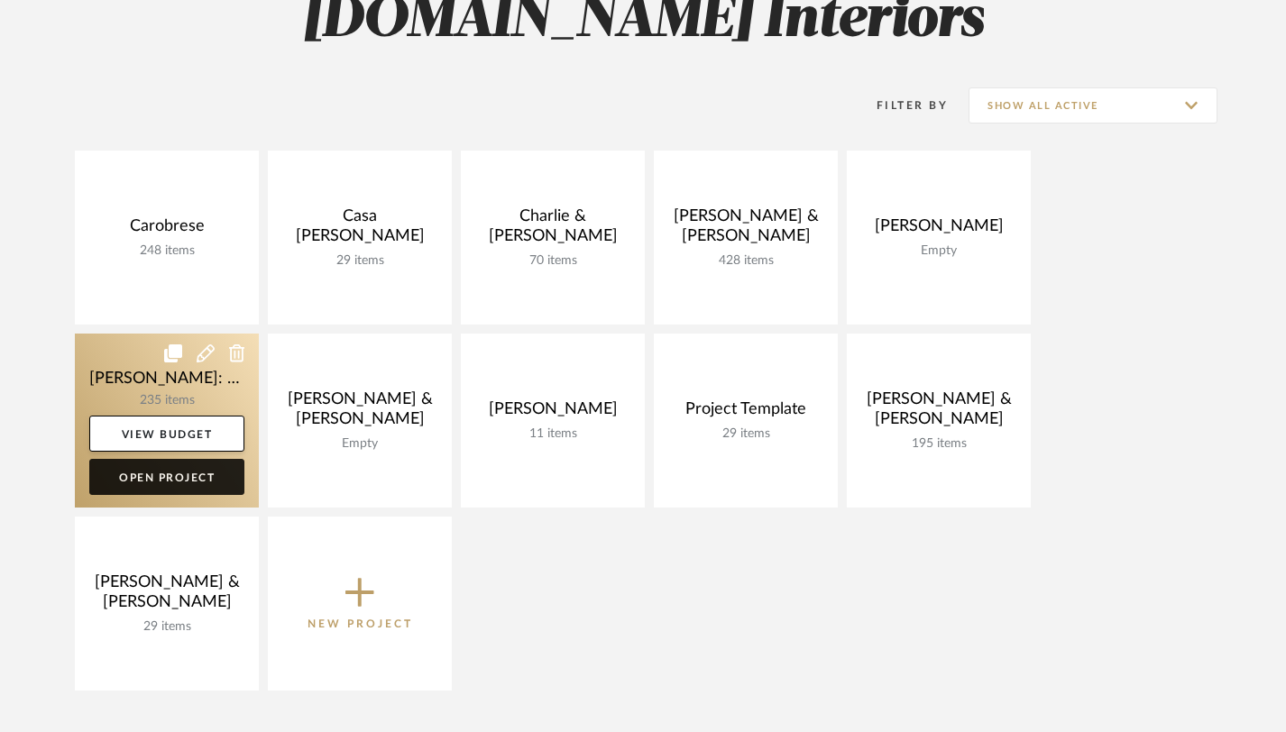
click at [165, 492] on link "Open Project" at bounding box center [166, 477] width 155 height 36
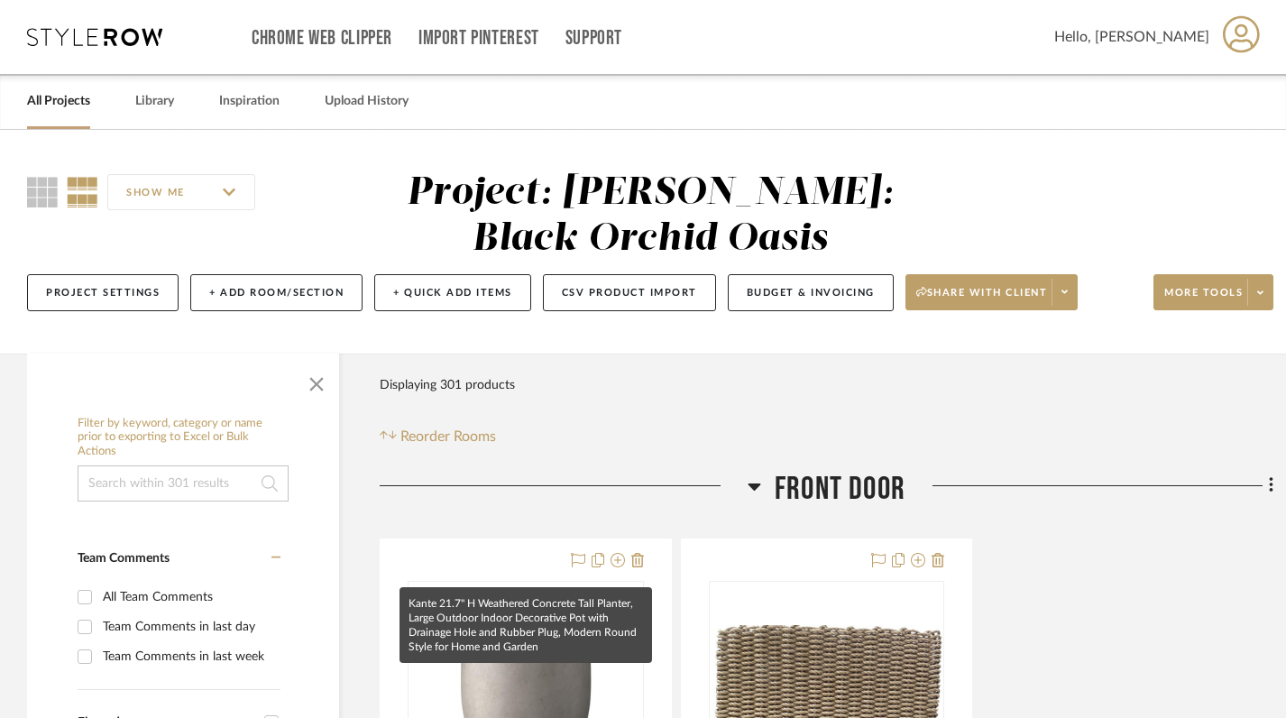
scroll to position [343, 0]
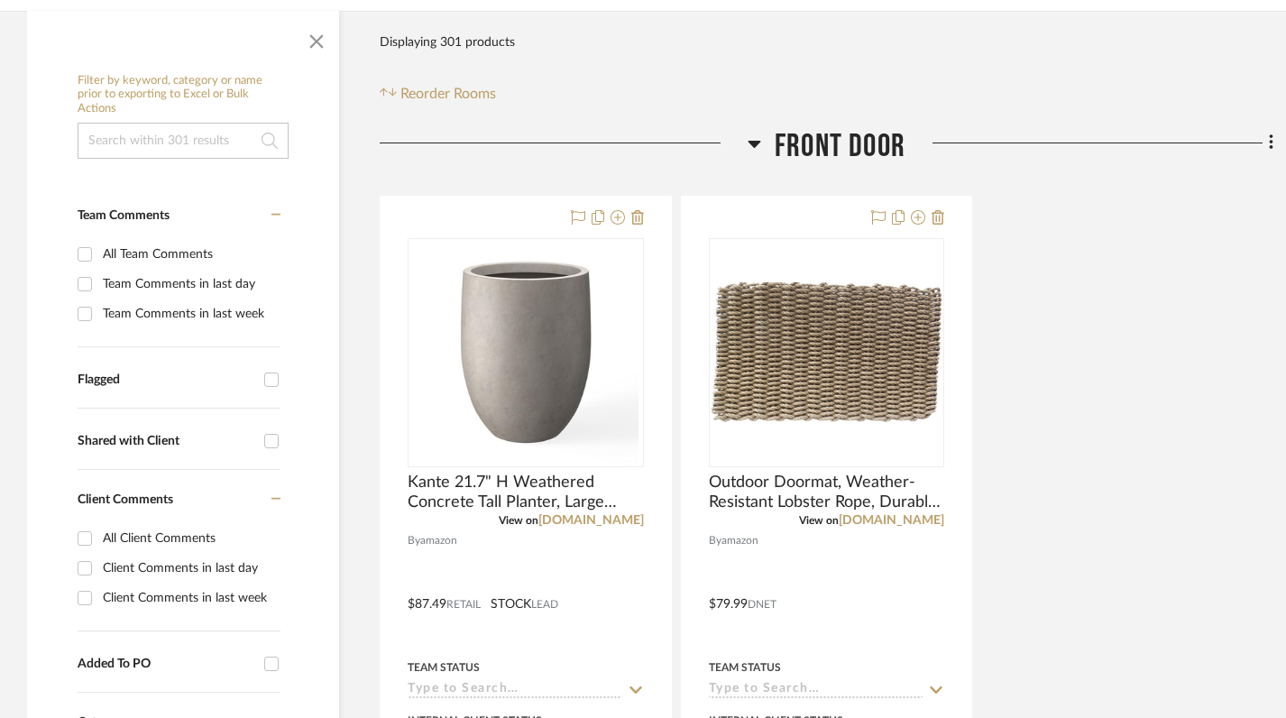
click at [751, 142] on icon at bounding box center [754, 144] width 13 height 7
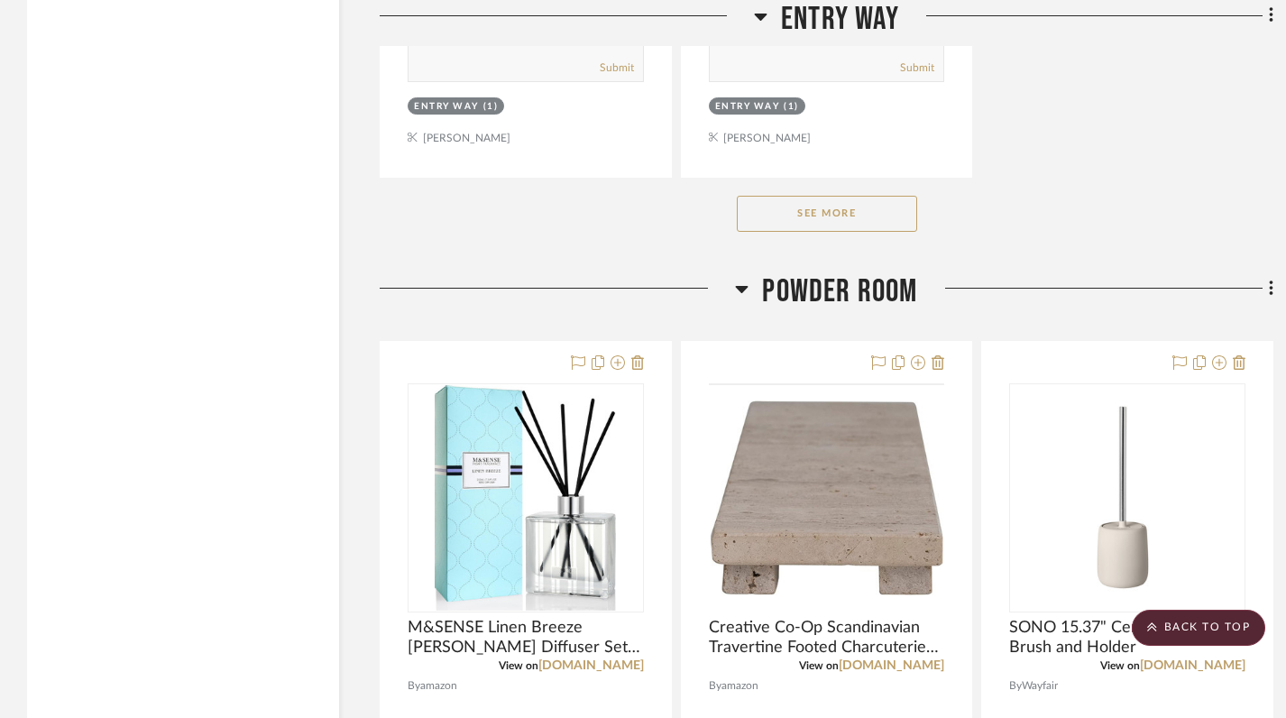
scroll to position [2878, 0]
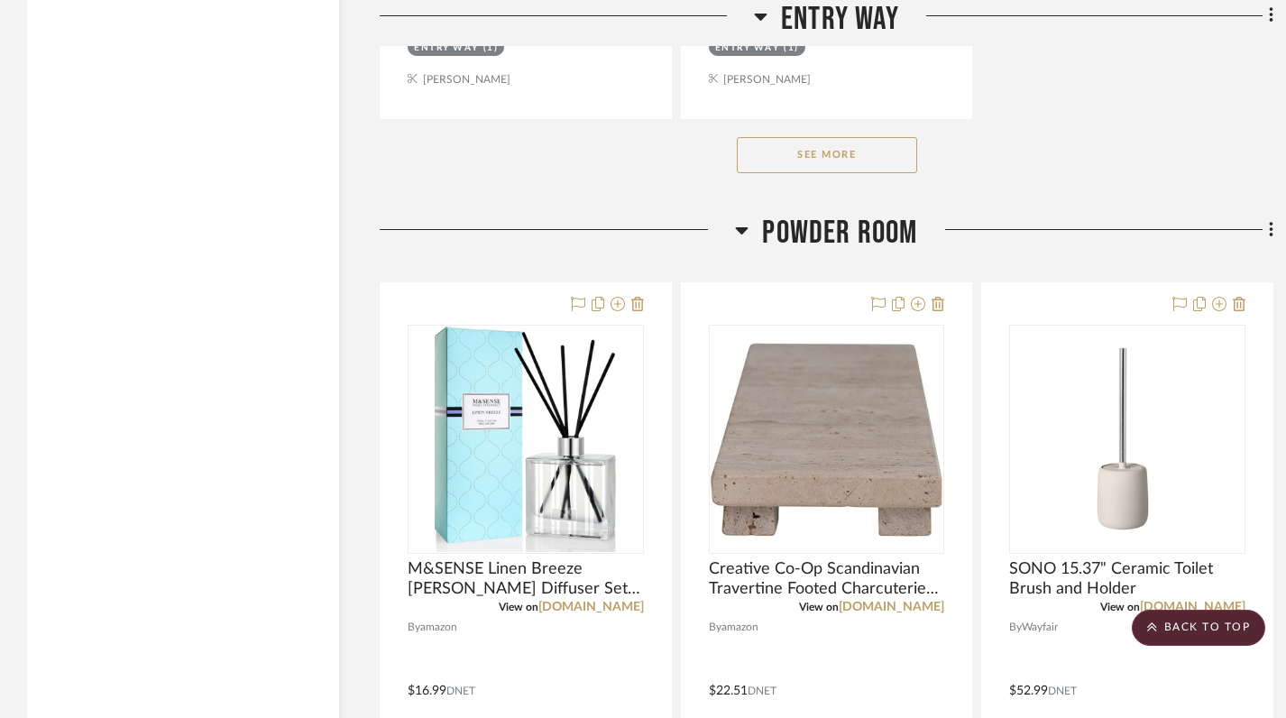
click at [844, 160] on button "See More" at bounding box center [827, 155] width 180 height 36
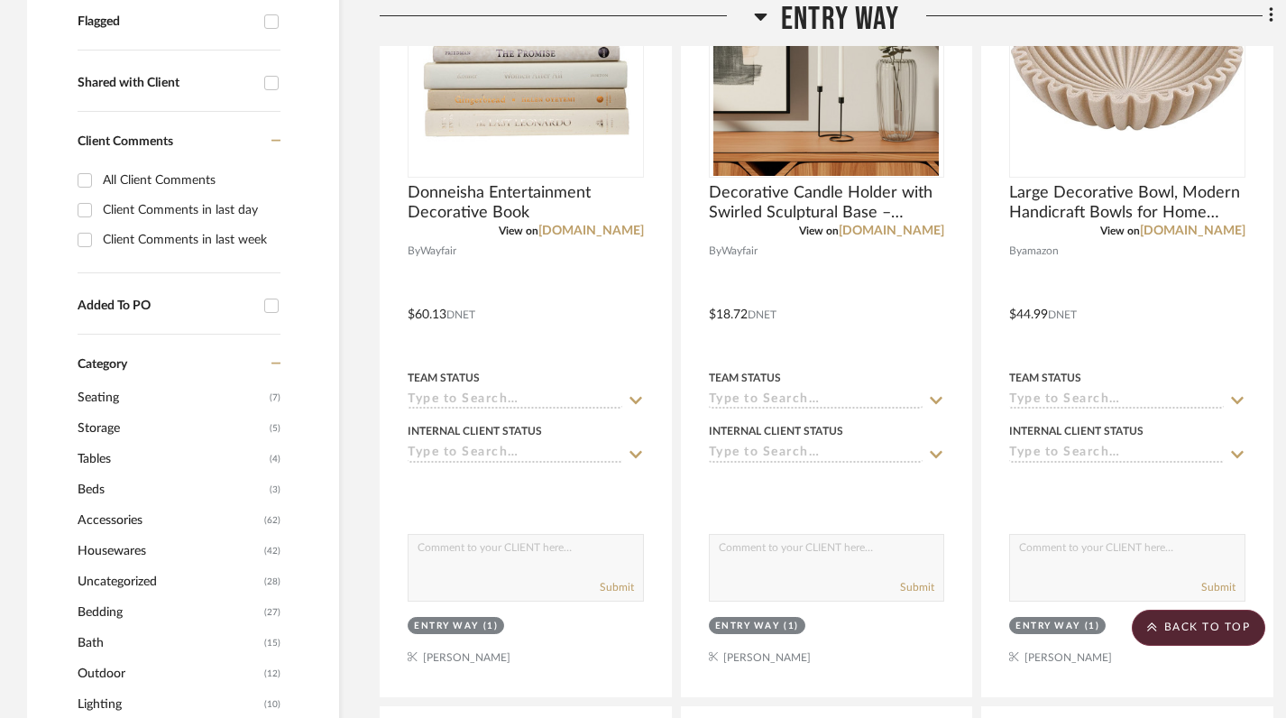
scroll to position [643, 0]
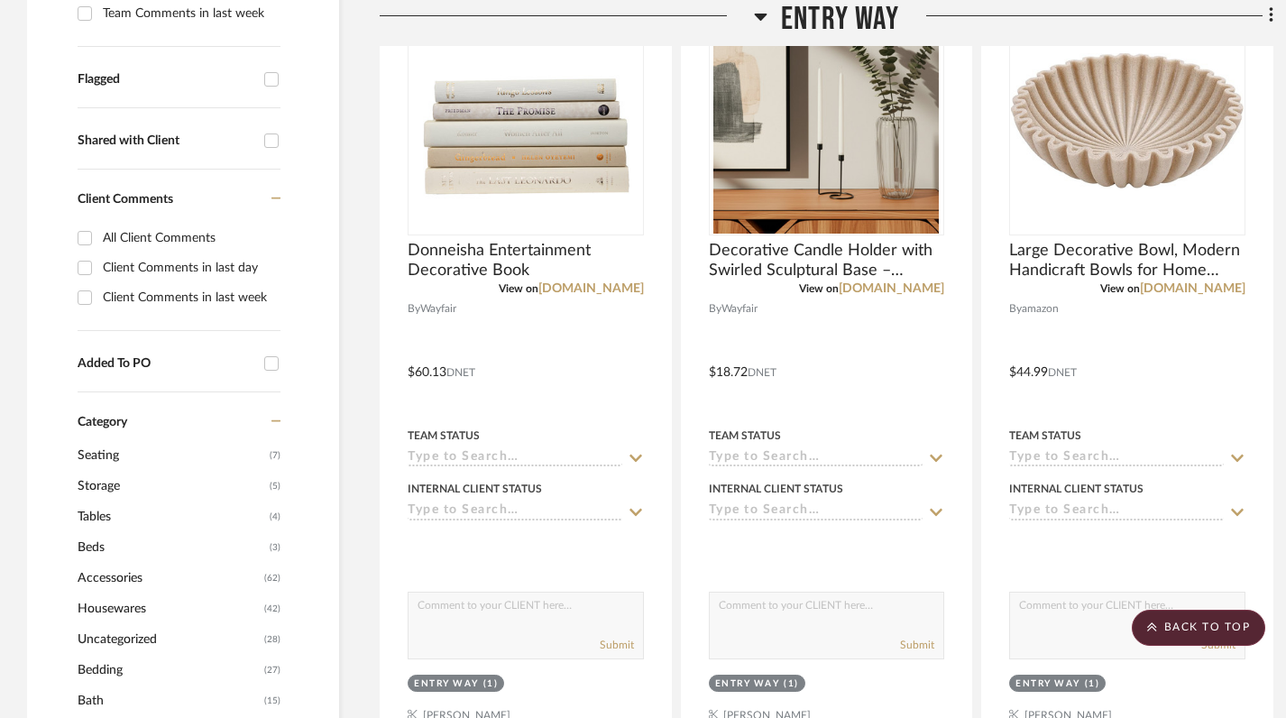
click at [763, 14] on icon at bounding box center [761, 17] width 13 height 7
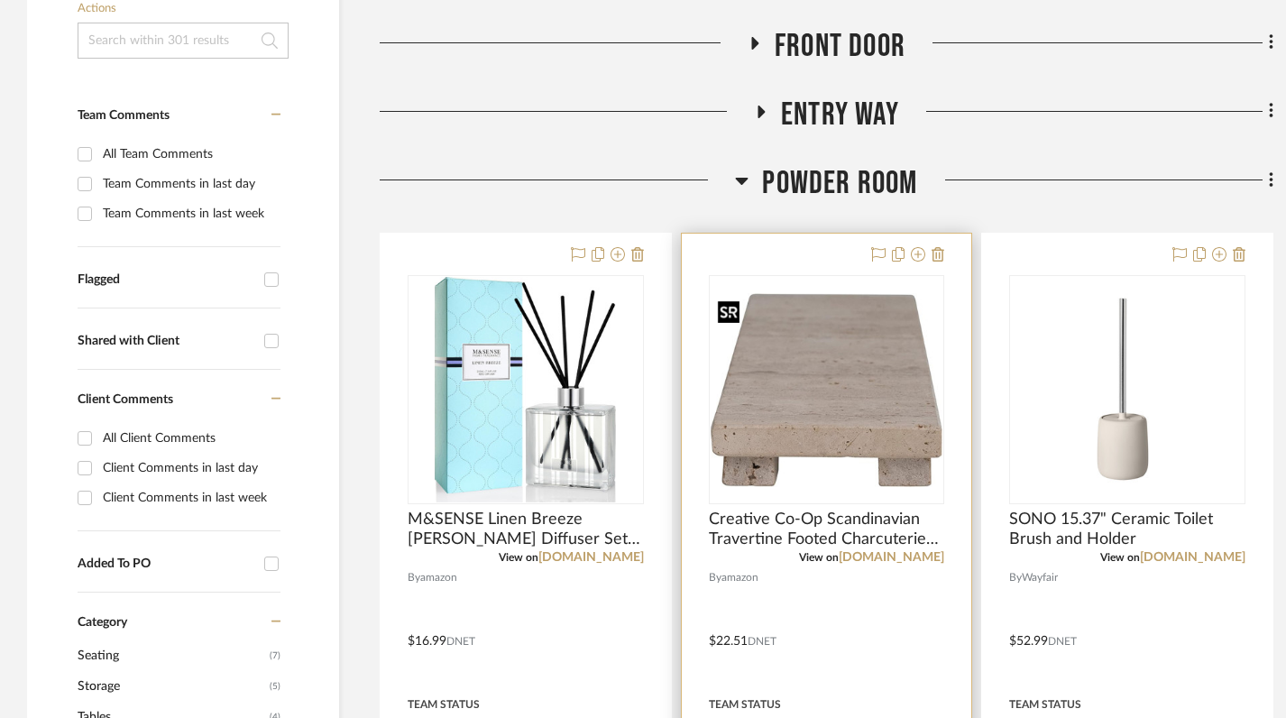
scroll to position [453, 0]
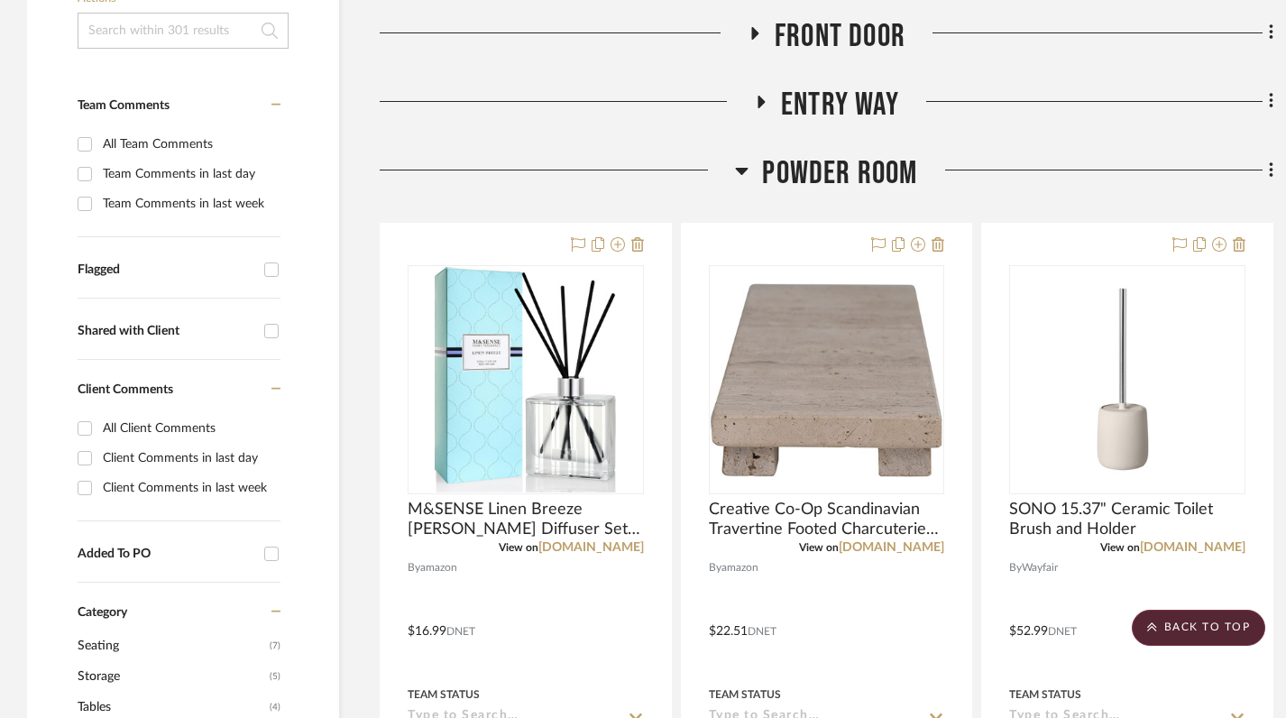
click at [748, 170] on icon at bounding box center [742, 171] width 14 height 22
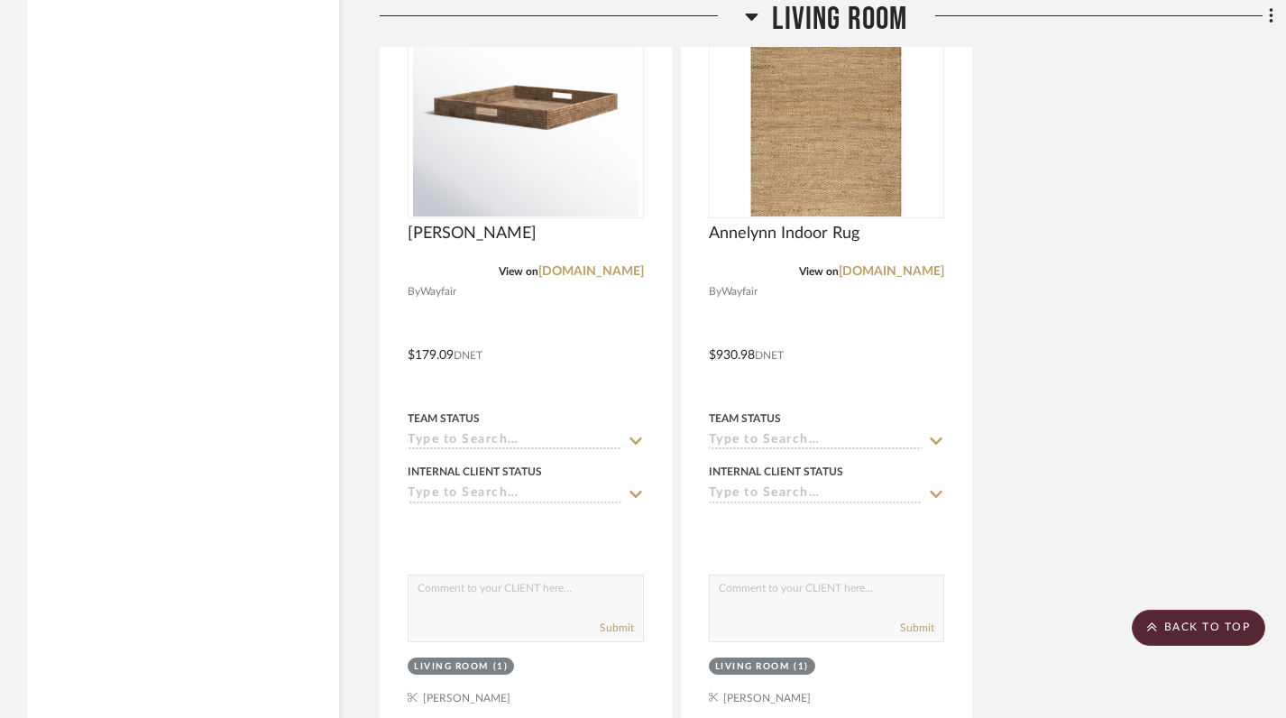
scroll to position [6631, 0]
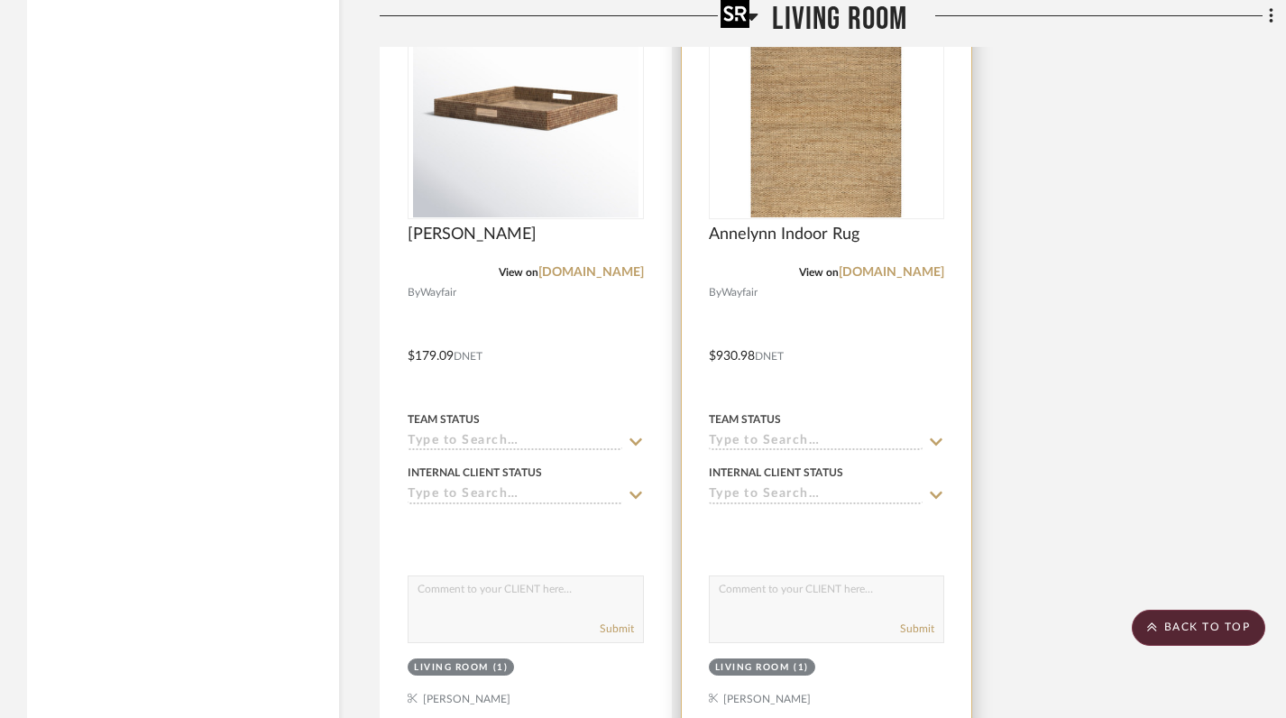
click at [783, 179] on img "0" at bounding box center [825, 104] width 225 height 225
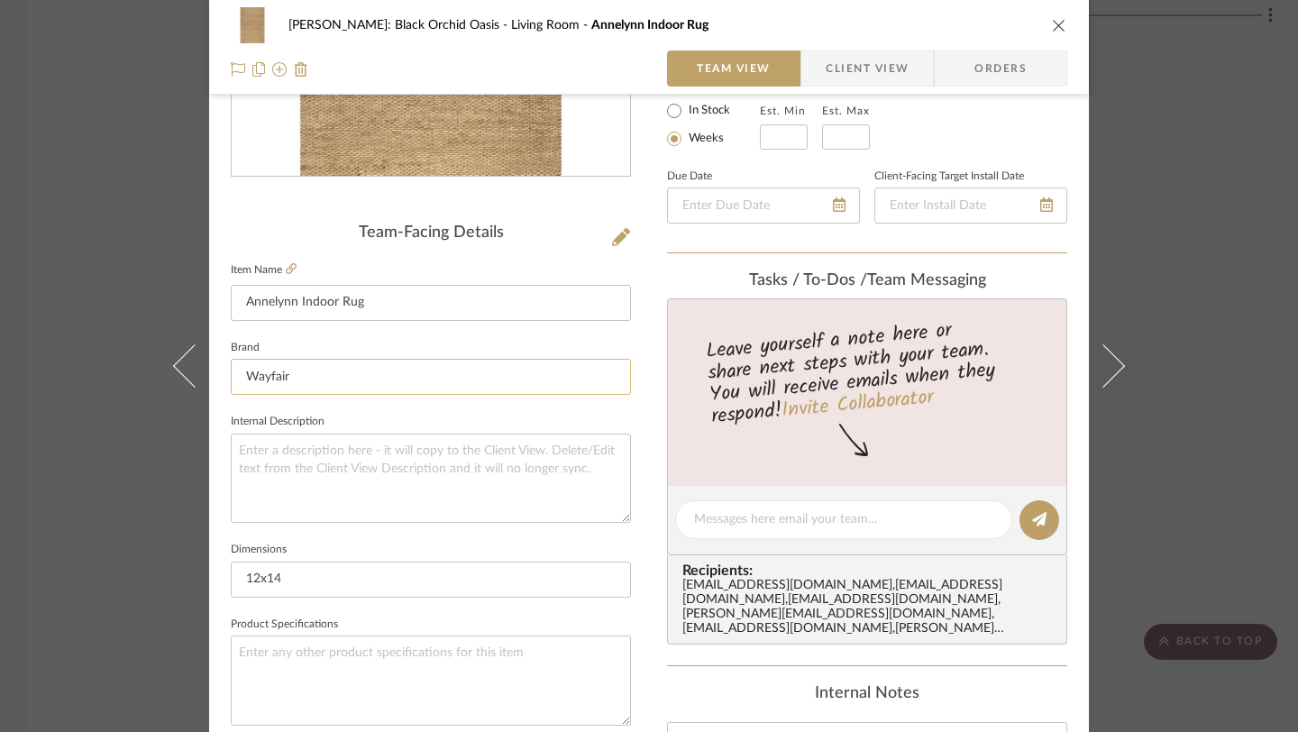
scroll to position [371, 0]
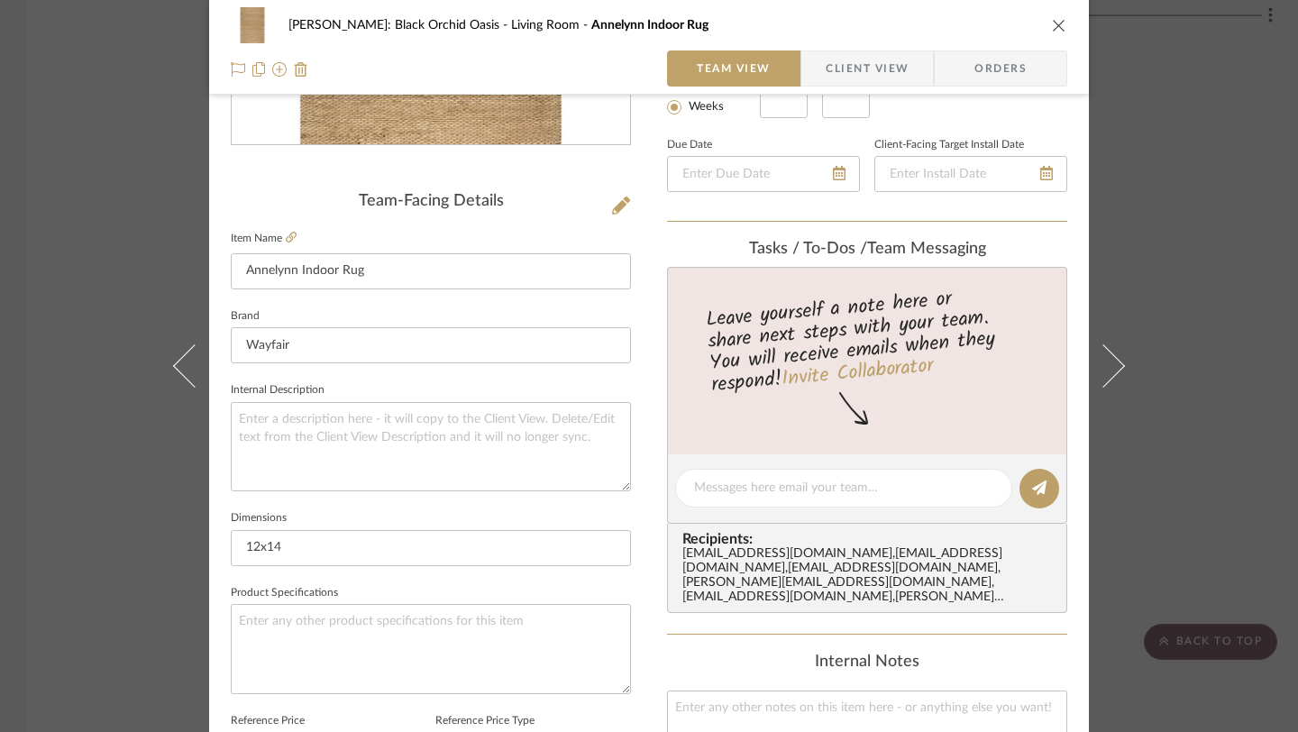
click at [1052, 27] on icon "close" at bounding box center [1059, 25] width 14 height 14
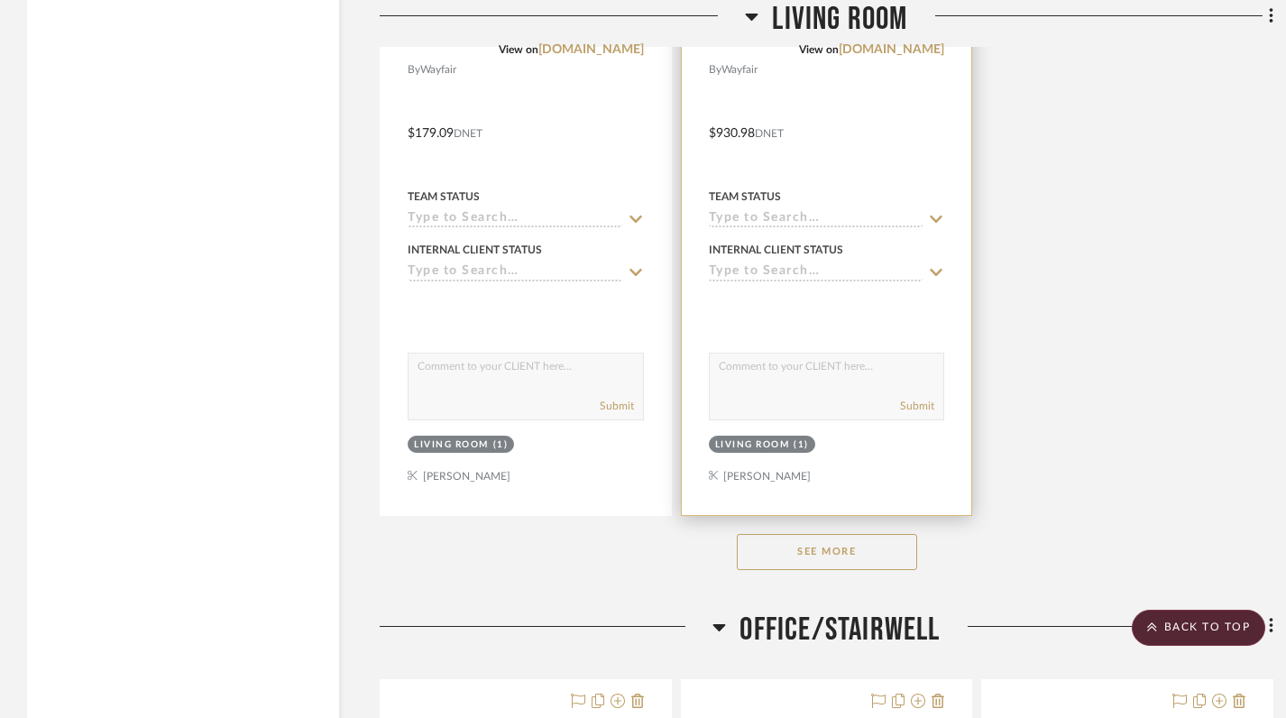
scroll to position [6856, 0]
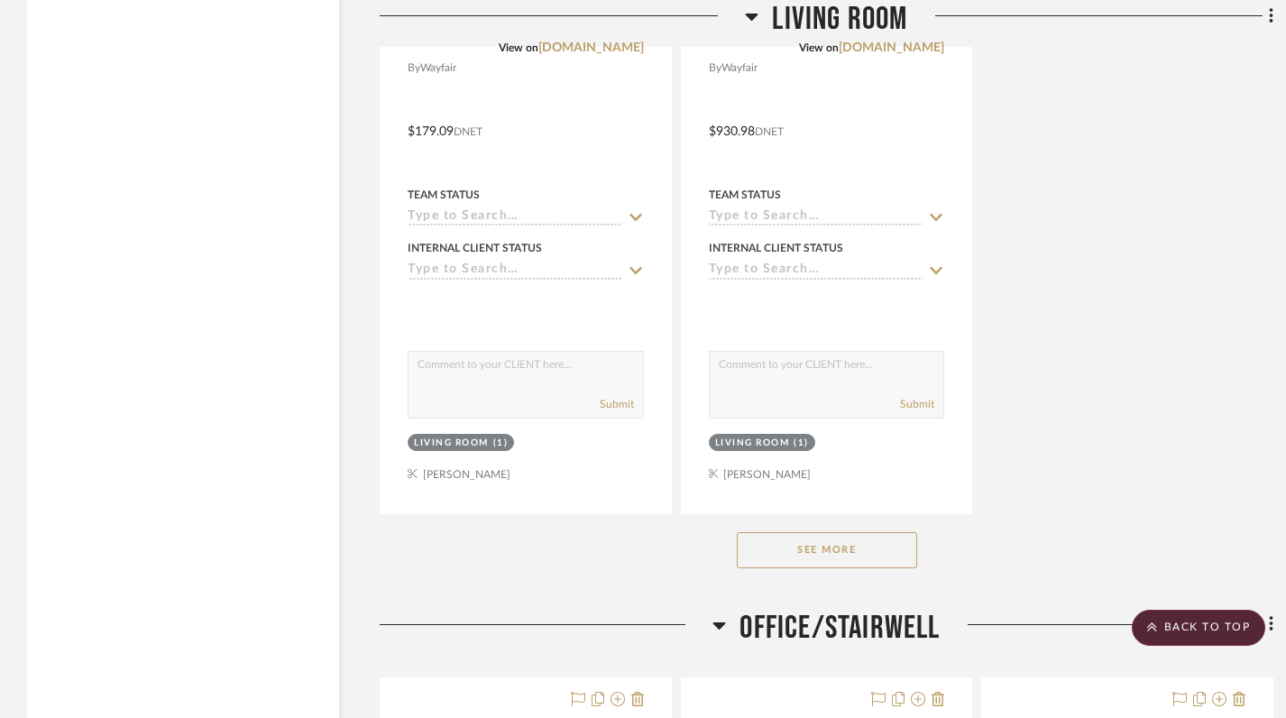
click at [819, 558] on button "See More" at bounding box center [827, 550] width 180 height 36
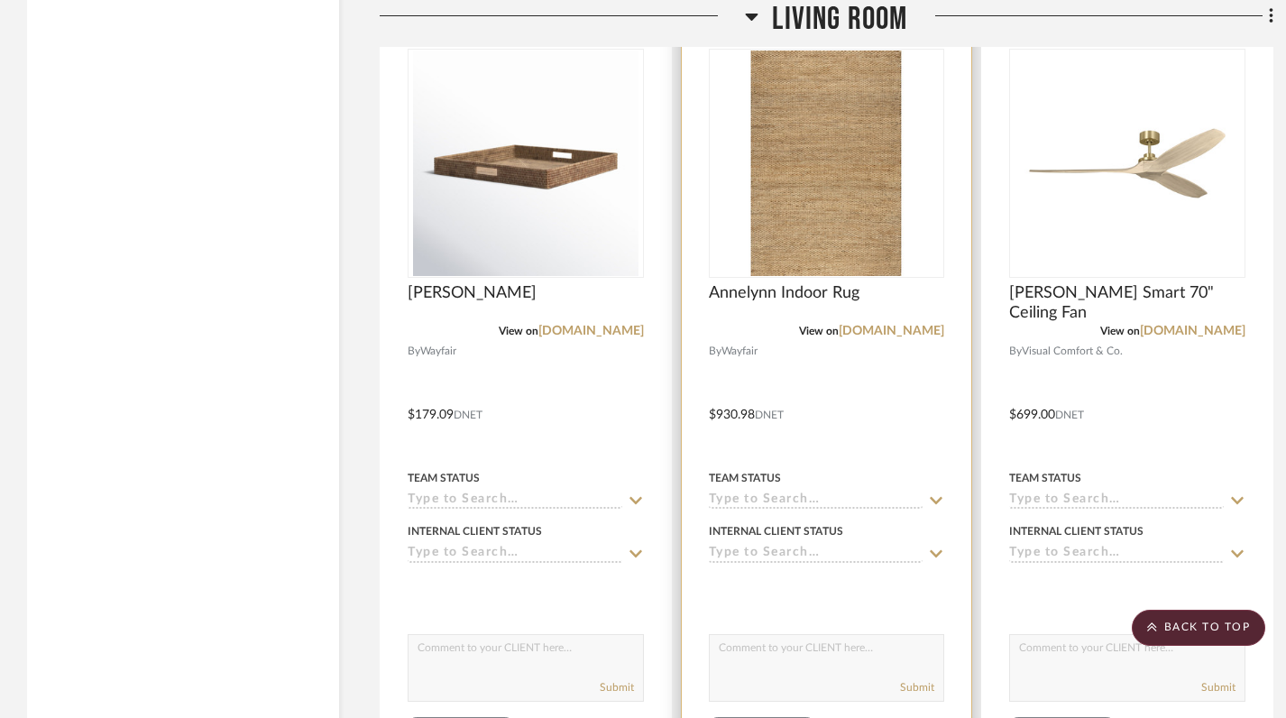
scroll to position [6565, 0]
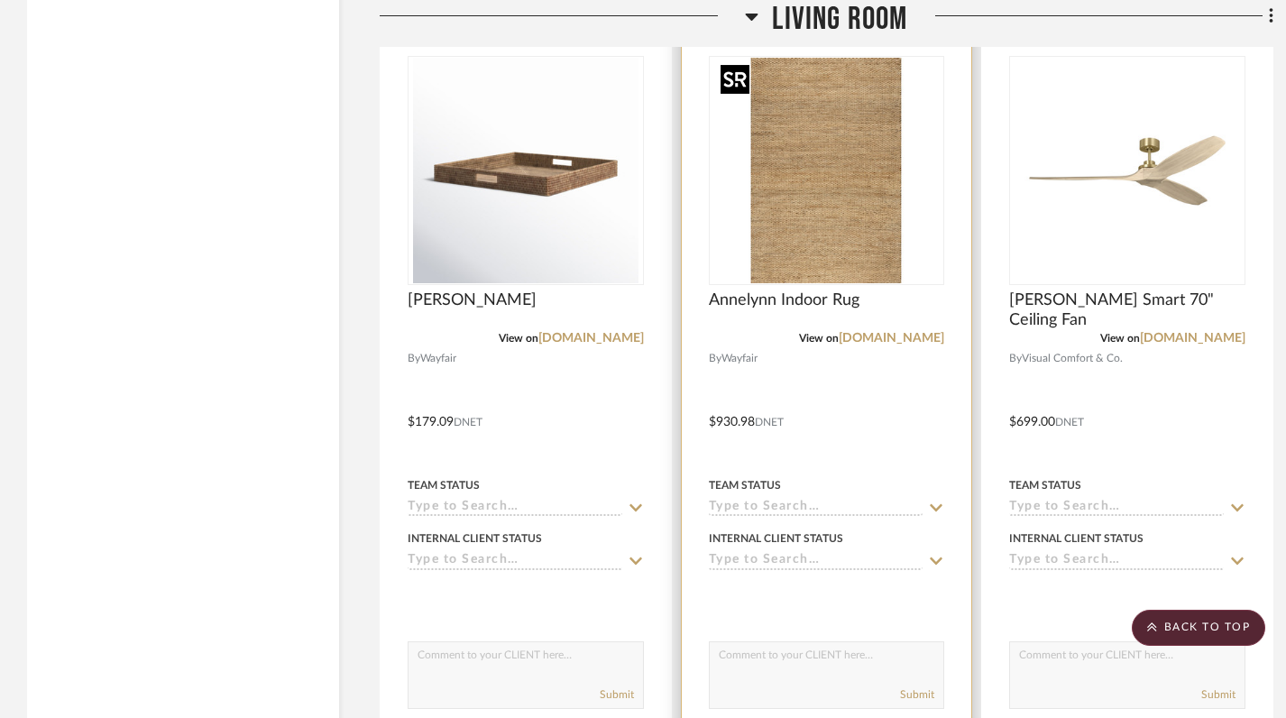
click at [820, 218] on img "0" at bounding box center [825, 170] width 225 height 225
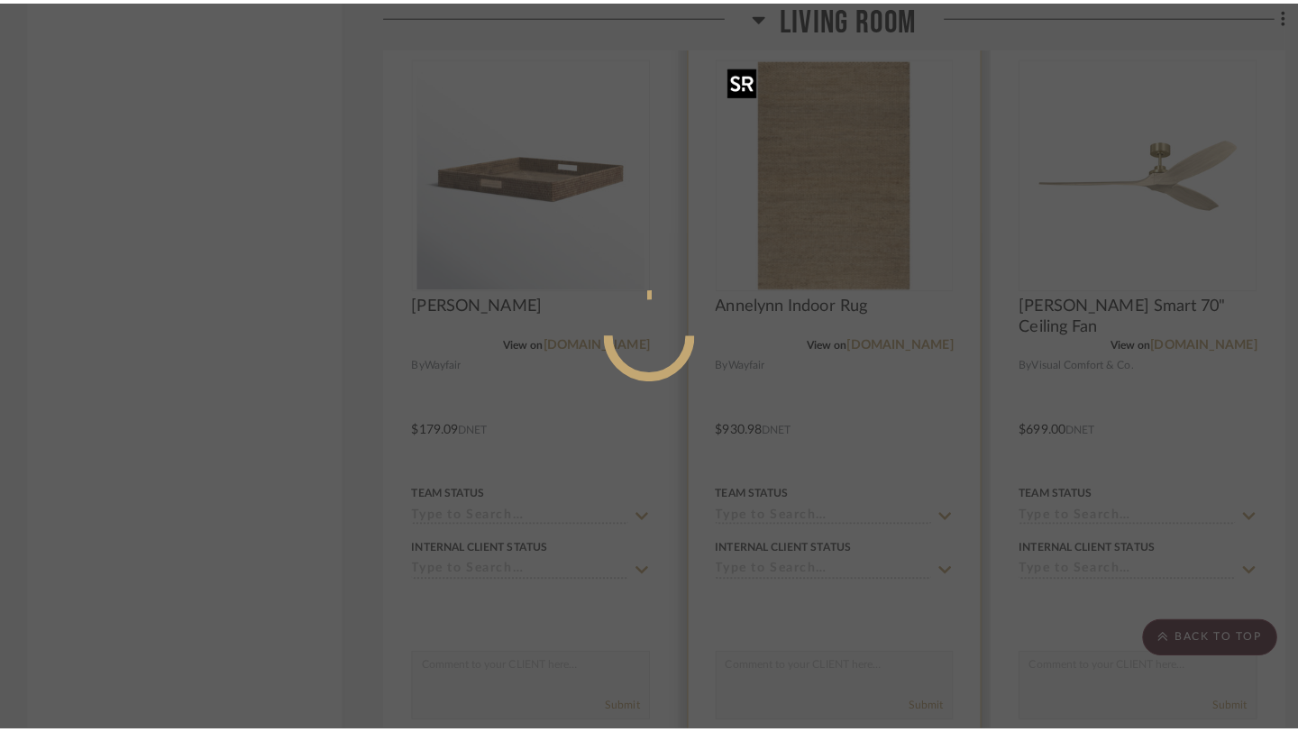
scroll to position [0, 0]
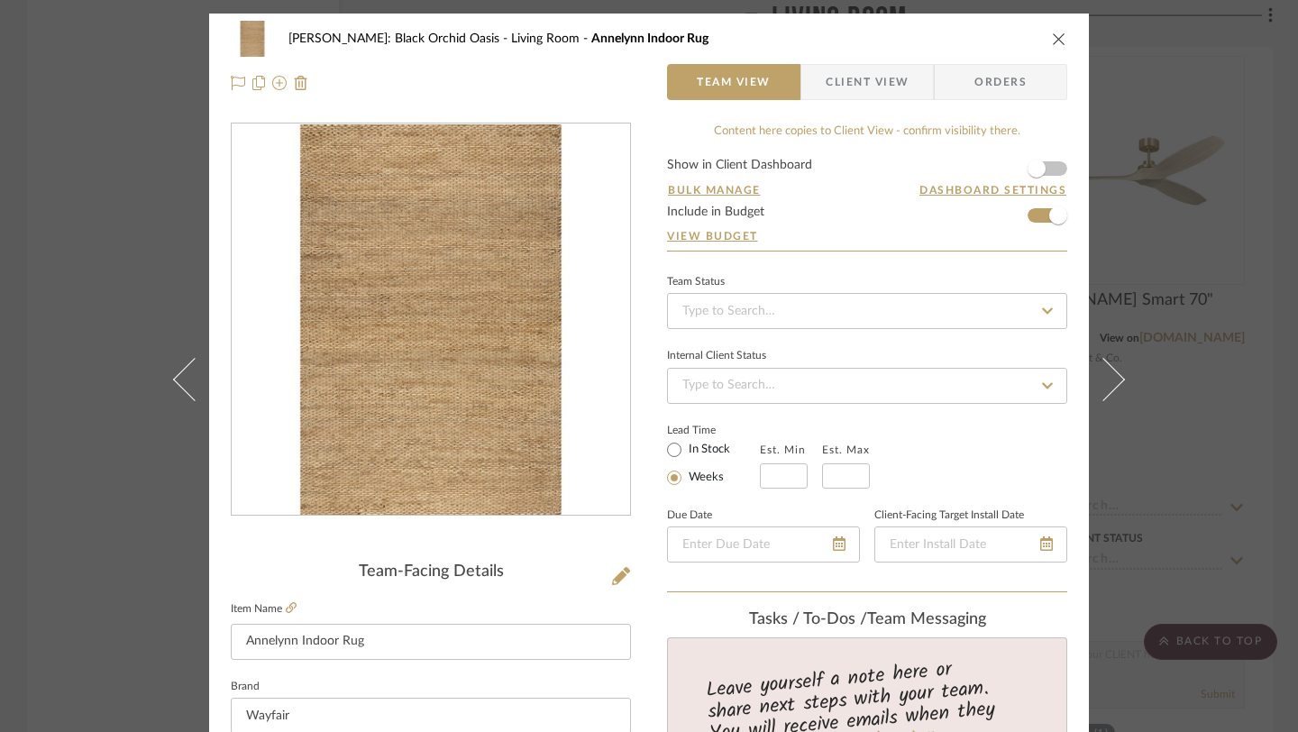
click at [1055, 38] on icon "close" at bounding box center [1059, 39] width 14 height 14
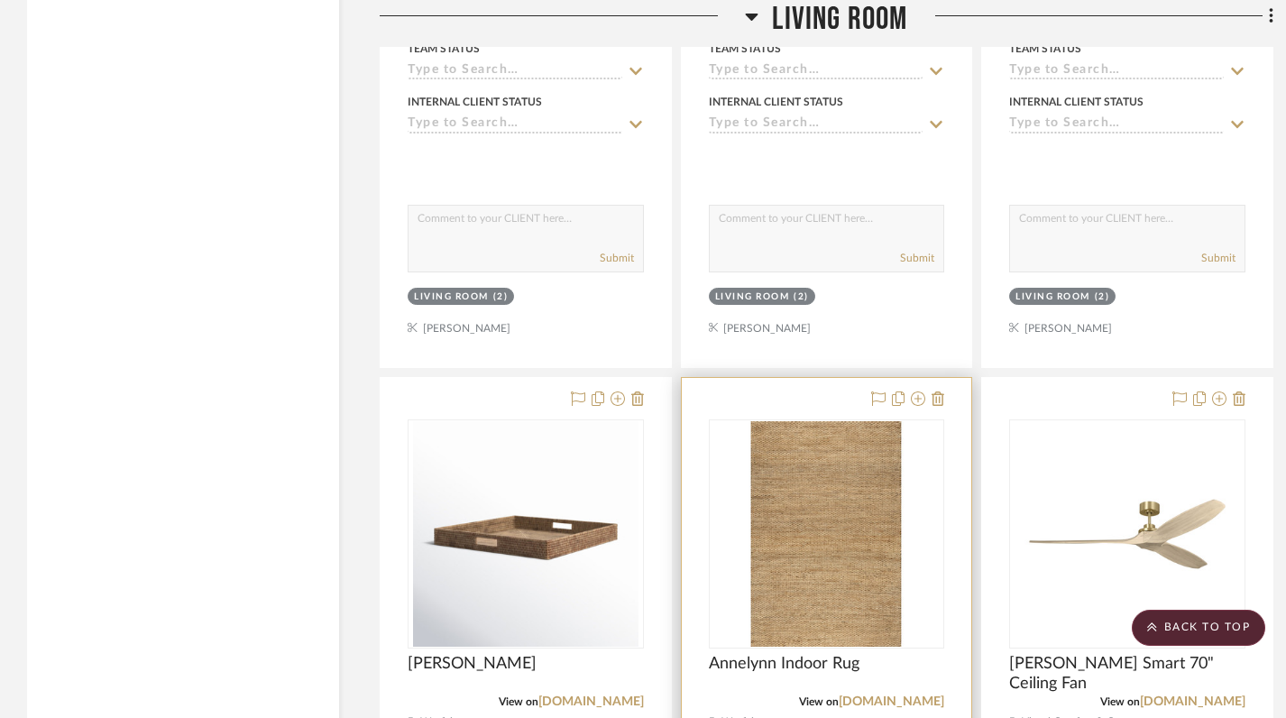
scroll to position [5015, 0]
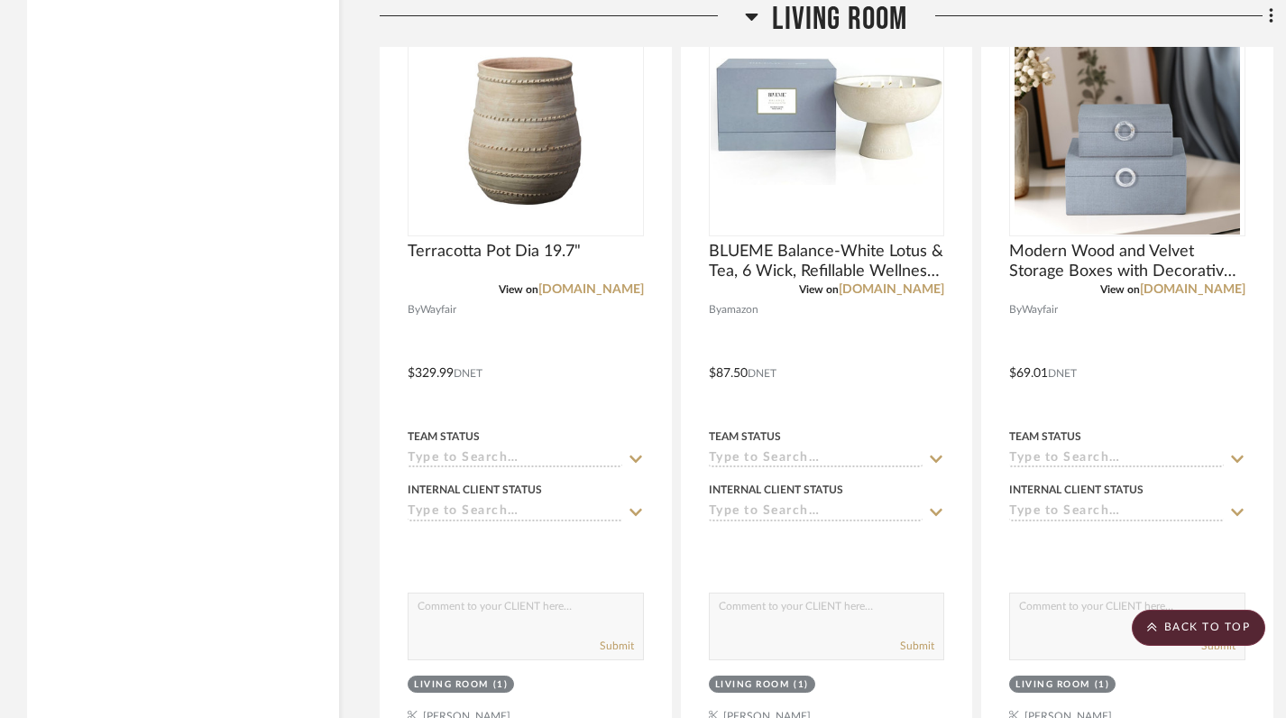
click at [750, 13] on icon at bounding box center [752, 16] width 14 height 22
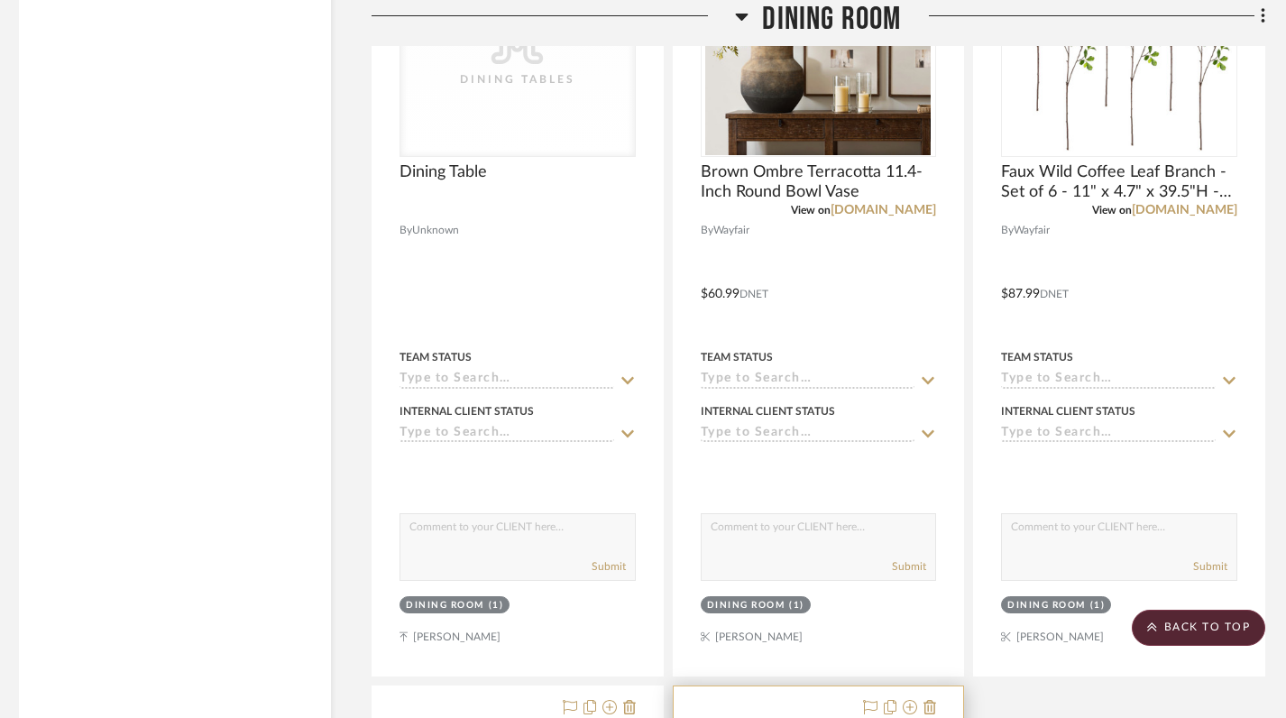
scroll to position [3338, 8]
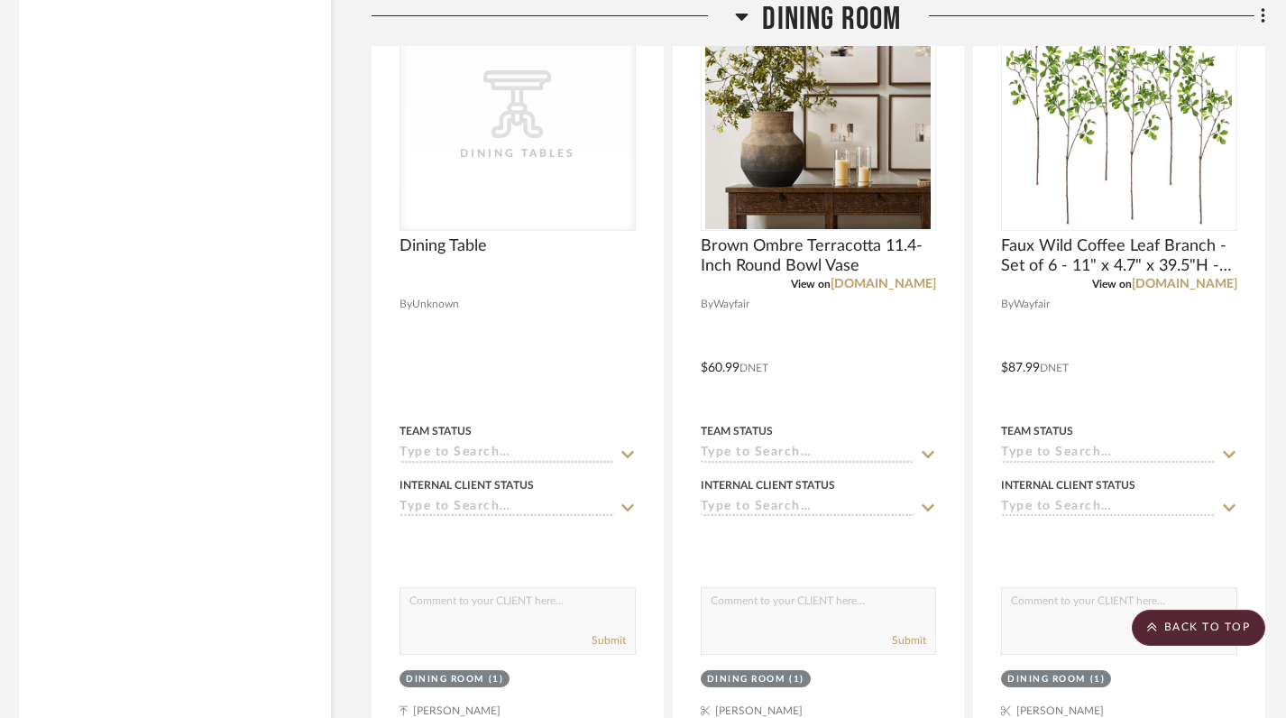
click at [744, 15] on icon at bounding box center [742, 17] width 13 height 7
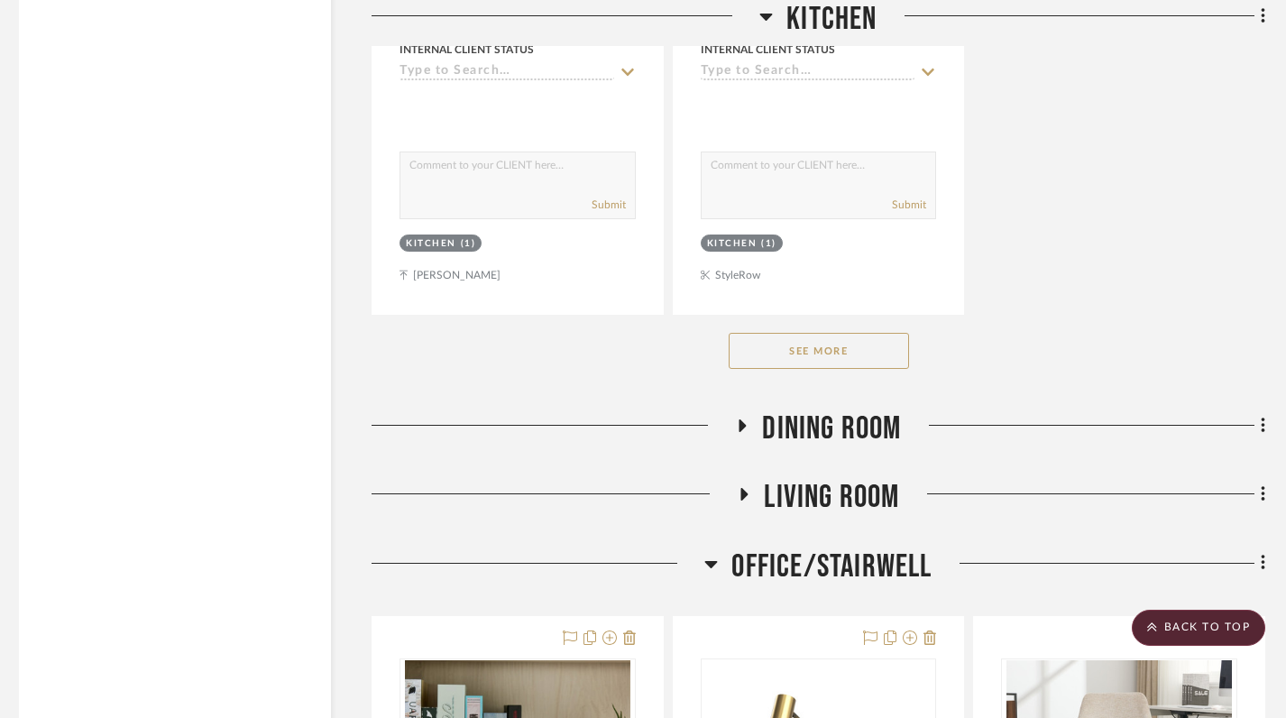
scroll to position [2626, 8]
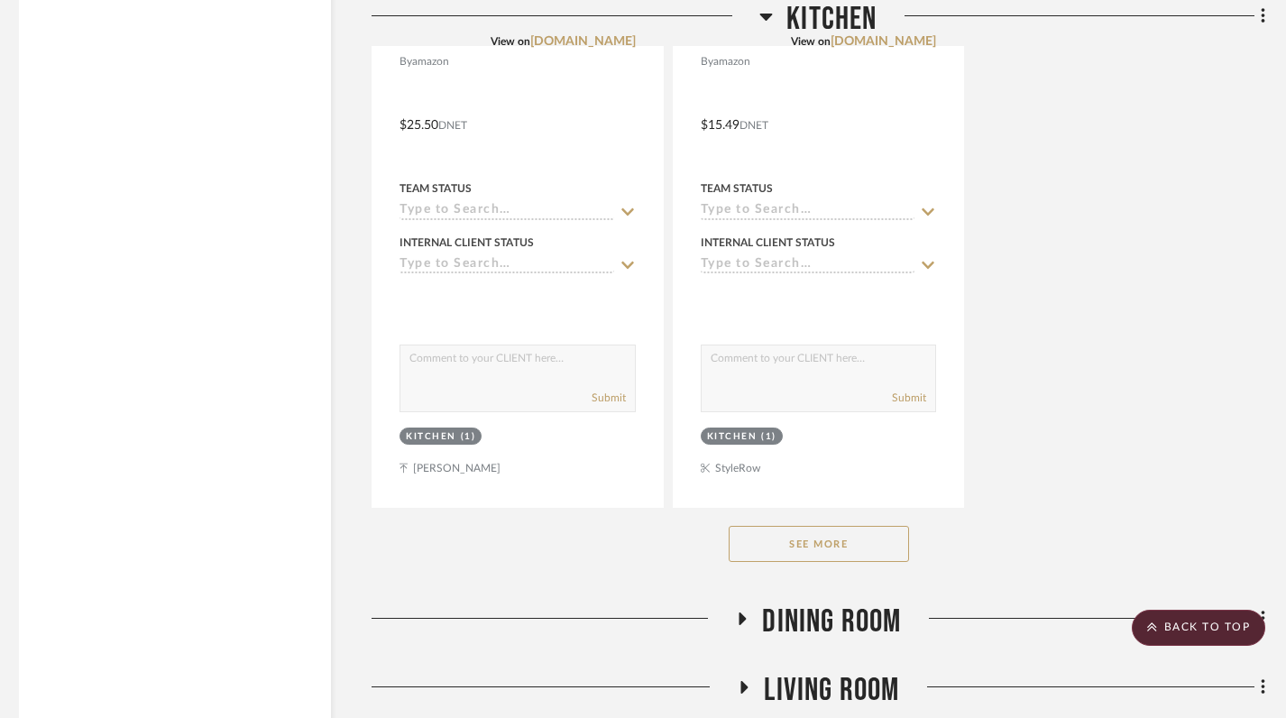
click at [768, 10] on icon at bounding box center [766, 16] width 14 height 22
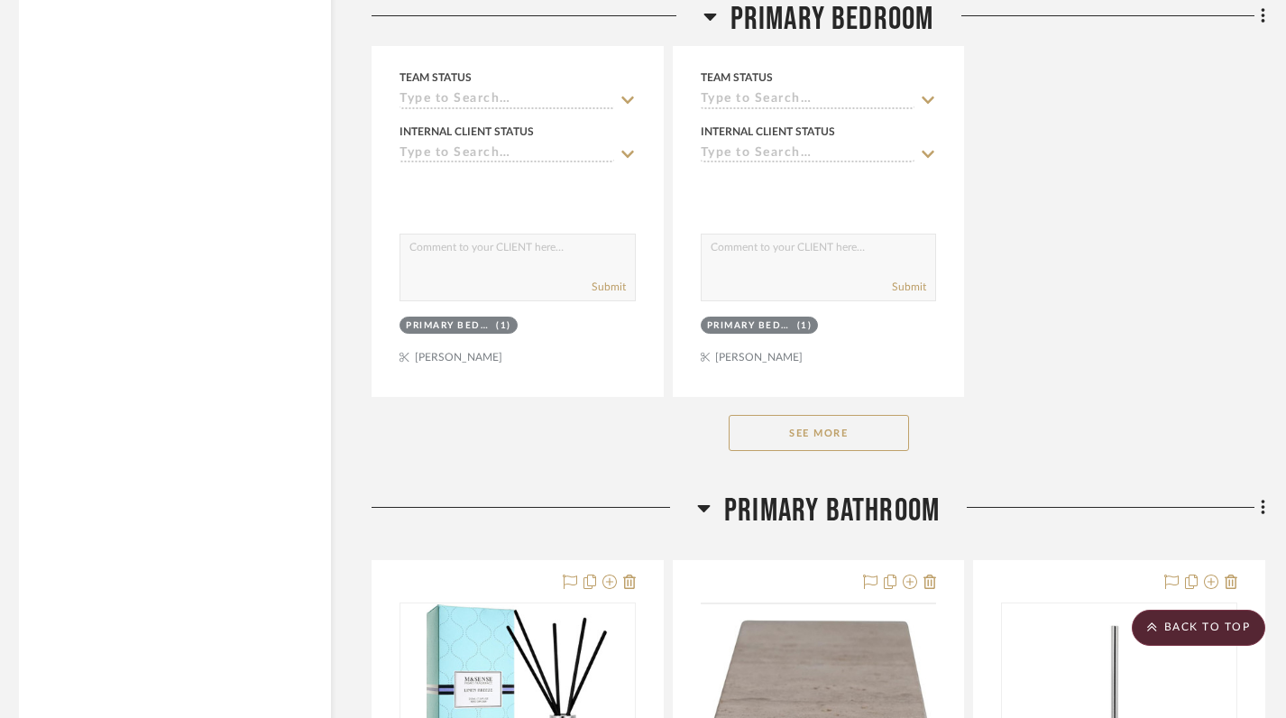
scroll to position [4840, 8]
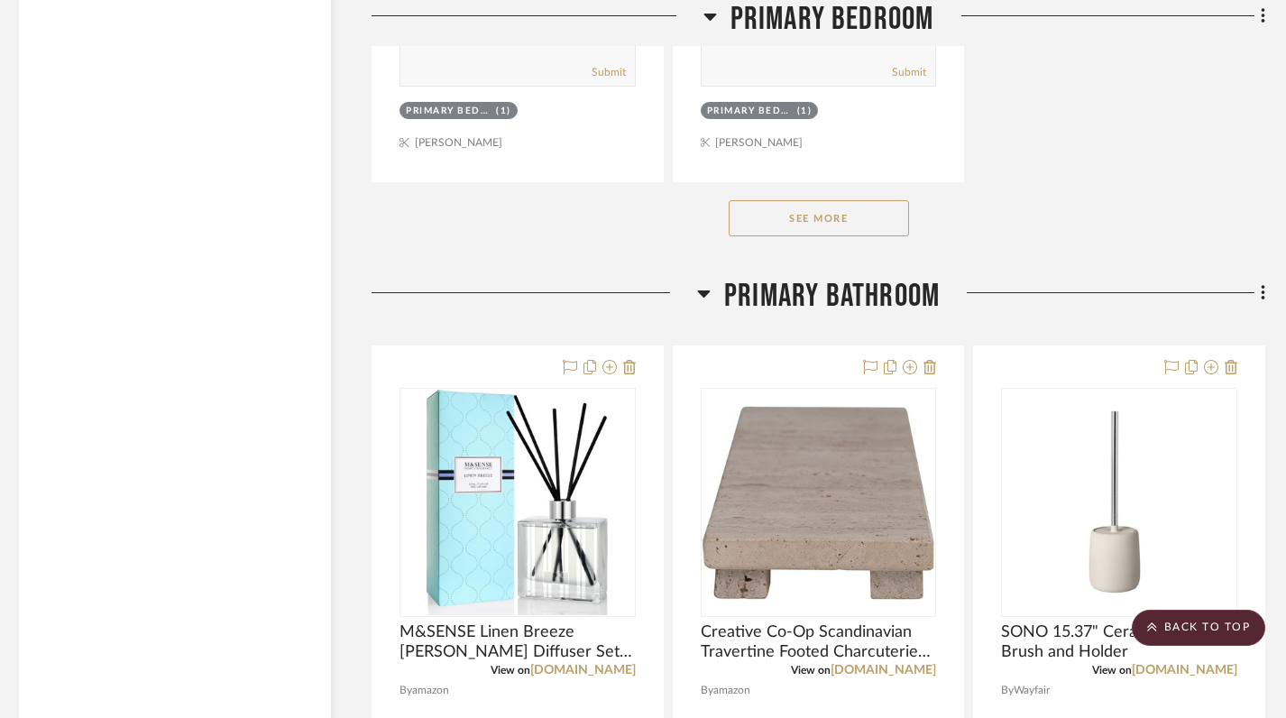
click at [814, 217] on button "See More" at bounding box center [818, 218] width 180 height 36
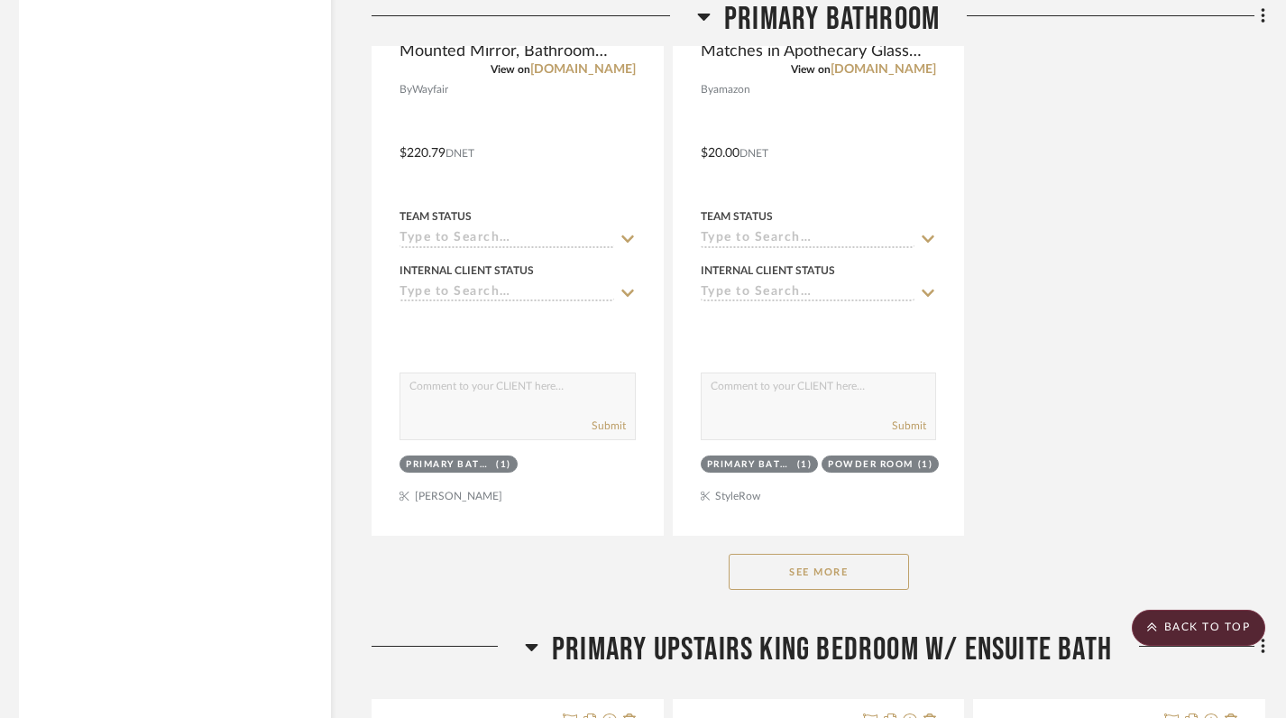
scroll to position [7847, 8]
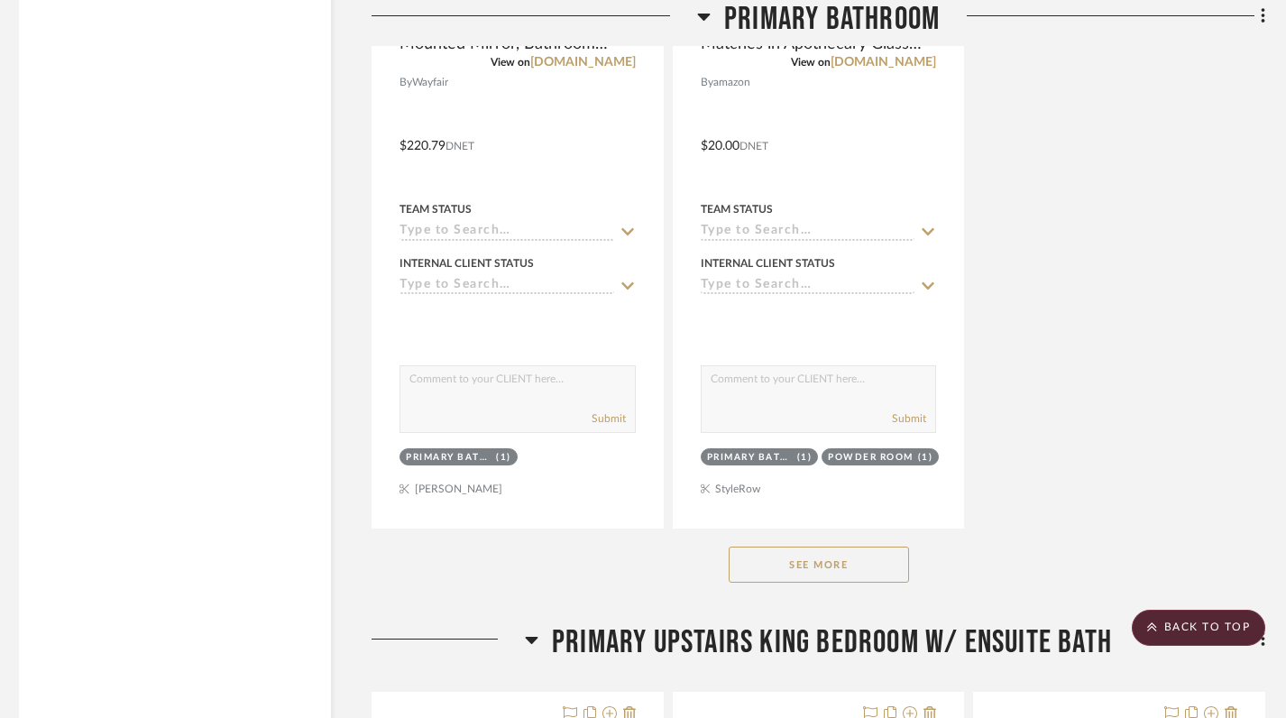
click at [795, 570] on button "See More" at bounding box center [818, 564] width 180 height 36
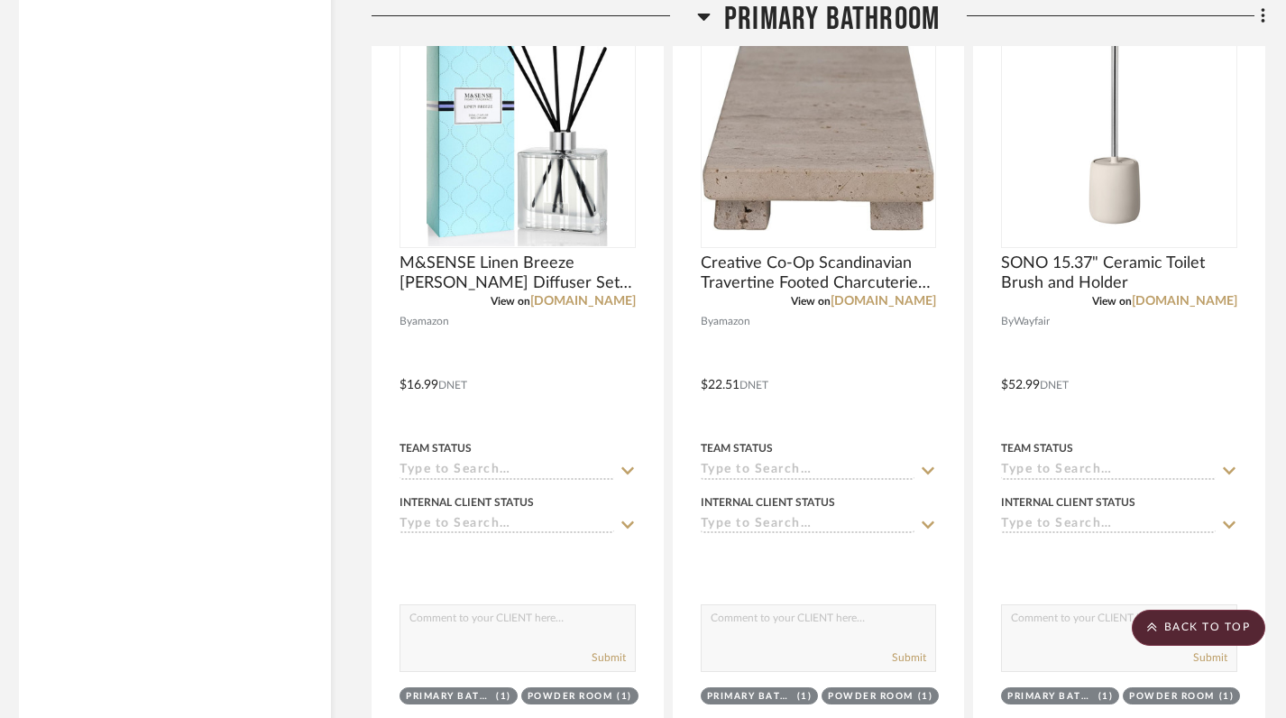
scroll to position [5904, 8]
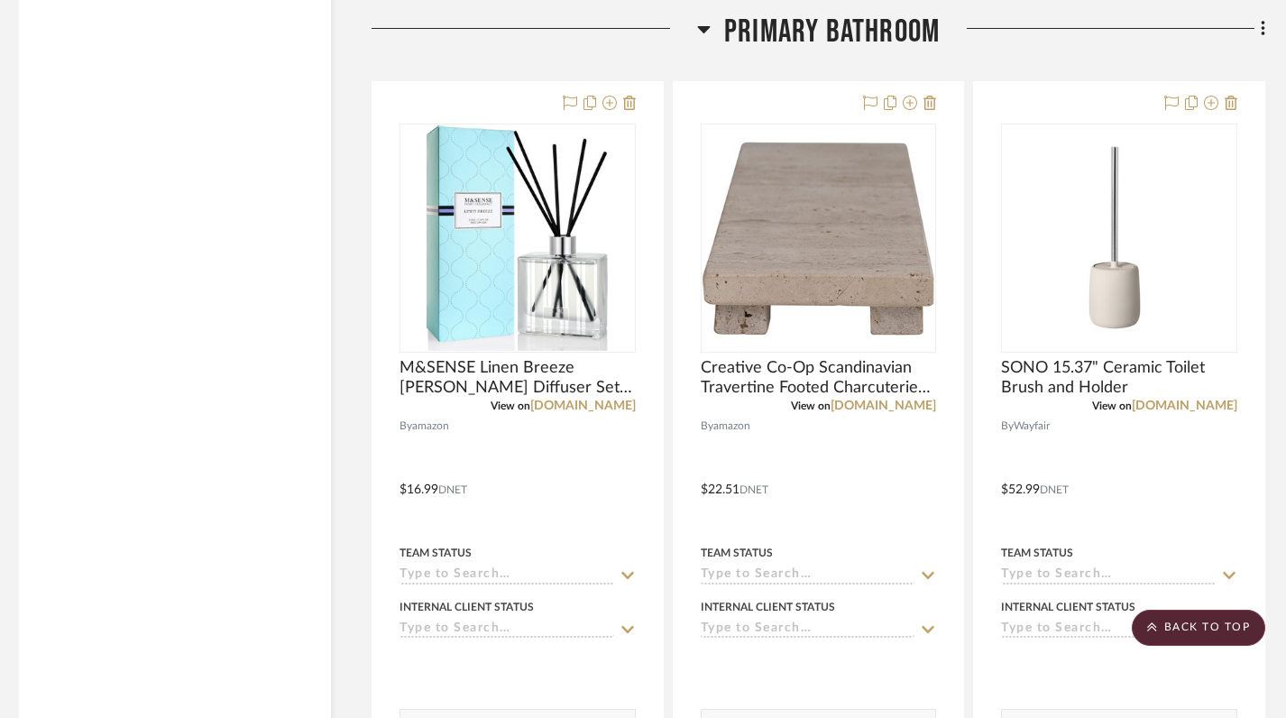
click at [706, 25] on icon at bounding box center [704, 29] width 14 height 22
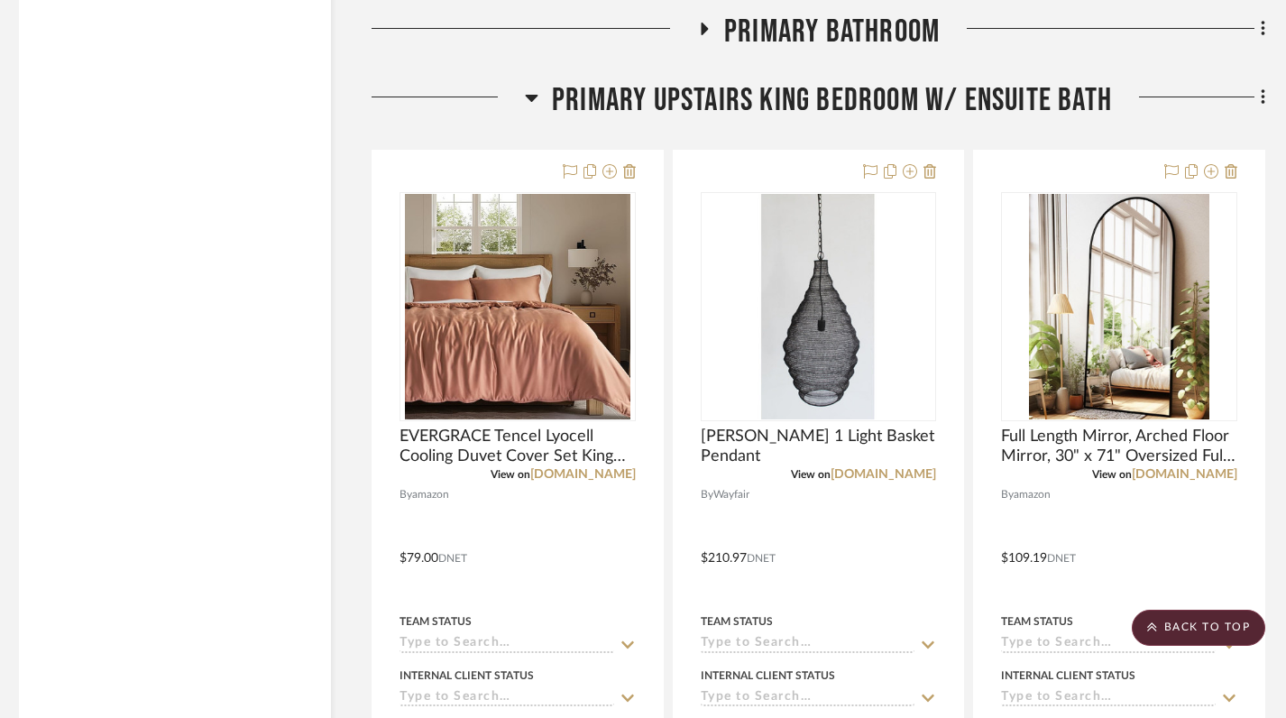
click at [532, 97] on icon at bounding box center [532, 98] width 13 height 7
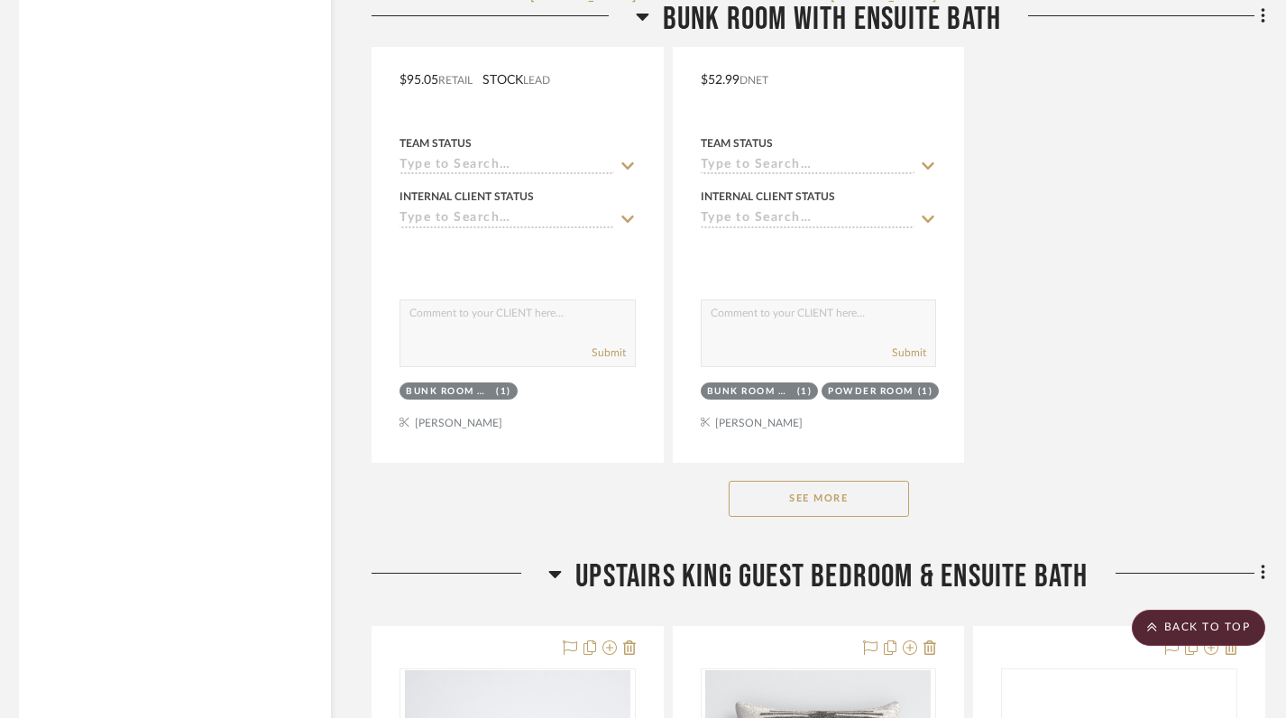
scroll to position [8244, 8]
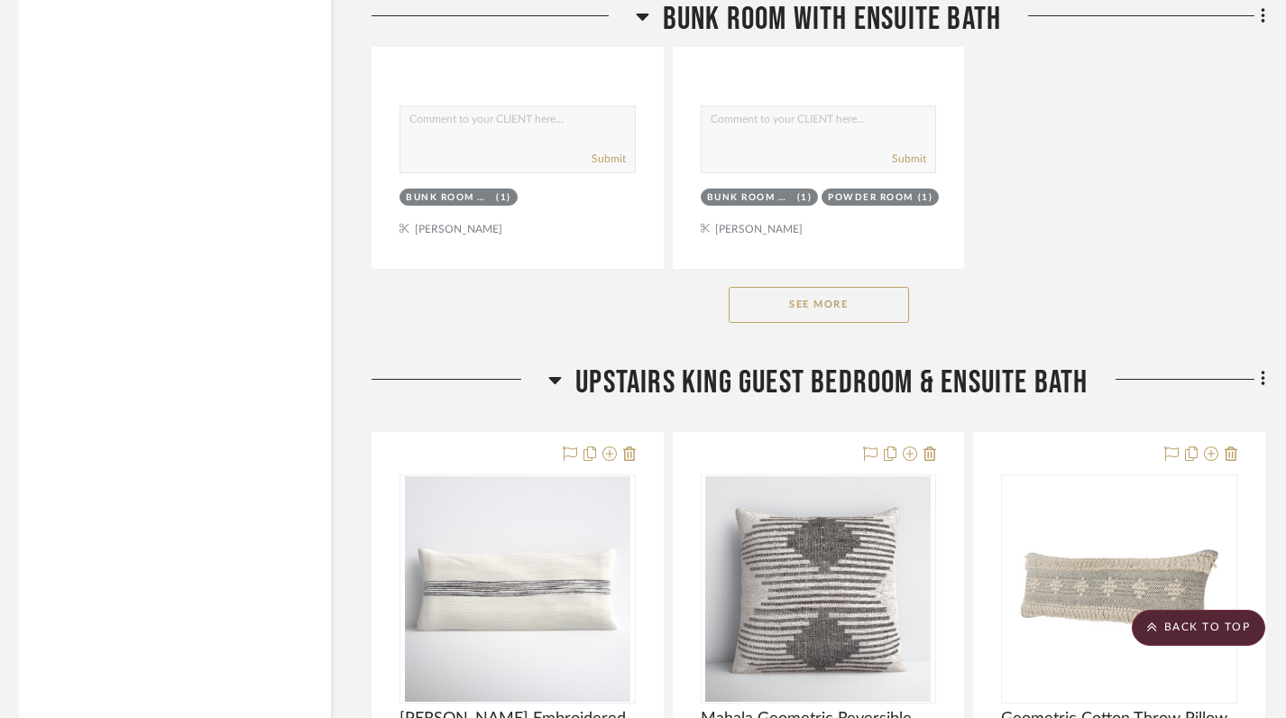
click at [841, 298] on button "See More" at bounding box center [818, 305] width 180 height 36
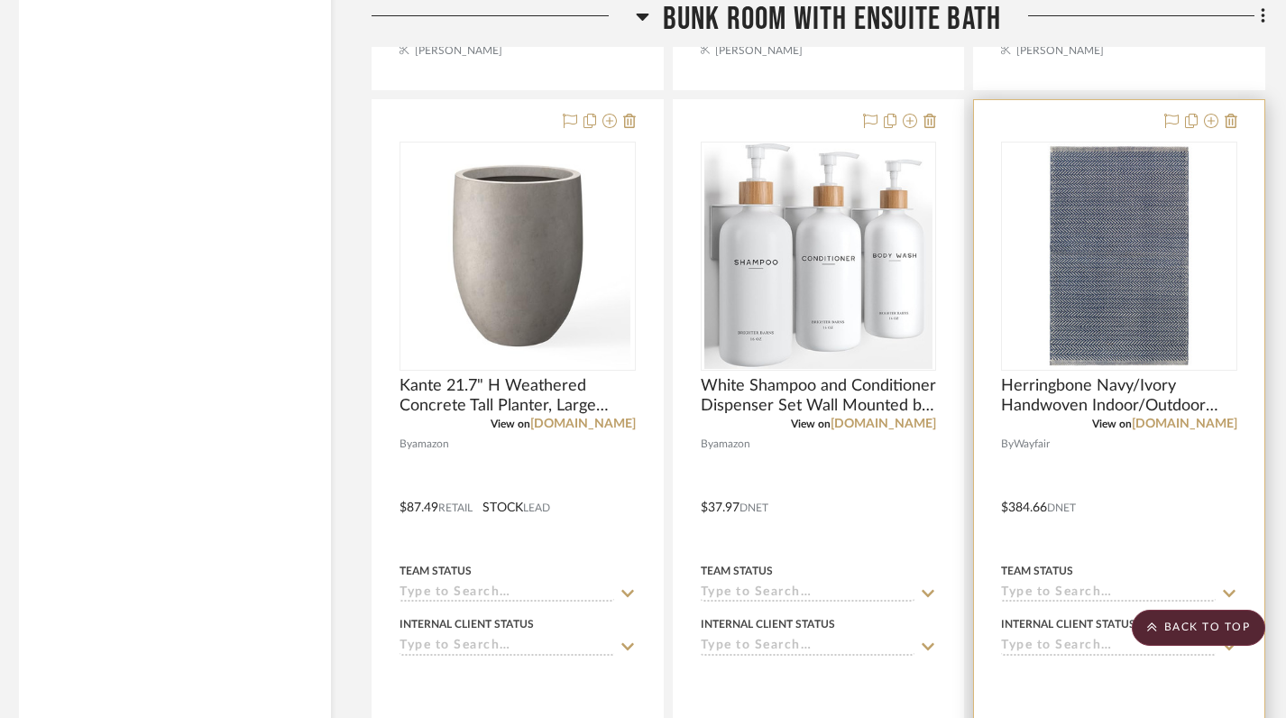
scroll to position [8408, 8]
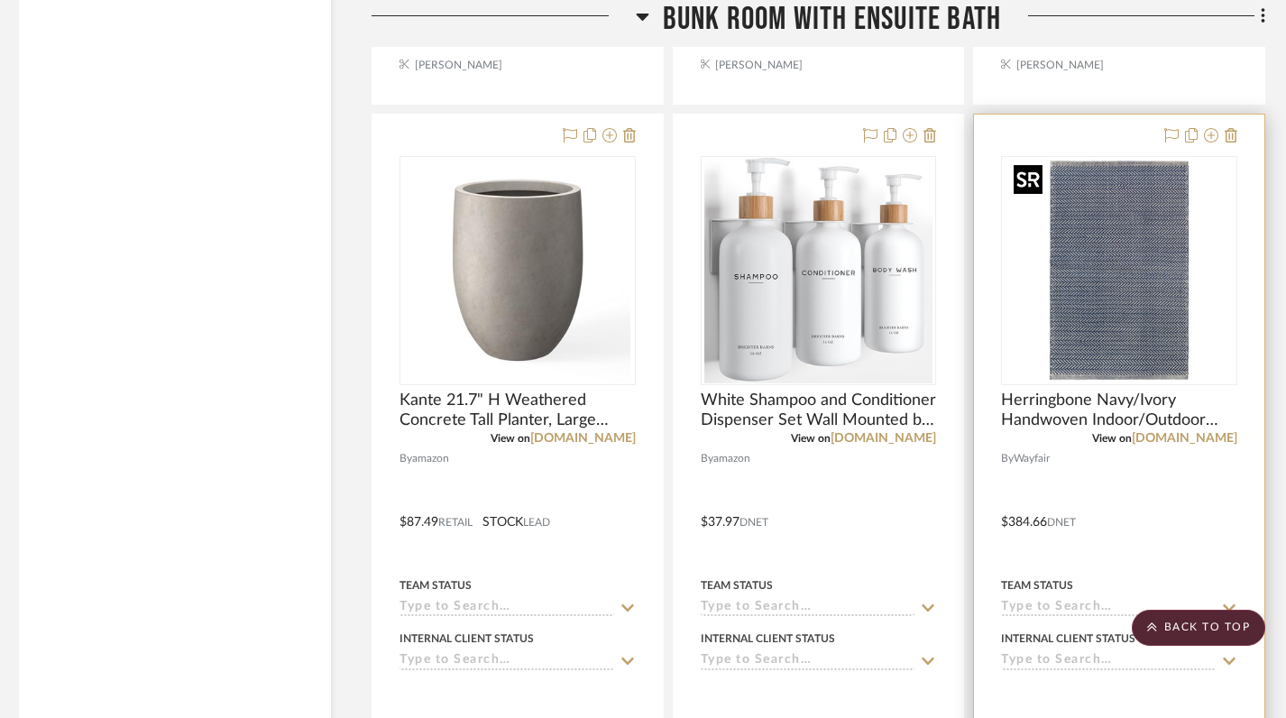
click at [1100, 228] on div at bounding box center [1119, 270] width 236 height 229
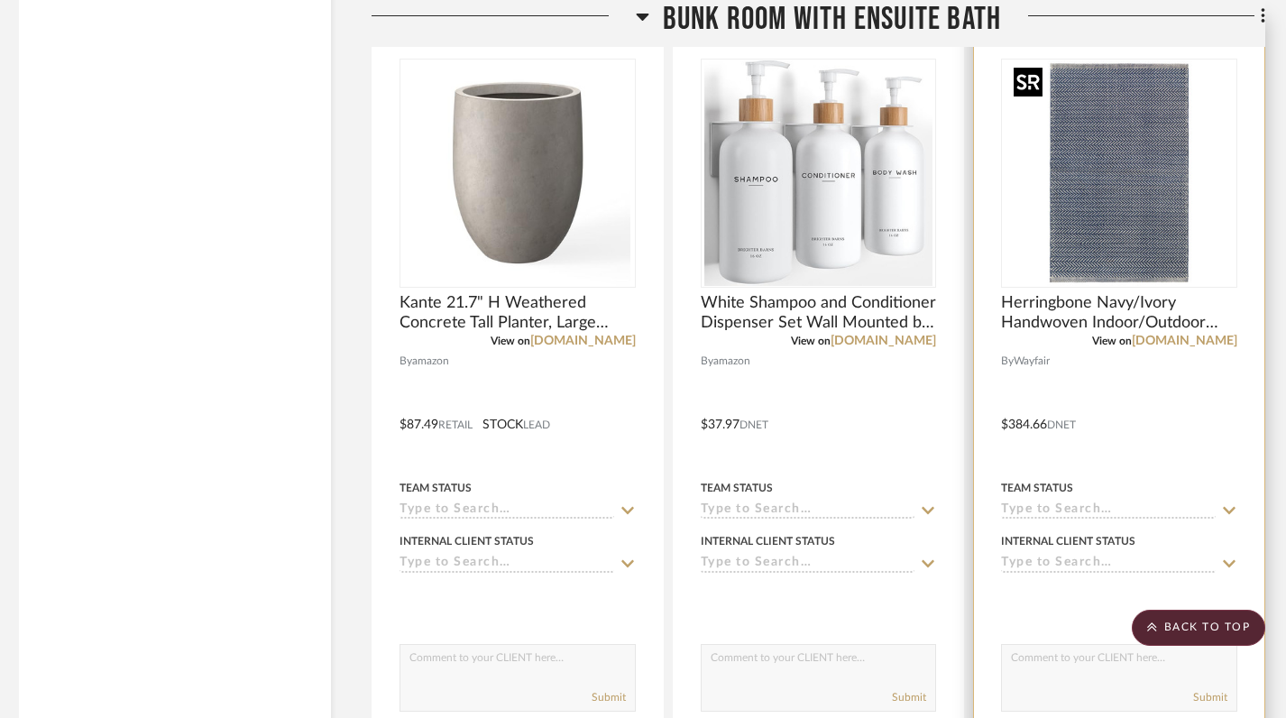
click at [1076, 188] on img "0" at bounding box center [1118, 172] width 225 height 225
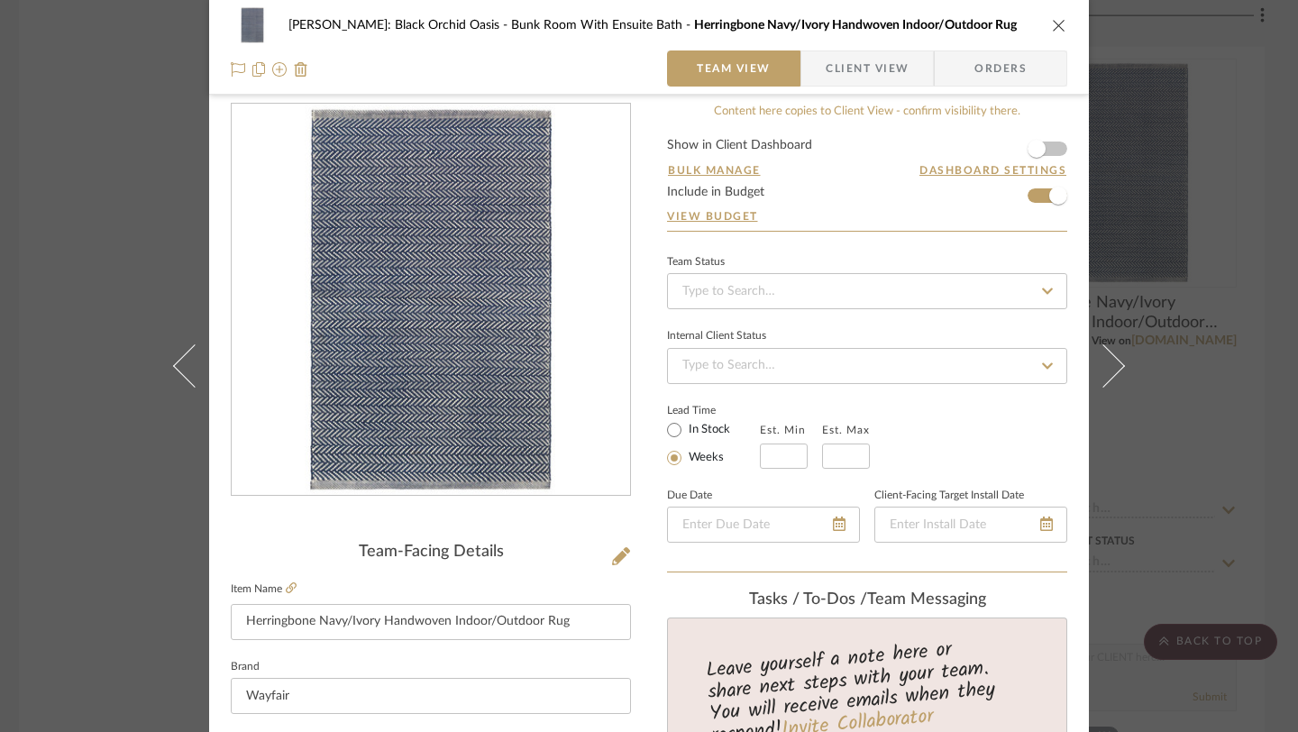
scroll to position [0, 0]
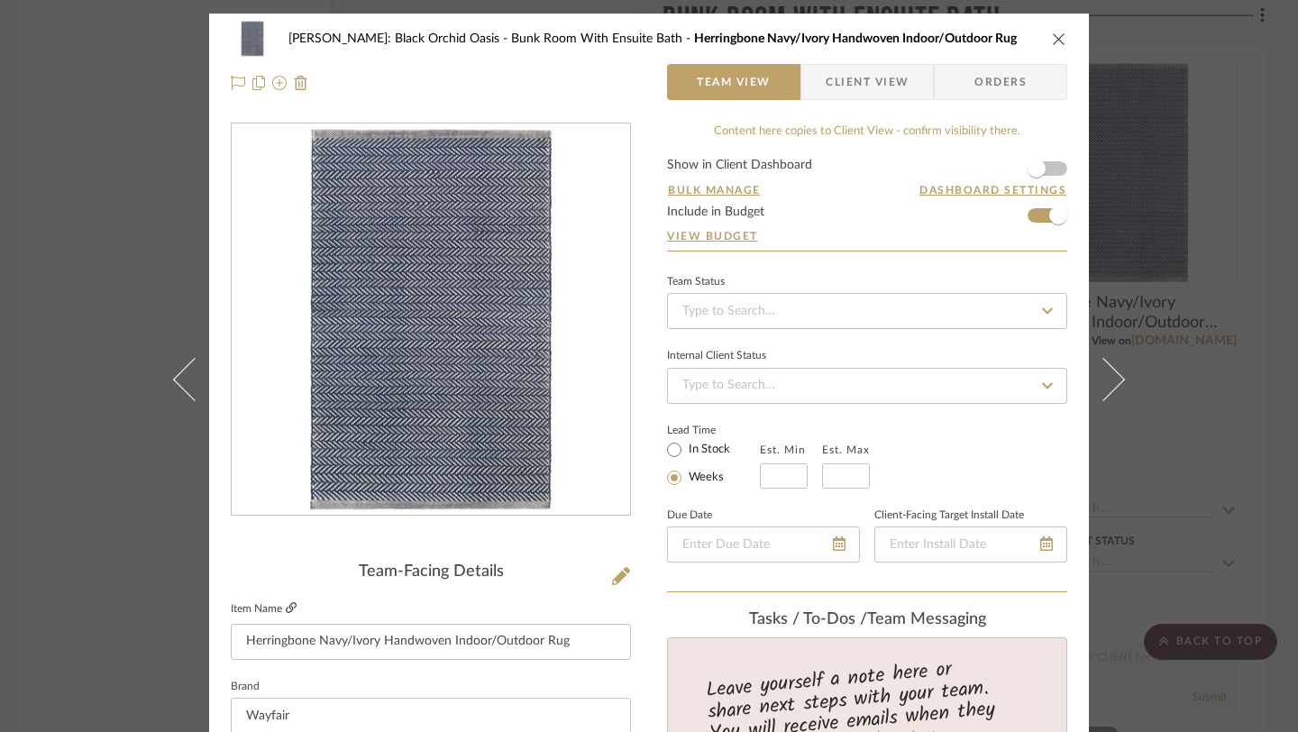
click at [286, 605] on icon at bounding box center [291, 607] width 11 height 11
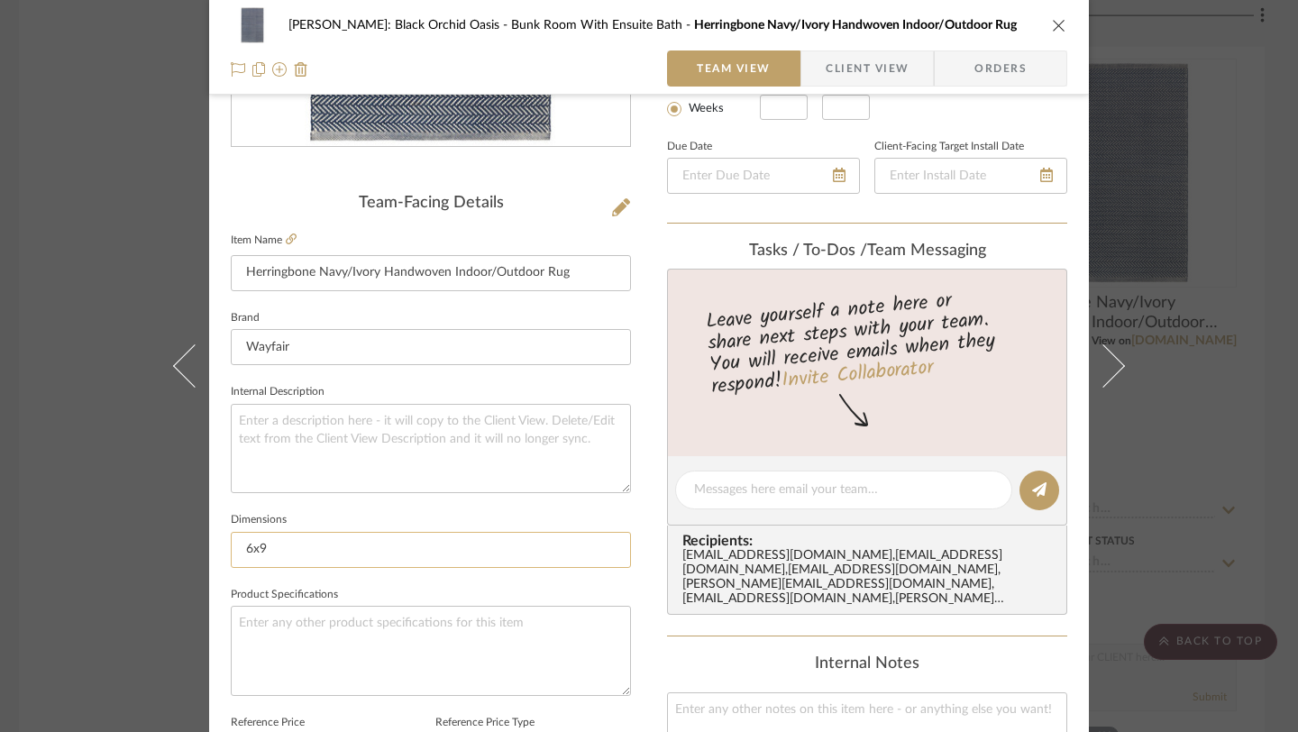
scroll to position [372, 0]
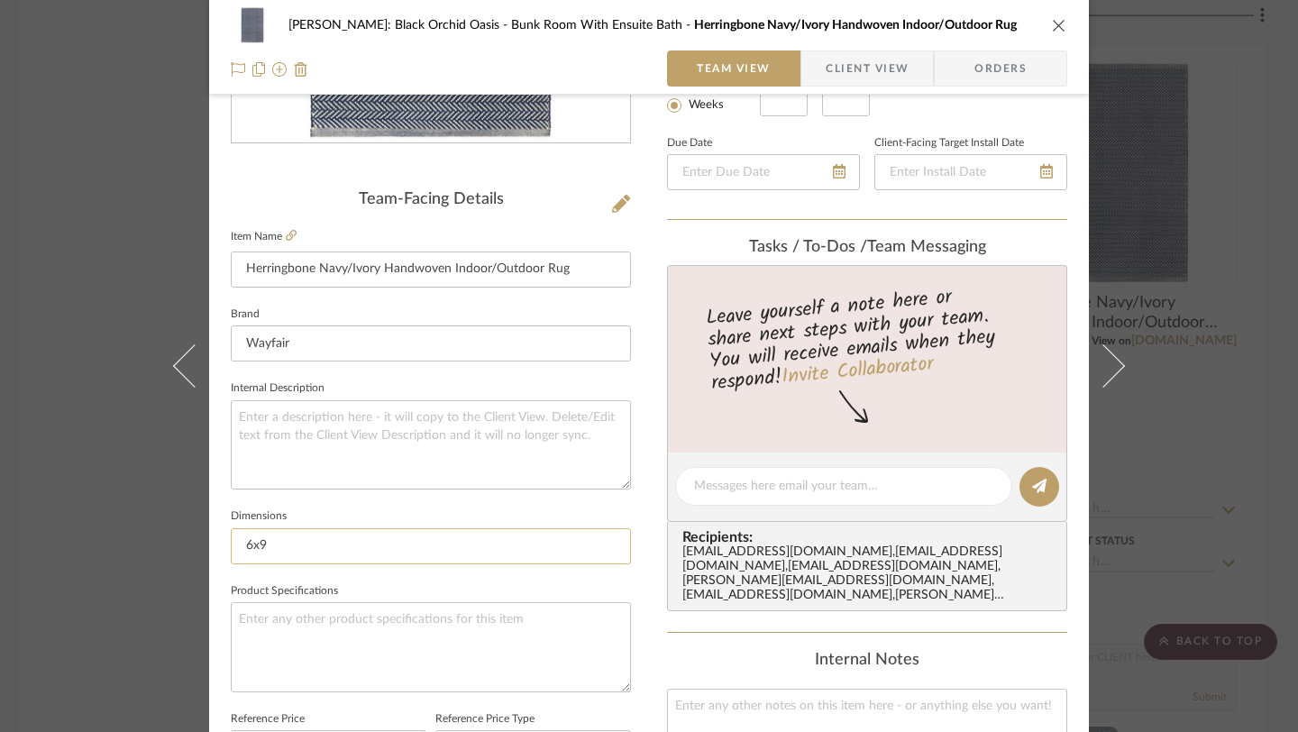
click at [285, 556] on input "6x9" at bounding box center [431, 546] width 400 height 36
type input "6"
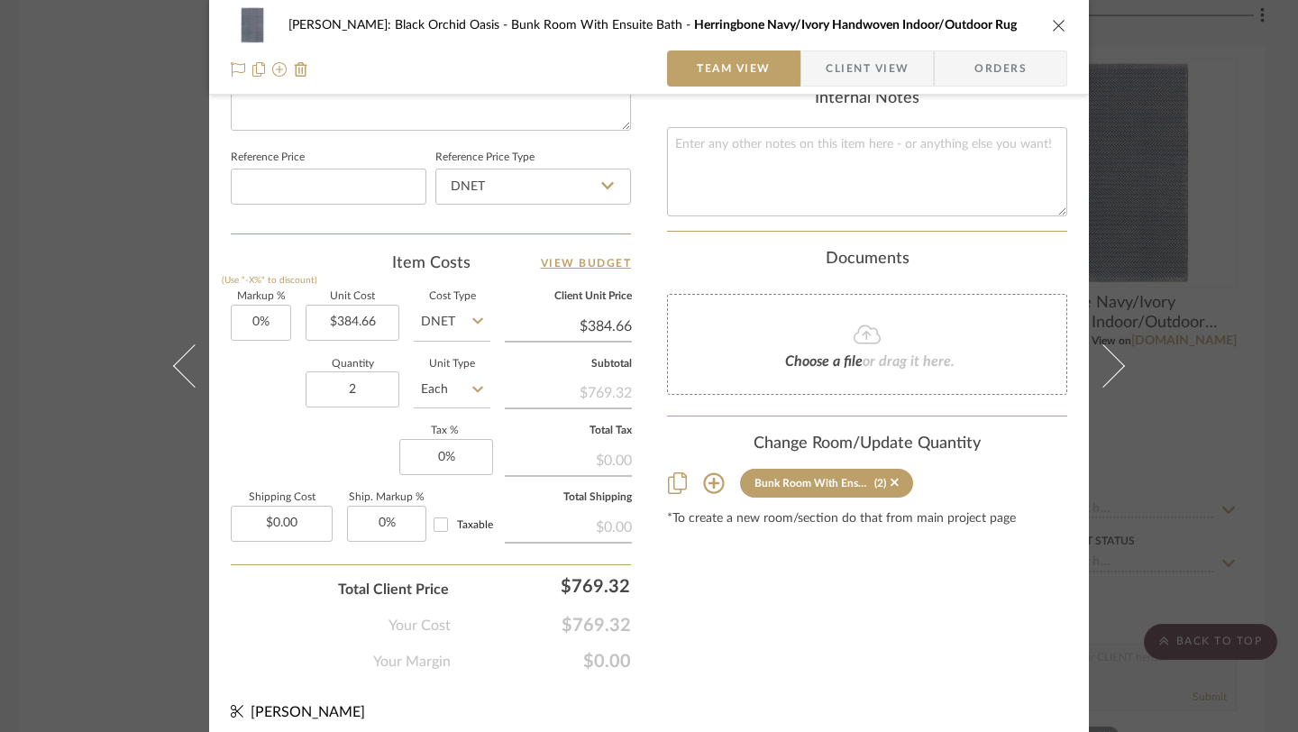
scroll to position [947, 0]
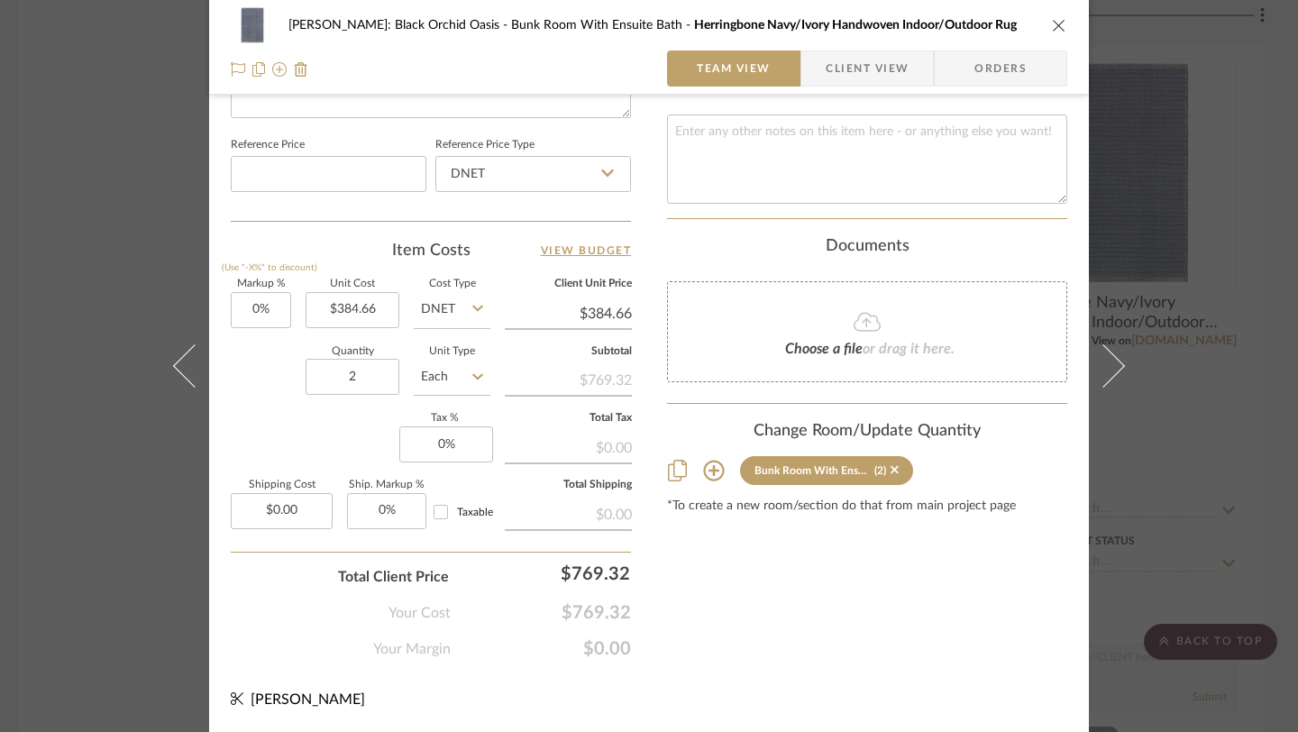
type input "8x10"
click at [1052, 23] on icon "close" at bounding box center [1059, 25] width 14 height 14
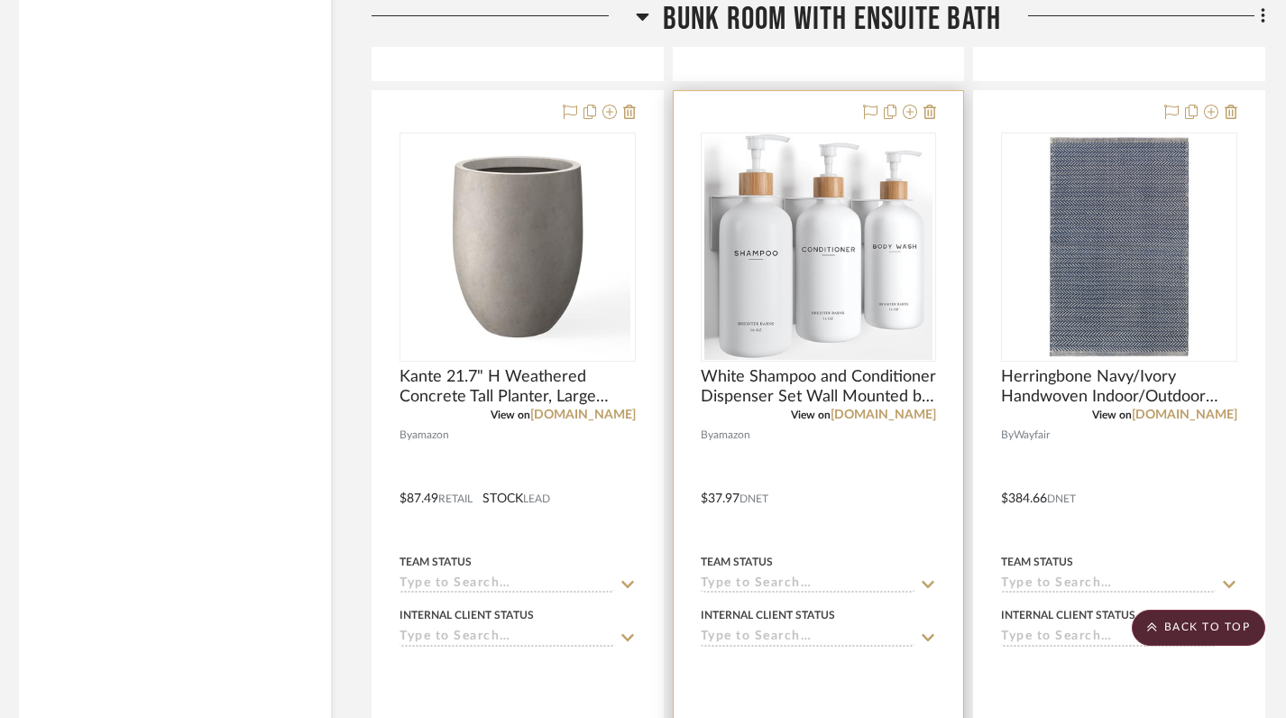
scroll to position [7854, 8]
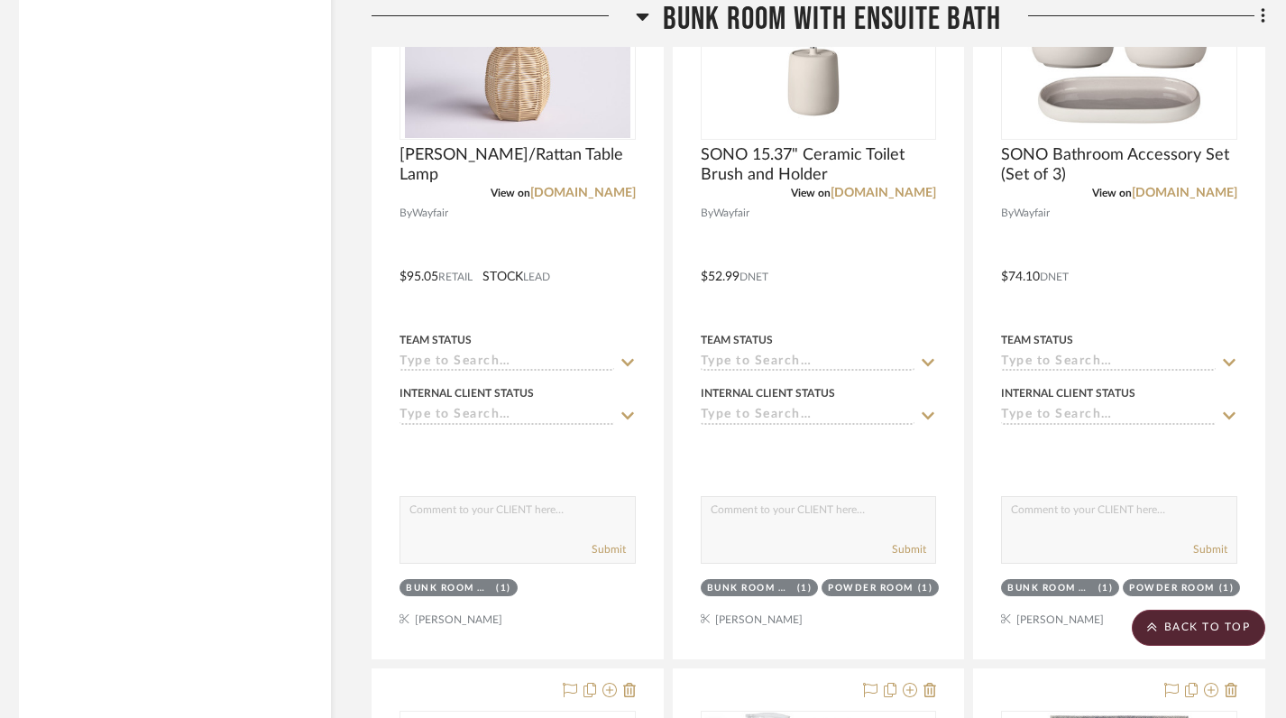
click at [639, 15] on icon at bounding box center [642, 17] width 13 height 7
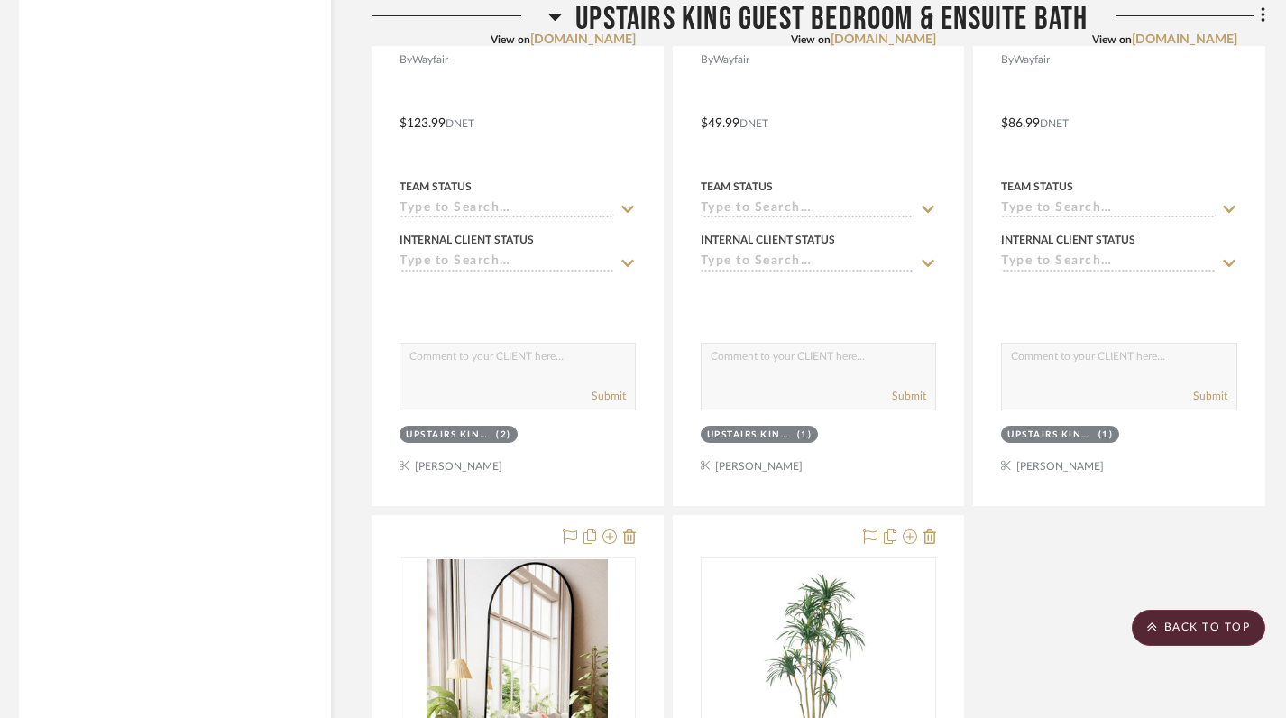
scroll to position [7271, 8]
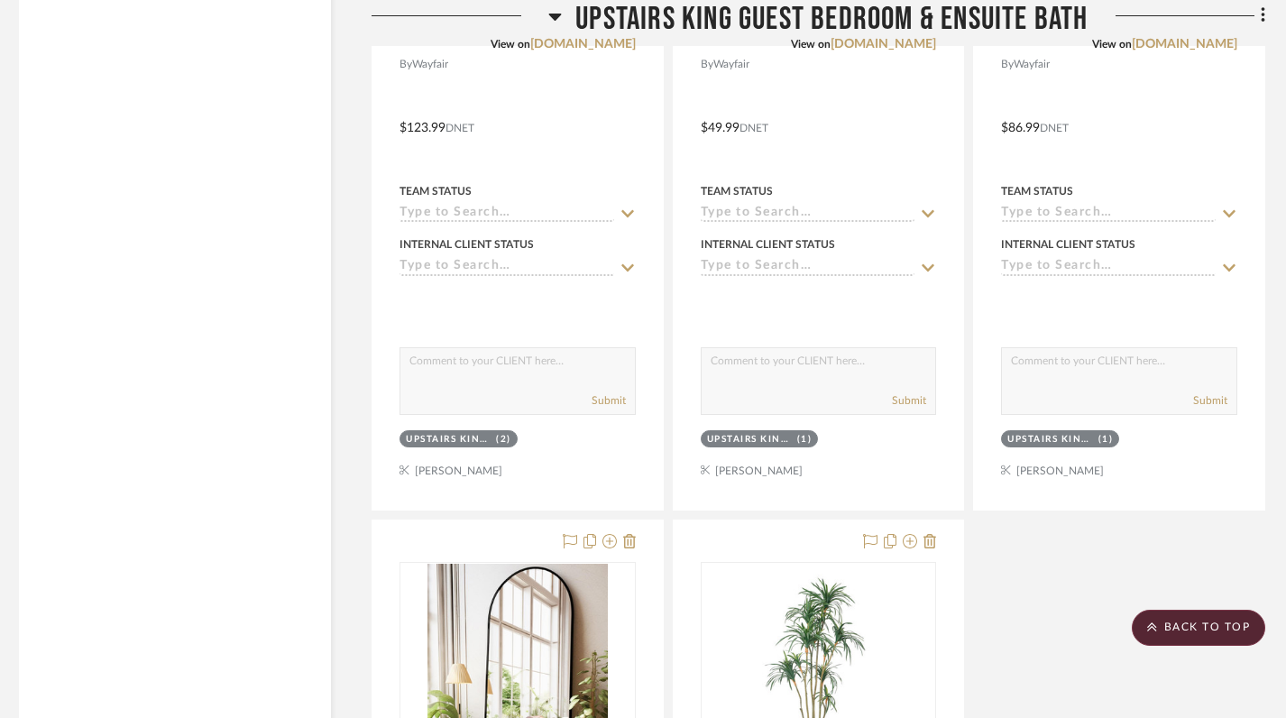
click at [554, 16] on icon at bounding box center [555, 17] width 13 height 7
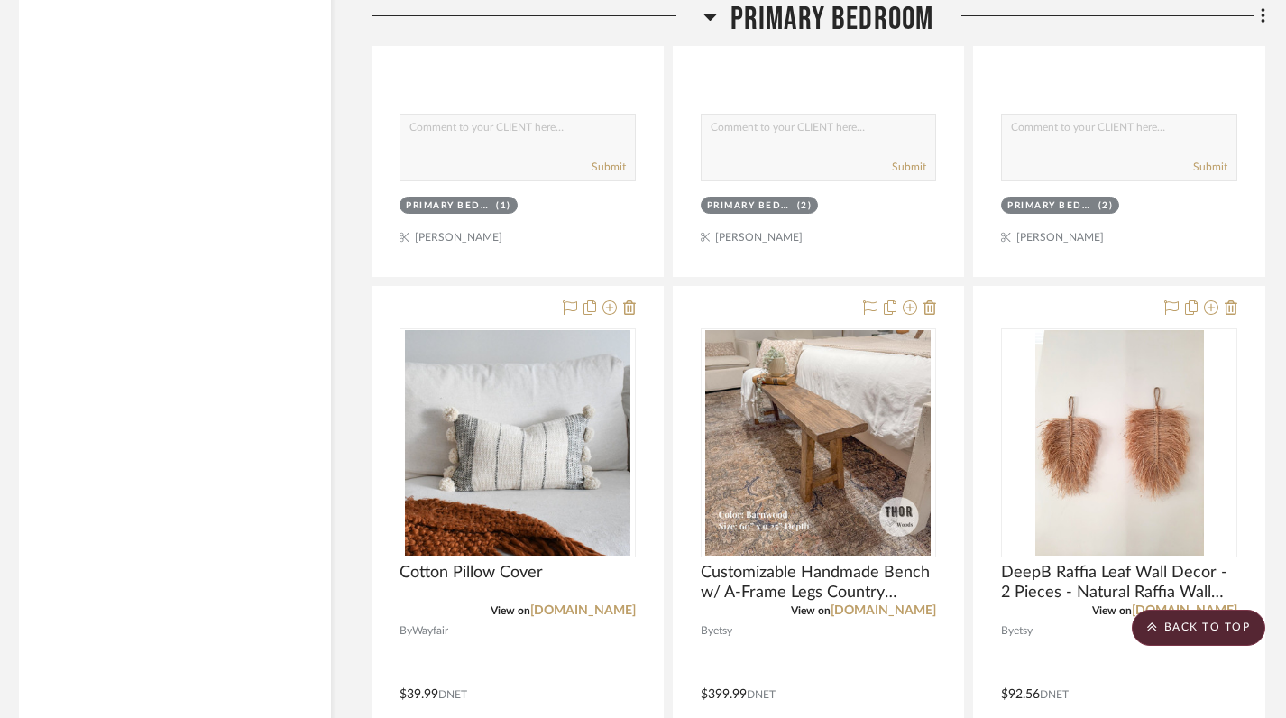
scroll to position [3942, 8]
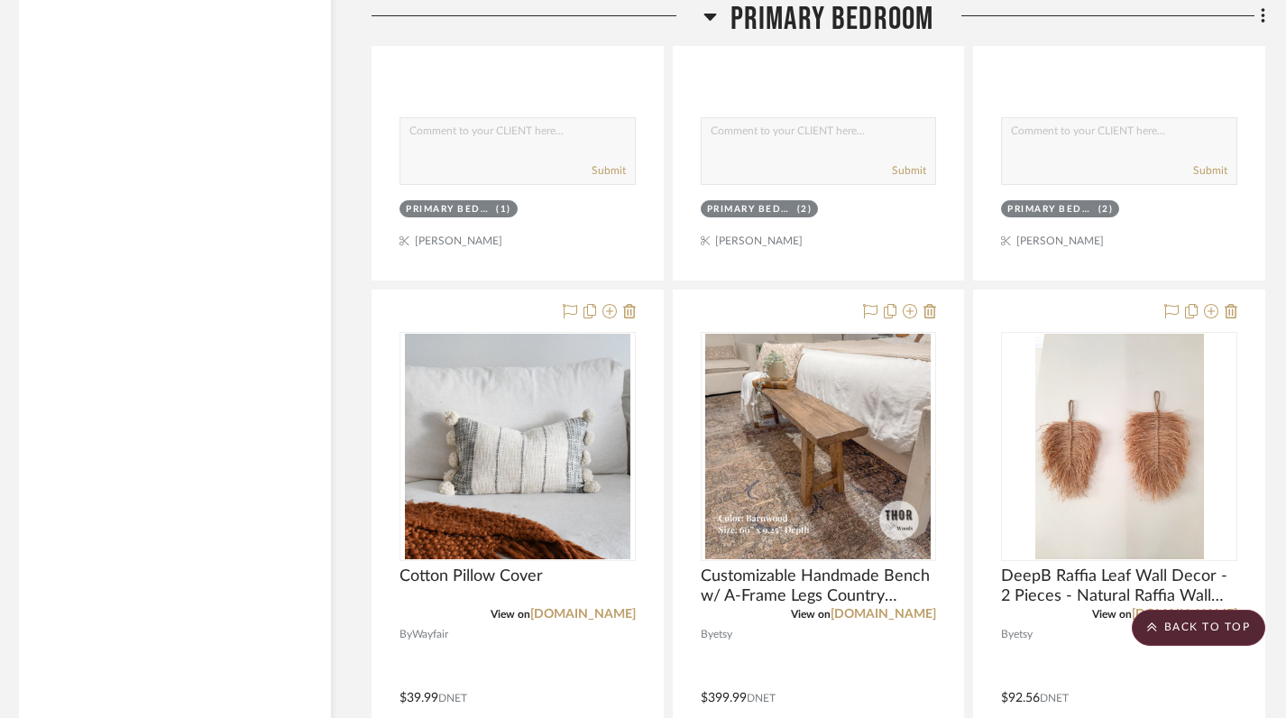
click at [710, 16] on icon at bounding box center [709, 17] width 13 height 7
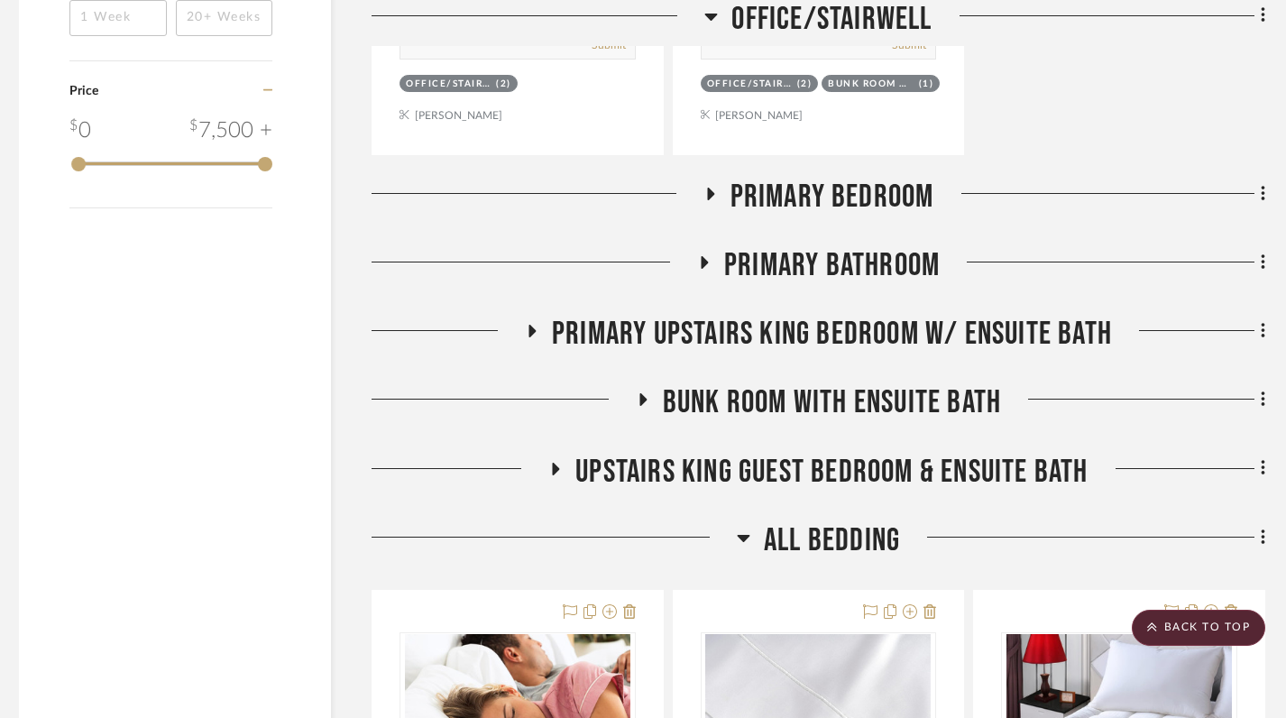
scroll to position [2406, 8]
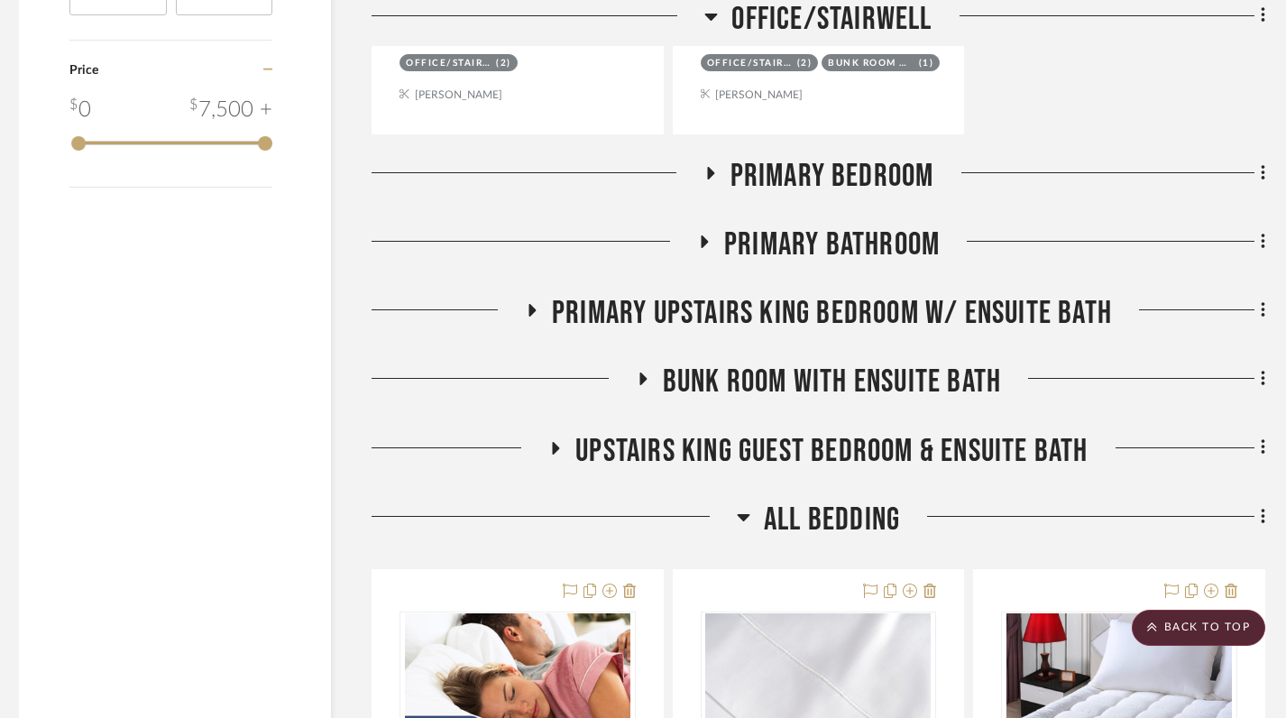
click at [696, 168] on div at bounding box center [537, 180] width 332 height 46
click at [705, 178] on icon at bounding box center [710, 173] width 22 height 14
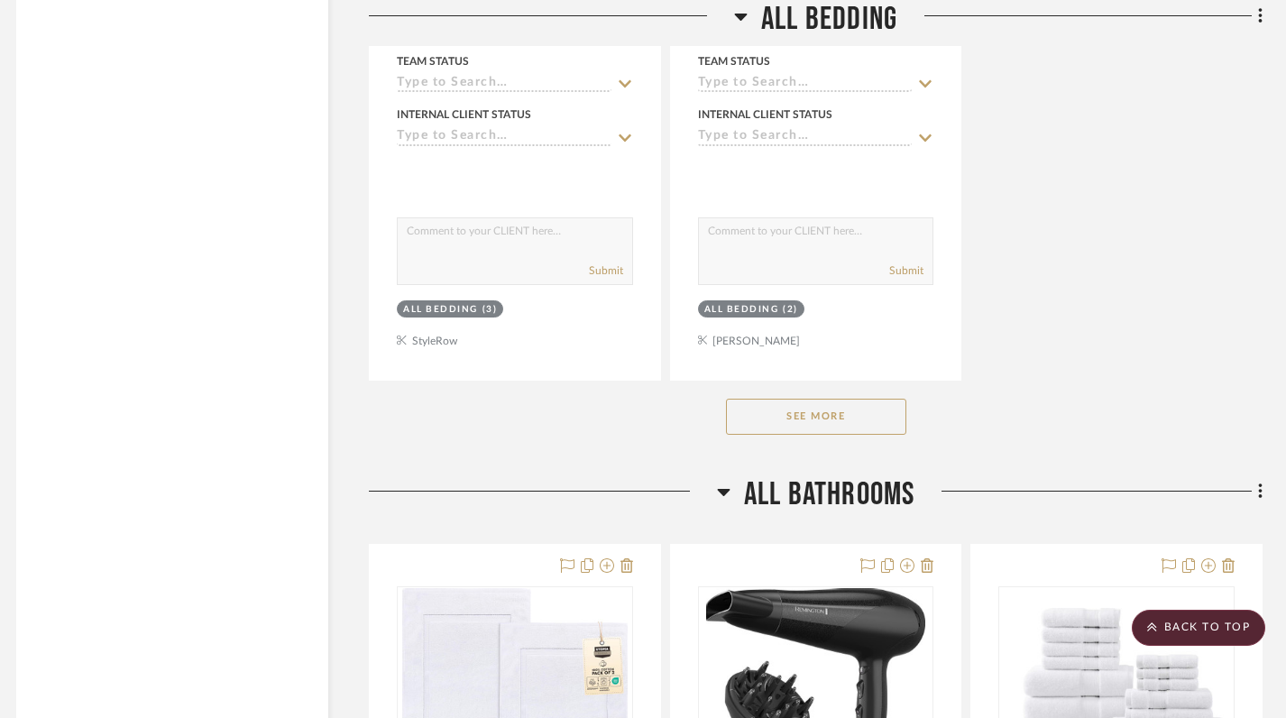
scroll to position [8271, 11]
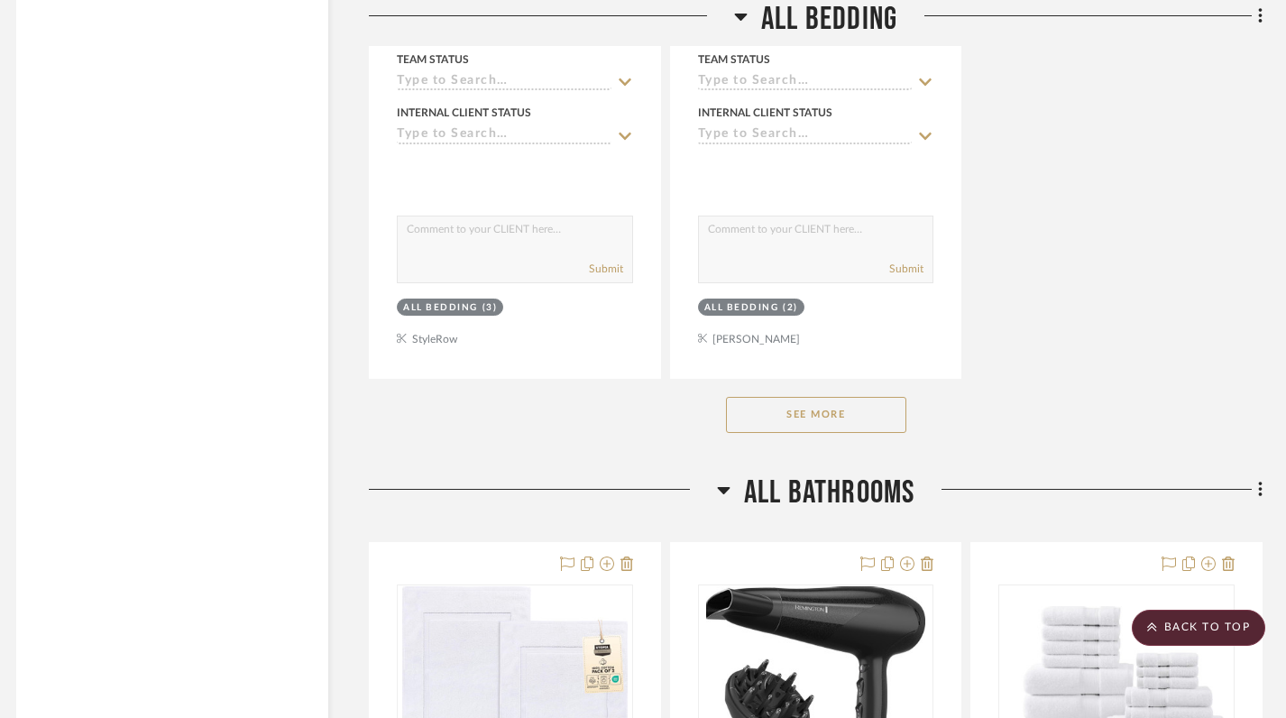
click at [810, 418] on button "See More" at bounding box center [816, 415] width 180 height 36
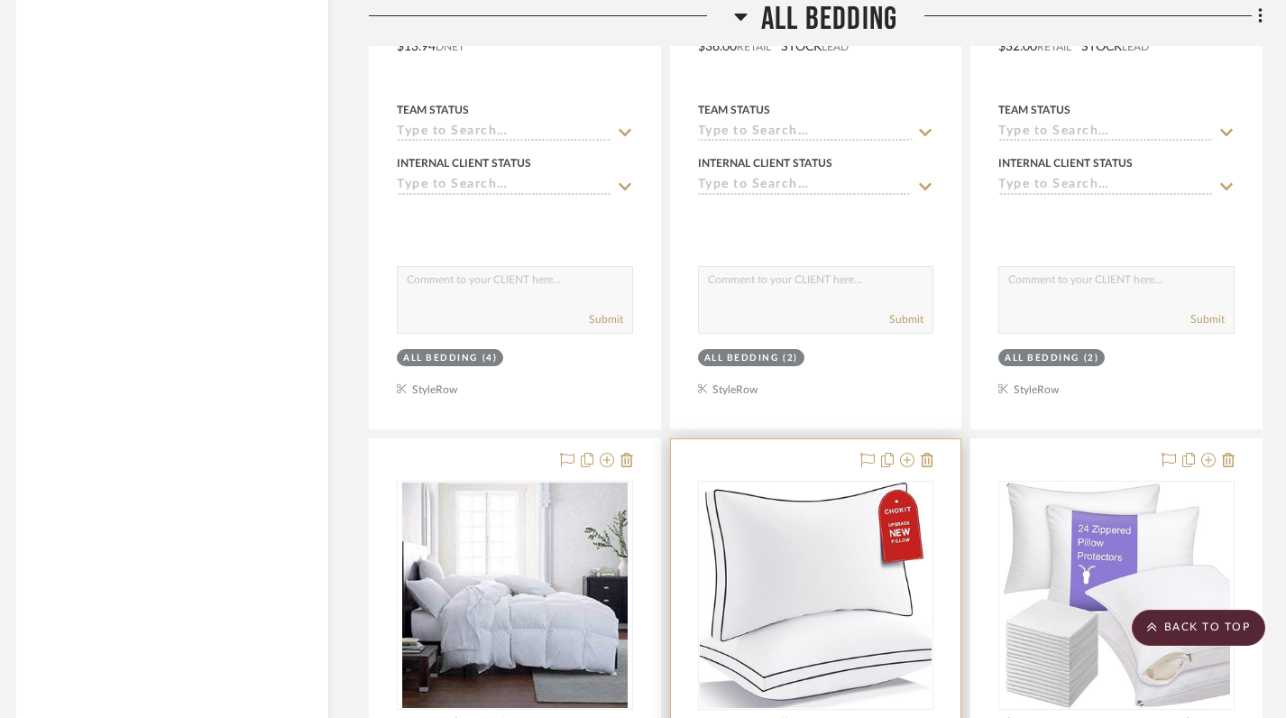
scroll to position [10205, 11]
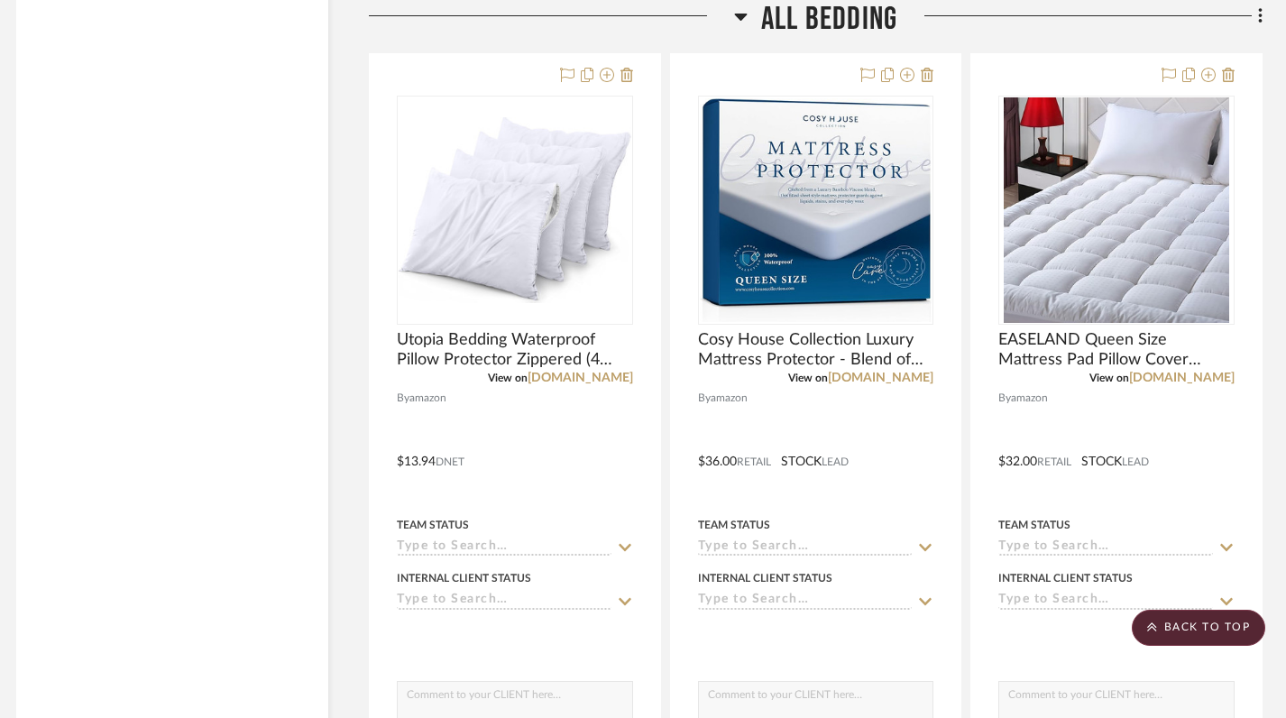
click at [740, 18] on icon at bounding box center [740, 17] width 13 height 7
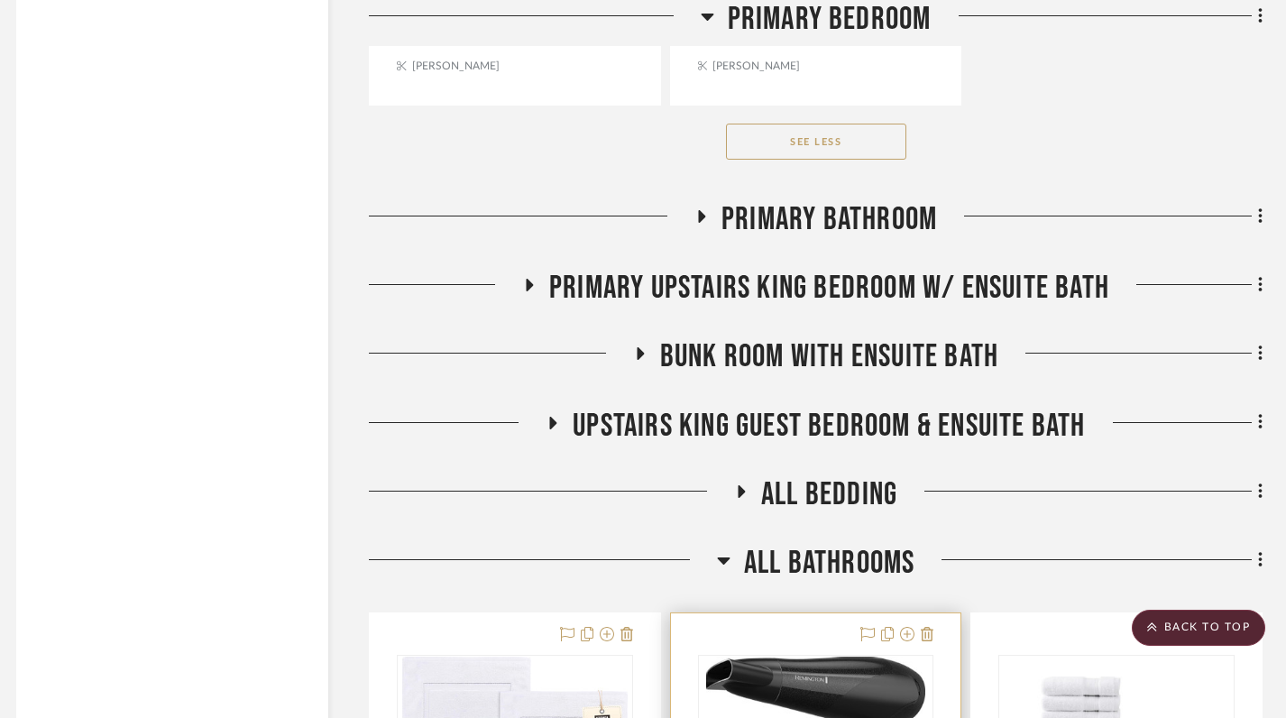
scroll to position [5717, 11]
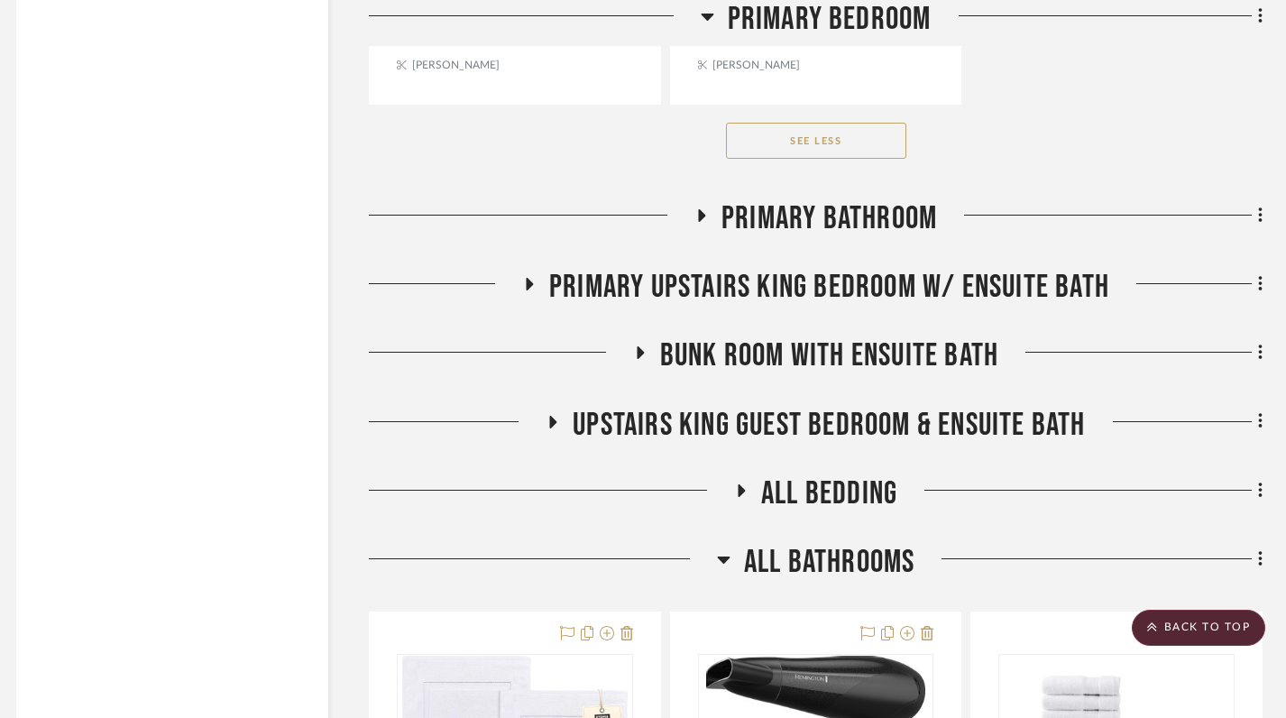
click at [723, 556] on icon at bounding box center [723, 559] width 13 height 7
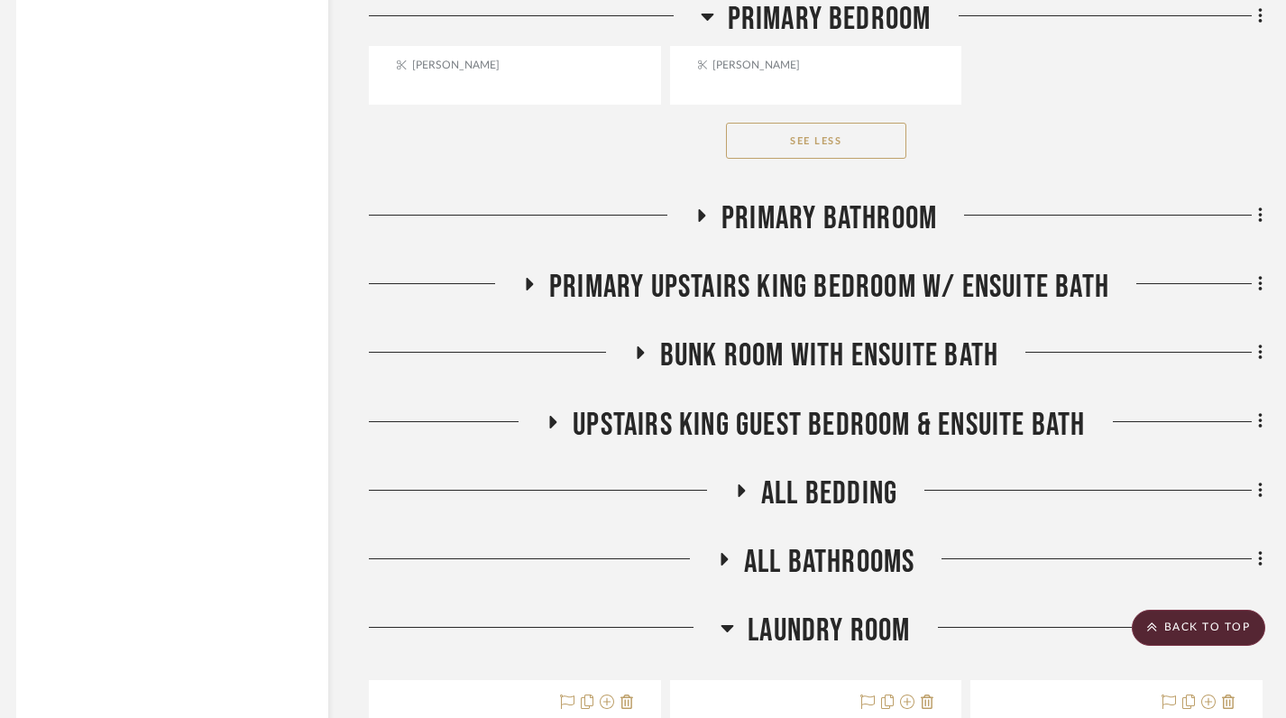
click at [725, 624] on icon at bounding box center [727, 628] width 14 height 22
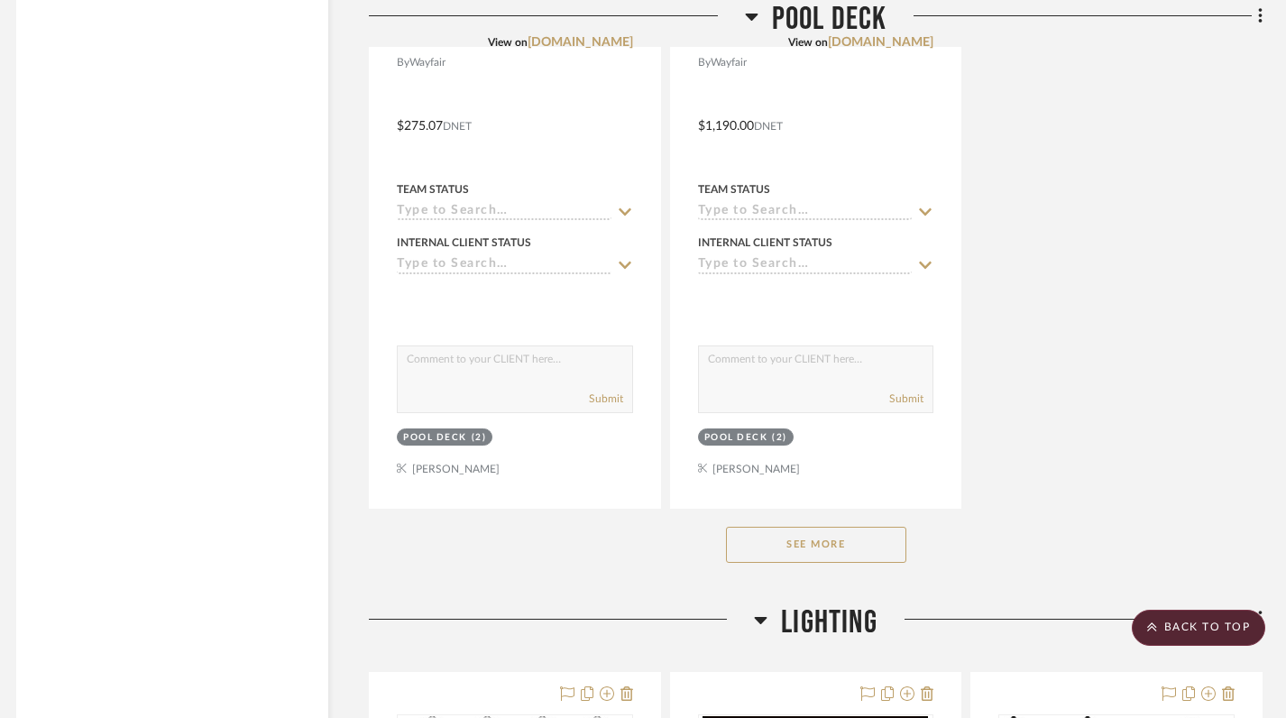
scroll to position [8349, 11]
click at [813, 557] on button "See More" at bounding box center [816, 544] width 180 height 36
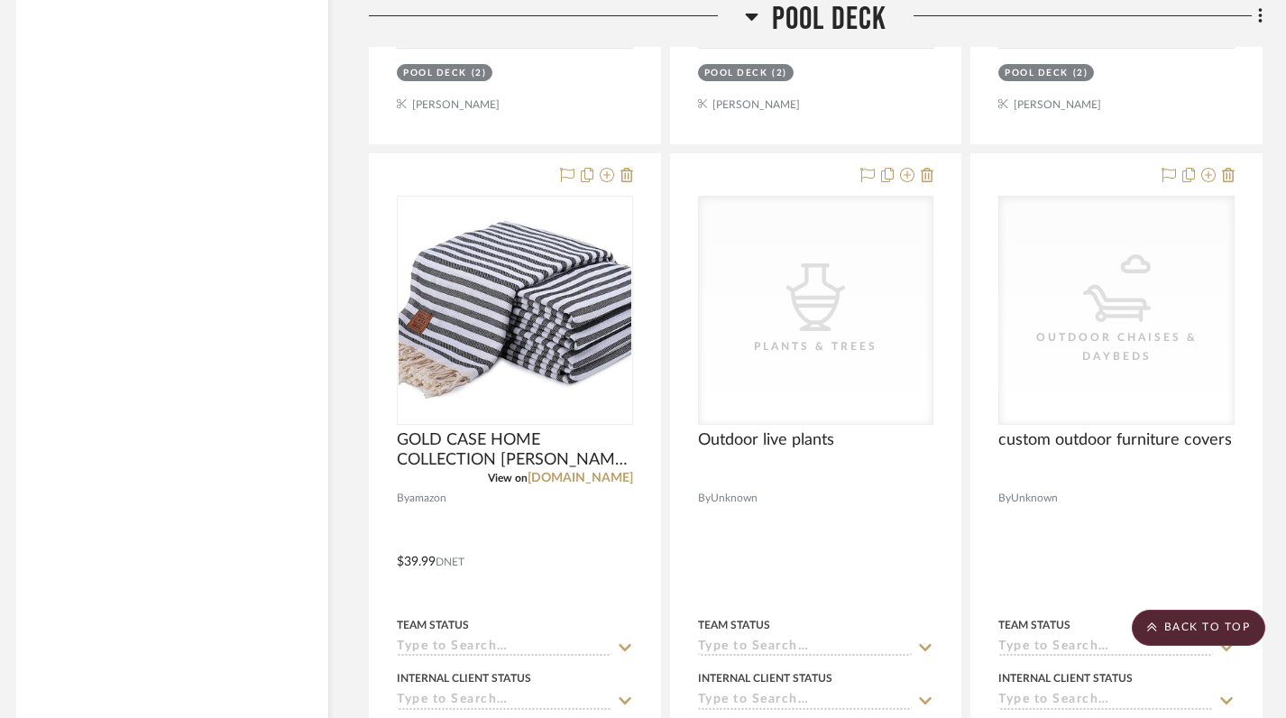
scroll to position [8736, 11]
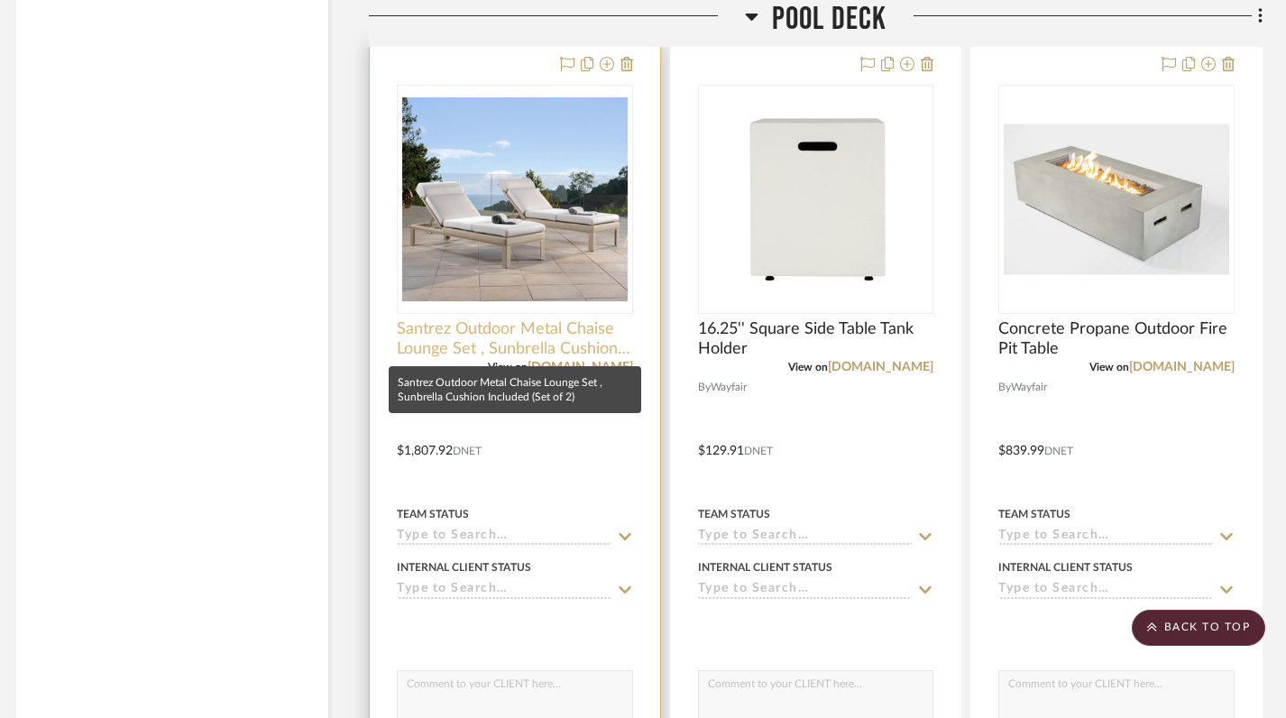
click at [454, 350] on span "Santrez Outdoor Metal Chaise Lounge Set , Sunbrella Cushion Included (Set of 2)" at bounding box center [515, 339] width 236 height 40
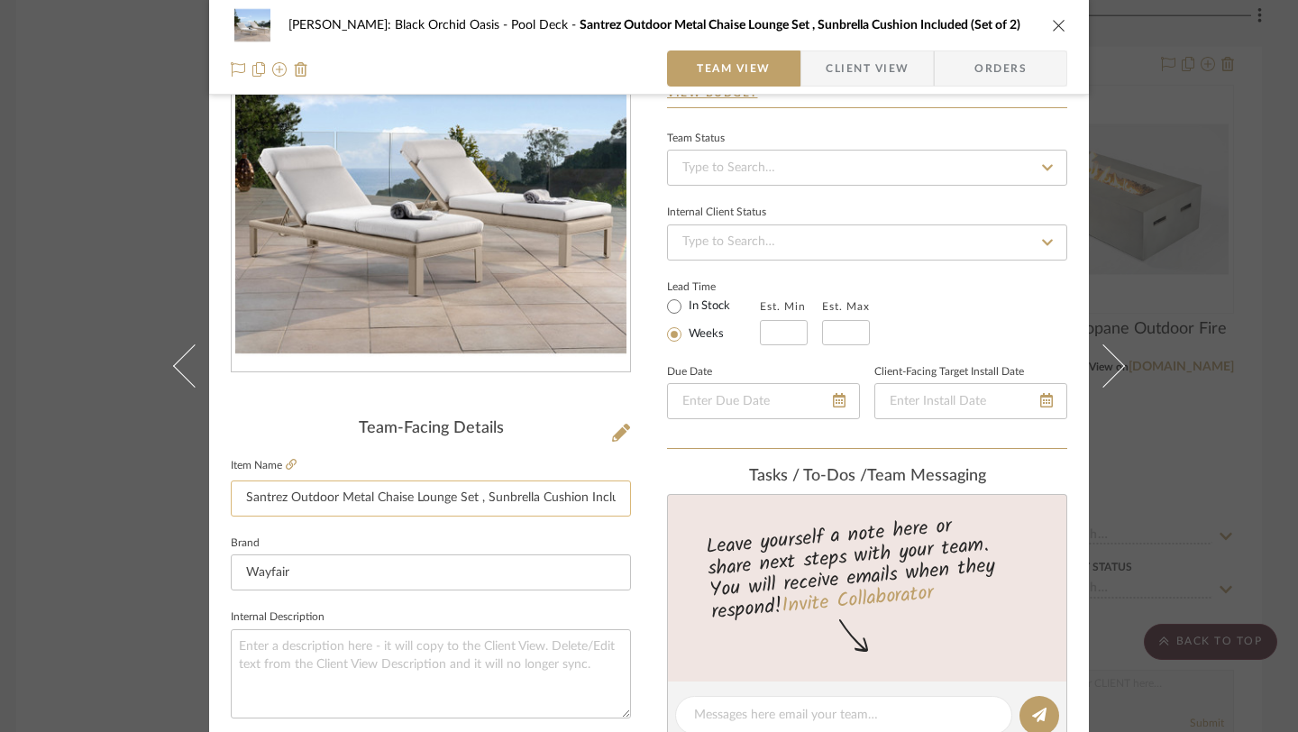
scroll to position [0, 0]
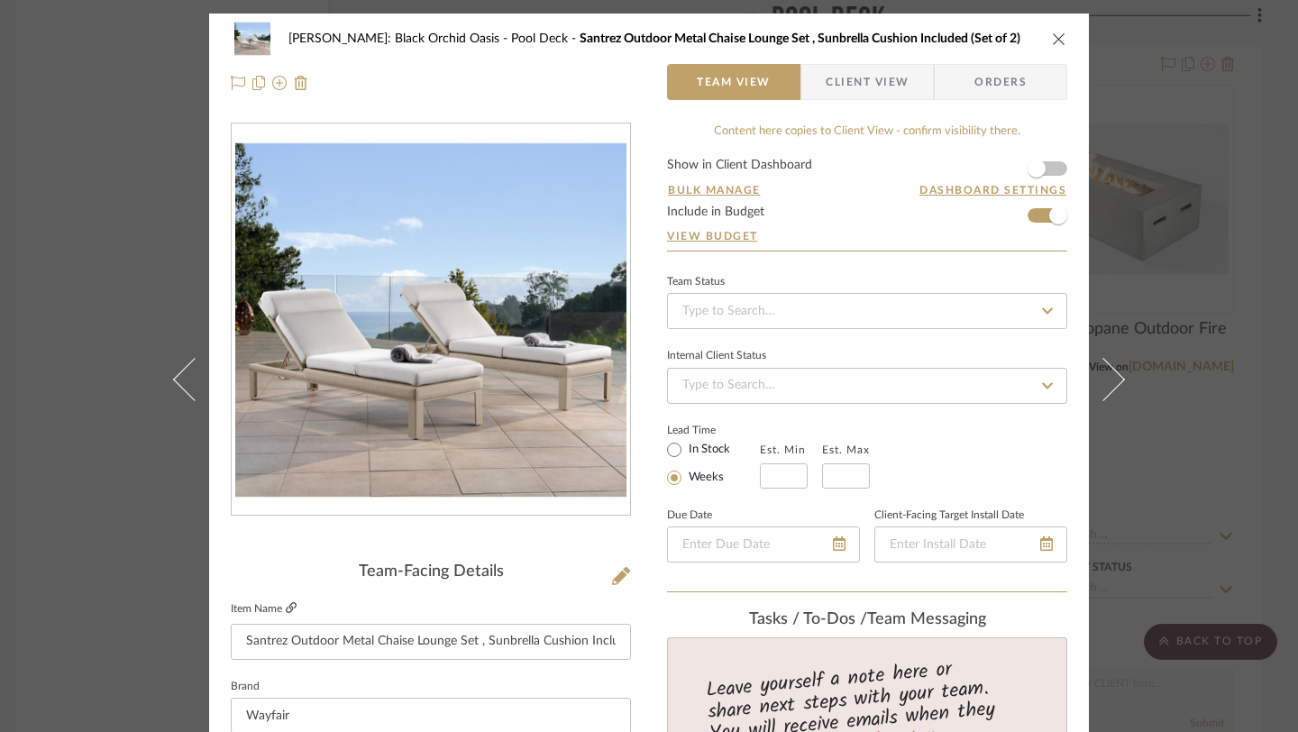
click at [286, 609] on icon at bounding box center [291, 607] width 11 height 11
click at [1054, 41] on icon "close" at bounding box center [1059, 39] width 14 height 14
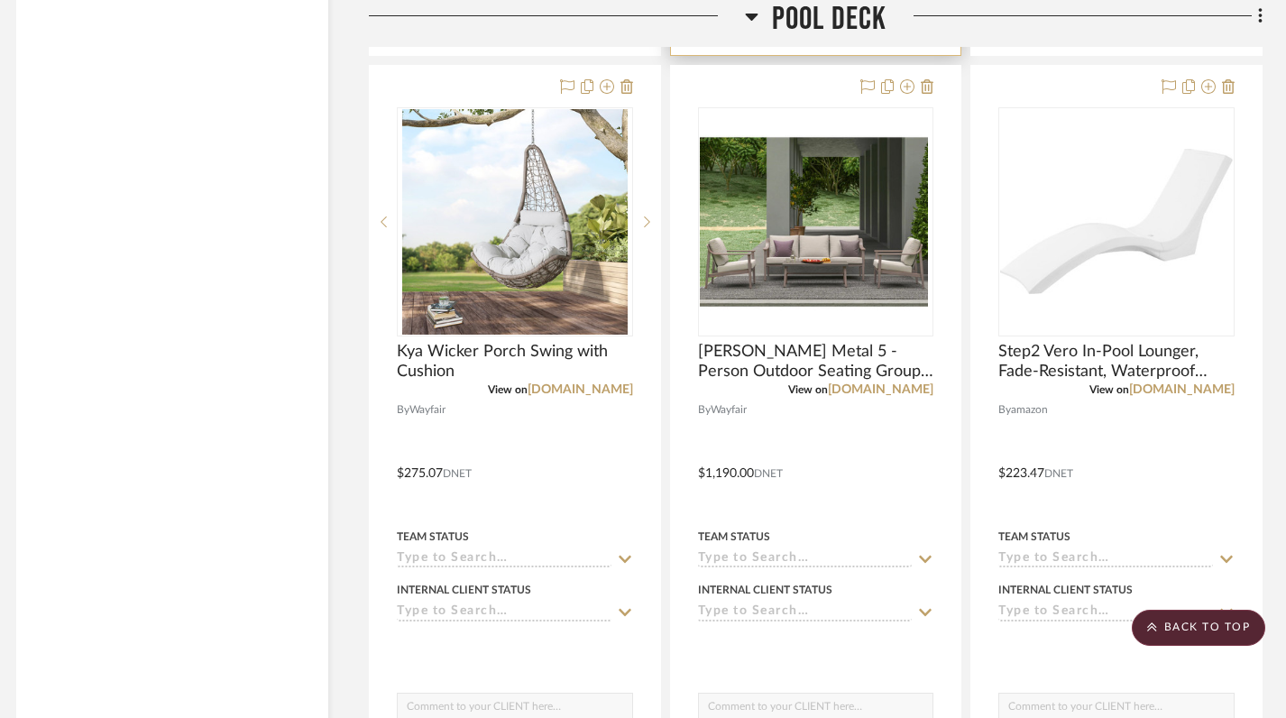
scroll to position [8078, 11]
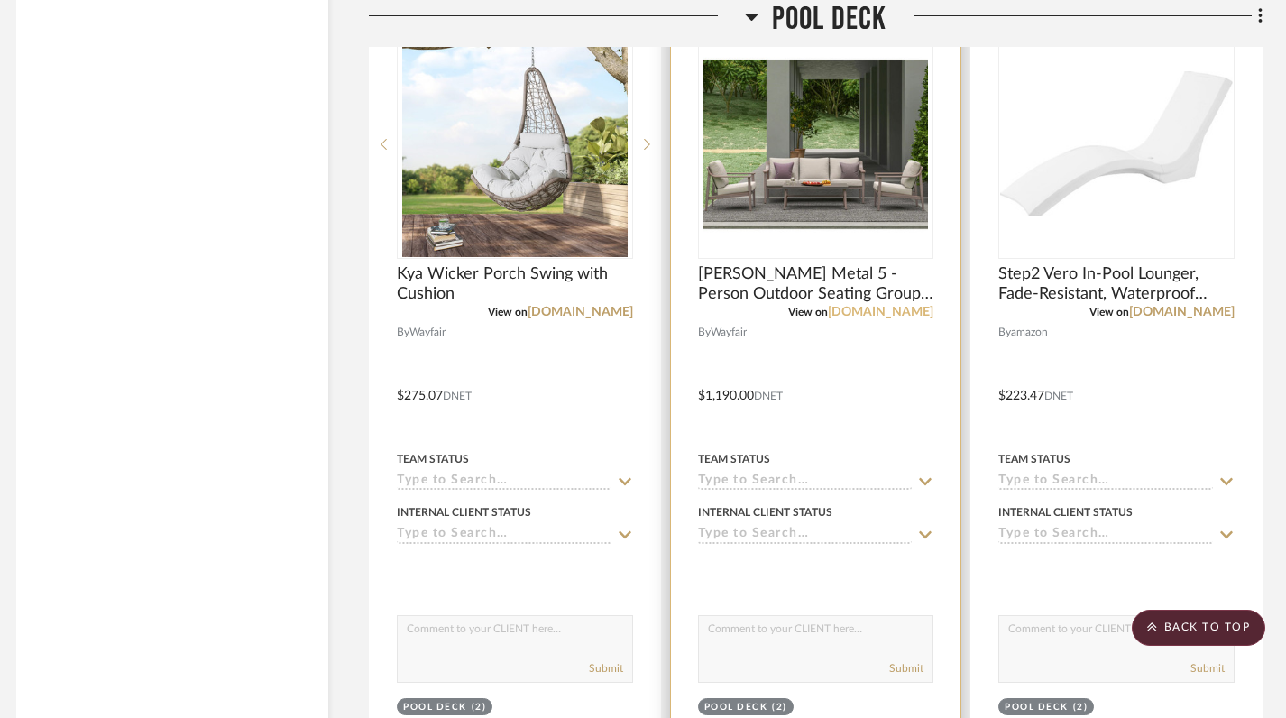
click at [901, 311] on link "wayfair.com" at bounding box center [880, 312] width 105 height 13
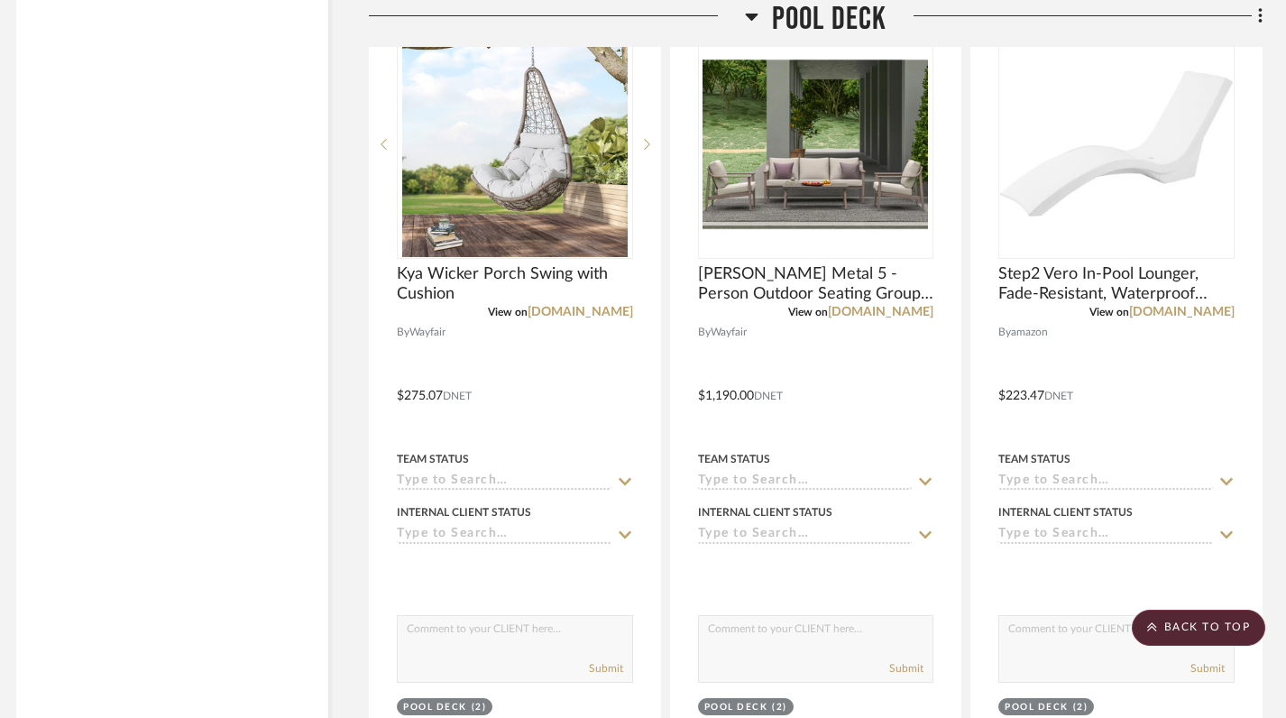
click at [748, 18] on icon at bounding box center [751, 17] width 13 height 7
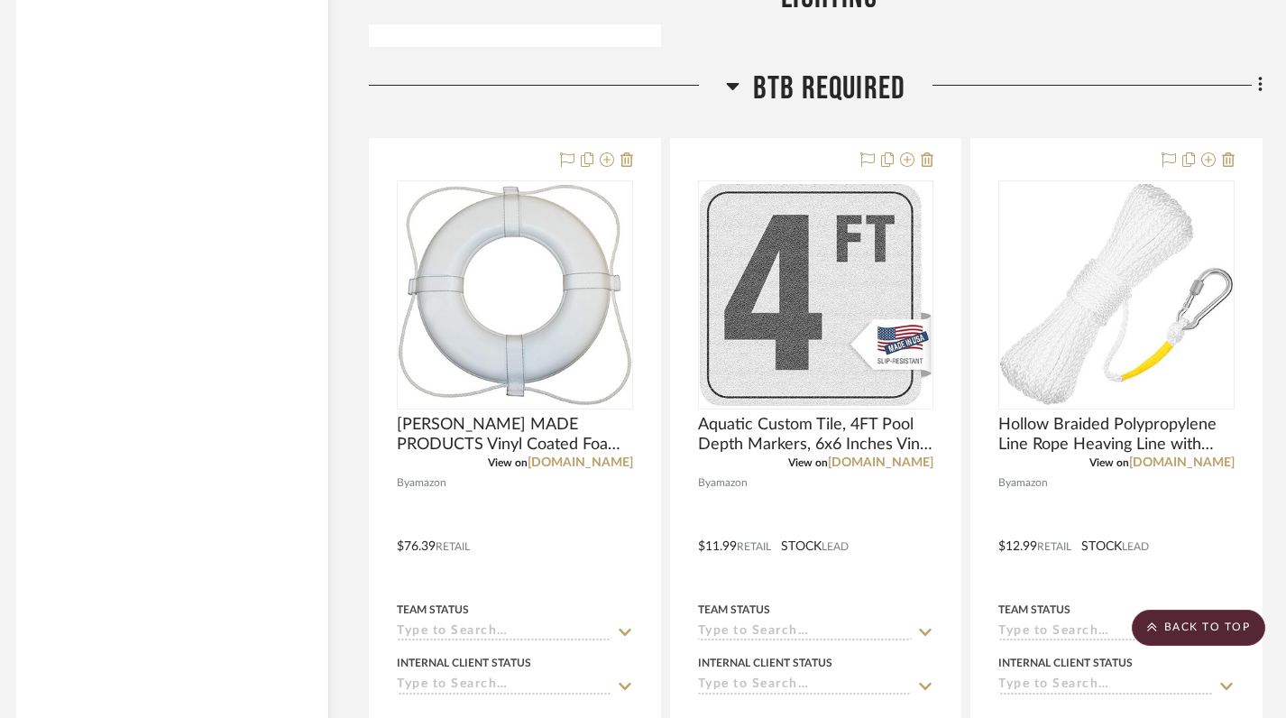
scroll to position [8076, 11]
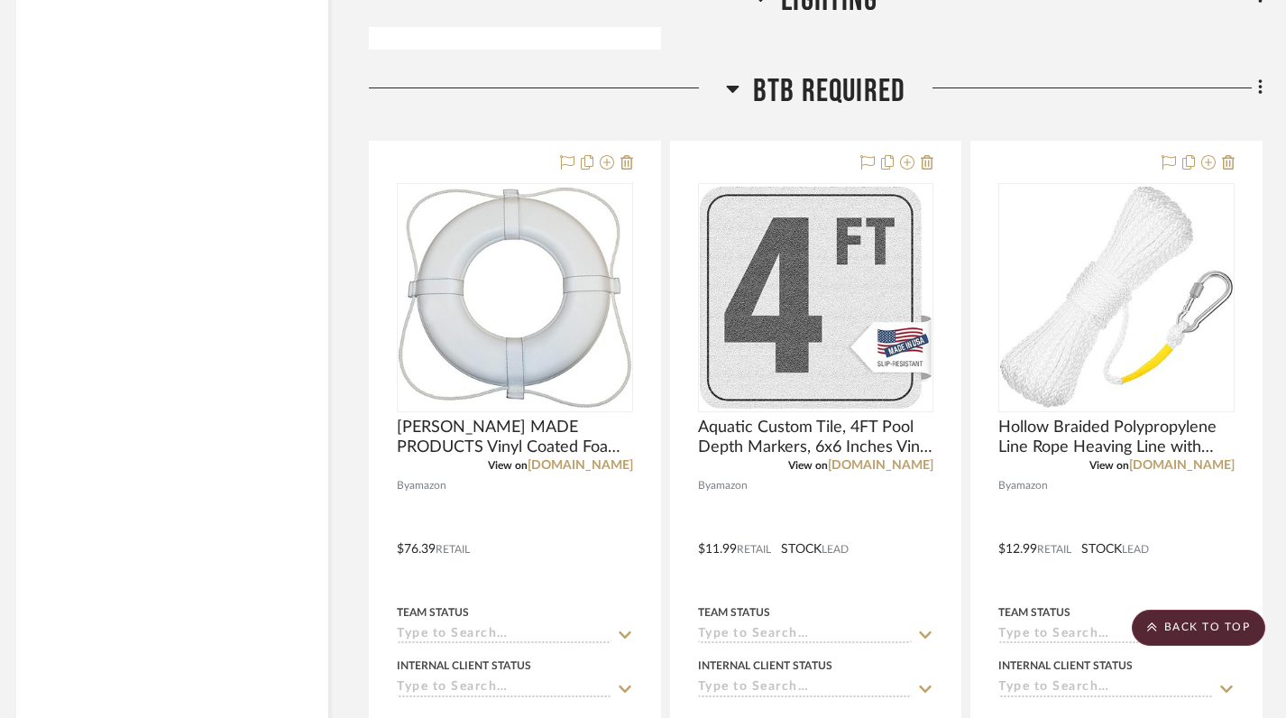
click at [730, 90] on icon at bounding box center [733, 89] width 14 height 22
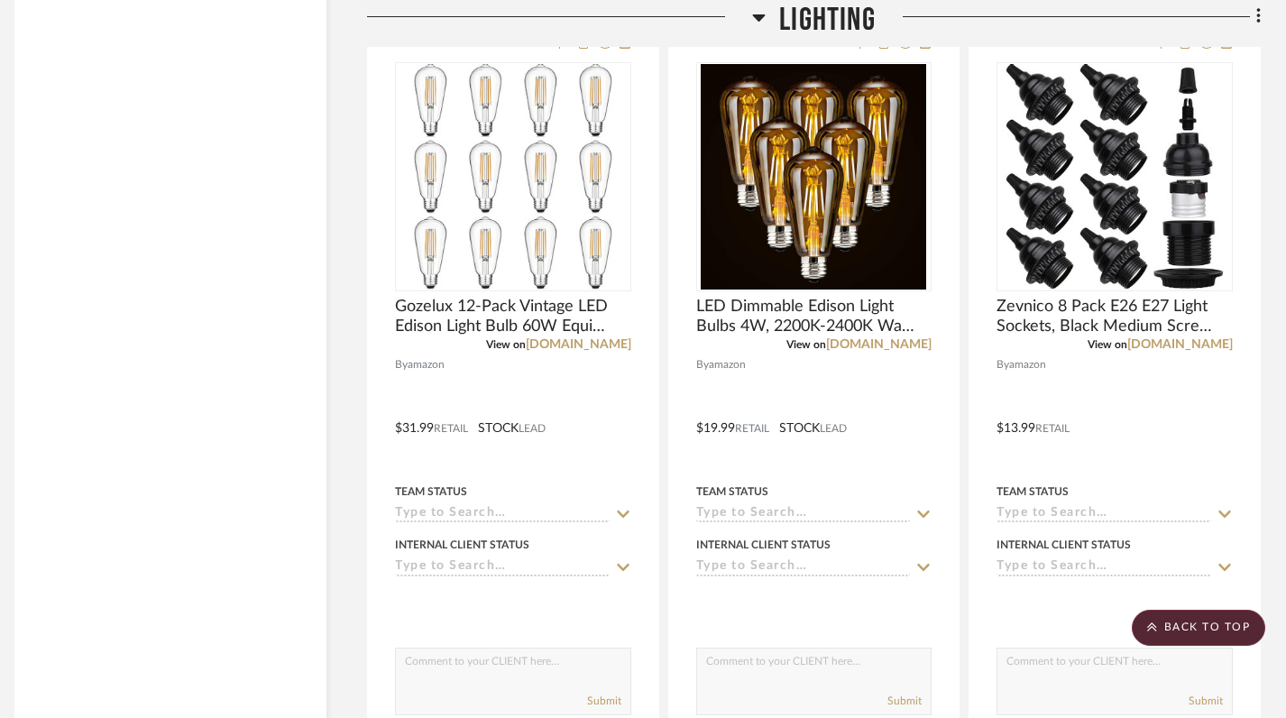
scroll to position [6544, 13]
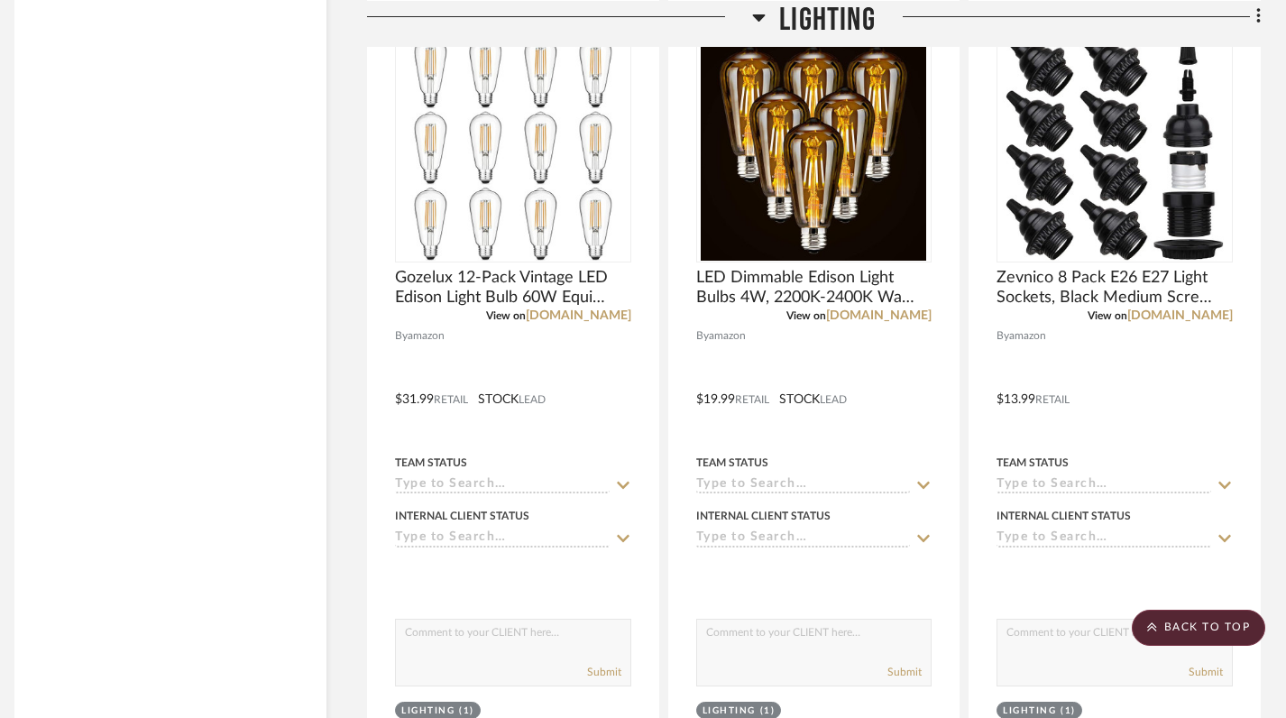
click at [757, 12] on icon at bounding box center [759, 16] width 14 height 22
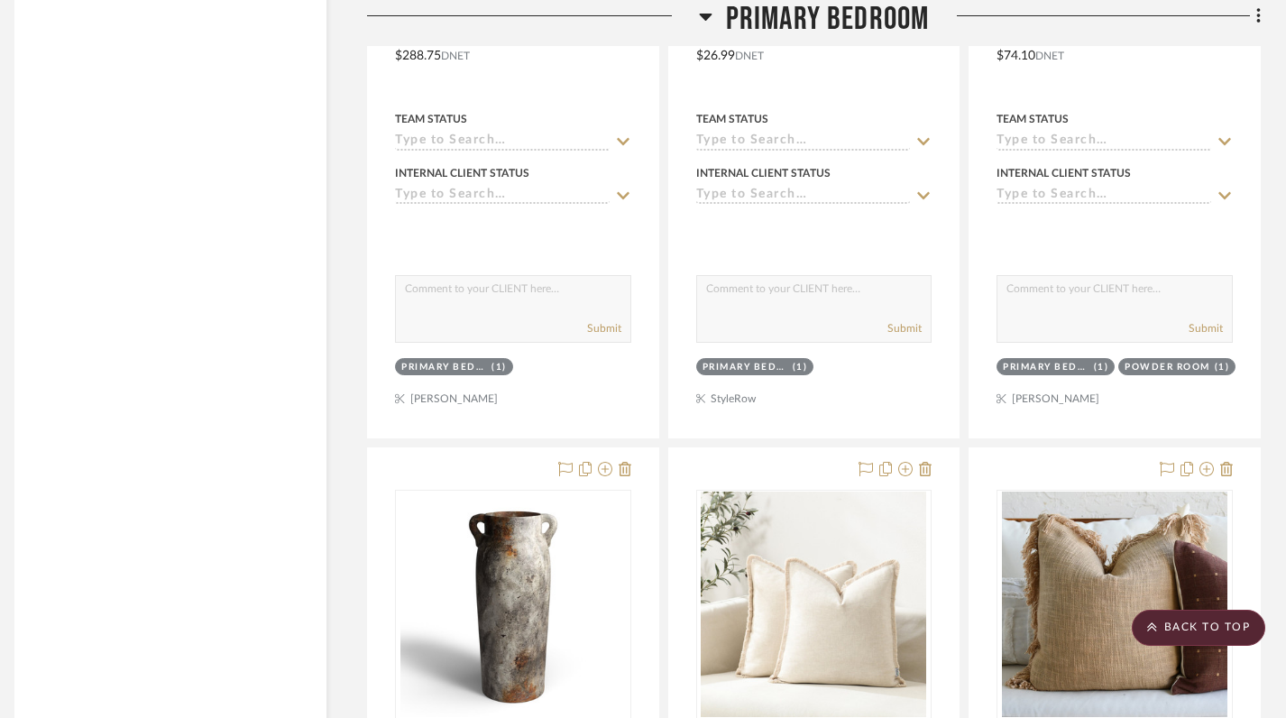
scroll to position [2899, 13]
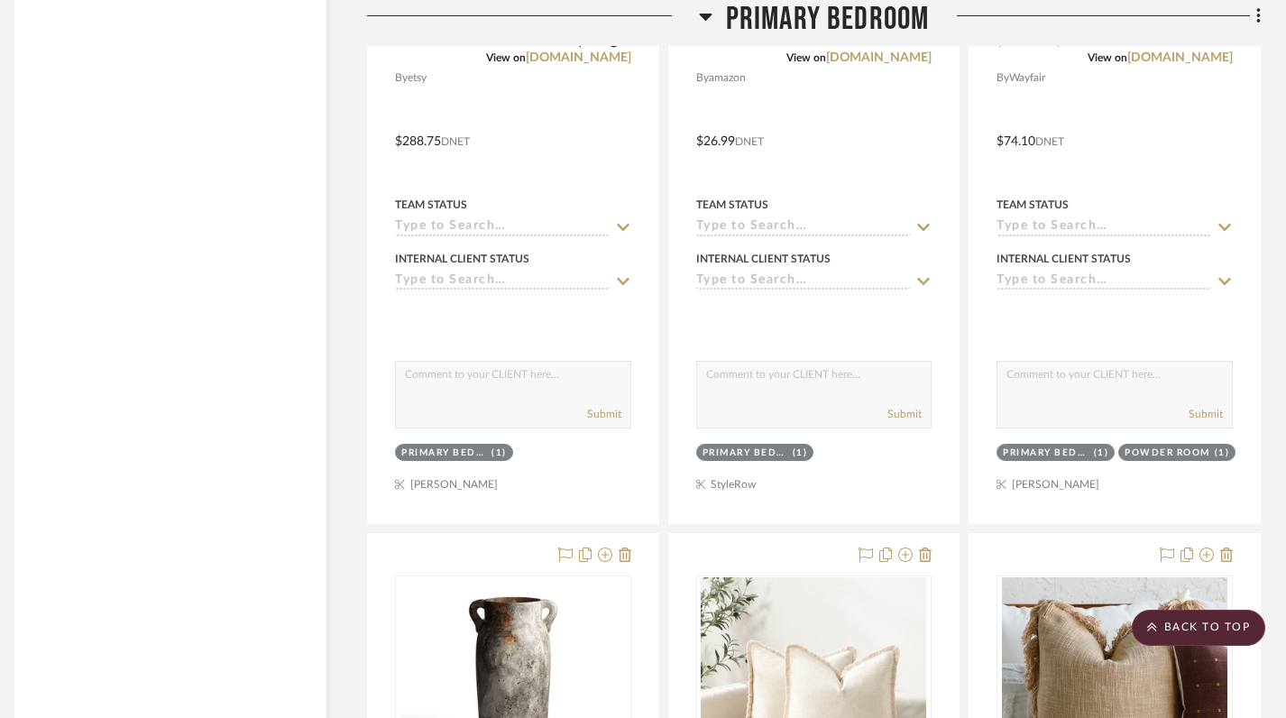
click at [701, 14] on icon at bounding box center [705, 17] width 13 height 7
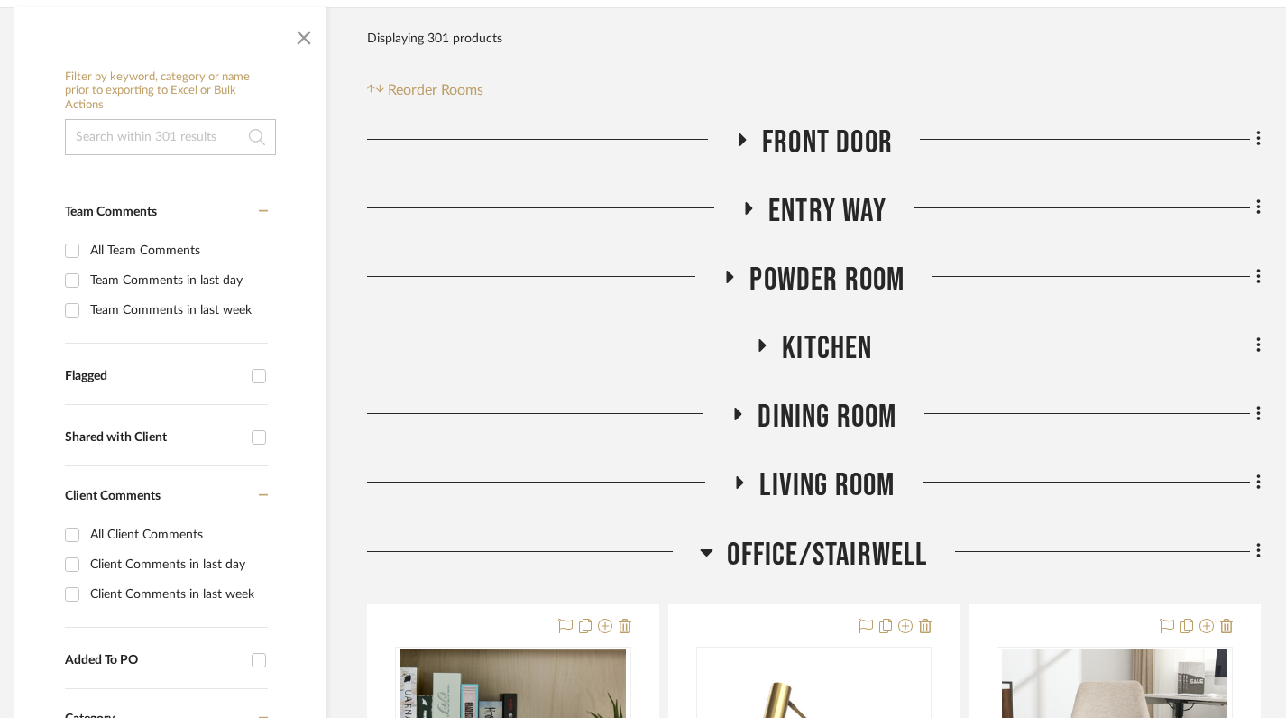
scroll to position [351, 13]
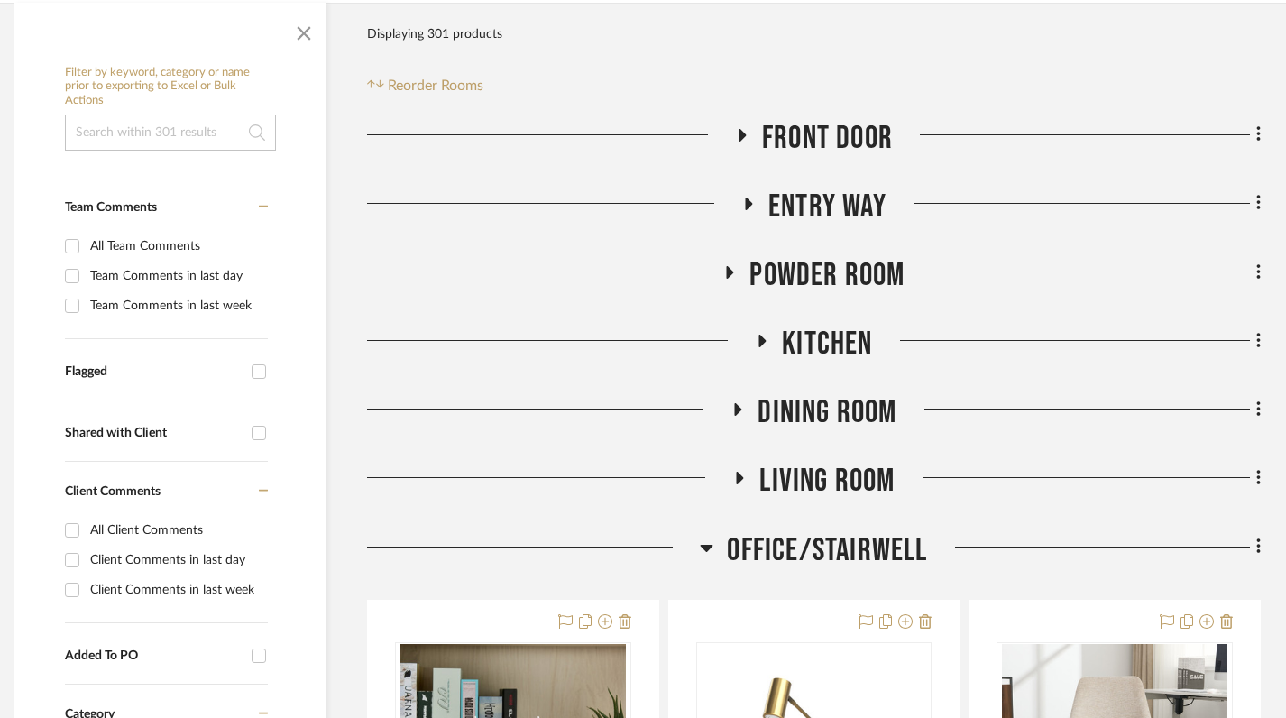
click at [715, 545] on h3 "Office/Stairwell" at bounding box center [813, 550] width 227 height 39
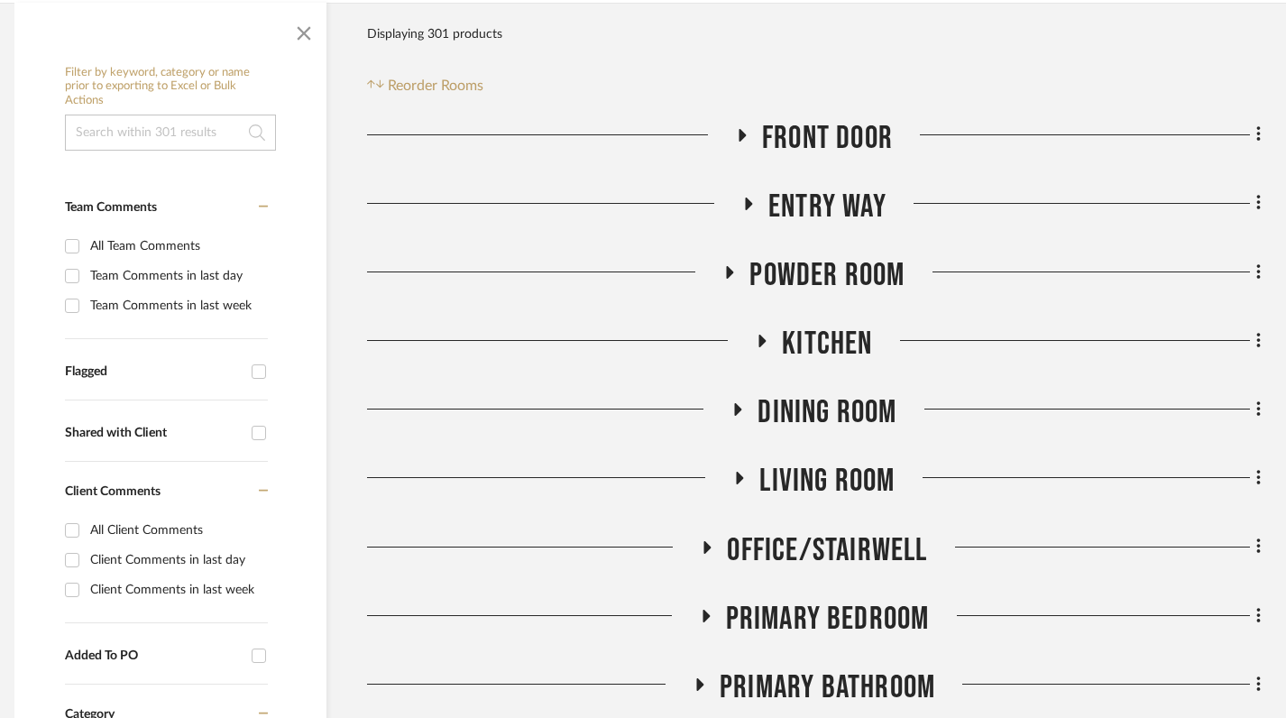
click at [732, 270] on icon at bounding box center [730, 272] width 22 height 14
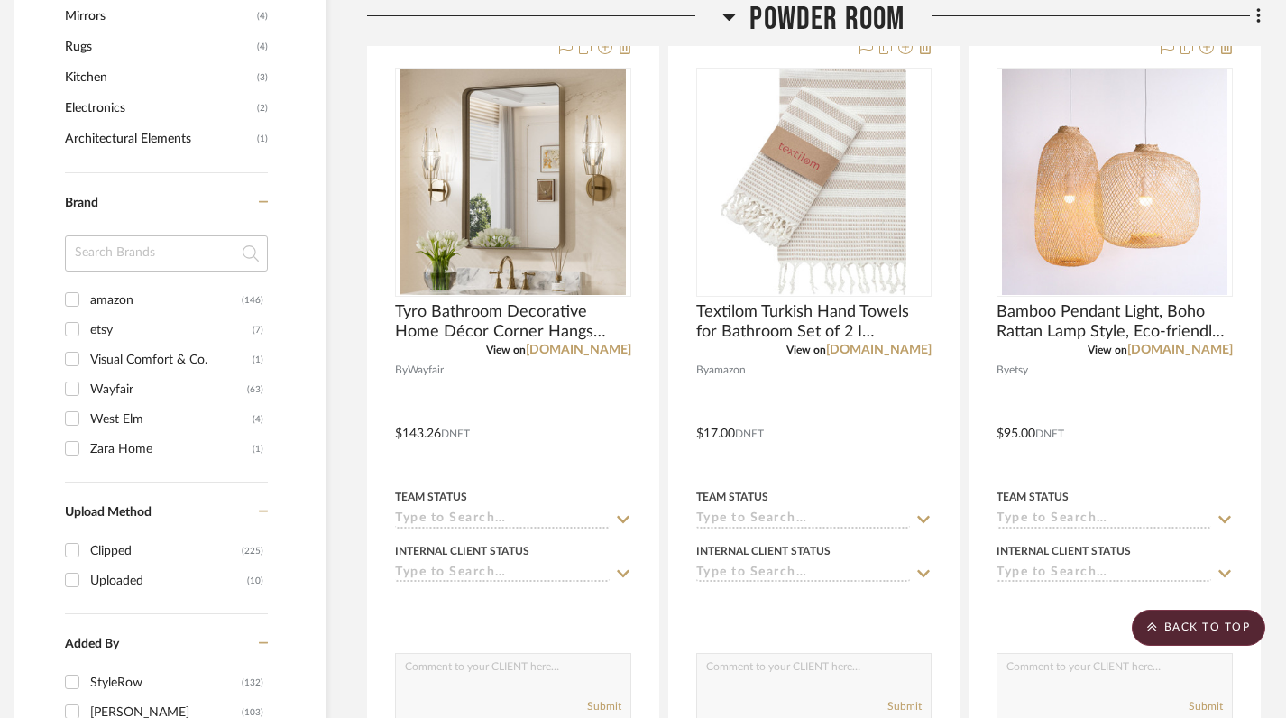
scroll to position [1483, 13]
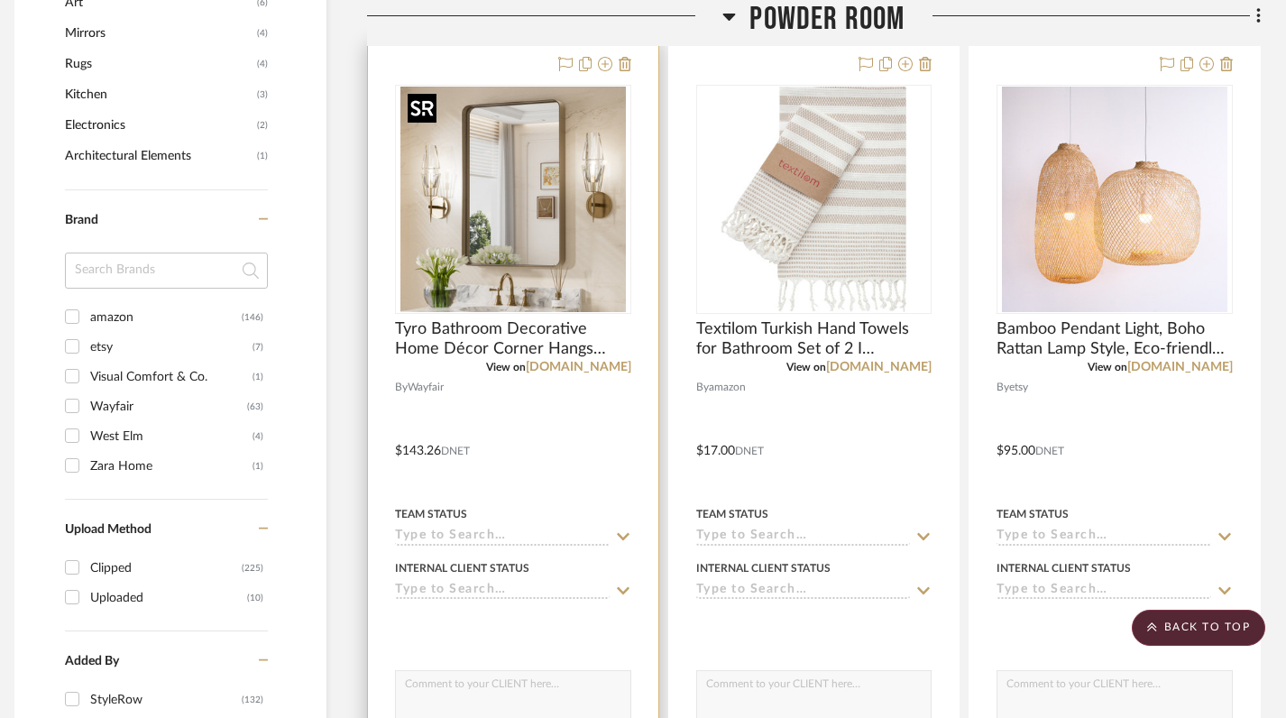
click at [488, 202] on img "0" at bounding box center [512, 199] width 225 height 225
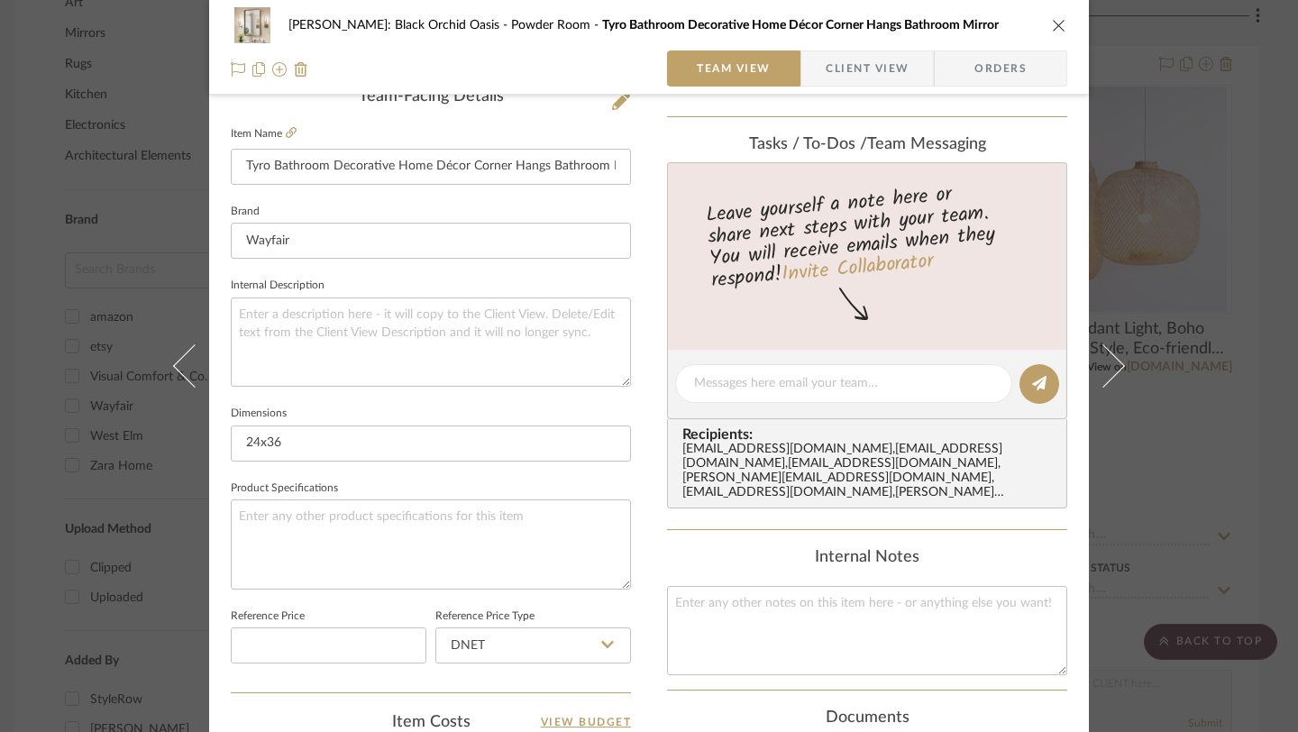
scroll to position [0, 0]
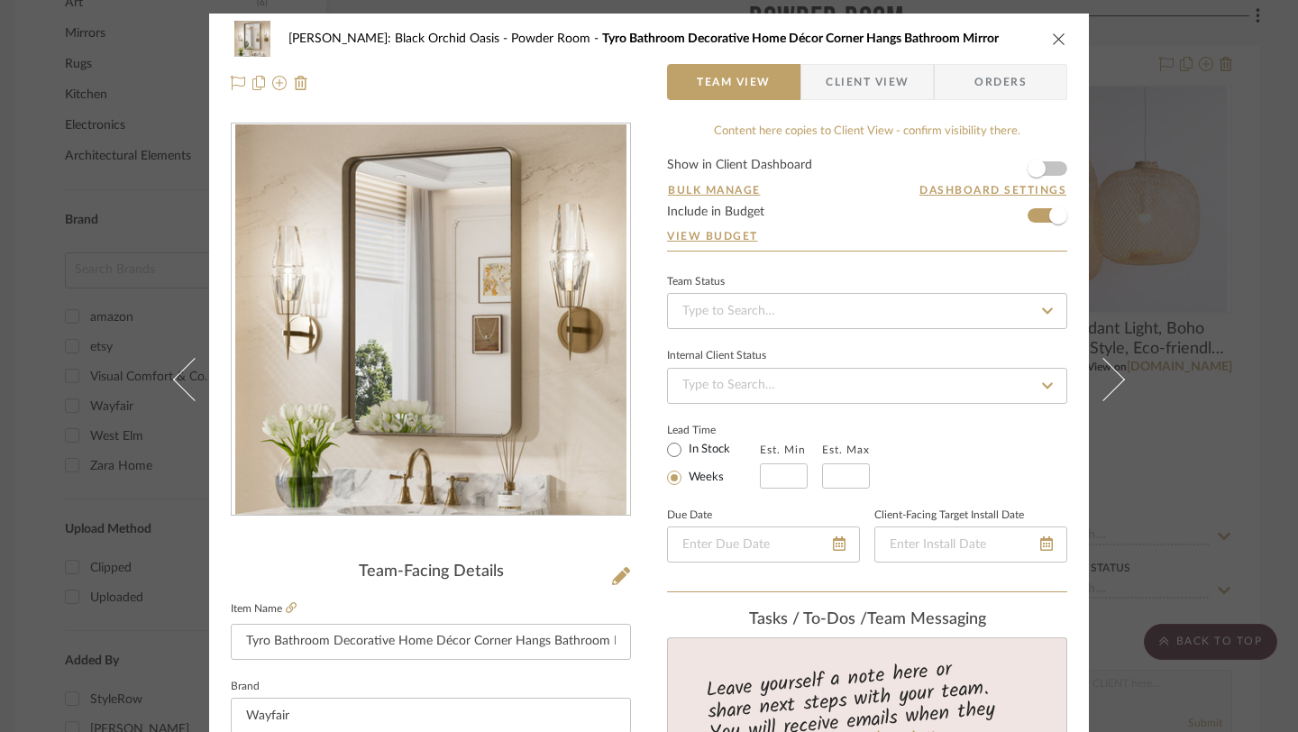
click at [1054, 42] on icon "close" at bounding box center [1059, 39] width 14 height 14
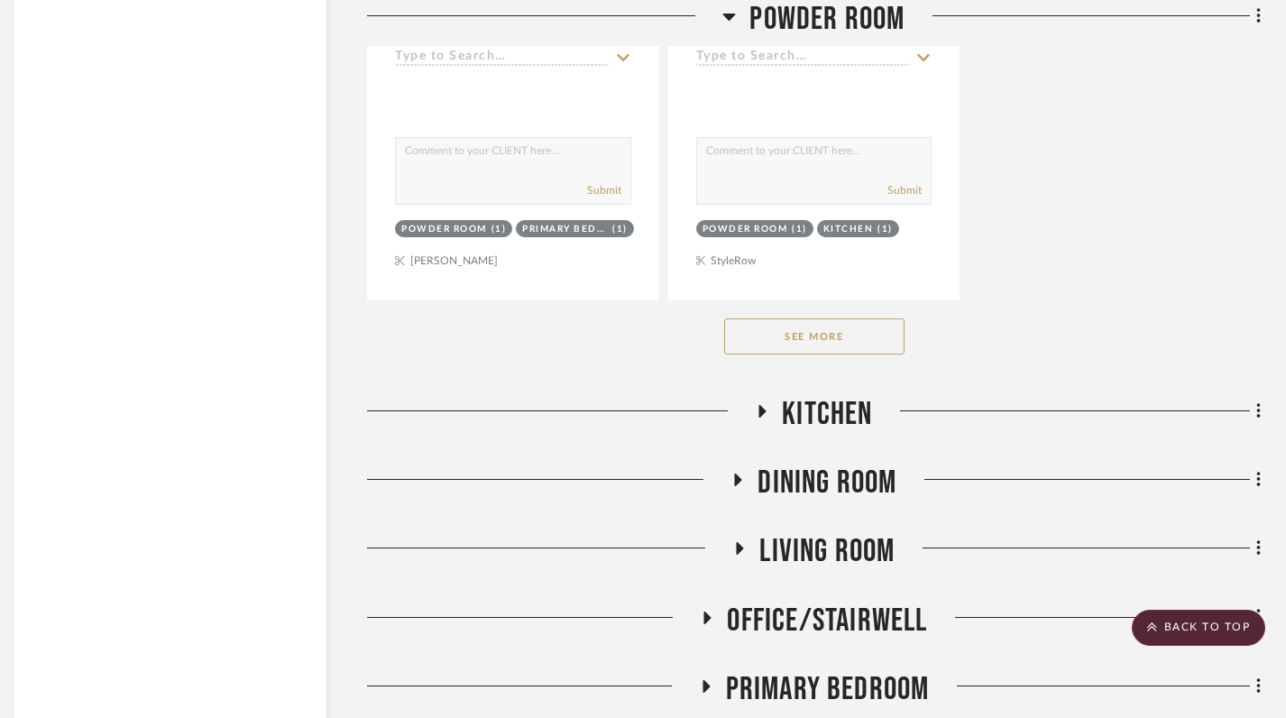
scroll to position [2782, 13]
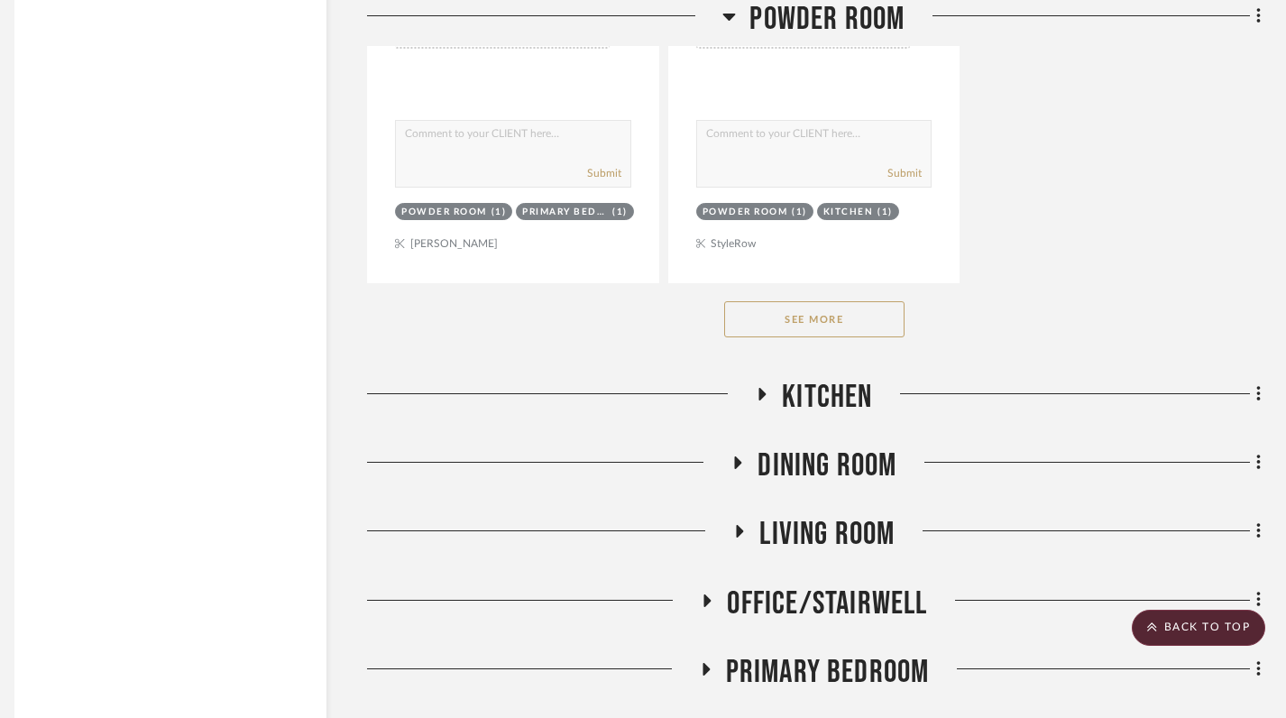
click at [818, 324] on button "See More" at bounding box center [814, 319] width 180 height 36
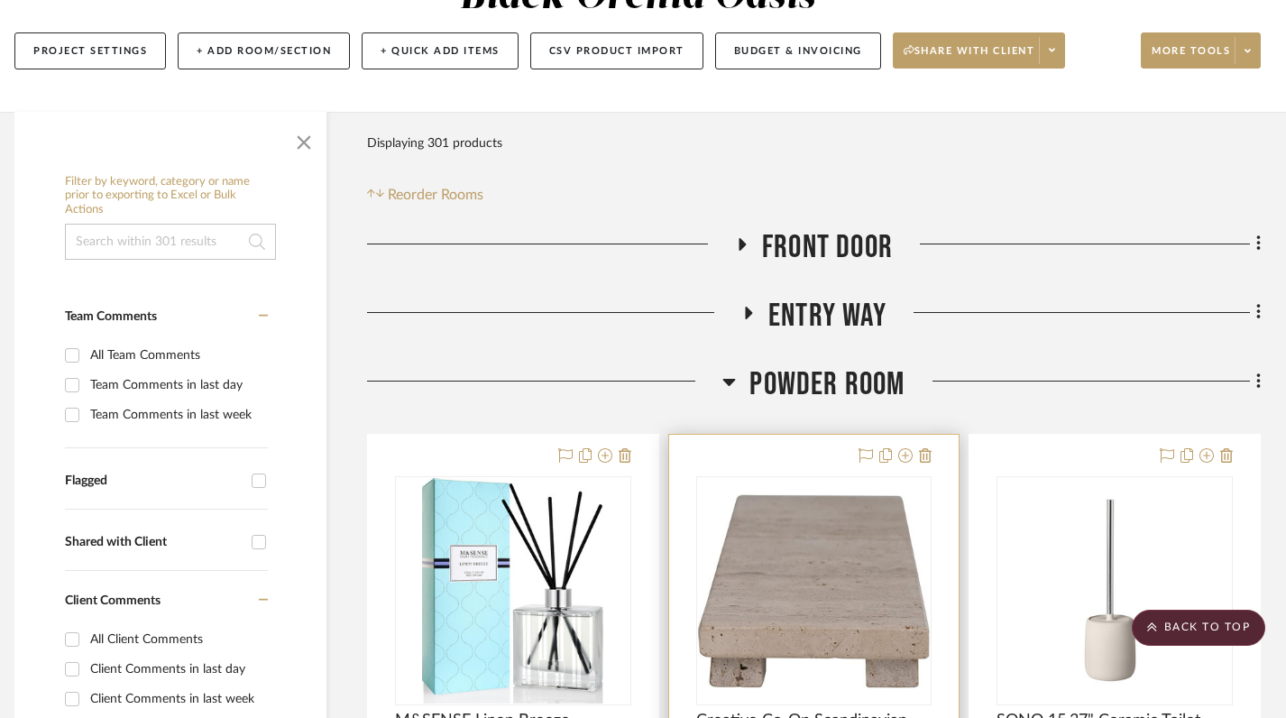
scroll to position [222, 13]
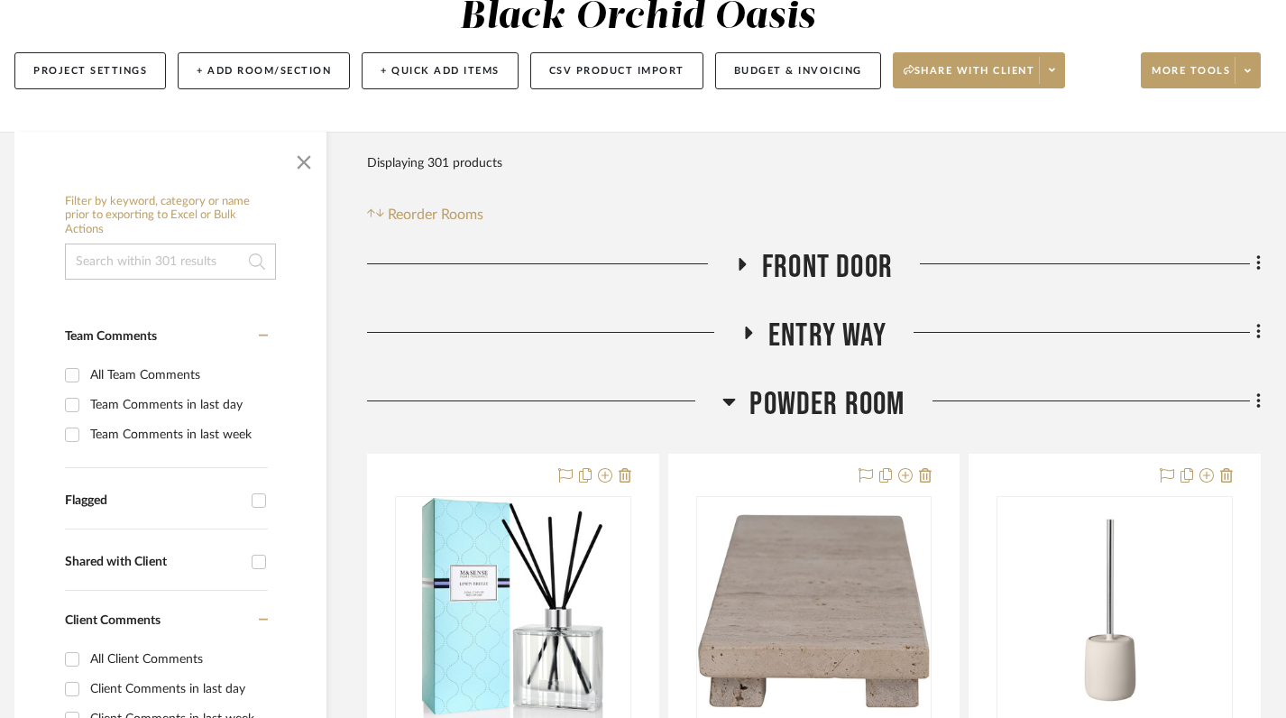
click at [732, 396] on icon at bounding box center [729, 401] width 14 height 22
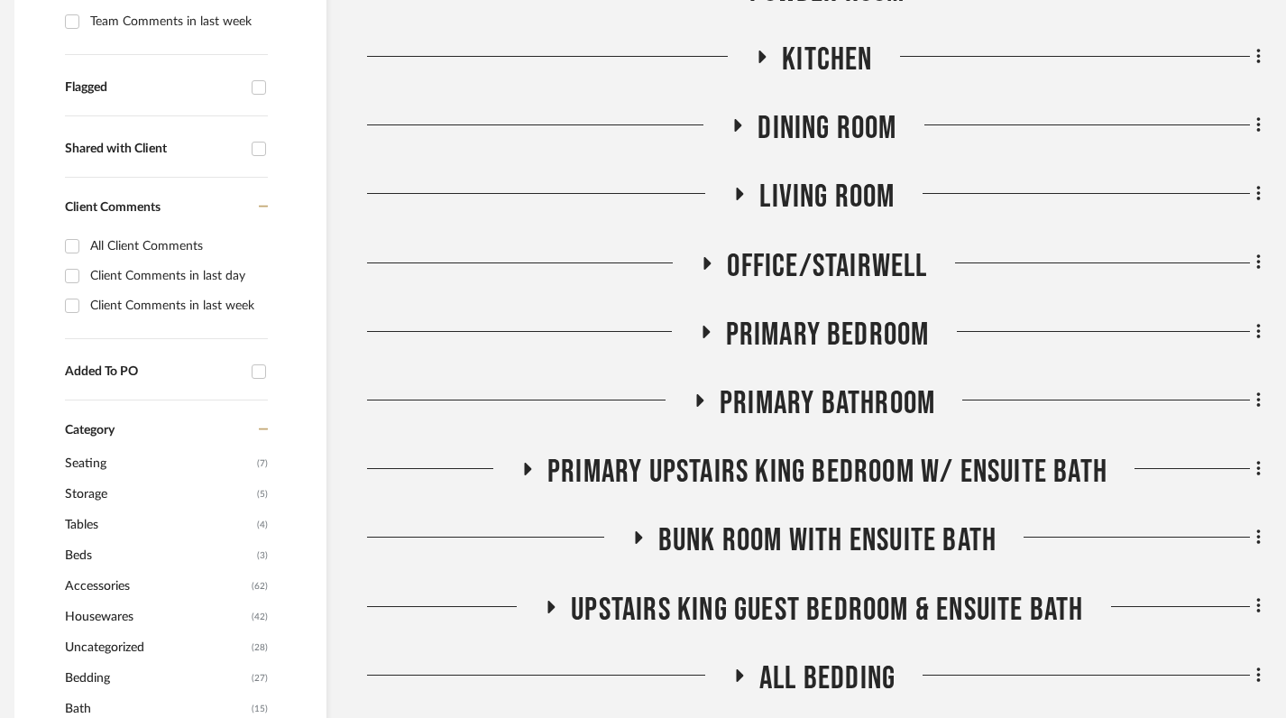
scroll to position [637, 13]
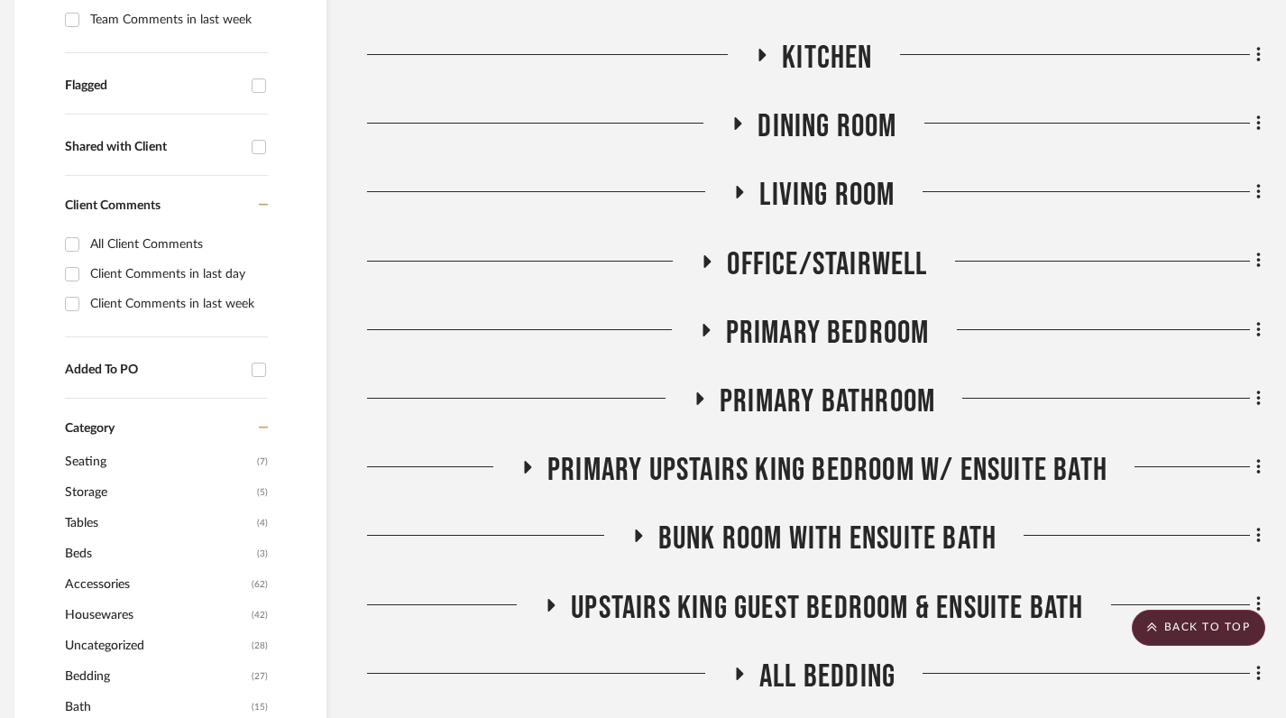
click at [701, 400] on icon at bounding box center [699, 399] width 22 height 14
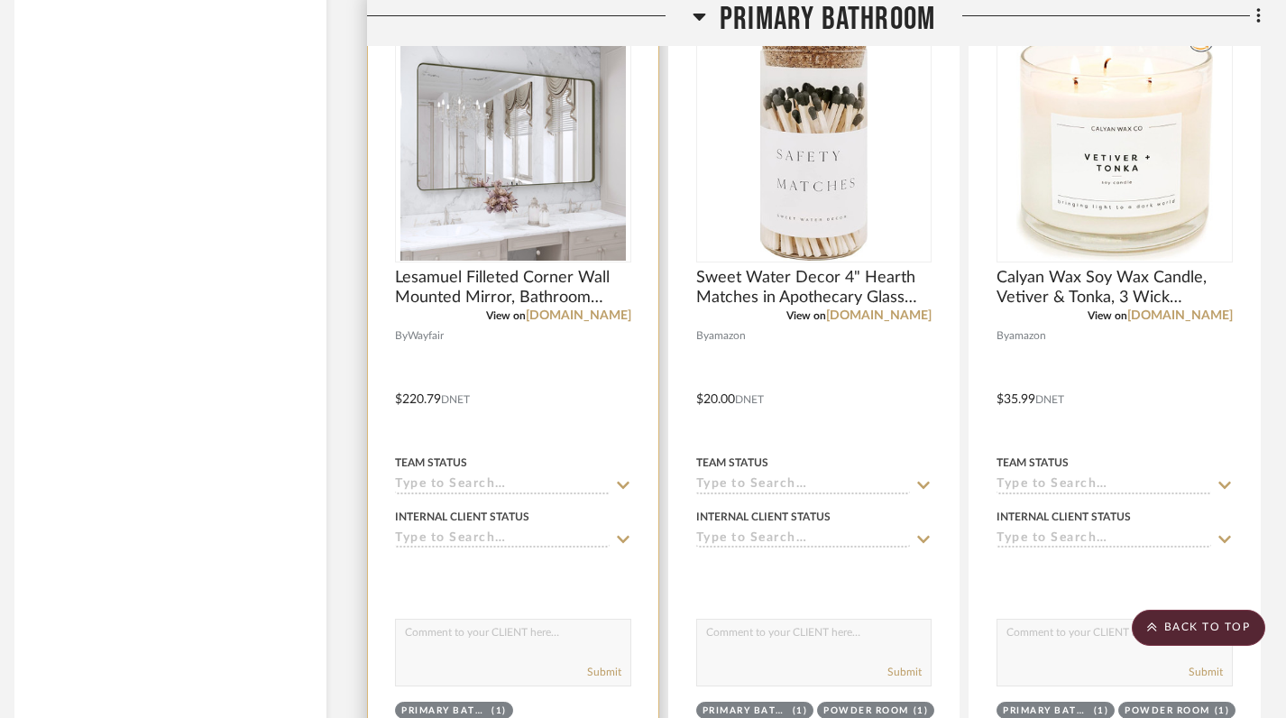
scroll to position [2691, 13]
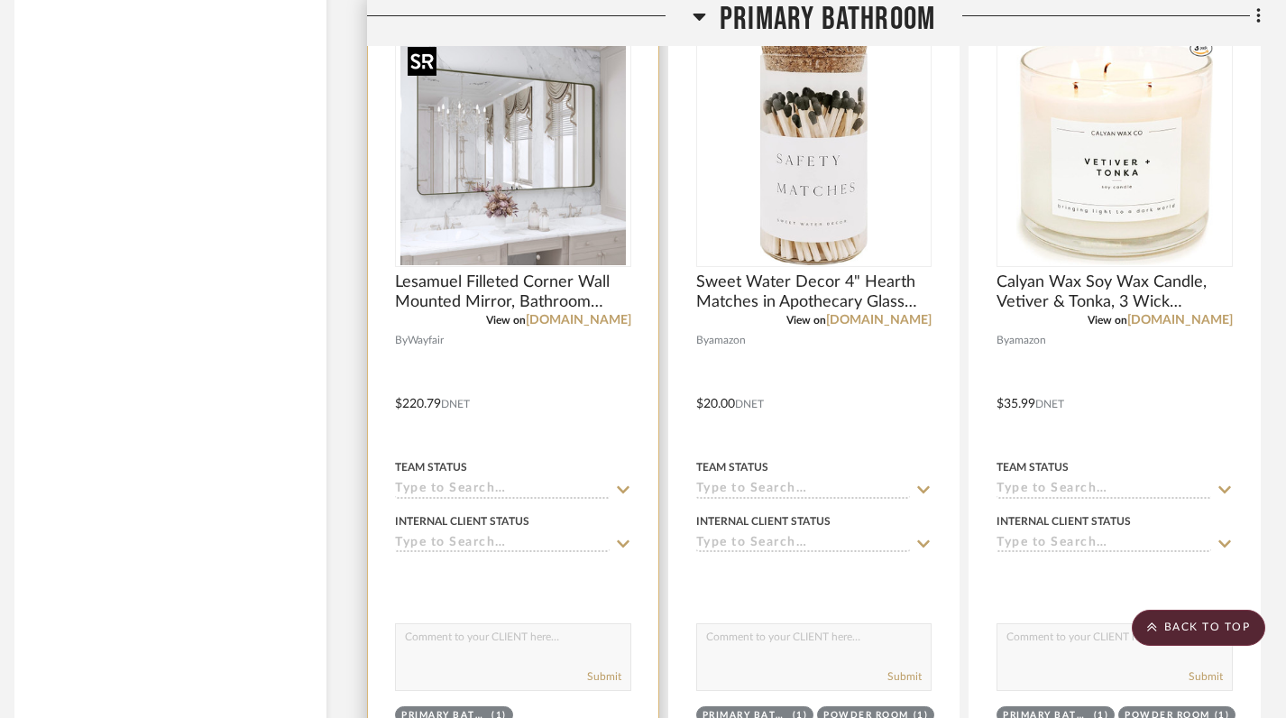
click at [529, 194] on img "0" at bounding box center [512, 152] width 225 height 225
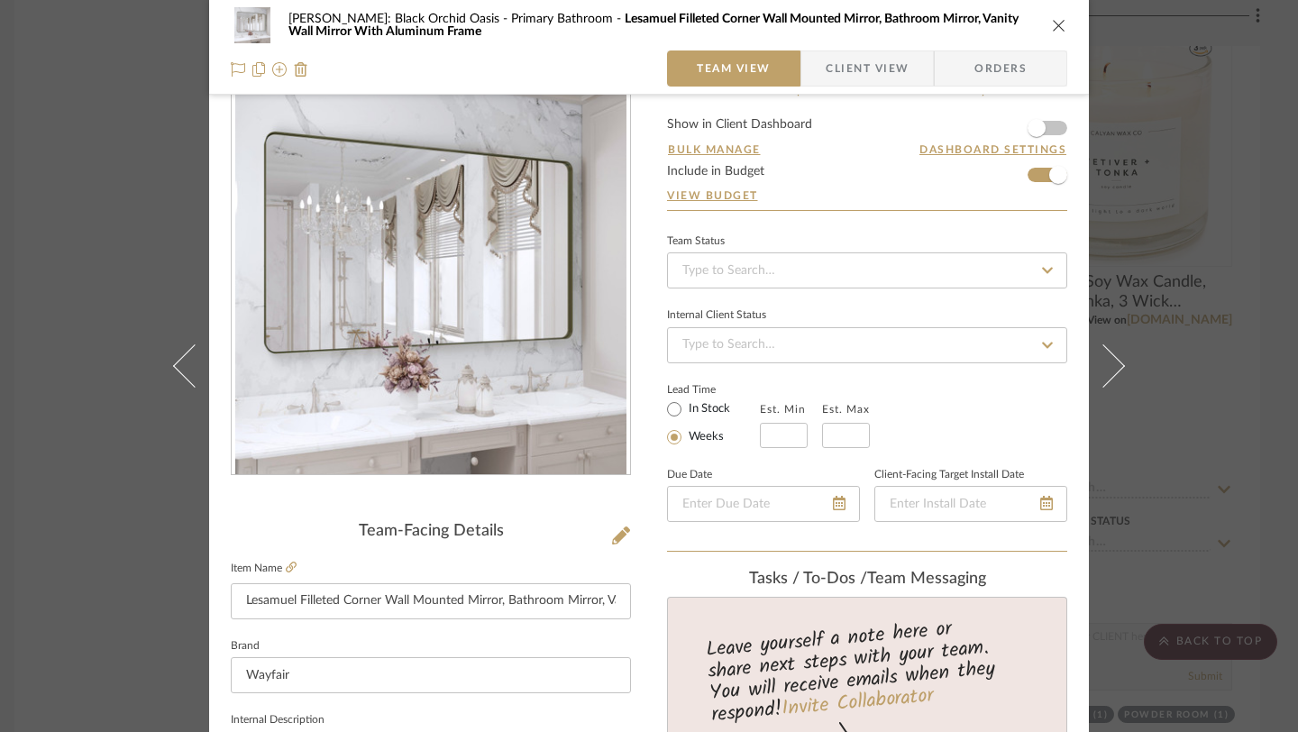
scroll to position [38, 0]
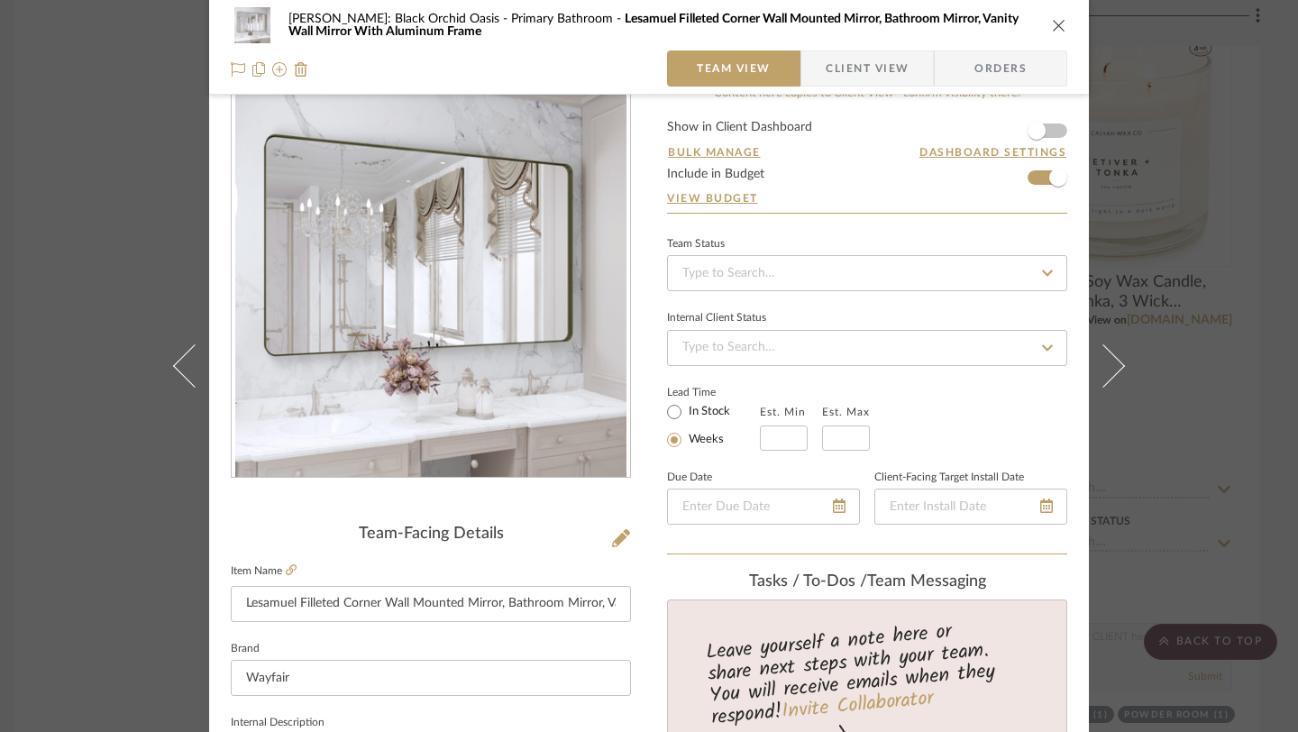
click at [1053, 28] on icon "close" at bounding box center [1059, 25] width 14 height 14
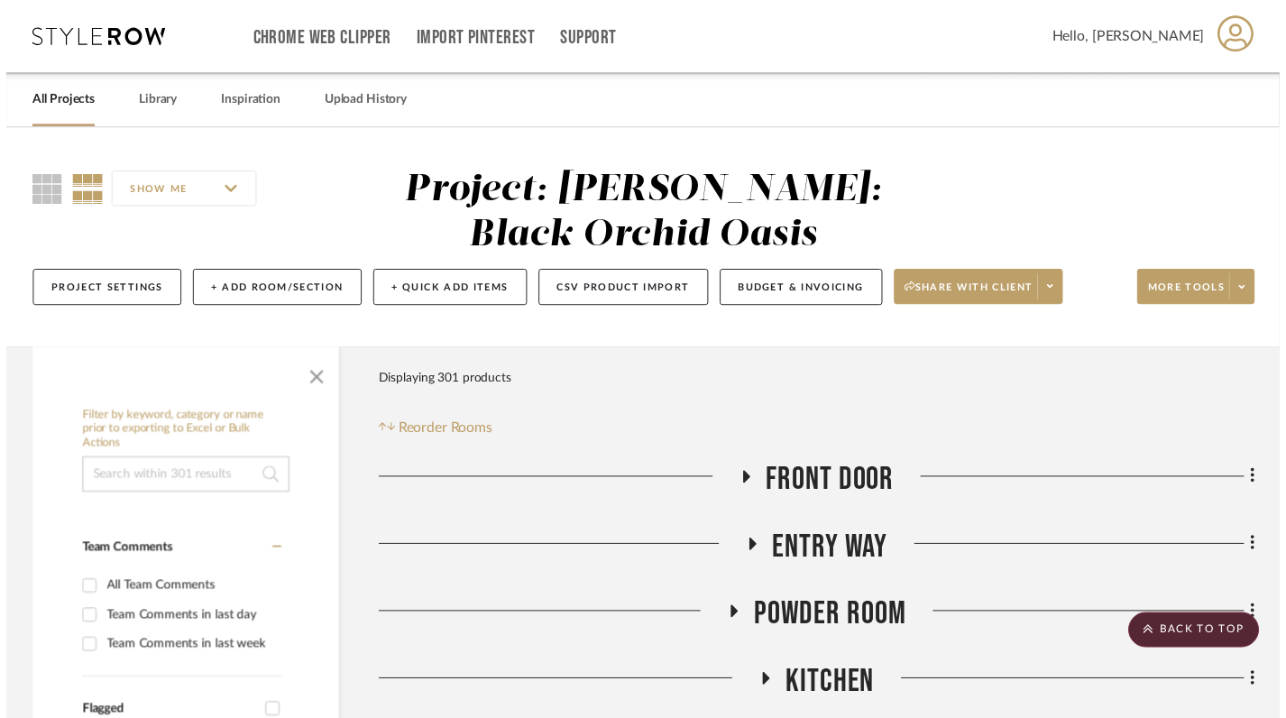
scroll to position [2691, 13]
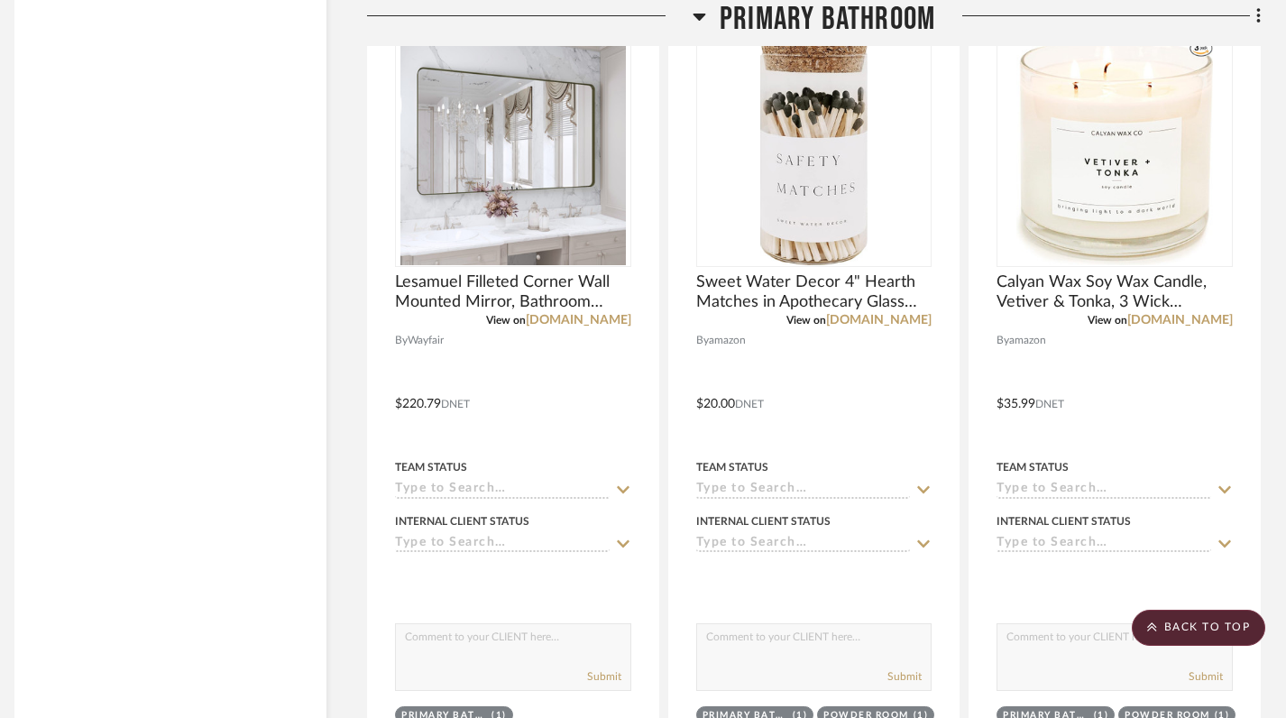
click at [699, 16] on icon at bounding box center [698, 17] width 13 height 7
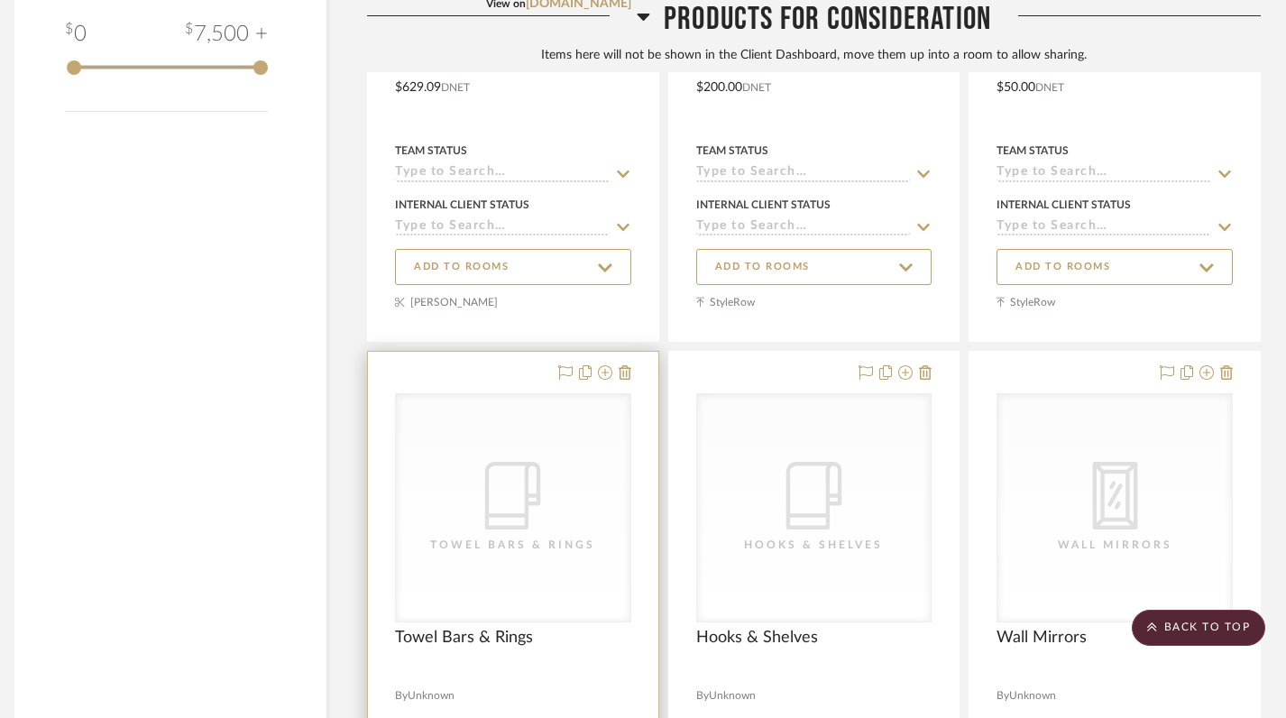
scroll to position [2409, 13]
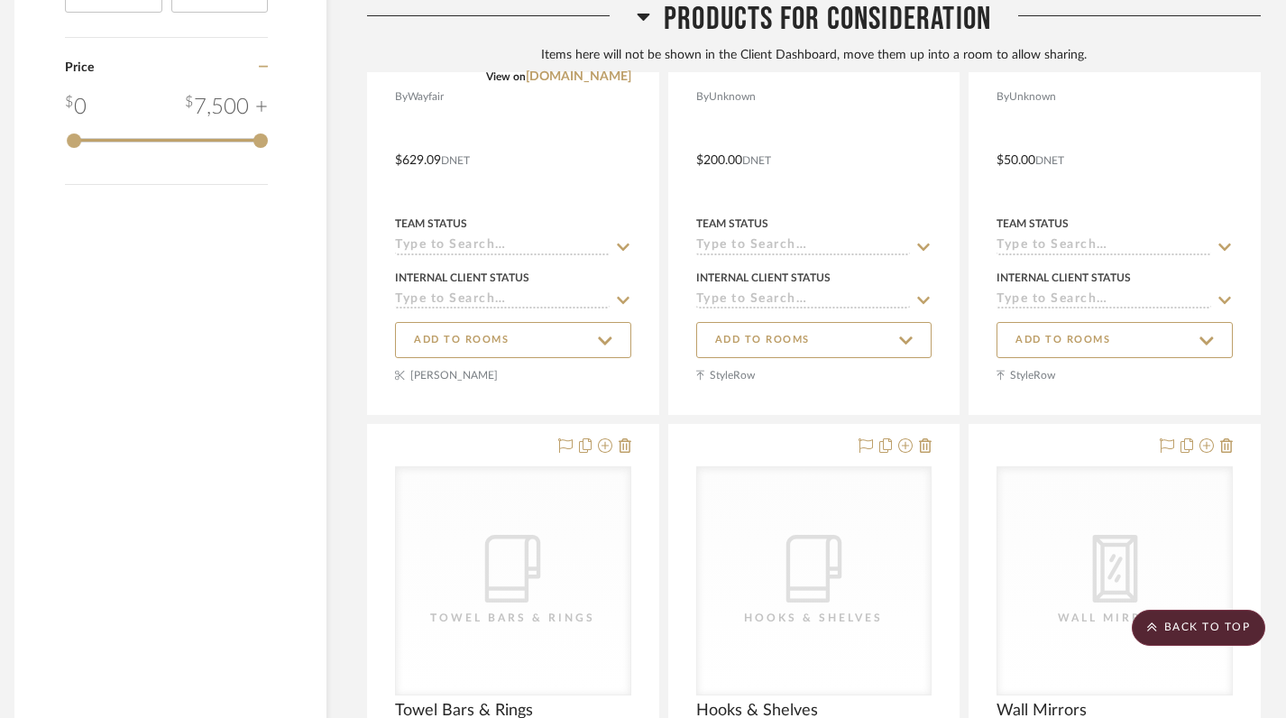
click at [642, 15] on icon at bounding box center [643, 17] width 13 height 7
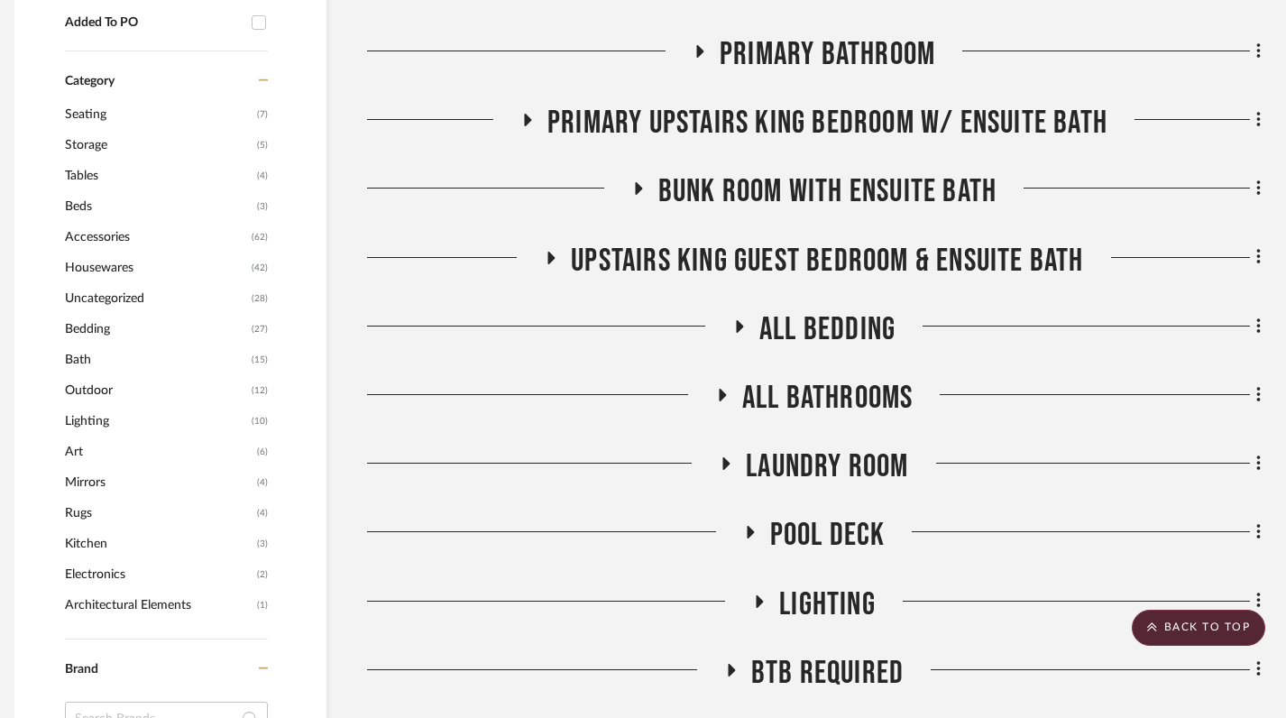
scroll to position [812, 13]
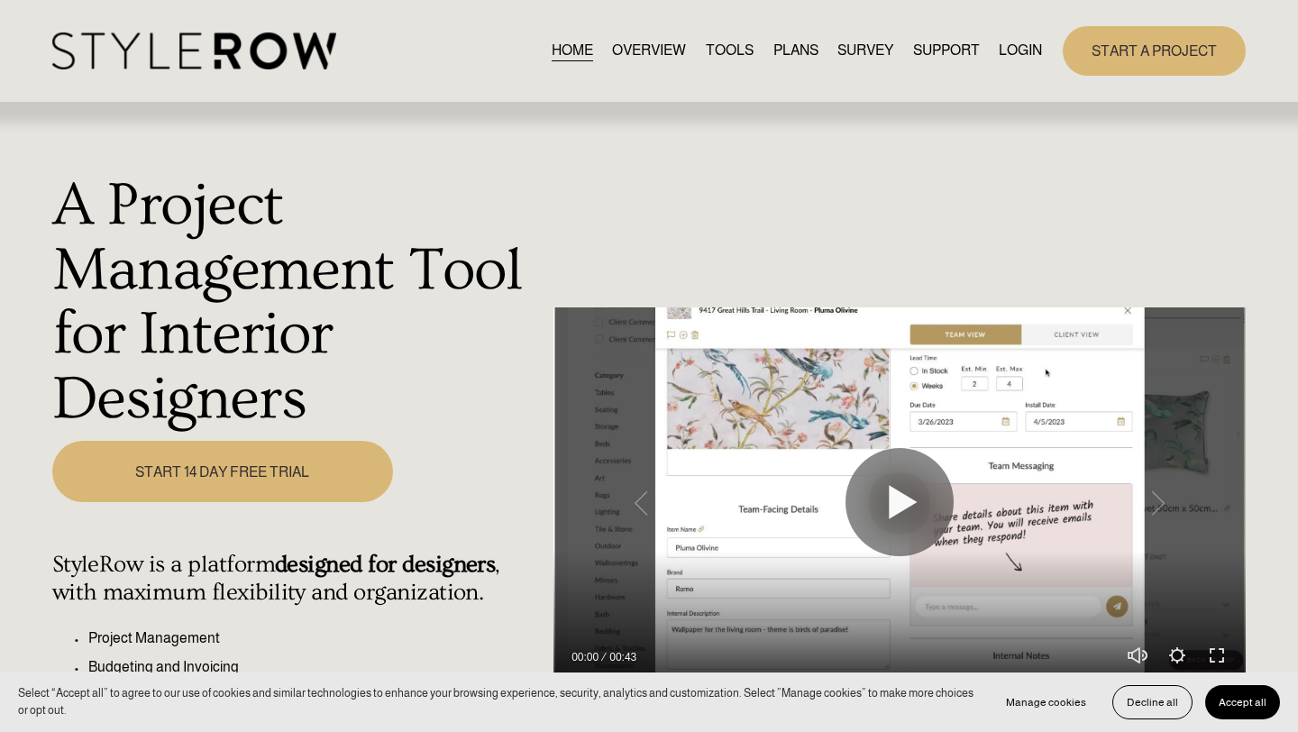
click at [1014, 50] on link "LOGIN" at bounding box center [1020, 51] width 43 height 24
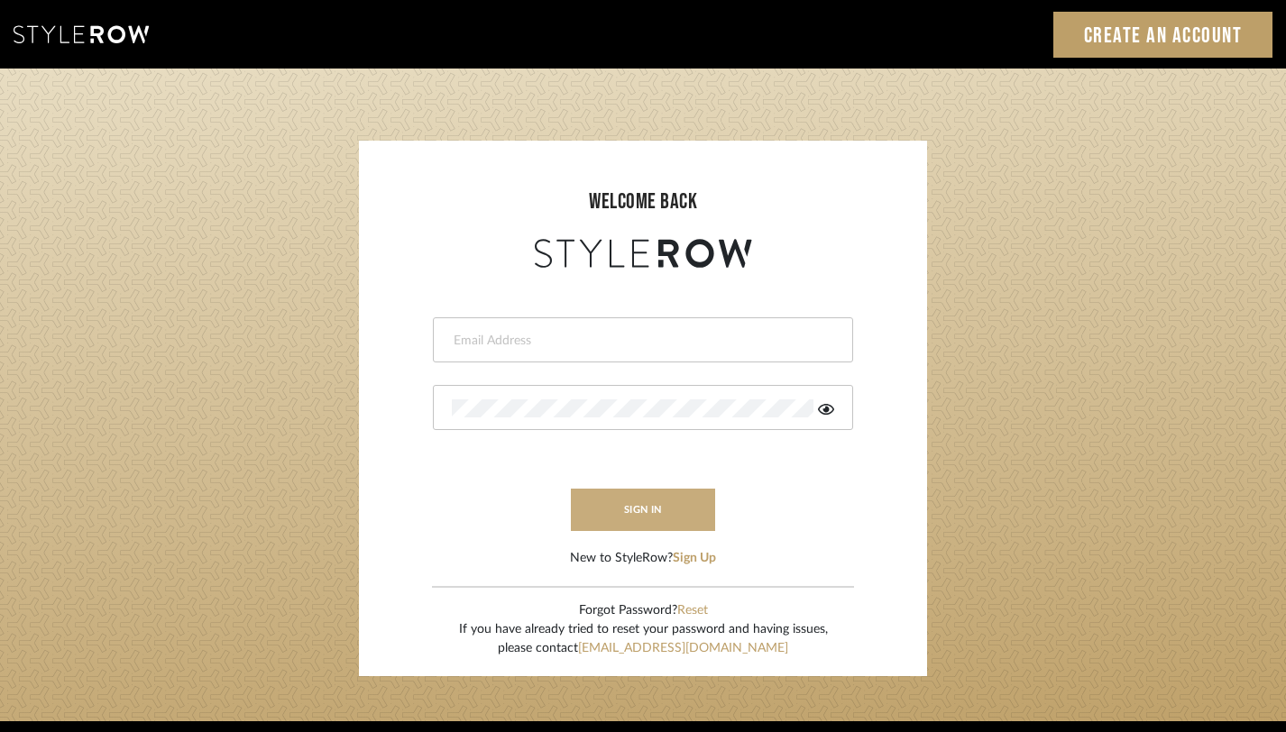
type input "[PERSON_NAME][EMAIL_ADDRESS][DOMAIN_NAME]"
click at [636, 506] on button "sign in" at bounding box center [643, 510] width 144 height 42
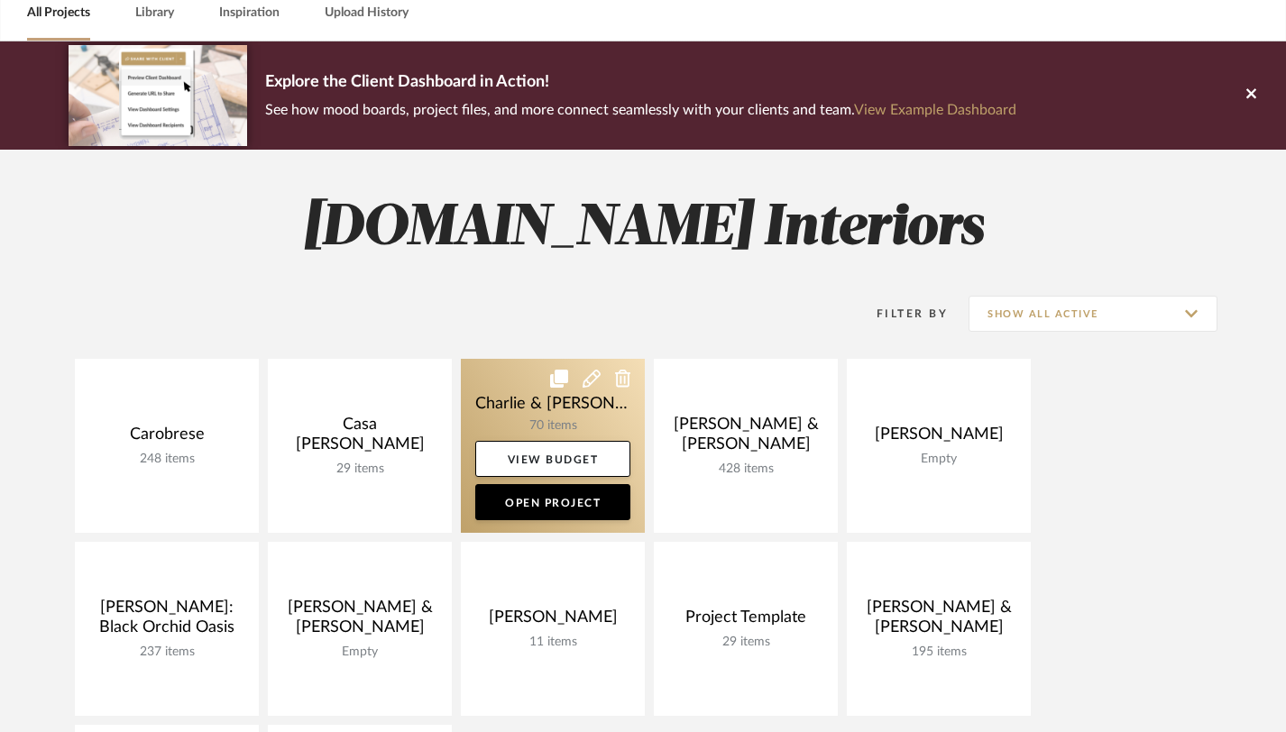
scroll to position [91, 0]
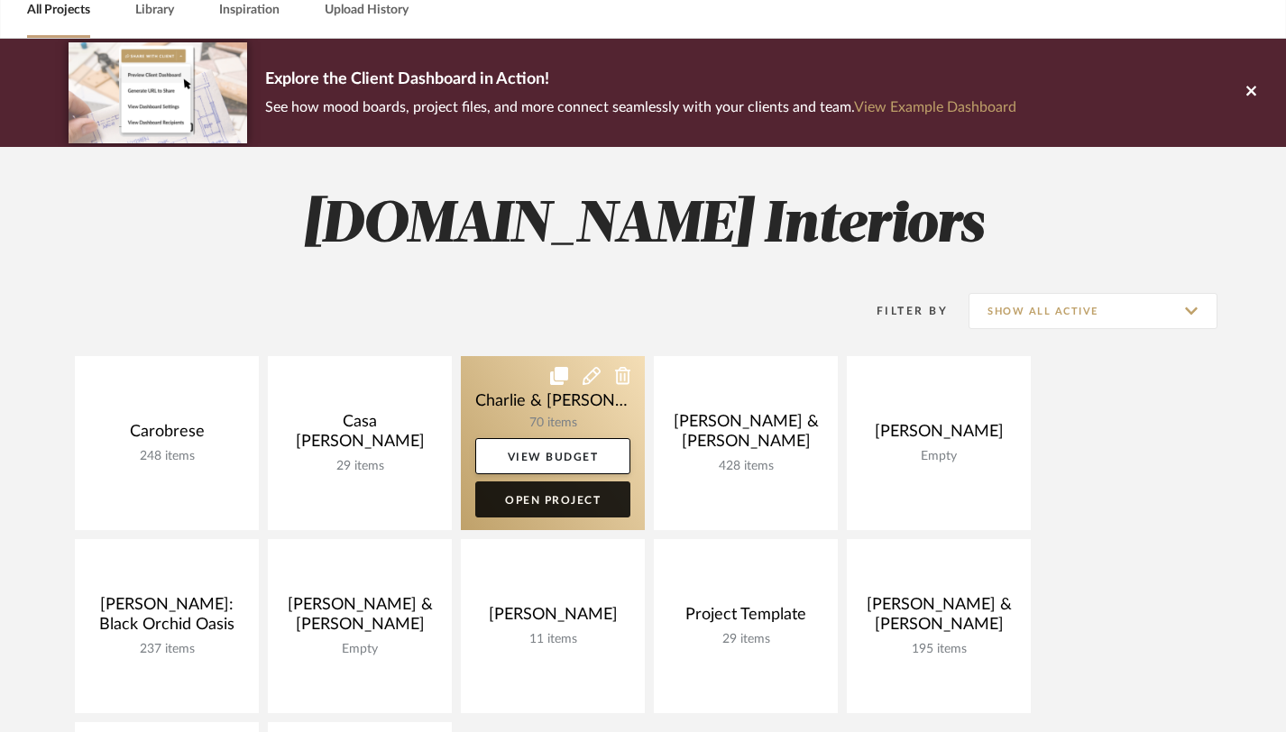
click at [556, 502] on link "Open Project" at bounding box center [552, 499] width 155 height 36
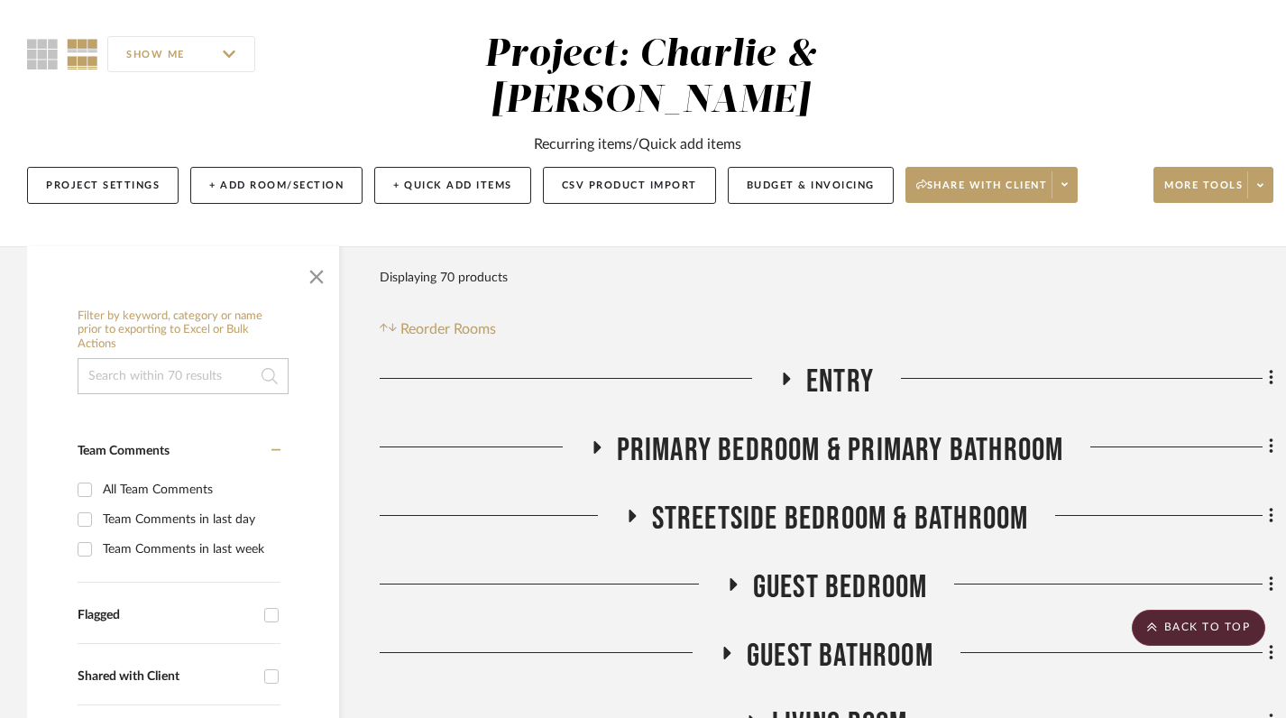
scroll to position [133, 0]
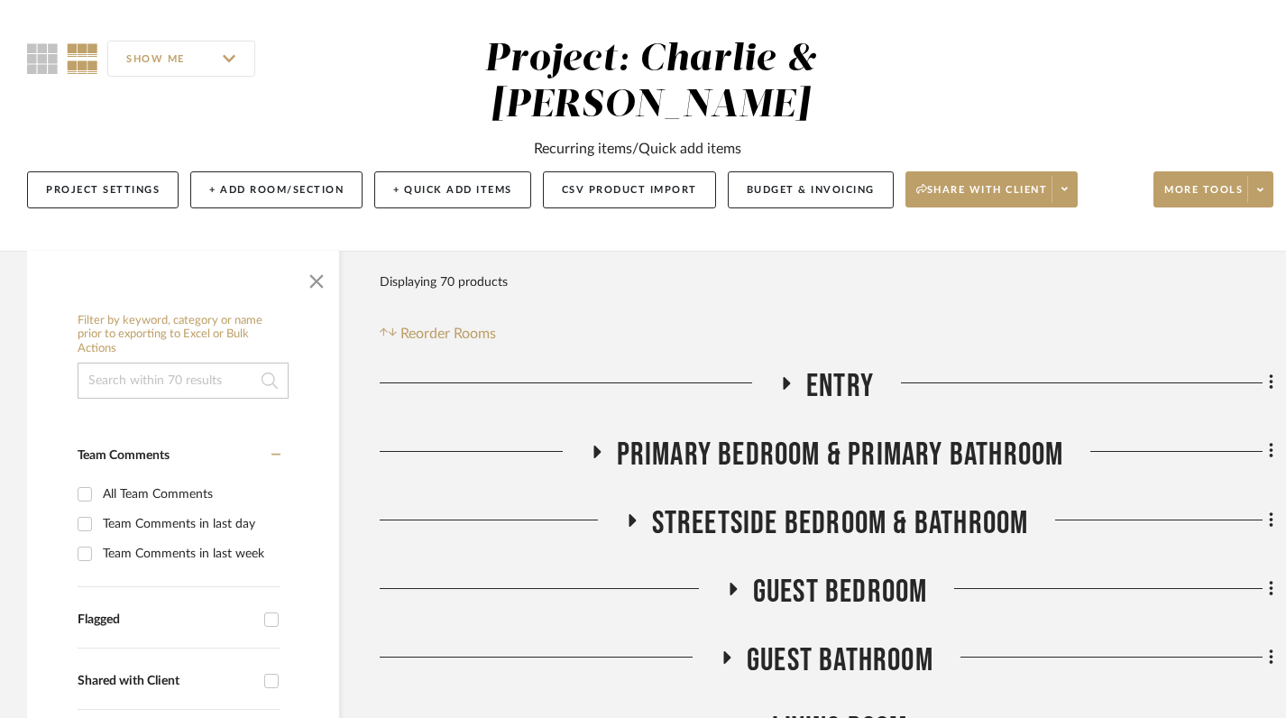
click at [781, 376] on icon at bounding box center [786, 383] width 22 height 14
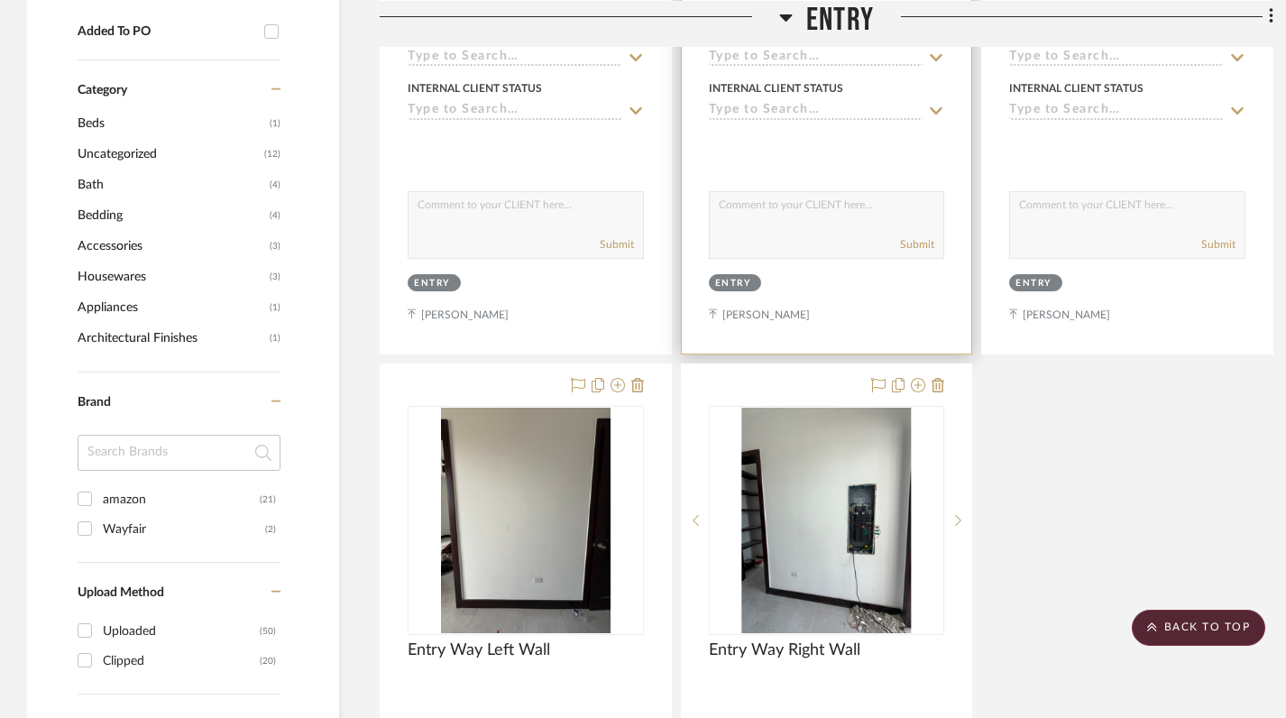
scroll to position [1296, 0]
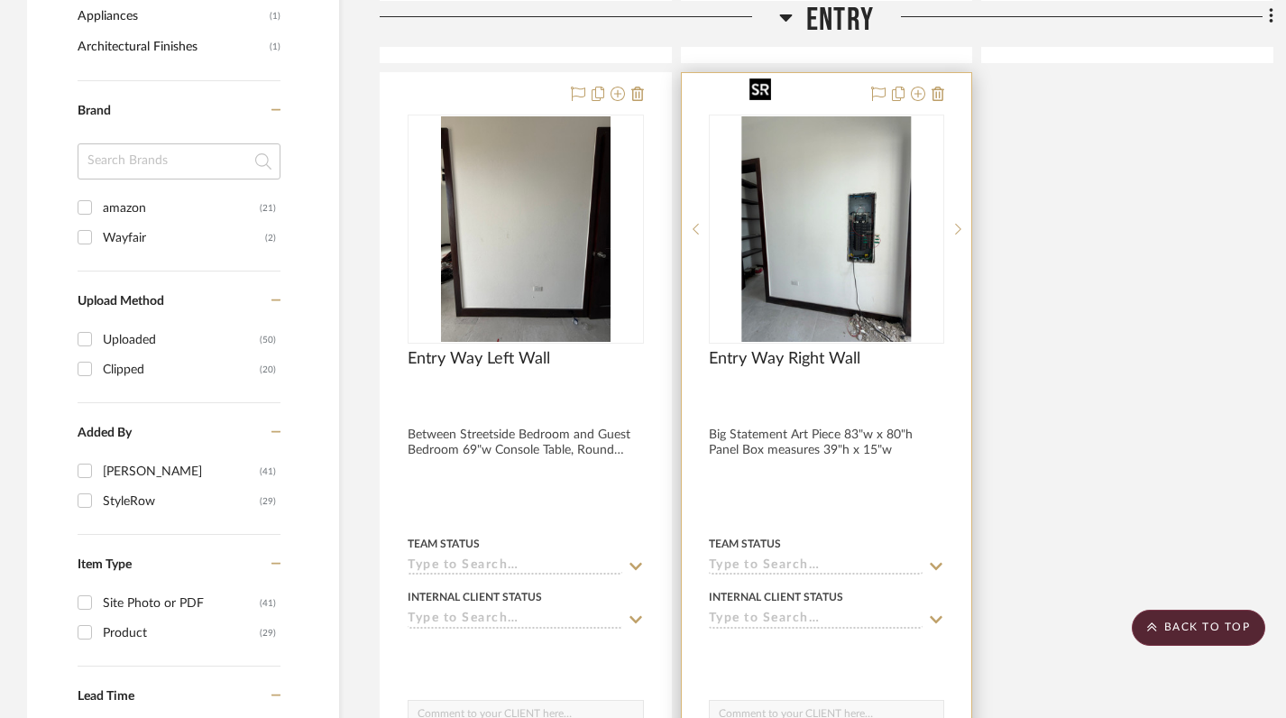
click at [845, 206] on img "0" at bounding box center [826, 228] width 169 height 225
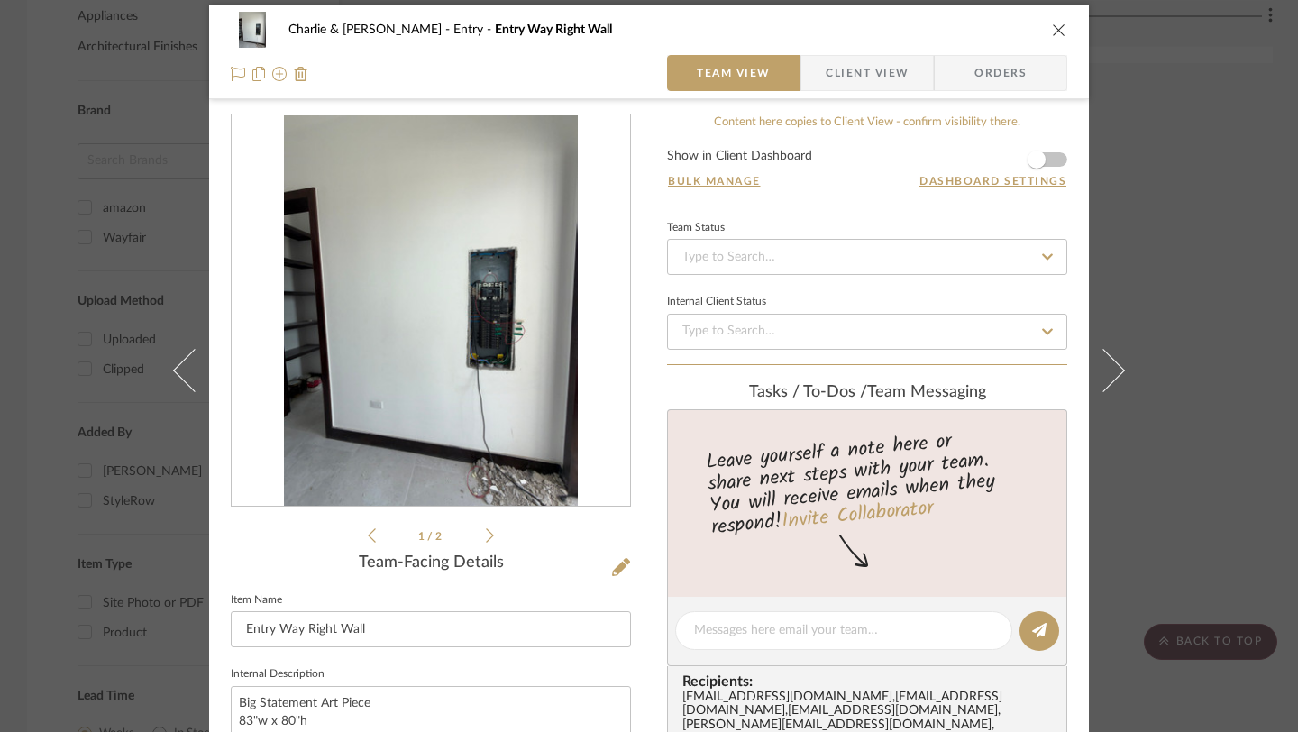
scroll to position [0, 0]
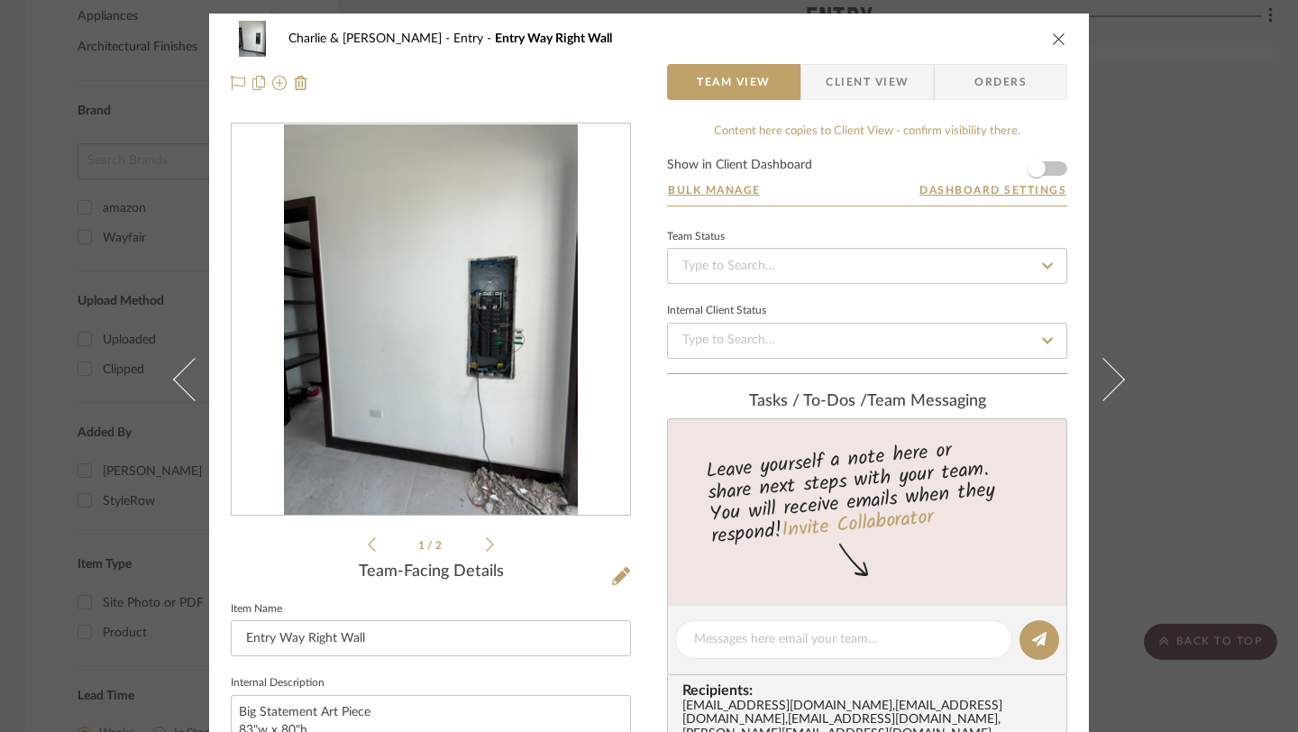
click at [1052, 41] on icon "close" at bounding box center [1059, 39] width 14 height 14
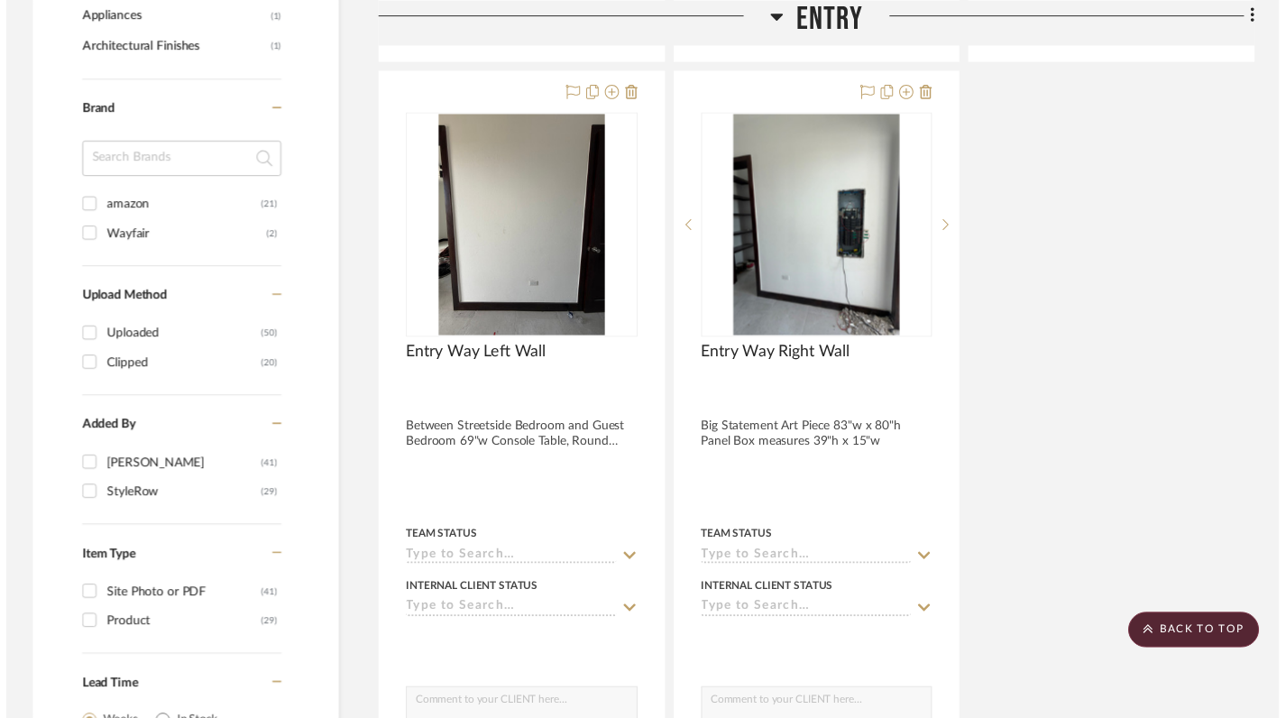
scroll to position [1296, 0]
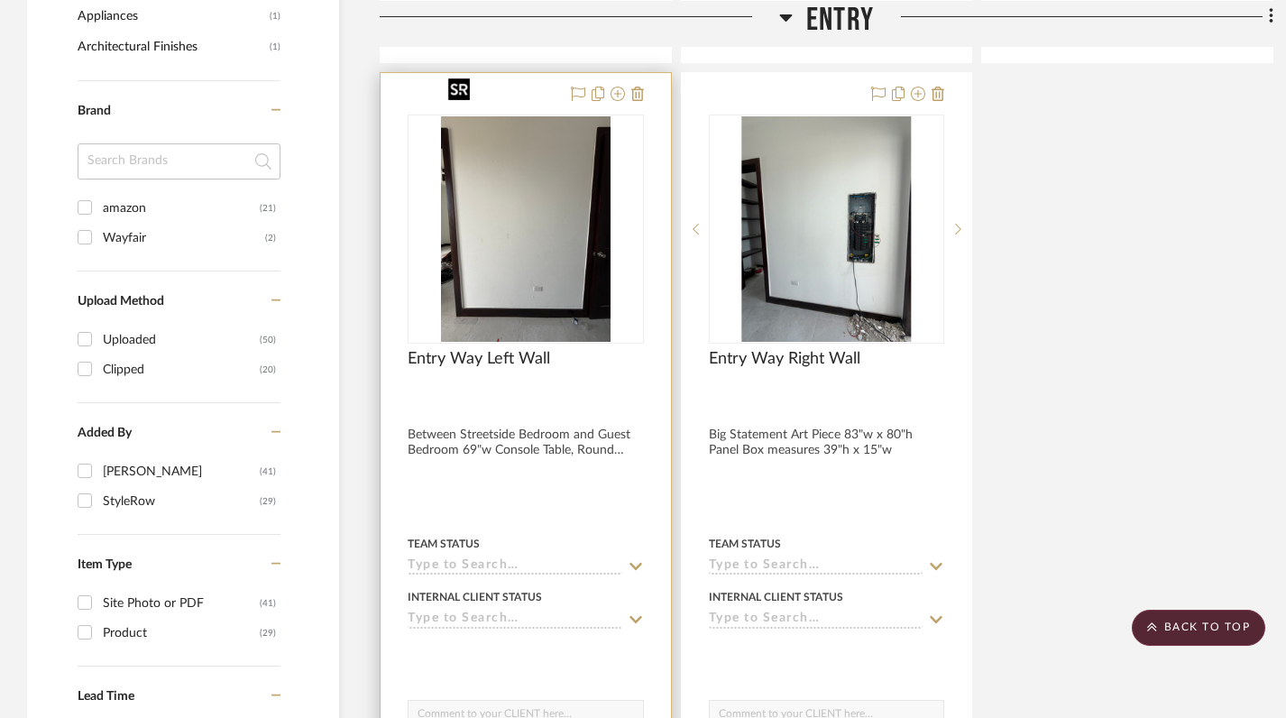
click at [0, 0] on img at bounding box center [0, 0] width 0 height 0
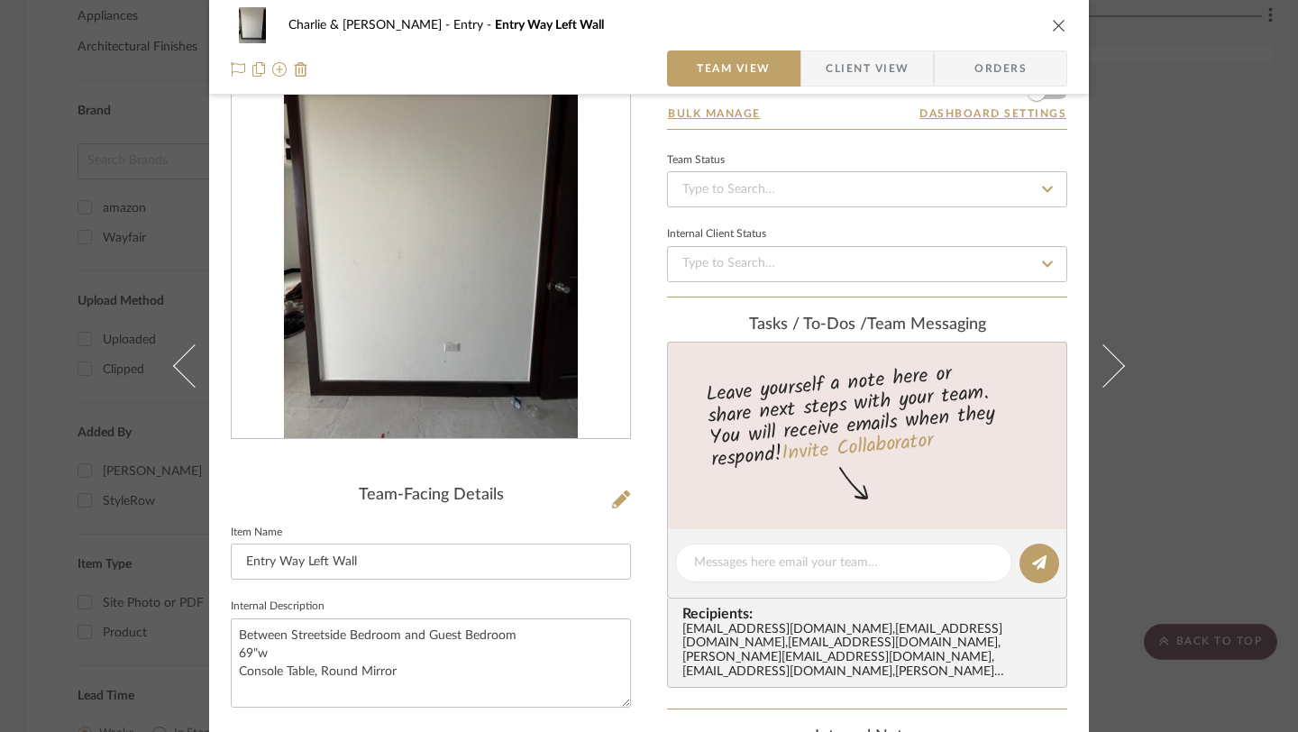
scroll to position [0, 0]
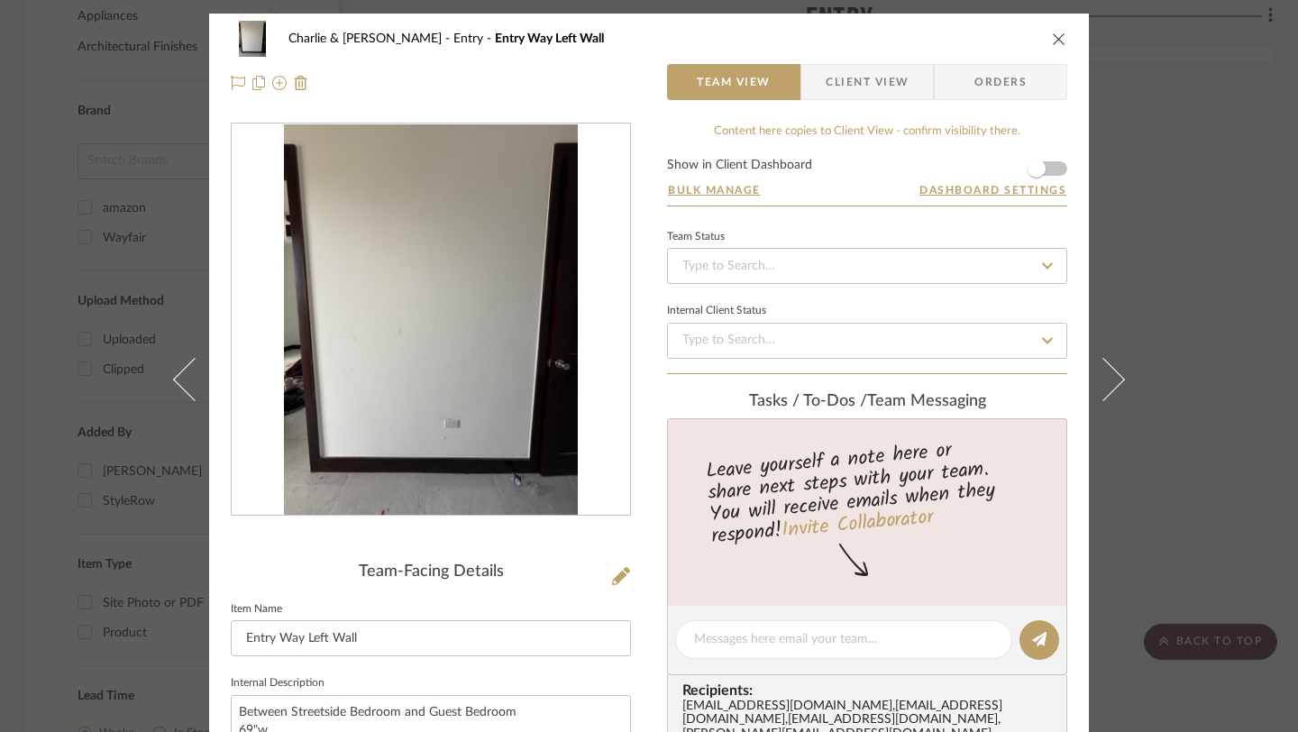
click at [1052, 43] on icon "close" at bounding box center [1059, 39] width 14 height 14
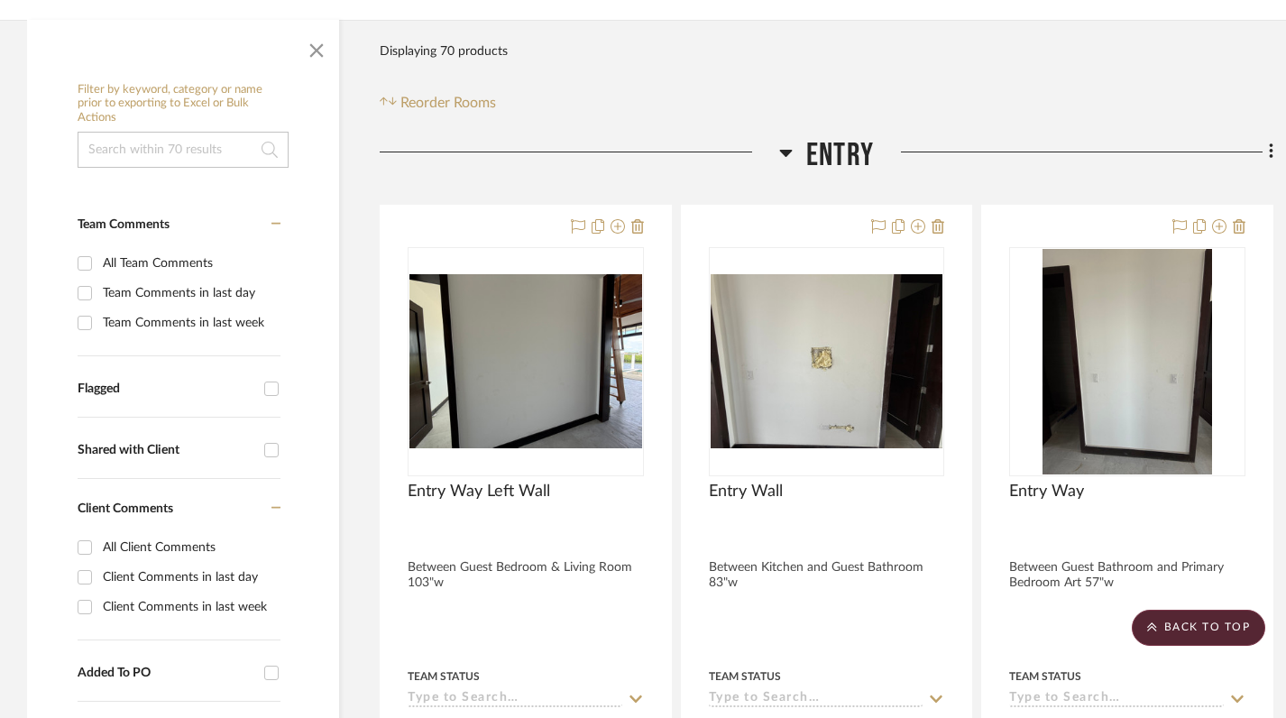
scroll to position [360, 0]
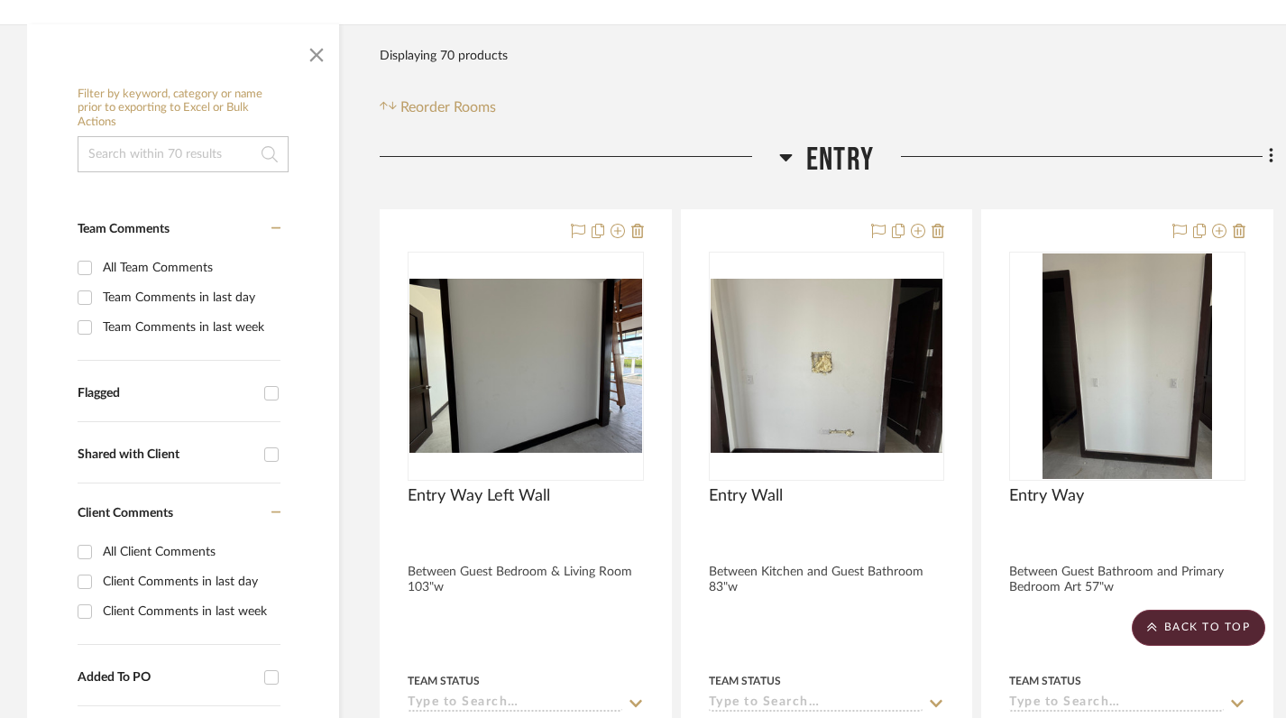
click at [790, 146] on icon at bounding box center [786, 157] width 14 height 22
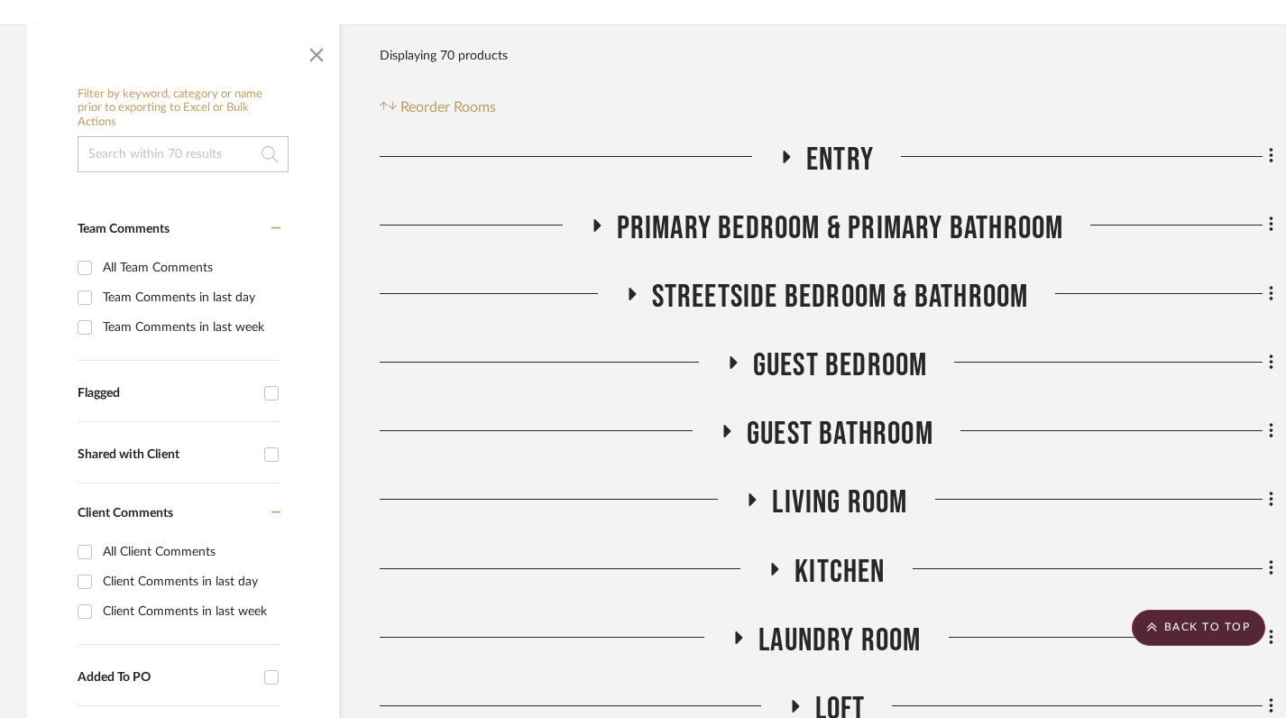
click at [594, 218] on icon at bounding box center [596, 225] width 22 height 14
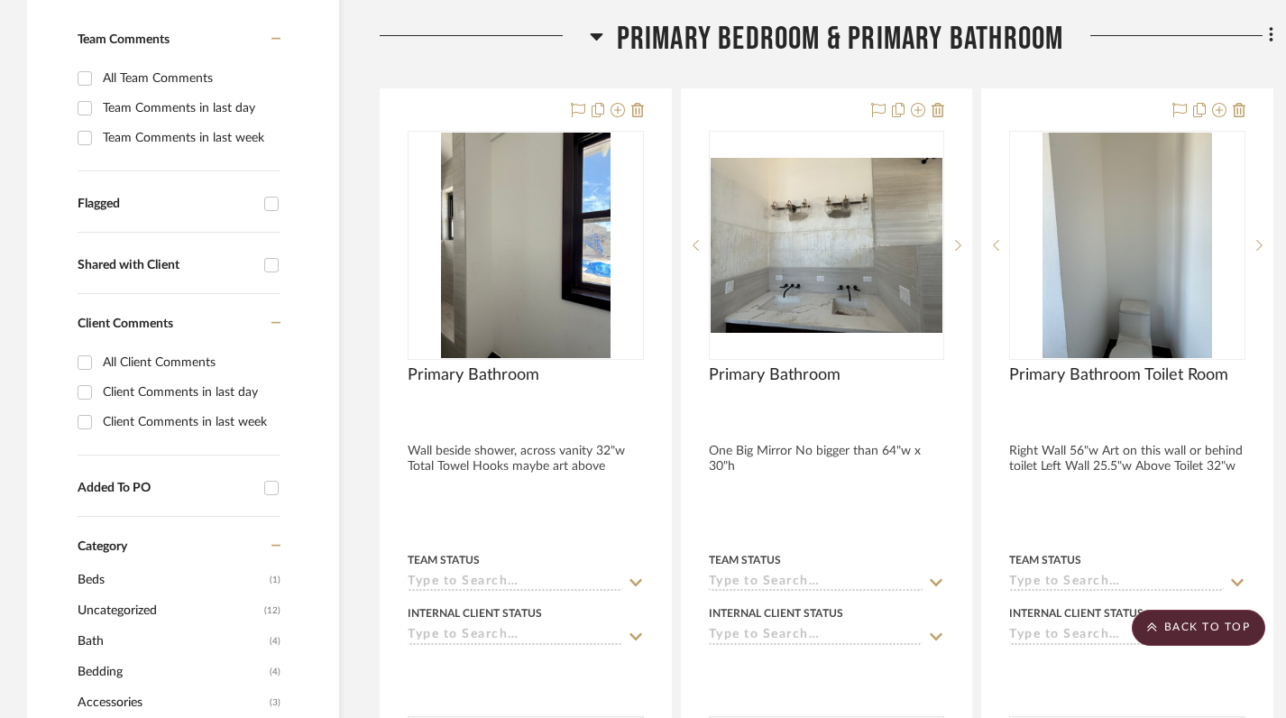
scroll to position [0, 0]
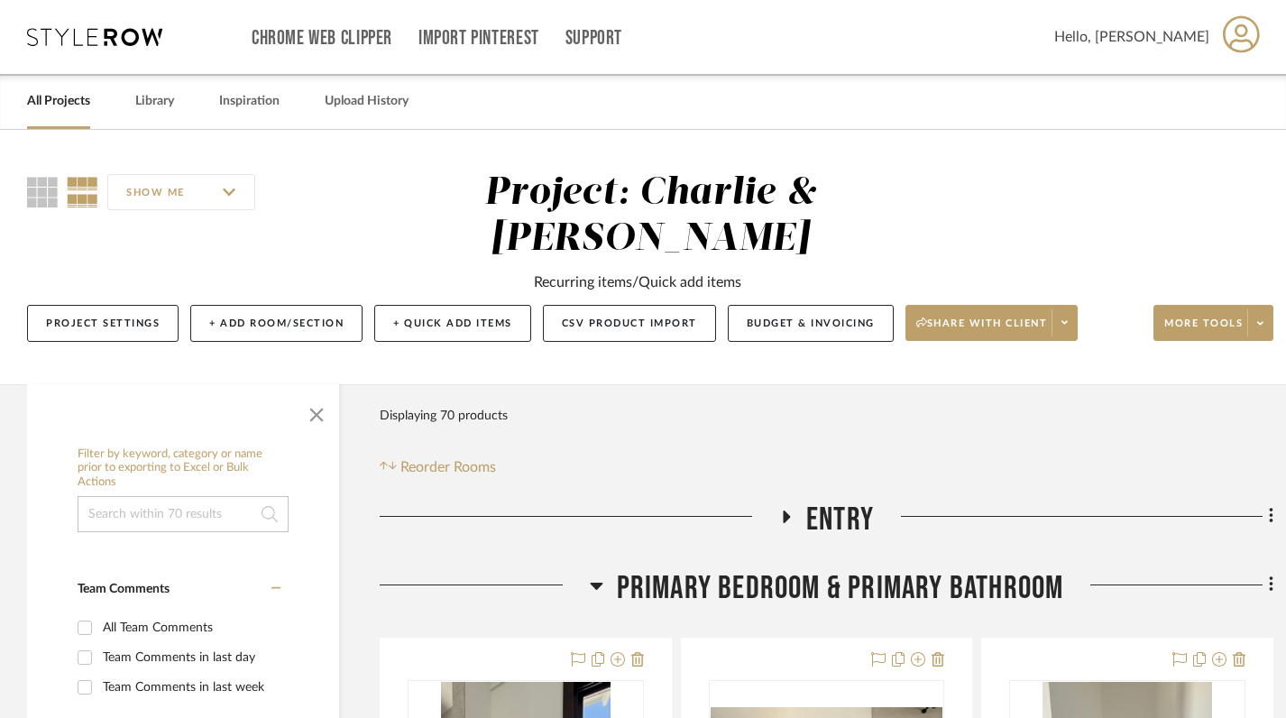
click at [601, 574] on icon at bounding box center [597, 585] width 14 height 22
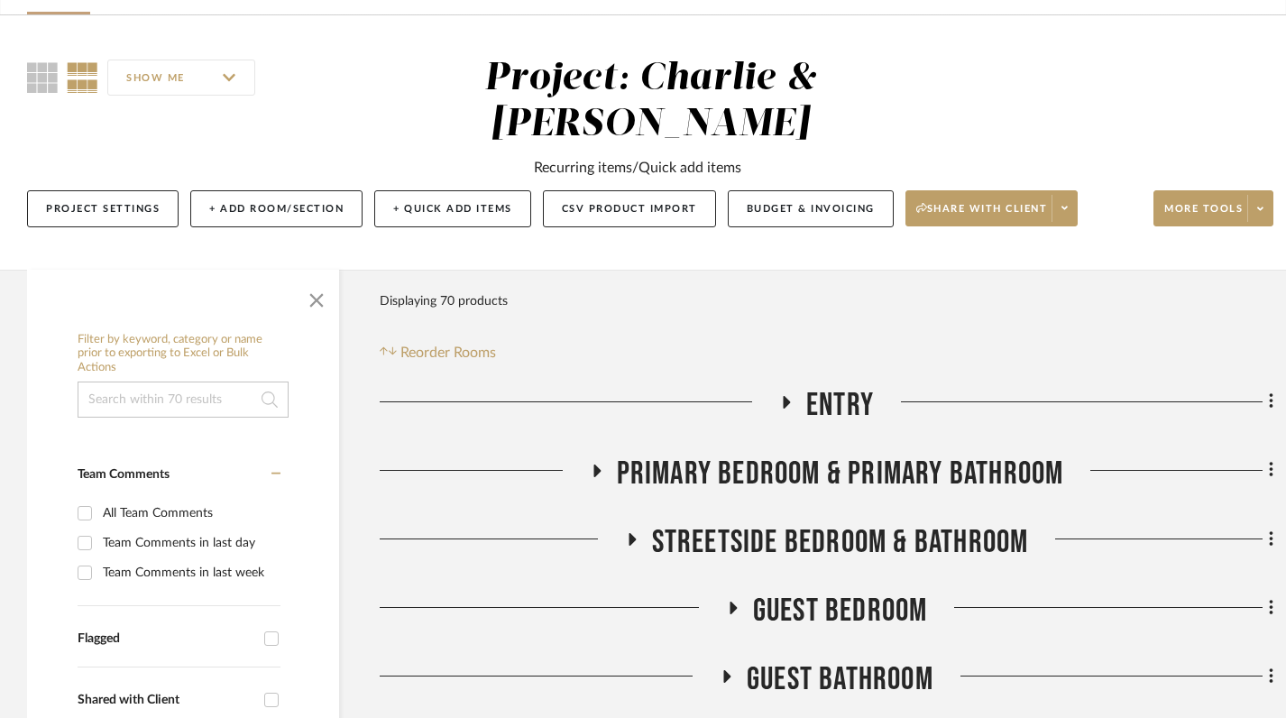
scroll to position [134, 0]
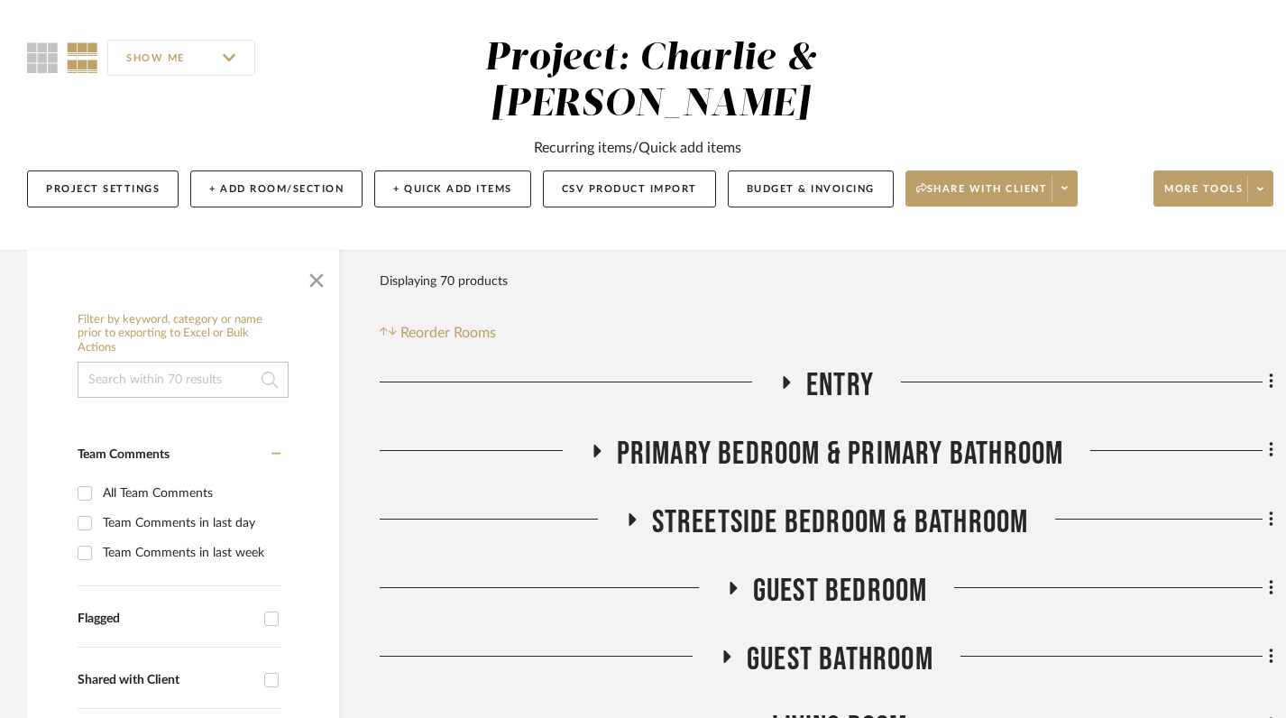
click at [787, 376] on icon at bounding box center [786, 382] width 7 height 13
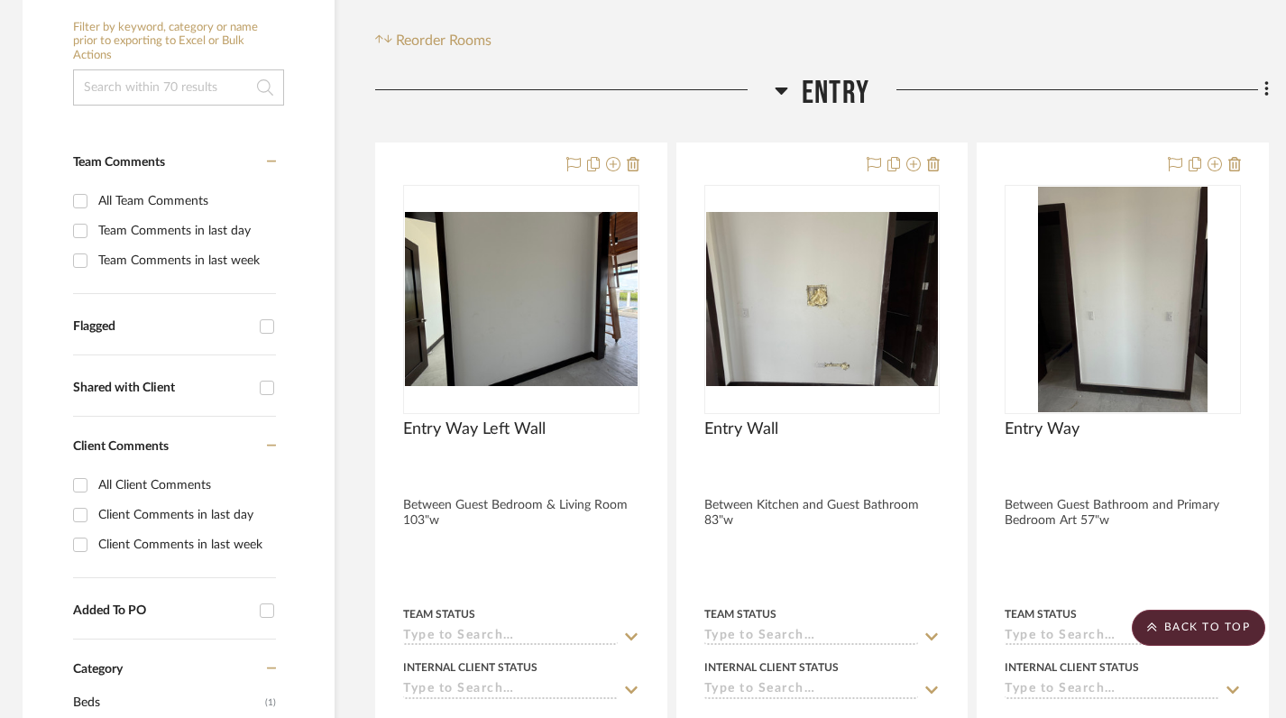
scroll to position [426, 5]
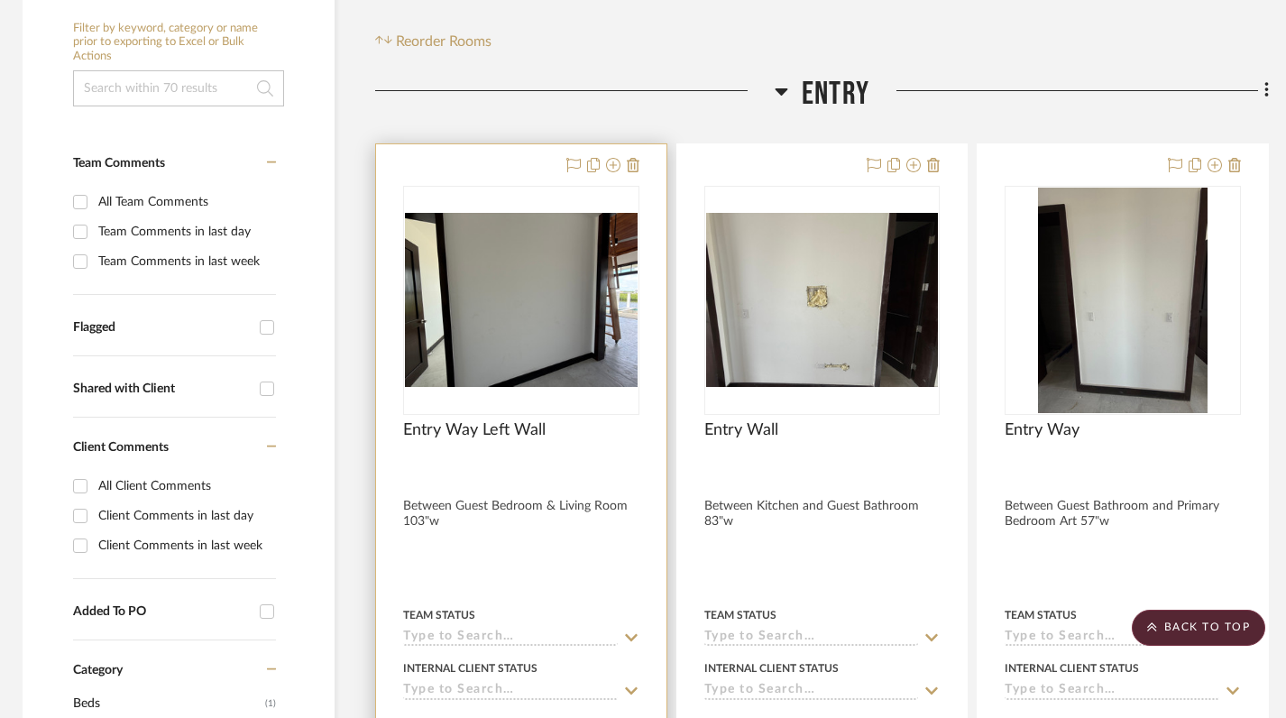
click at [437, 468] on div at bounding box center [521, 538] width 290 height 789
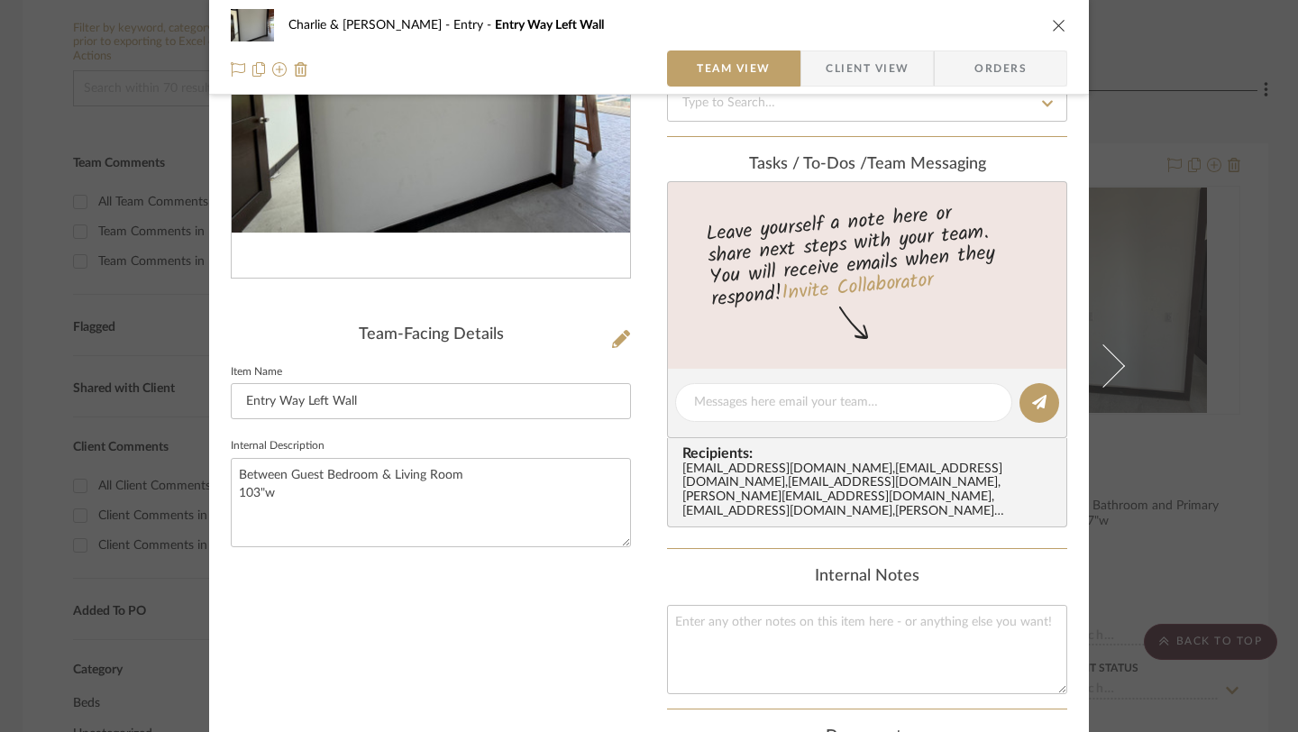
scroll to position [241, 0]
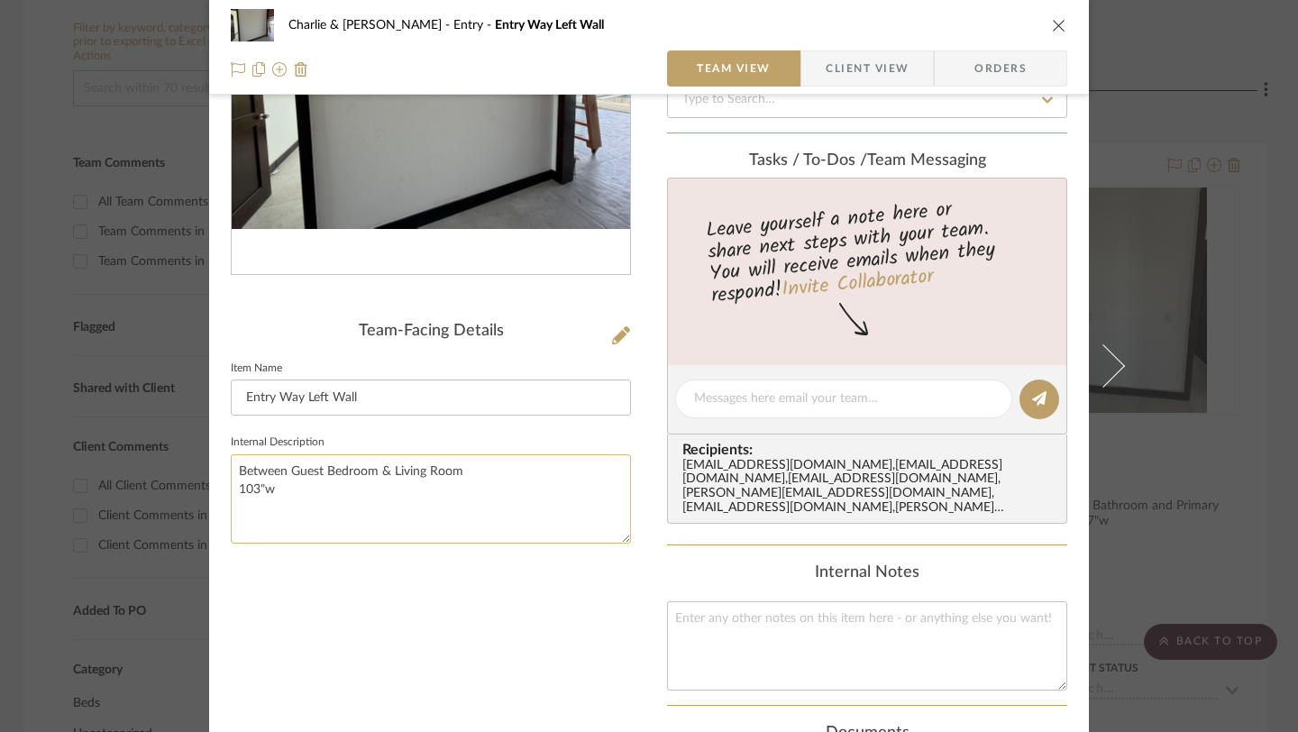
click at [244, 472] on textarea "Between Guest Bedroom & Living Room 103"w" at bounding box center [431, 498] width 400 height 89
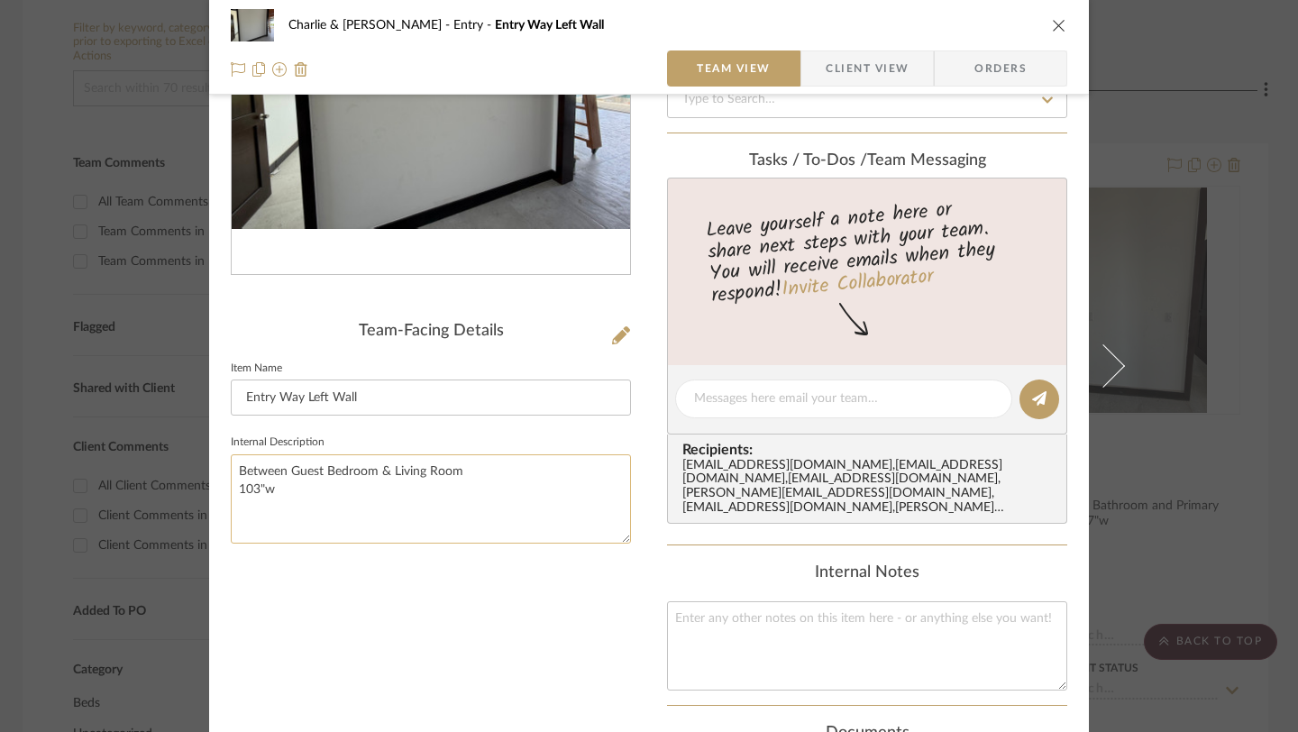
click at [244, 472] on textarea "Between Guest Bedroom & Living Room 103"w" at bounding box center [431, 498] width 400 height 89
click at [270, 496] on textarea "Between Guest Bedroom & Living Room 103"w" at bounding box center [431, 498] width 400 height 89
drag, startPoint x: 273, startPoint y: 490, endPoint x: 235, endPoint y: 460, distance: 48.7
click at [235, 460] on textarea "Between Guest Bedroom & Living Room 103"w" at bounding box center [431, 498] width 400 height 89
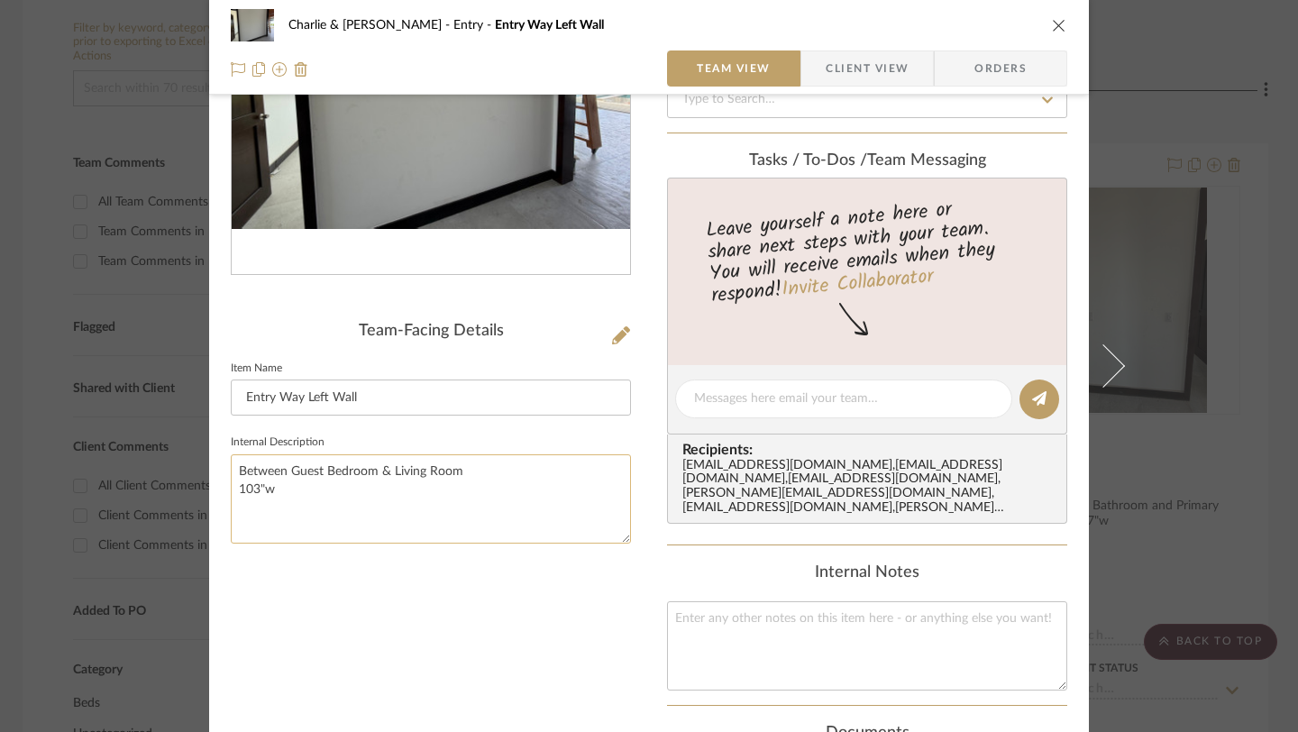
click at [249, 480] on textarea "Between Guest Bedroom & Living Room 103"w" at bounding box center [431, 498] width 400 height 89
click at [244, 479] on textarea "Between Guest Bedroom & Living Room 103"w" at bounding box center [431, 498] width 400 height 89
click at [261, 490] on textarea "Between Guest Bedroom & Living Room 103"w" at bounding box center [431, 498] width 400 height 89
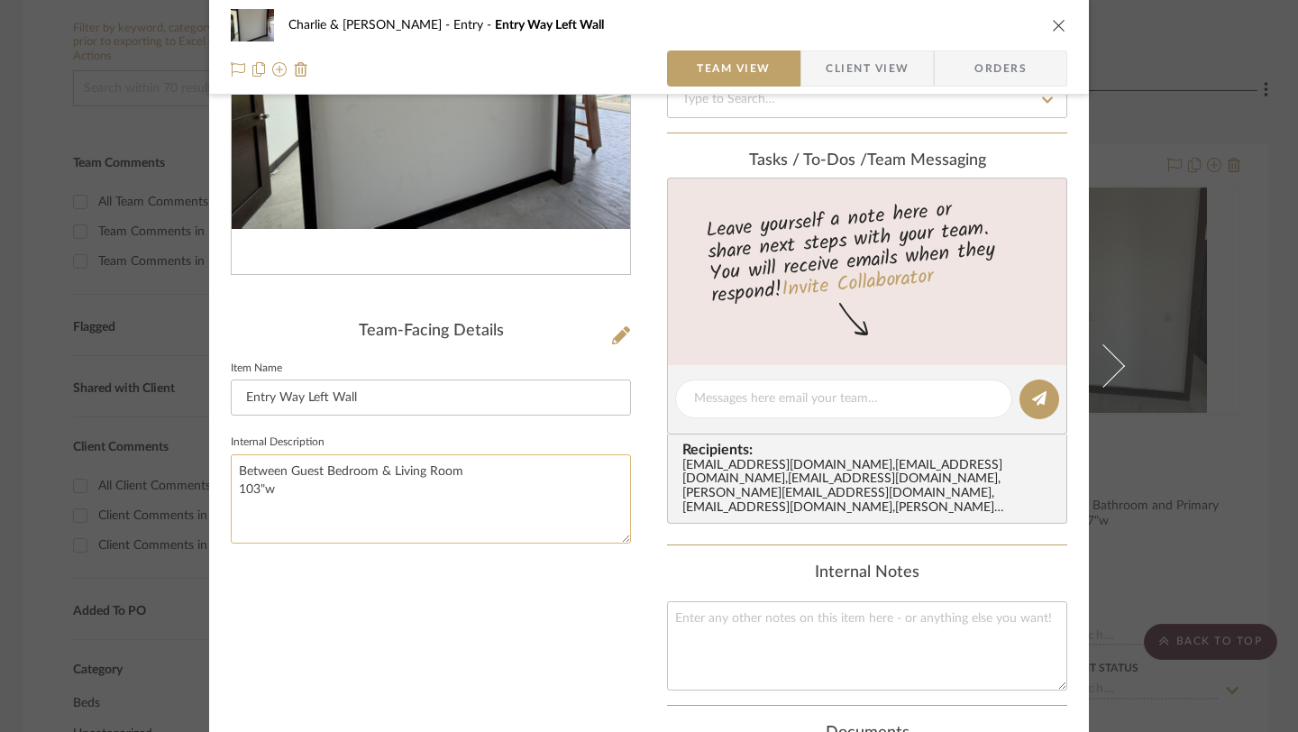
drag, startPoint x: 280, startPoint y: 490, endPoint x: 230, endPoint y: 463, distance: 57.3
click at [231, 463] on textarea "Between Guest Bedroom & Living Room 103"w" at bounding box center [431, 498] width 400 height 89
click at [250, 466] on textarea "Between Guest Bedroom & Living Room 103"w" at bounding box center [431, 498] width 400 height 89
click at [270, 494] on textarea "Between Guest Bedroom & Living Room 103"w" at bounding box center [431, 498] width 400 height 89
drag, startPoint x: 270, startPoint y: 494, endPoint x: 232, endPoint y: 468, distance: 46.8
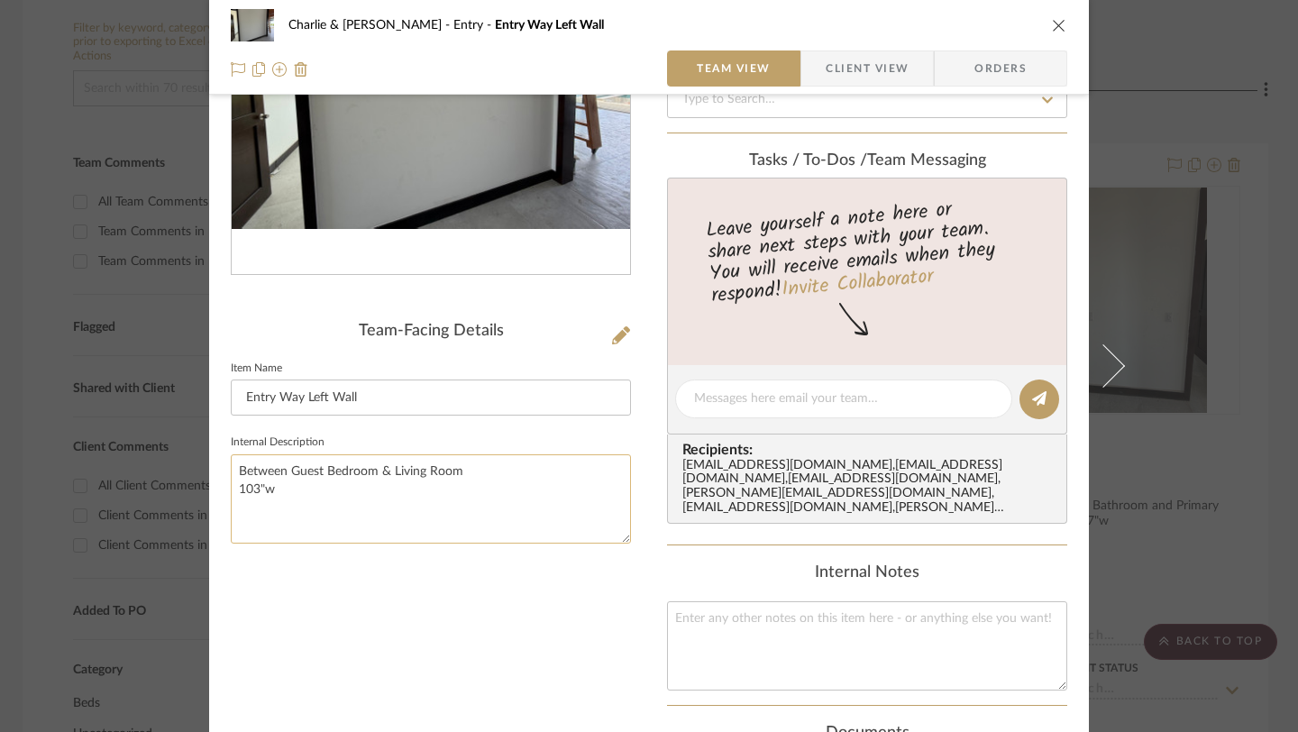
click at [232, 468] on textarea "Between Guest Bedroom & Living Room 103"w" at bounding box center [431, 498] width 400 height 89
click at [1052, 23] on icon "close" at bounding box center [1059, 25] width 14 height 14
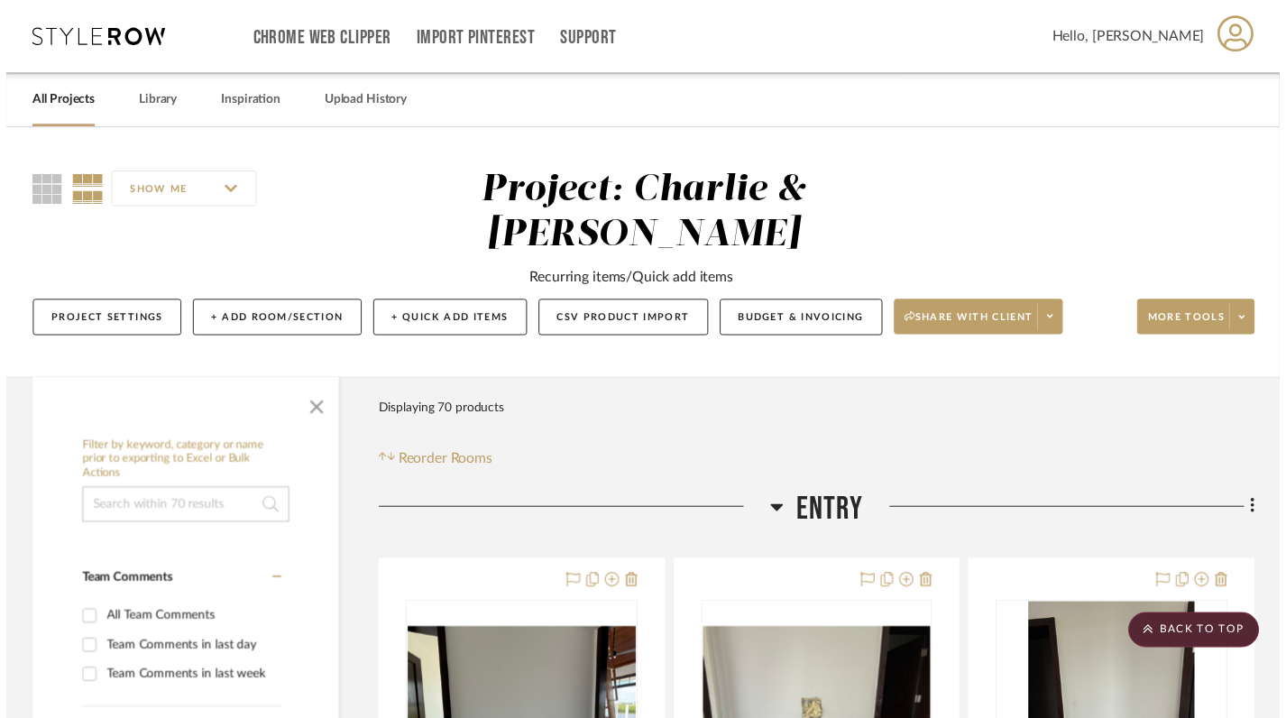
scroll to position [426, 5]
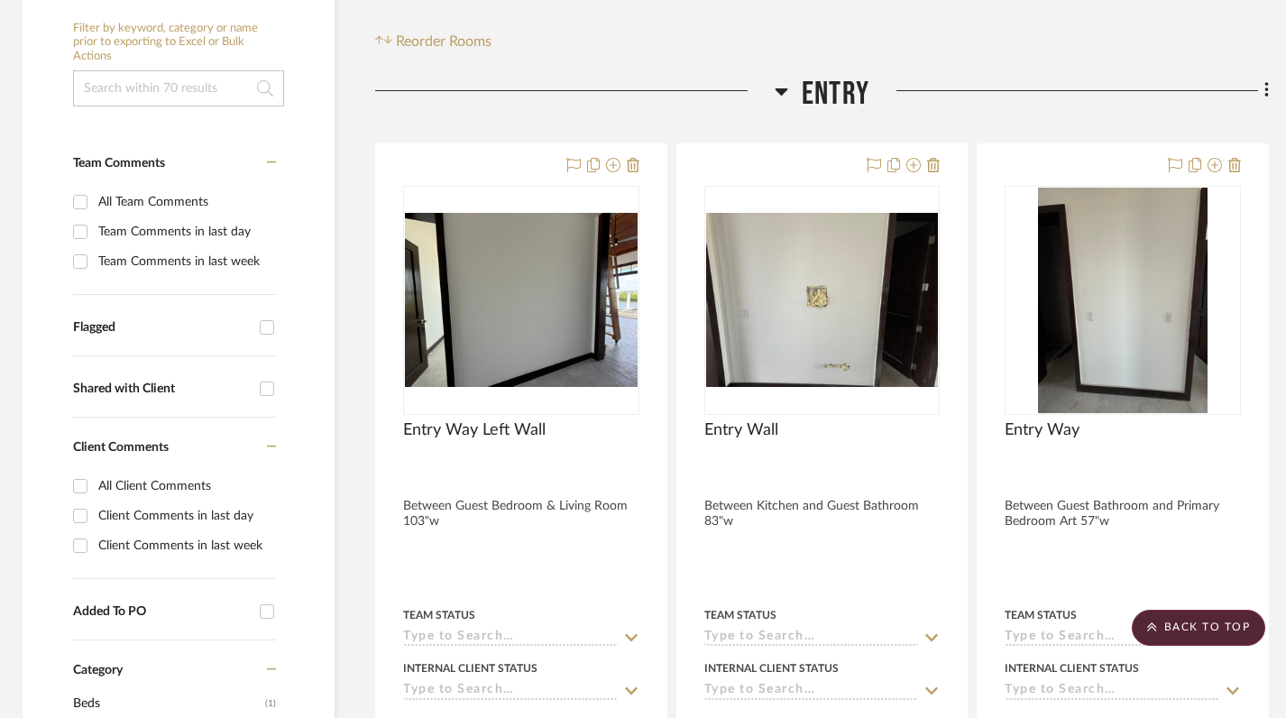
click at [784, 80] on icon at bounding box center [781, 91] width 14 height 22
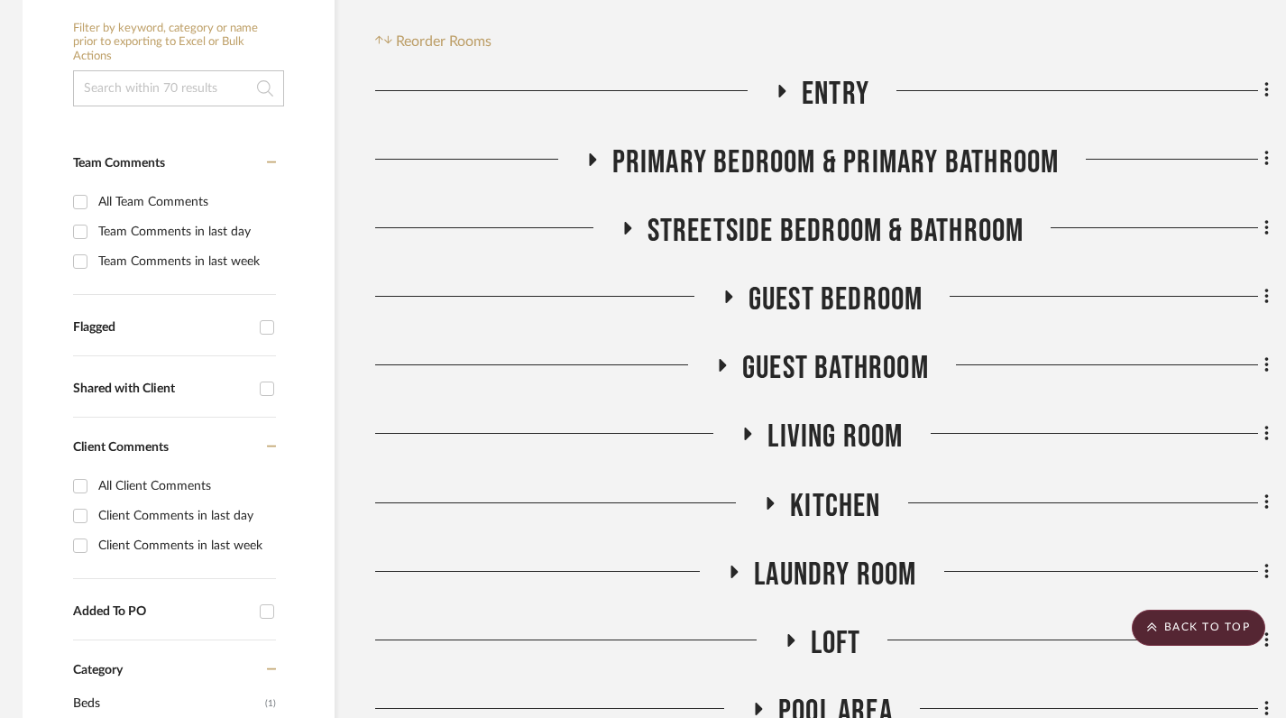
click at [584, 152] on icon at bounding box center [592, 159] width 22 height 14
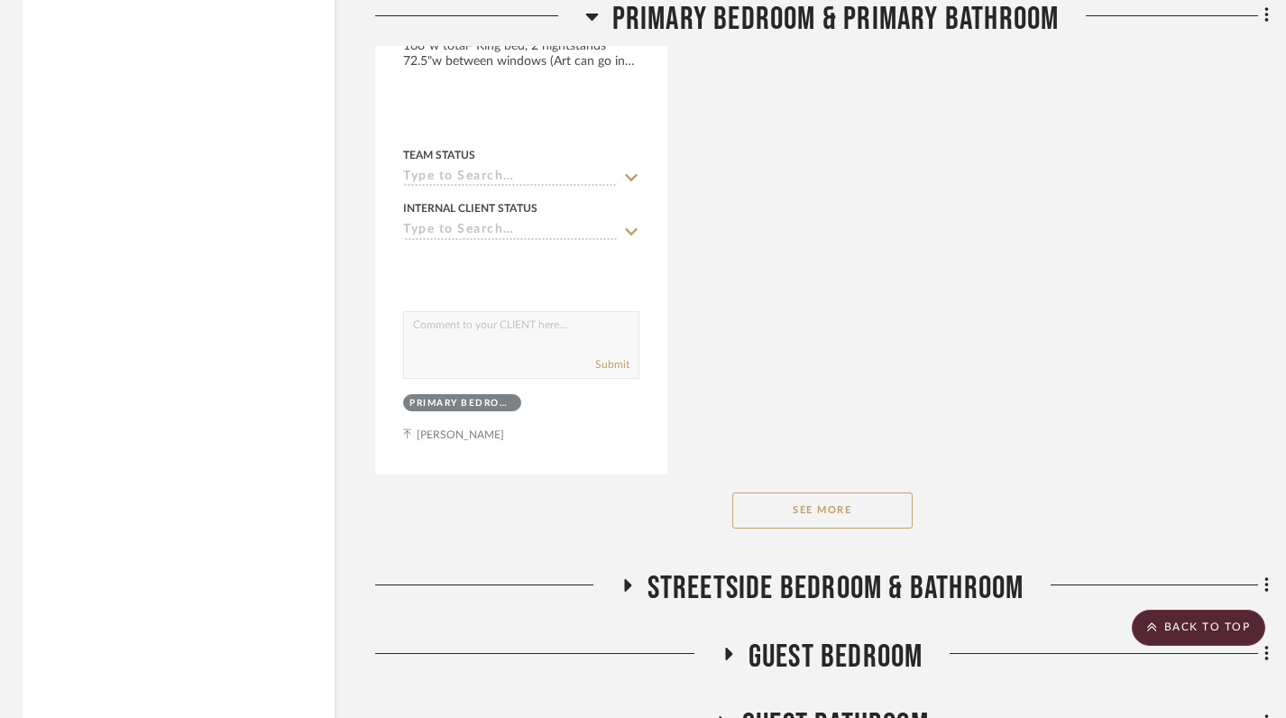
scroll to position [2555, 5]
click at [812, 490] on button "See More" at bounding box center [822, 508] width 180 height 36
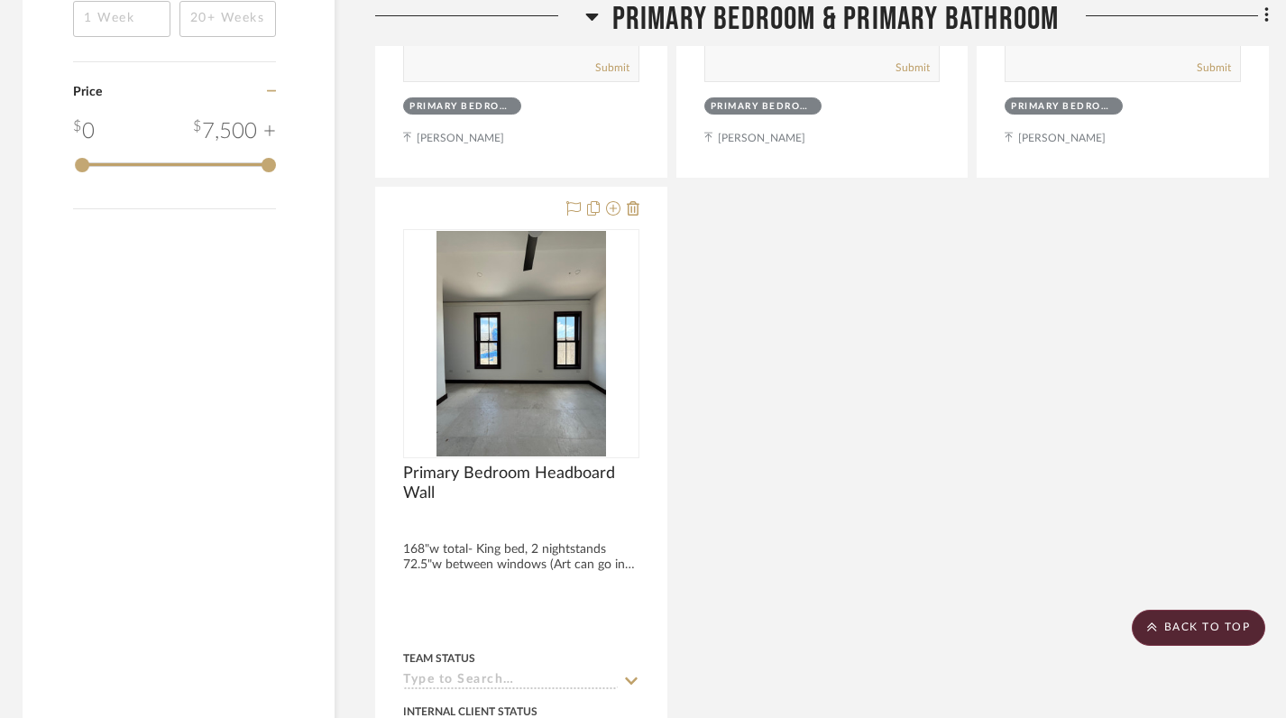
scroll to position [2030, 5]
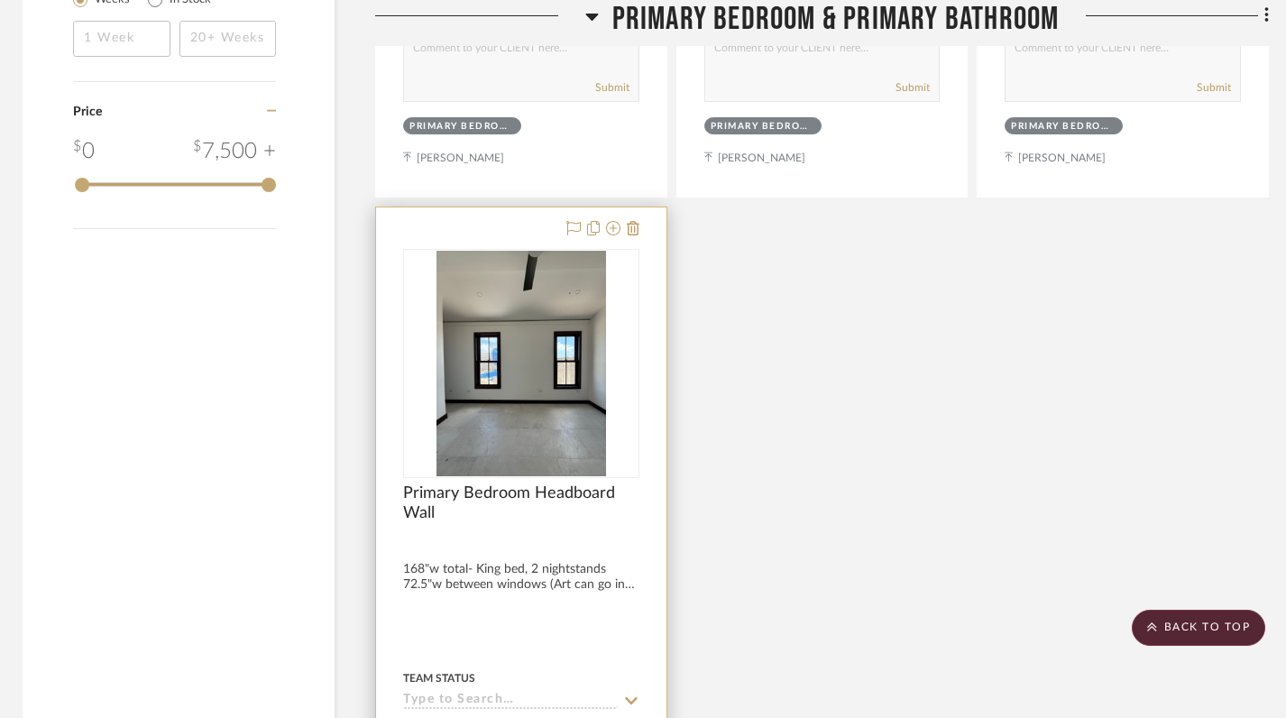
click at [516, 495] on div at bounding box center [521, 601] width 290 height 789
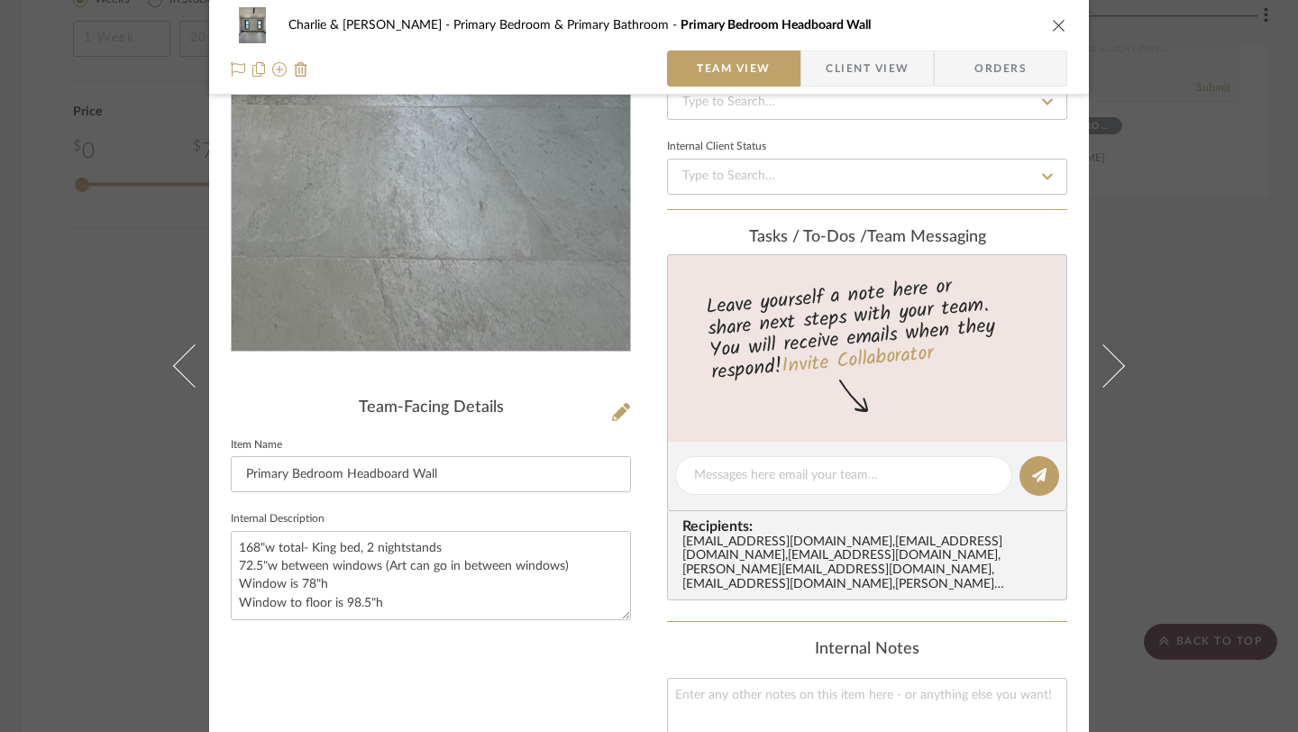
scroll to position [218, 0]
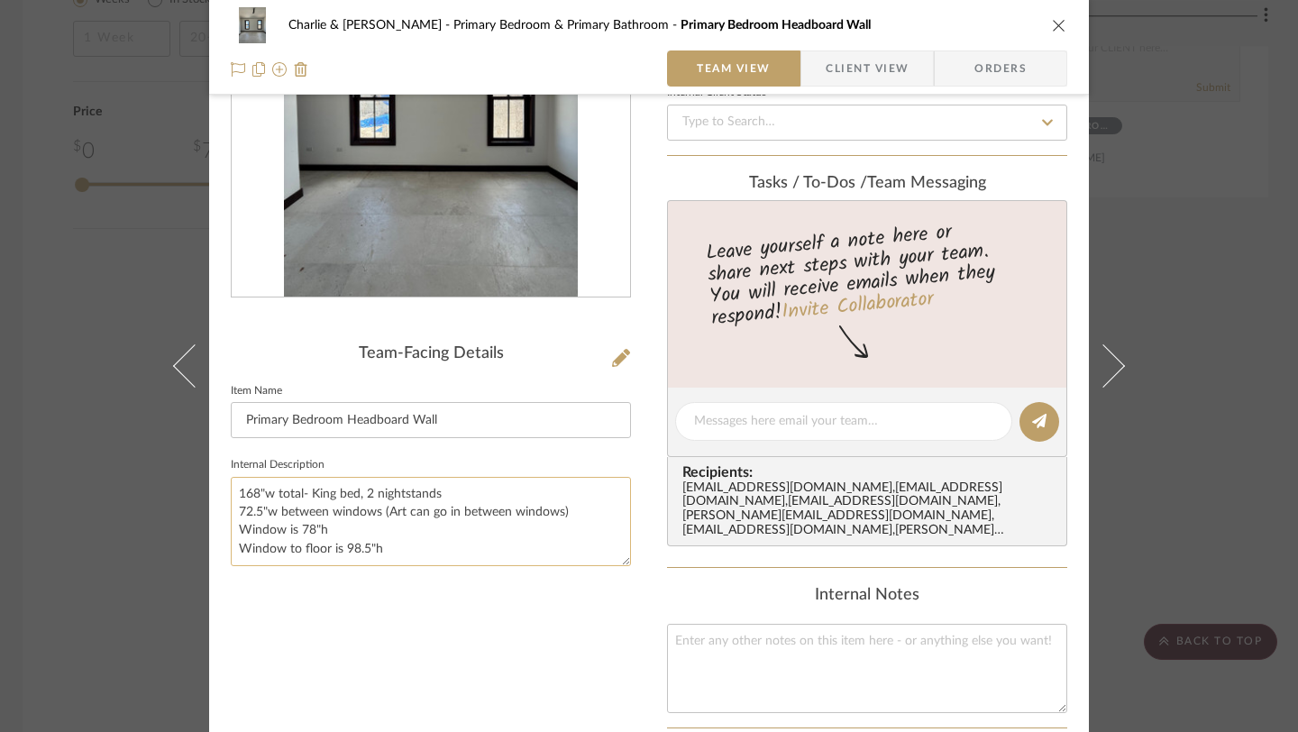
drag, startPoint x: 232, startPoint y: 491, endPoint x: 389, endPoint y: 558, distance: 170.5
click at [392, 559] on textarea "168"w total- King bed, 2 nightstands 72.5"w between windows (Art can go in betw…" at bounding box center [431, 521] width 400 height 89
click at [1052, 23] on icon "close" at bounding box center [1059, 25] width 14 height 14
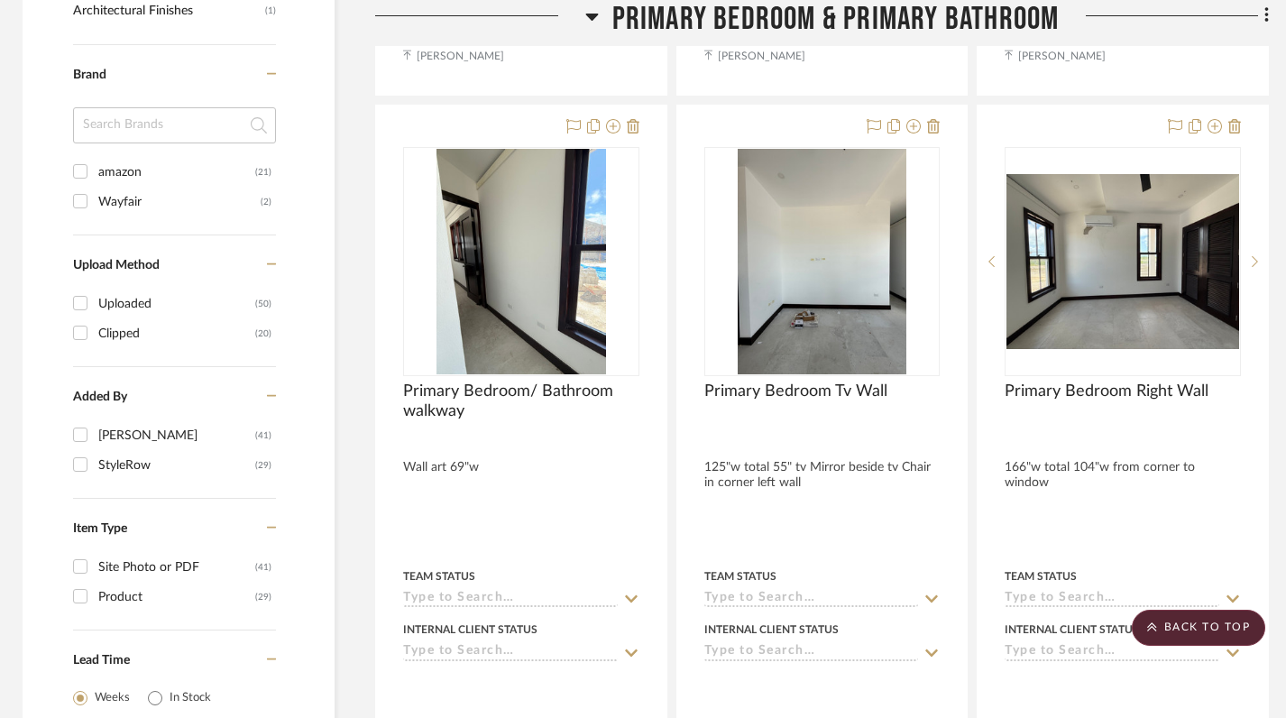
scroll to position [1328, 5]
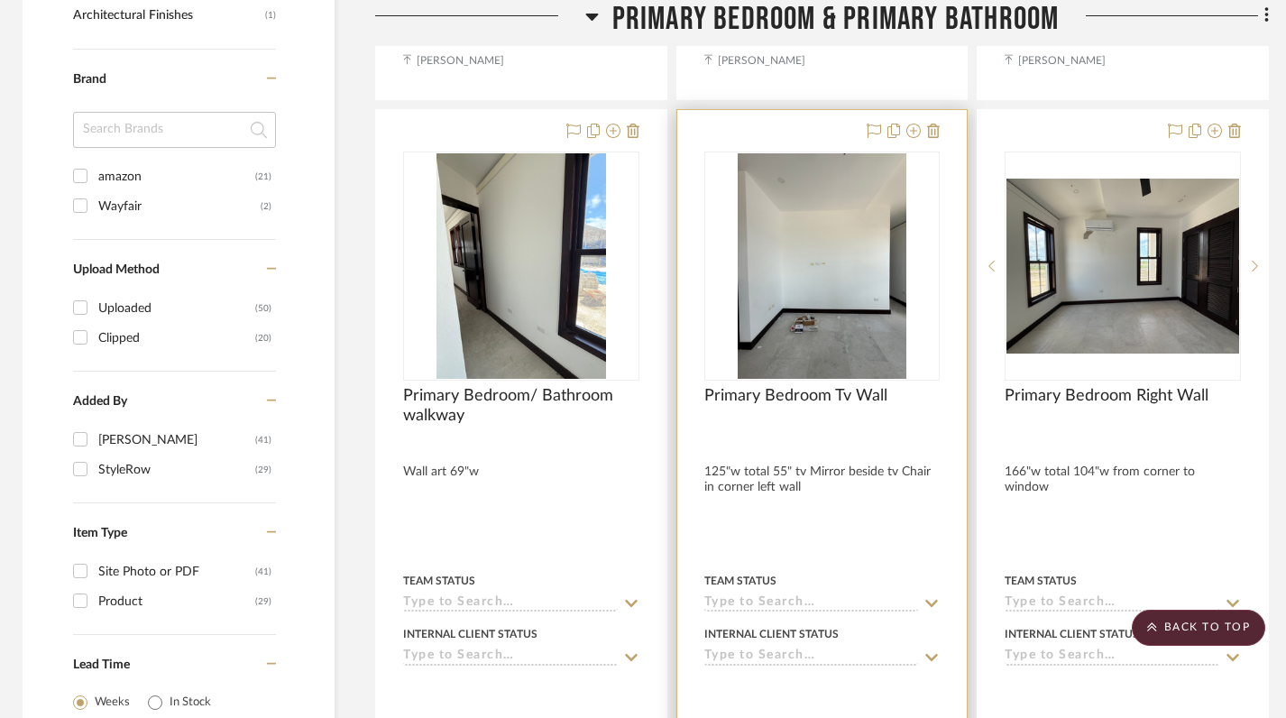
click at [766, 432] on div at bounding box center [822, 504] width 290 height 789
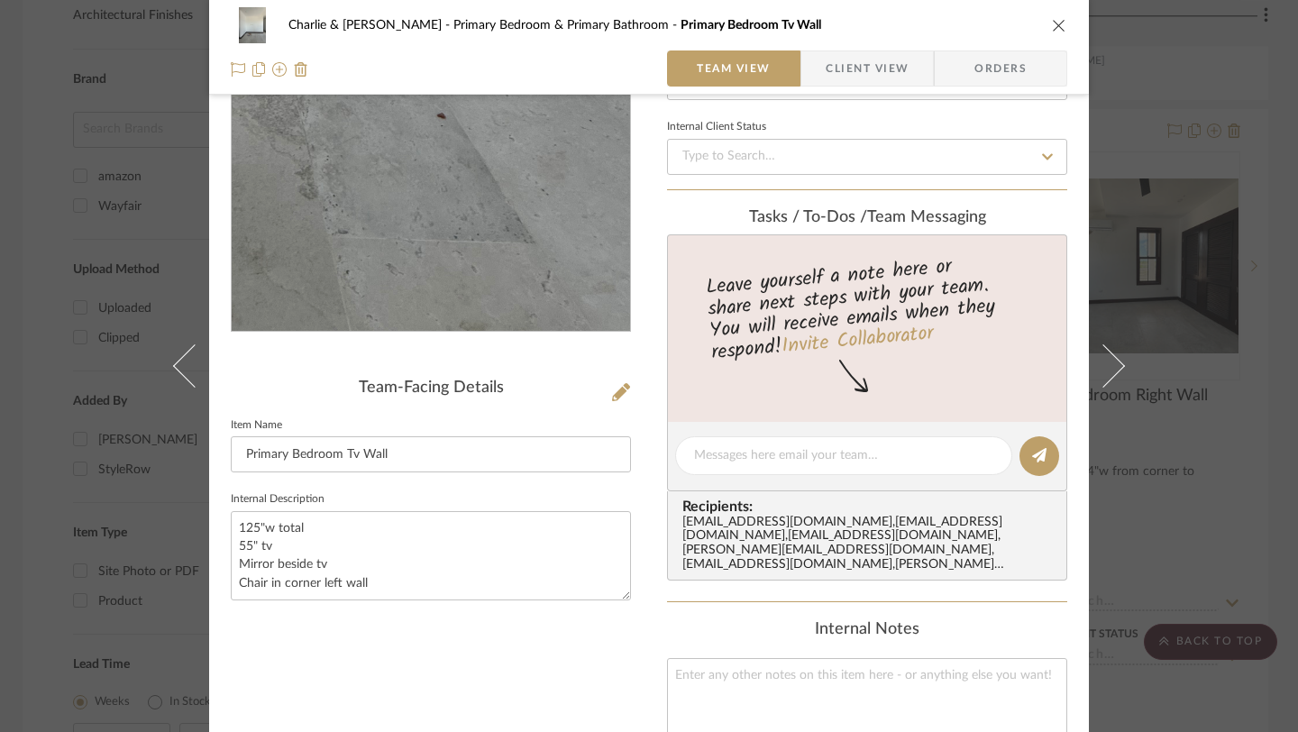
scroll to position [197, 0]
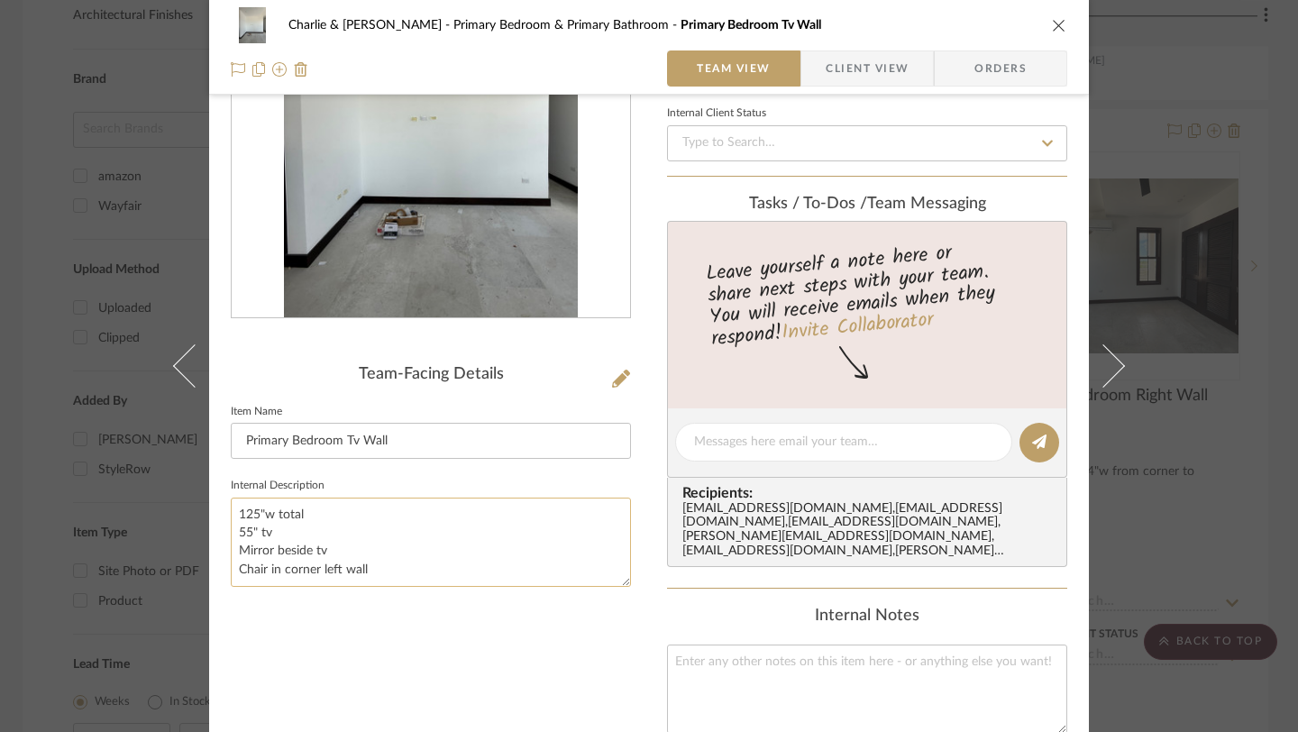
drag, startPoint x: 371, startPoint y: 570, endPoint x: 234, endPoint y: 513, distance: 147.5
click at [234, 513] on textarea "125"w total 55" tv Mirror beside tv Chair in corner left wall" at bounding box center [431, 542] width 400 height 89
click at [1052, 27] on icon "close" at bounding box center [1059, 25] width 14 height 14
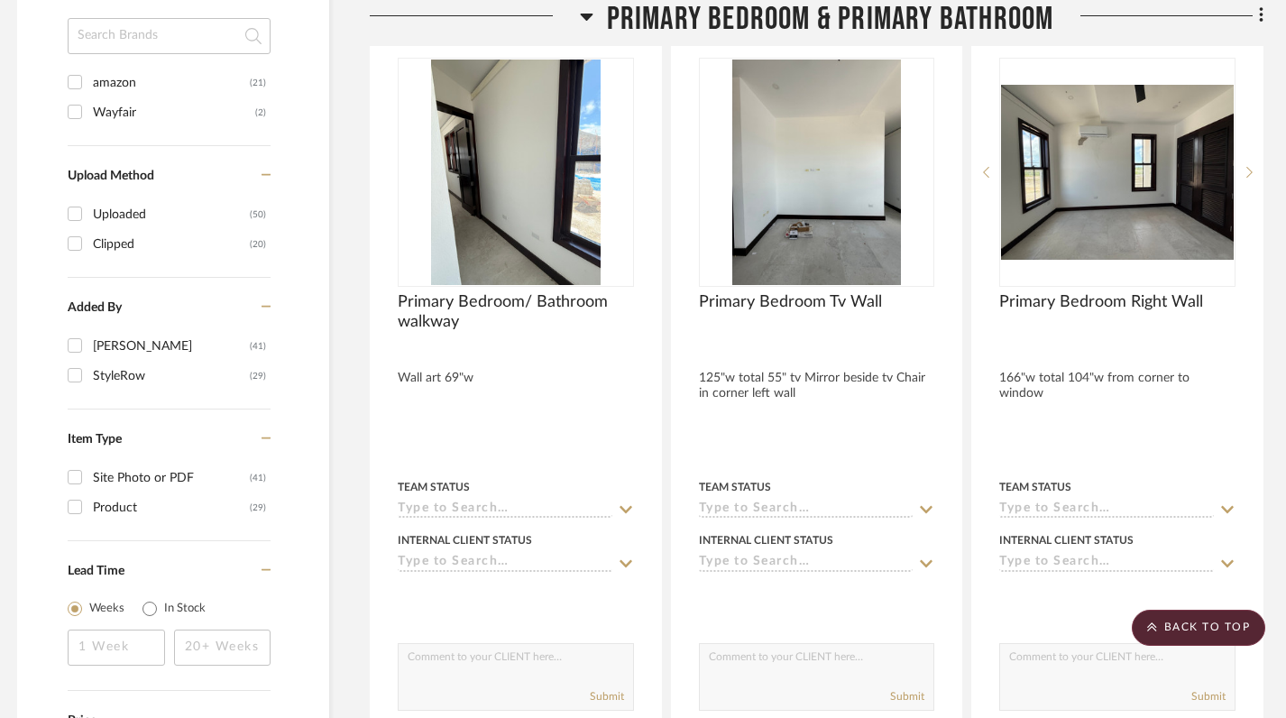
scroll to position [1422, 13]
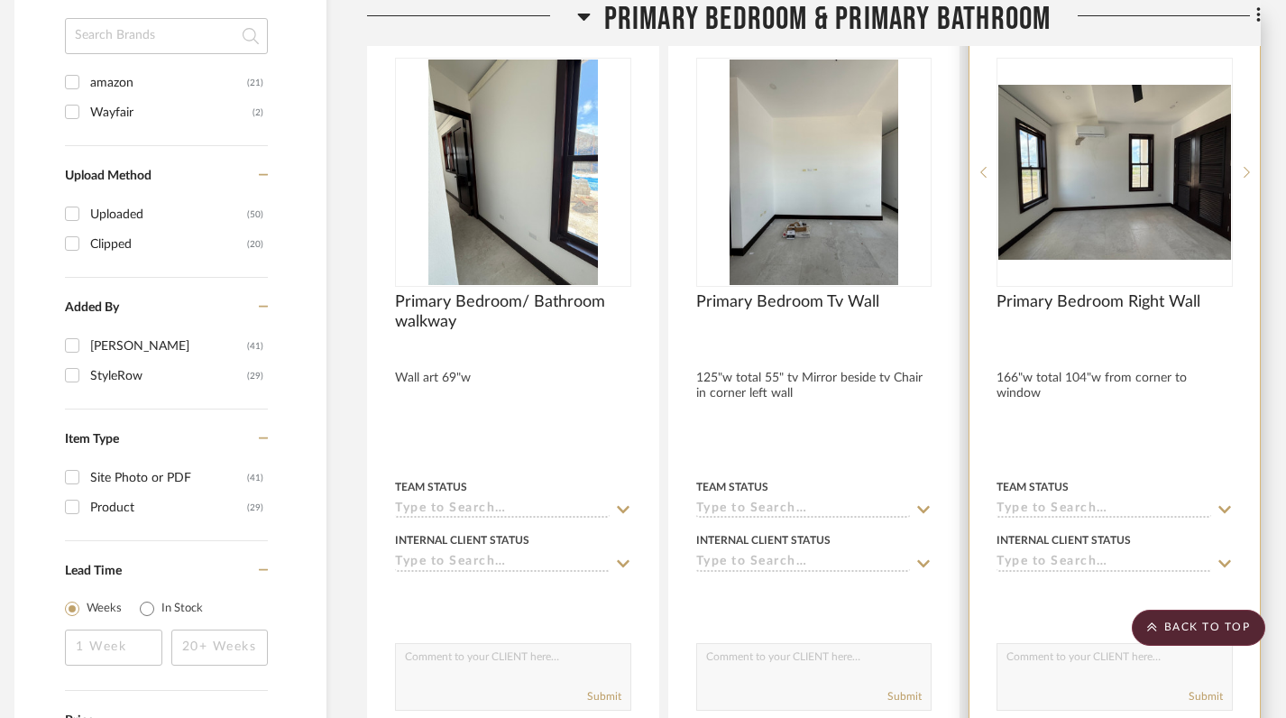
click at [1063, 329] on div at bounding box center [1114, 410] width 290 height 789
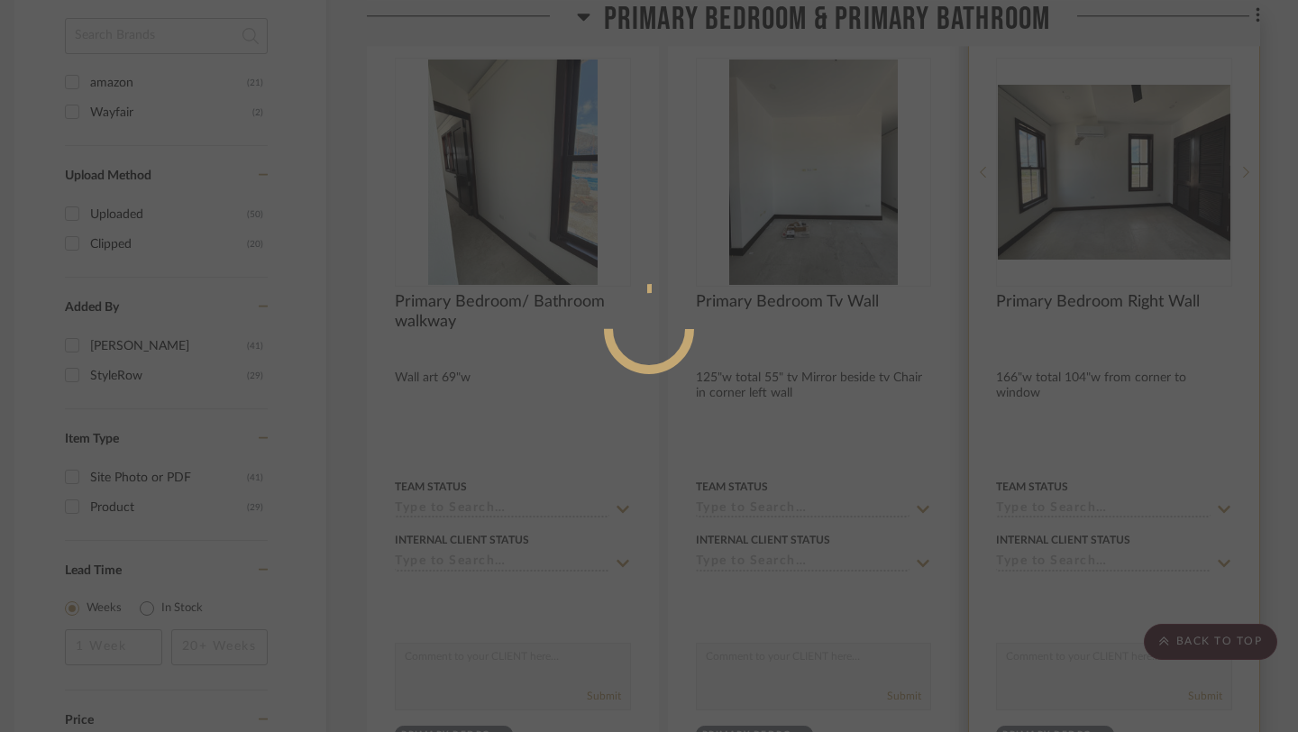
click at [1063, 329] on div at bounding box center [649, 366] width 1298 height 732
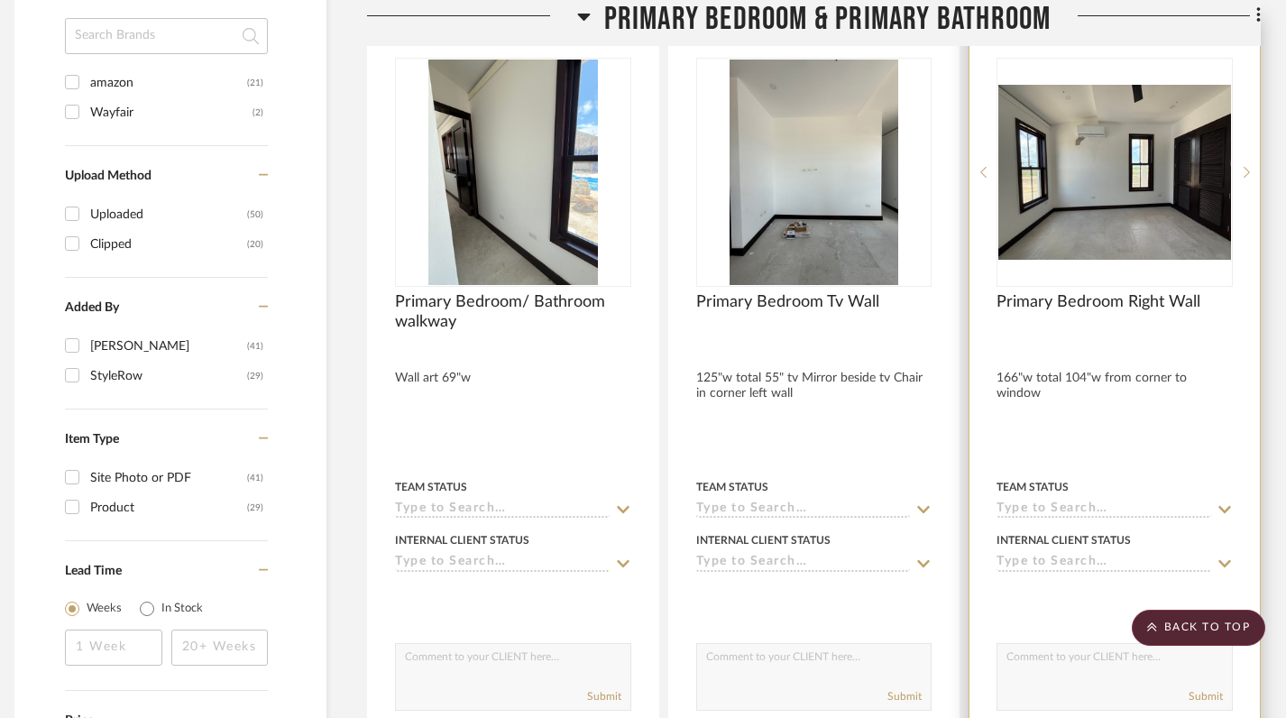
click at [1058, 332] on div at bounding box center [1114, 340] width 236 height 16
click at [1061, 334] on div at bounding box center [1114, 410] width 290 height 789
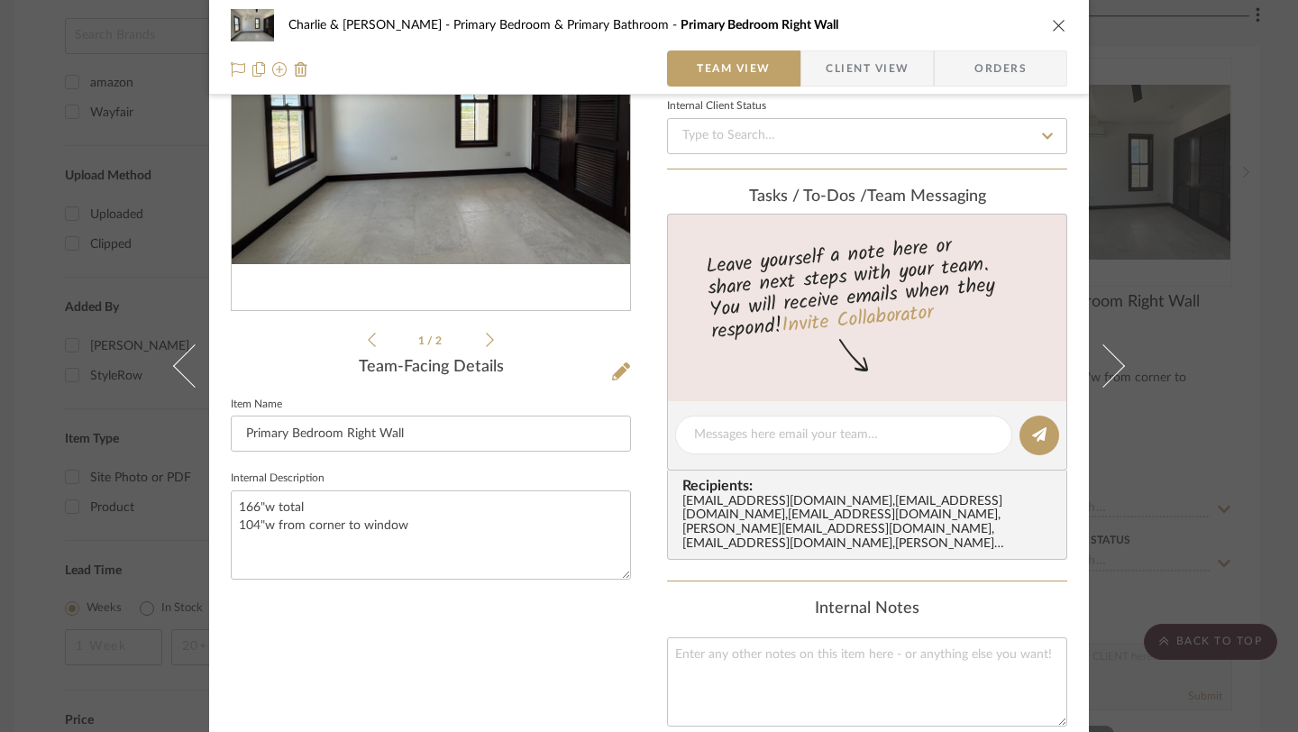
scroll to position [213, 0]
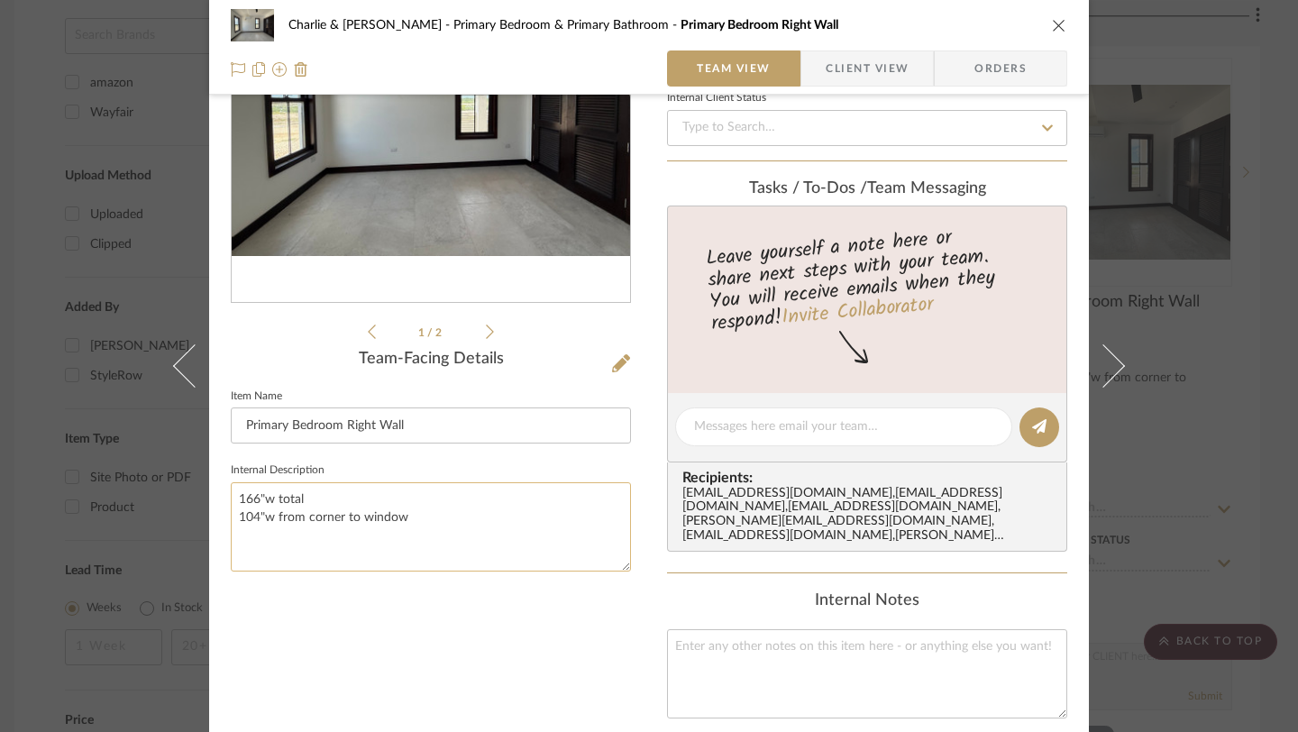
click at [256, 499] on textarea "166"w total 104"w from corner to window" at bounding box center [431, 526] width 400 height 89
click at [296, 534] on textarea "166"w total 104"w from corner to window" at bounding box center [431, 526] width 400 height 89
drag, startPoint x: 233, startPoint y: 498, endPoint x: 392, endPoint y: 530, distance: 162.8
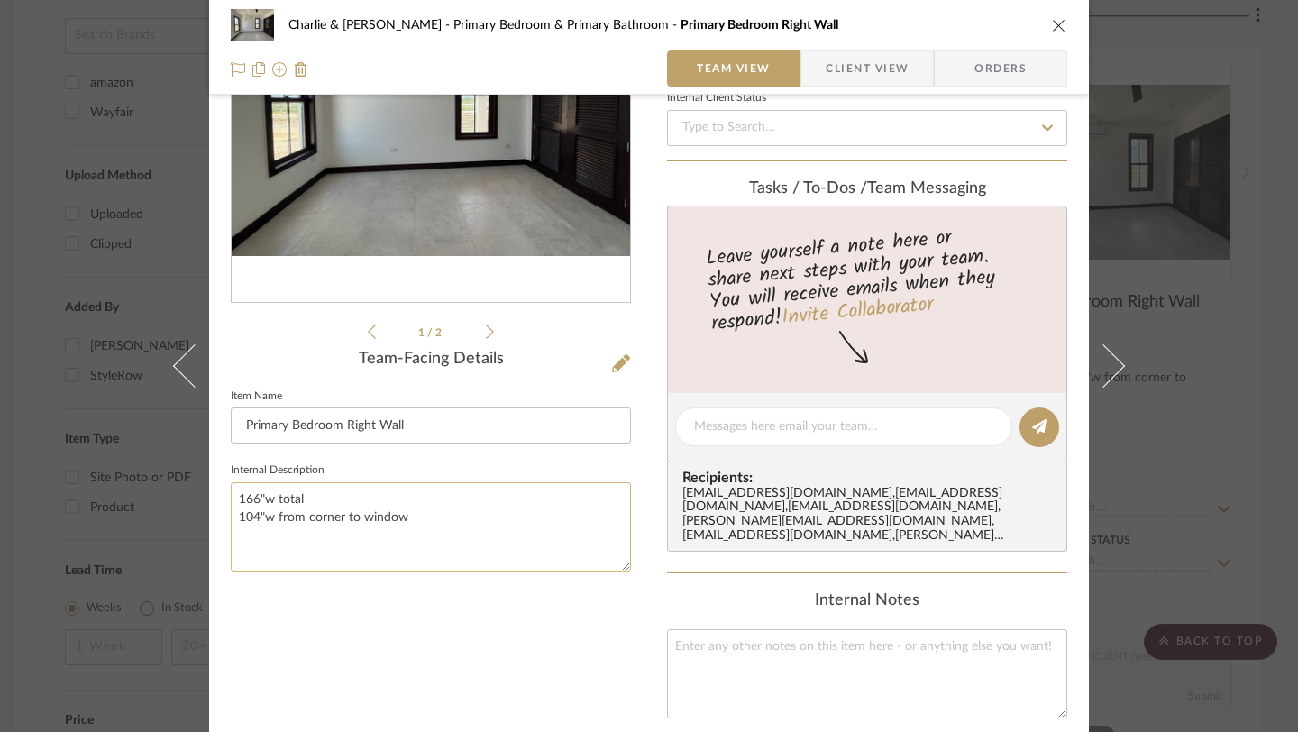
click at [401, 527] on textarea "166"w total 104"w from corner to window" at bounding box center [431, 526] width 400 height 89
click at [446, 631] on div "1 / 2 Team-Facing Details Item Name Primary Bedroom Right Wall Internal Descrip…" at bounding box center [431, 469] width 400 height 1119
click at [1052, 21] on icon "close" at bounding box center [1059, 25] width 14 height 14
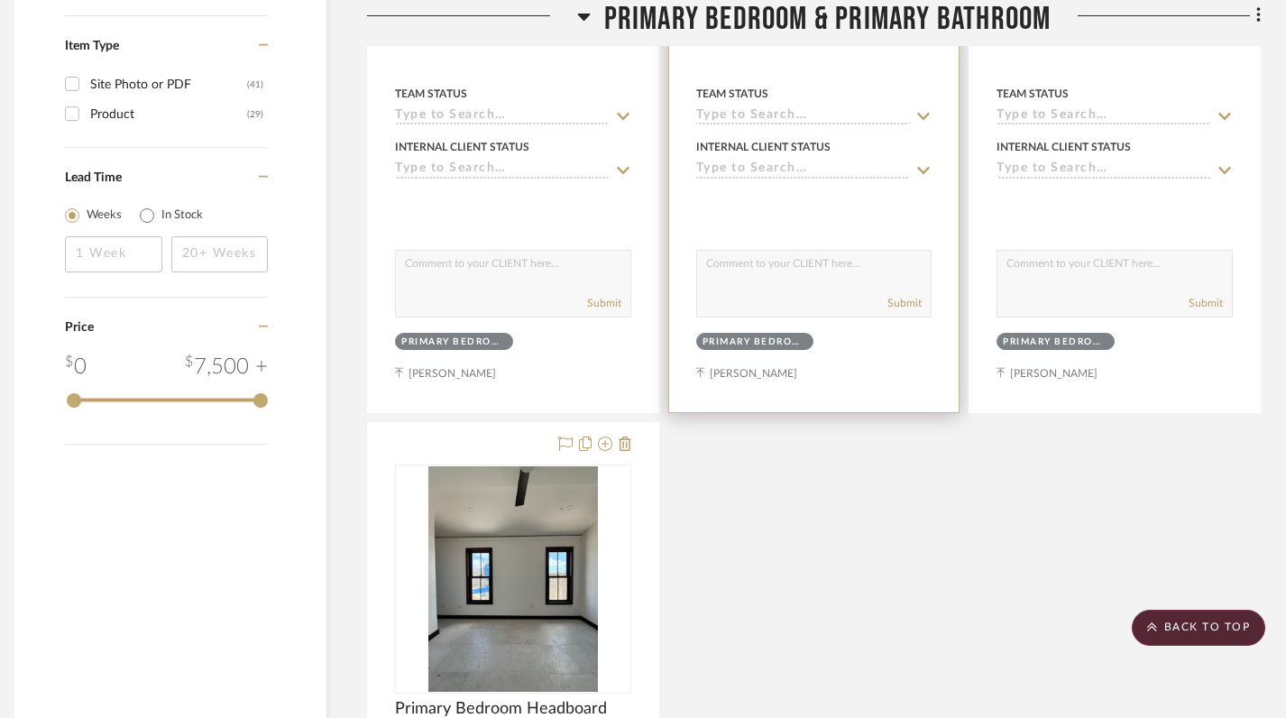
scroll to position [1817, 13]
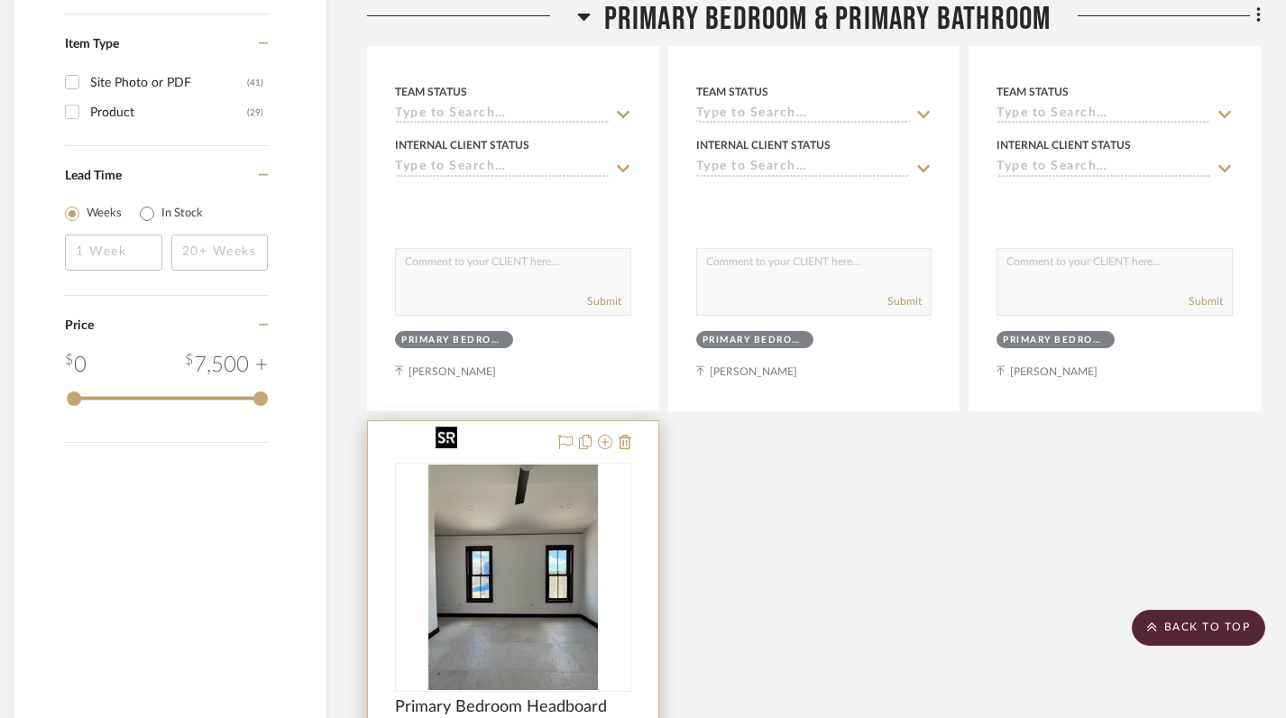
click at [566, 546] on img "0" at bounding box center [512, 576] width 169 height 225
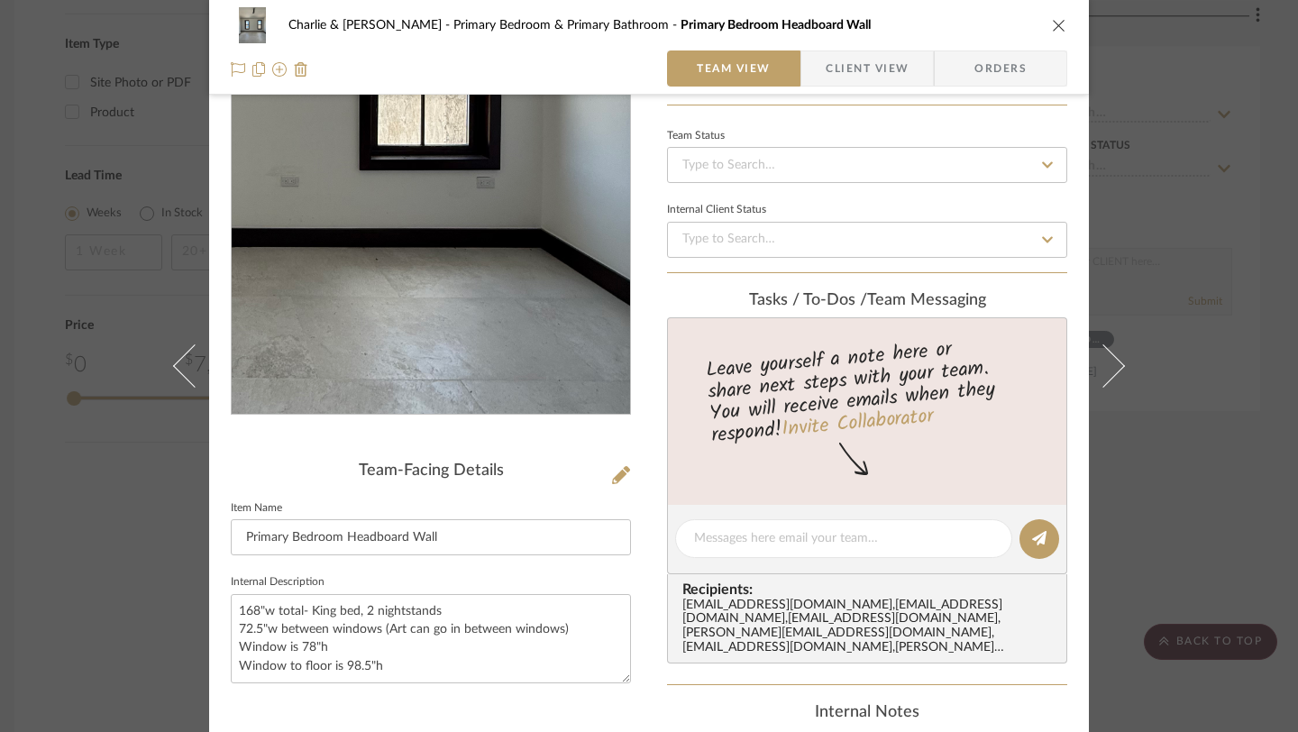
scroll to position [103, 0]
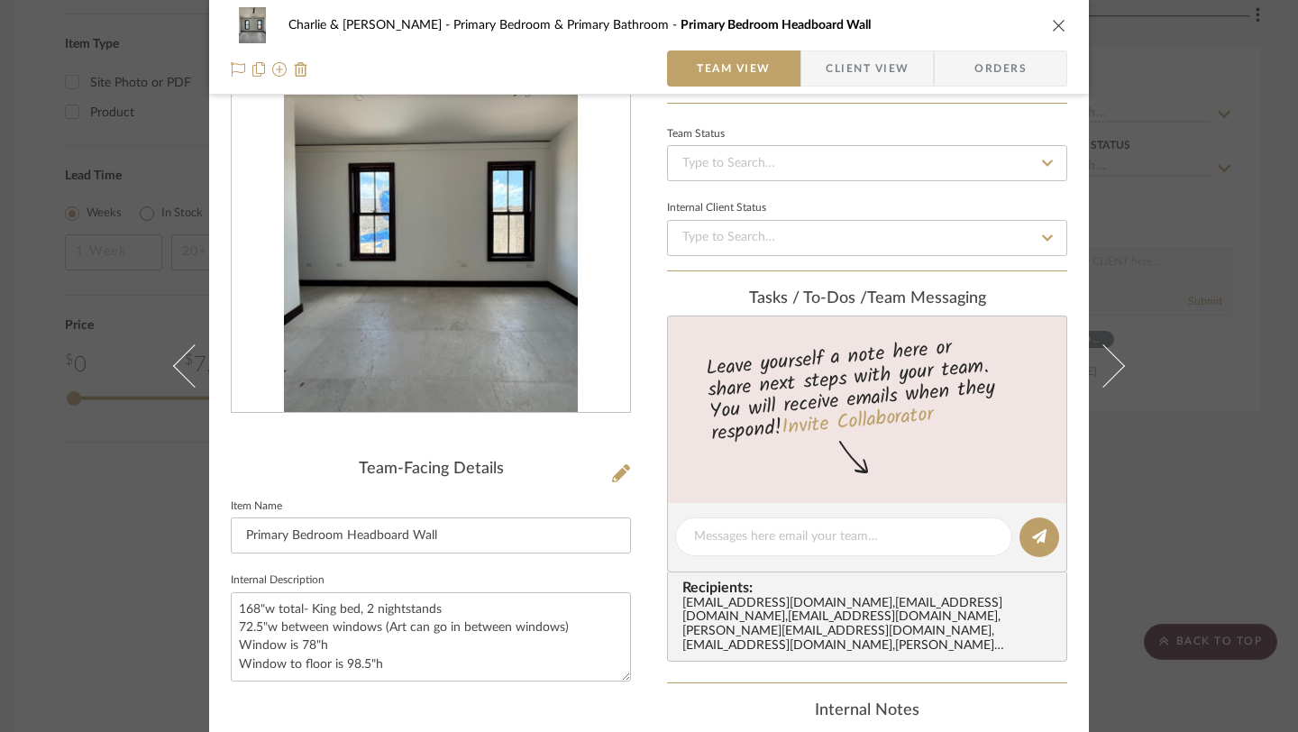
click at [1052, 32] on icon "close" at bounding box center [1059, 25] width 14 height 14
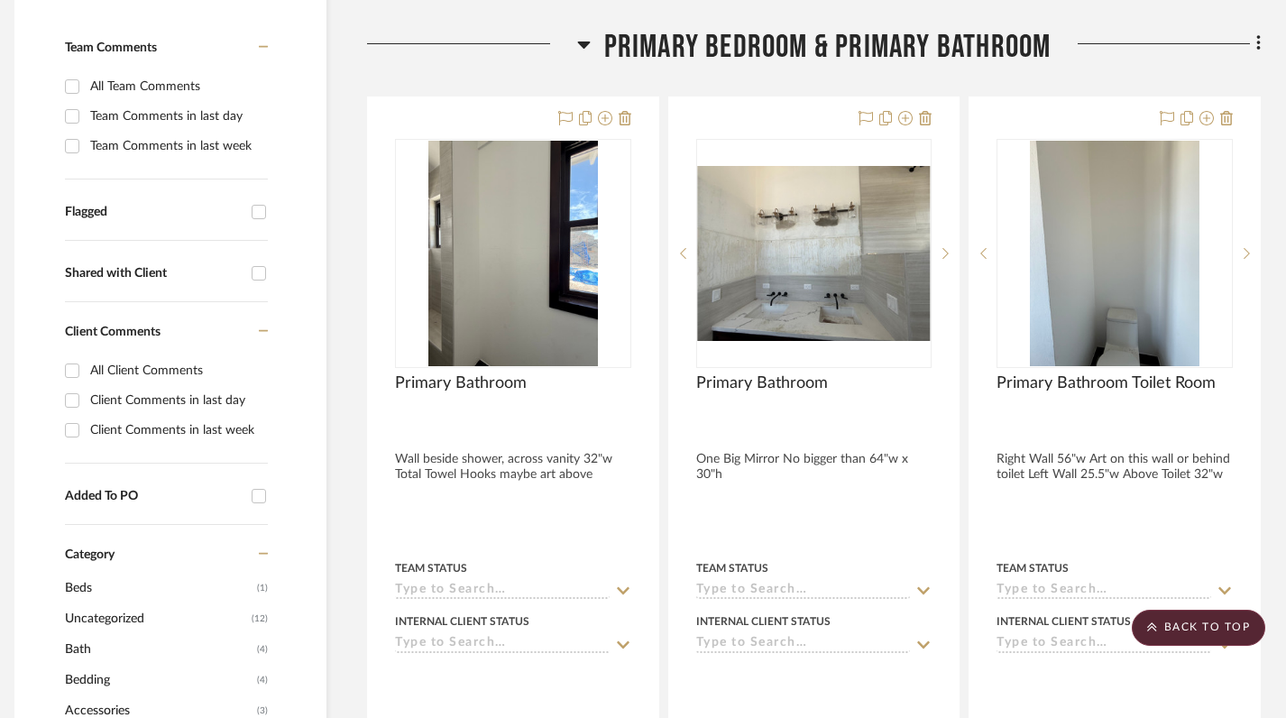
scroll to position [548, 13]
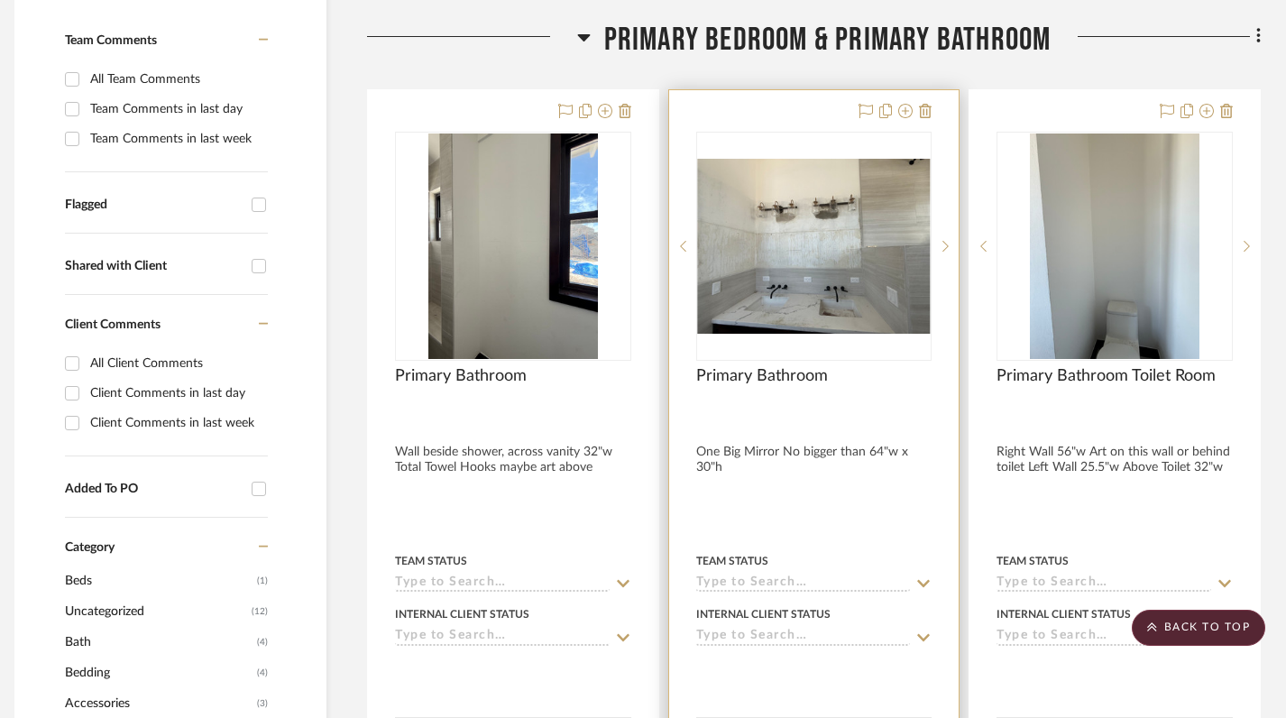
click at [710, 412] on div at bounding box center [814, 484] width 290 height 789
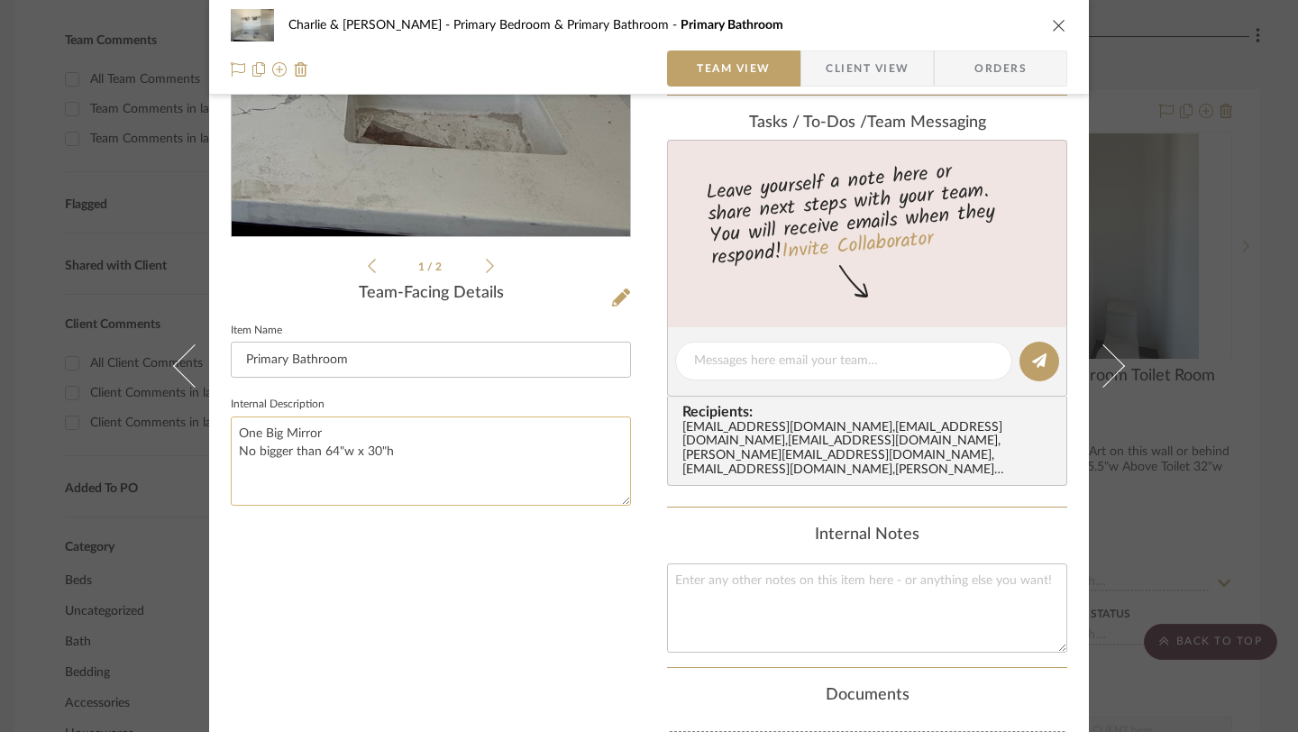
scroll to position [288, 0]
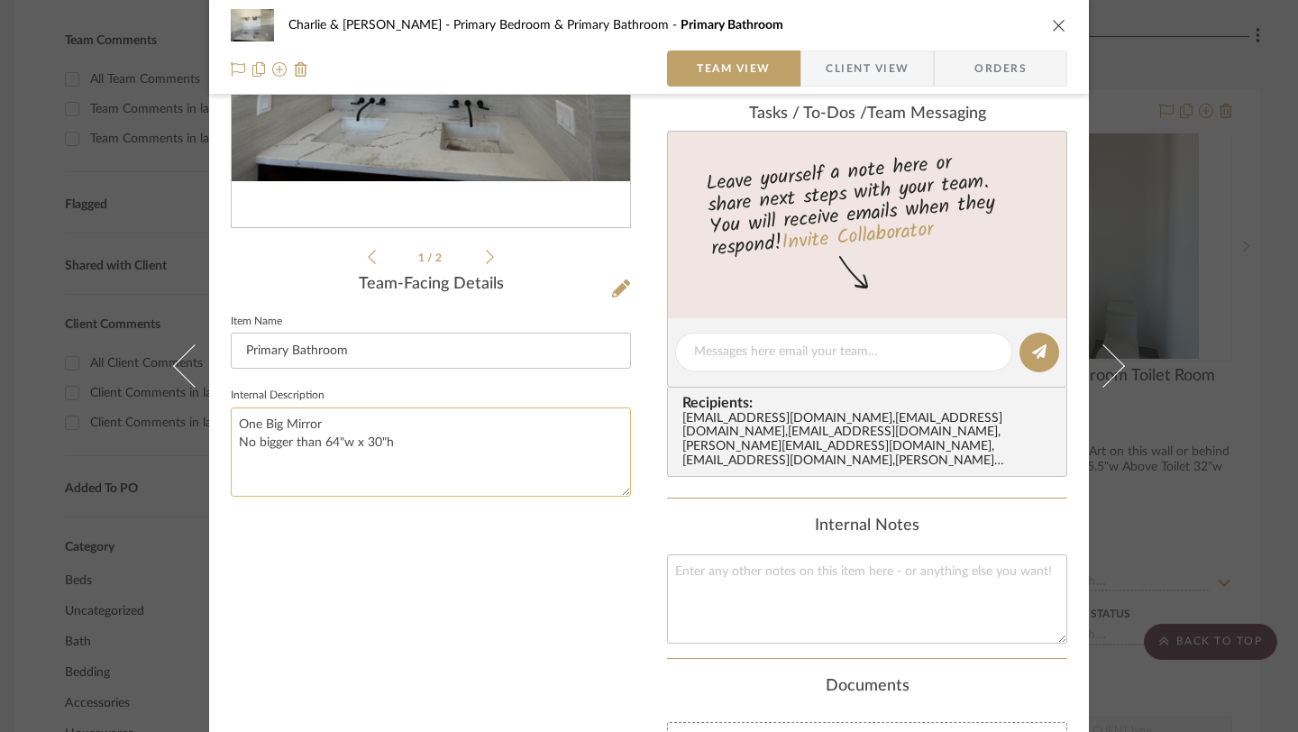
click at [238, 420] on textarea "One Big Mirror No bigger than 64"w x 30"h" at bounding box center [431, 452] width 400 height 89
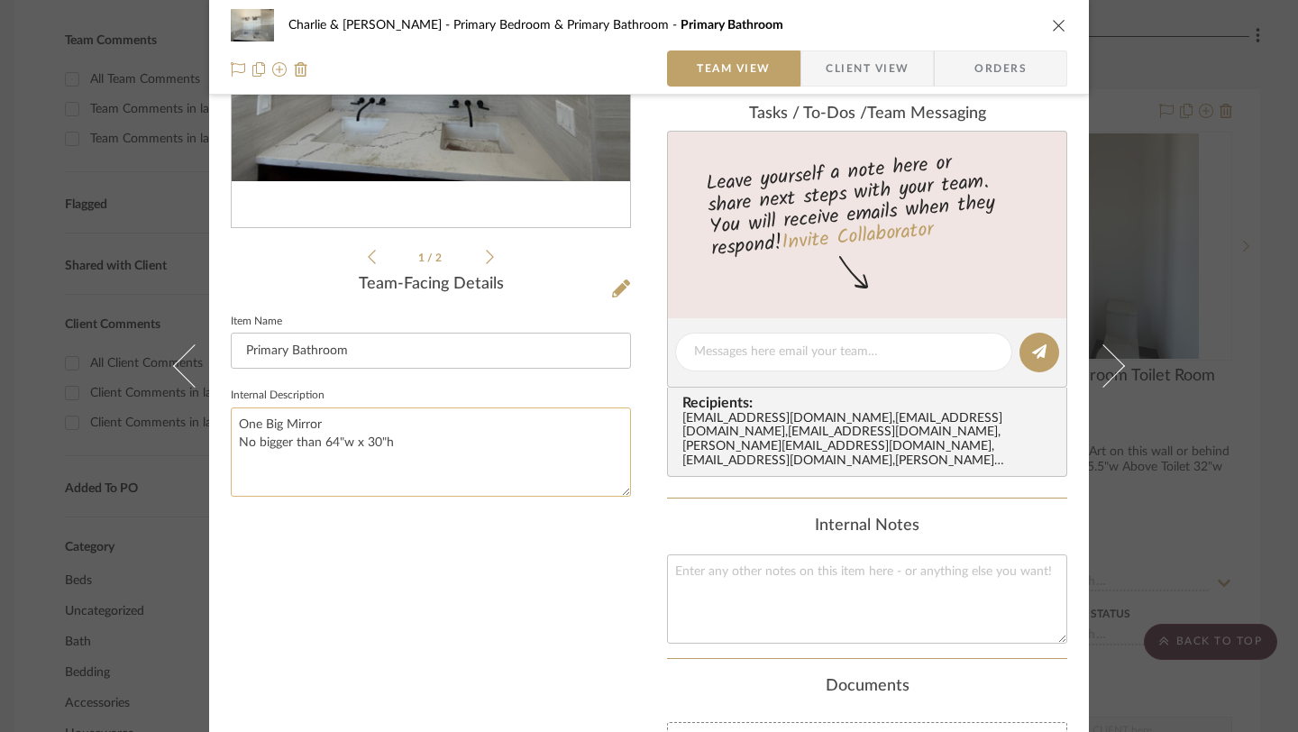
click at [332, 455] on textarea "One Big Mirror No bigger than 64"w x 30"h" at bounding box center [431, 452] width 400 height 89
drag, startPoint x: 383, startPoint y: 443, endPoint x: 233, endPoint y: 427, distance: 151.3
click at [233, 427] on textarea "One Big Mirror No bigger than 64"w x 30"h" at bounding box center [431, 452] width 400 height 89
click at [252, 435] on textarea "One Big Mirror No bigger than 64"w x 30"h" at bounding box center [431, 452] width 400 height 89
click at [242, 427] on textarea "One Big Mirror No bigger than 64"w x 30"h" at bounding box center [431, 452] width 400 height 89
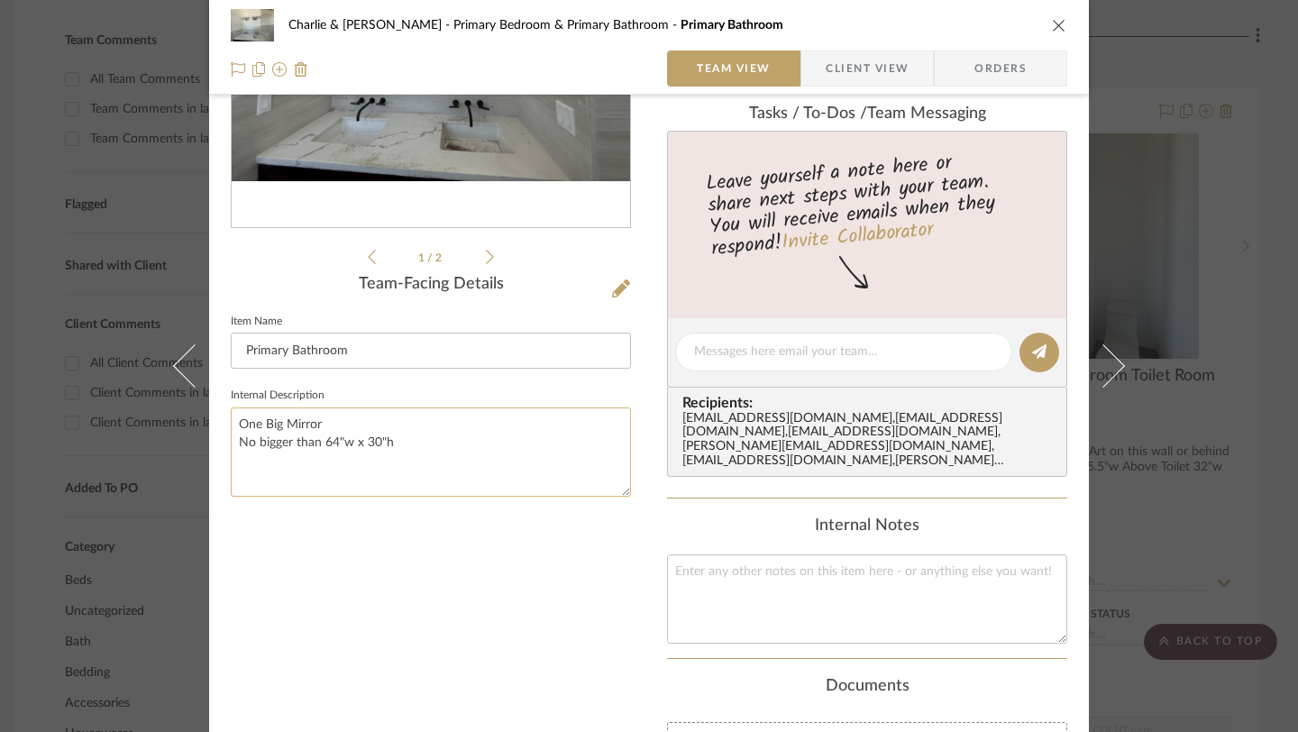
click at [242, 427] on textarea "One Big Mirror No bigger than 64"w x 30"h" at bounding box center [431, 452] width 400 height 89
click at [353, 442] on textarea "One Big Mirror No bigger than 64"w x 30"h" at bounding box center [431, 452] width 400 height 89
drag, startPoint x: 383, startPoint y: 440, endPoint x: 233, endPoint y: 417, distance: 152.2
click at [233, 417] on textarea "One Big Mirror No bigger than 64"w x 30"h" at bounding box center [431, 452] width 400 height 89
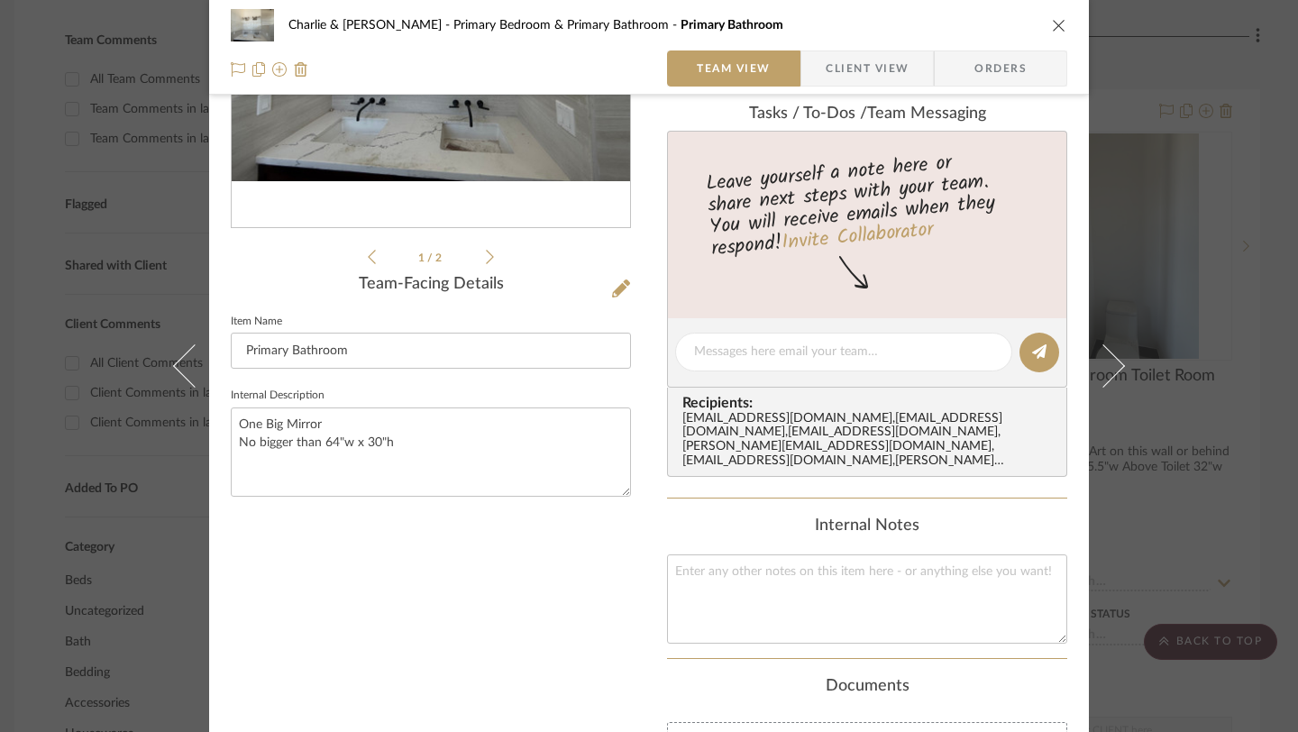
click at [1055, 23] on icon "close" at bounding box center [1059, 25] width 14 height 14
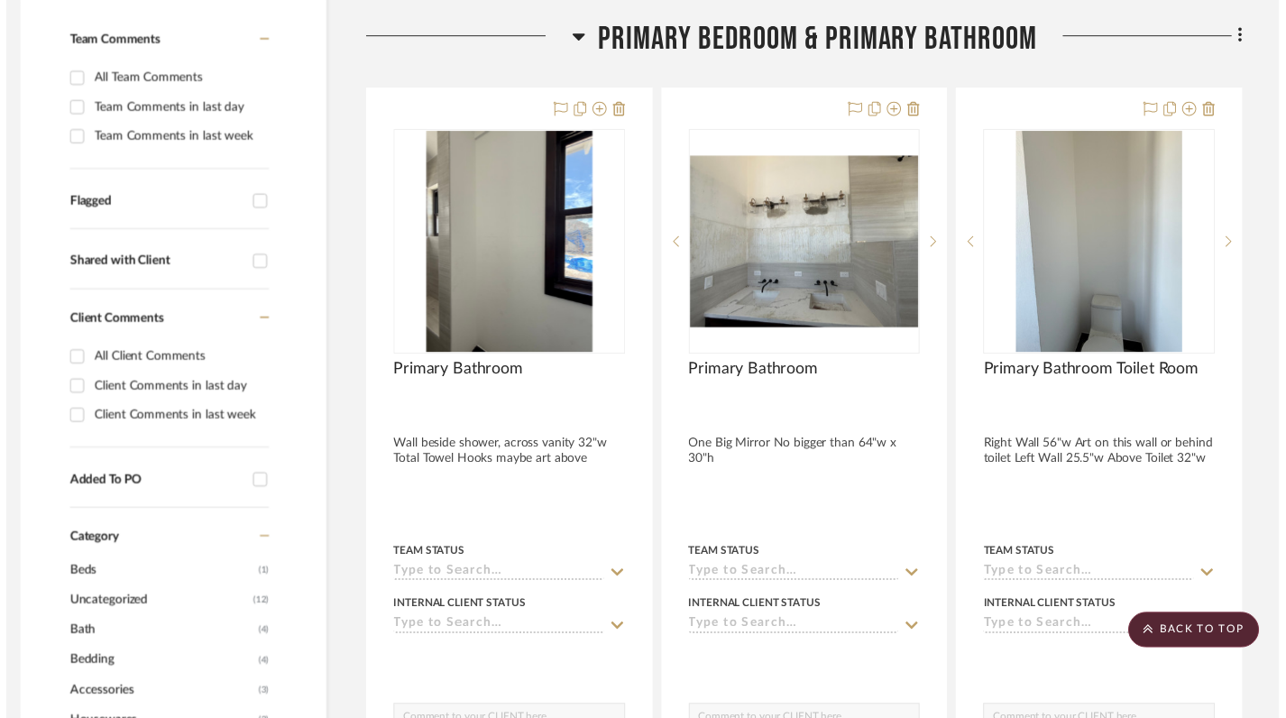
scroll to position [548, 13]
